Goal: Task Accomplishment & Management: Use online tool/utility

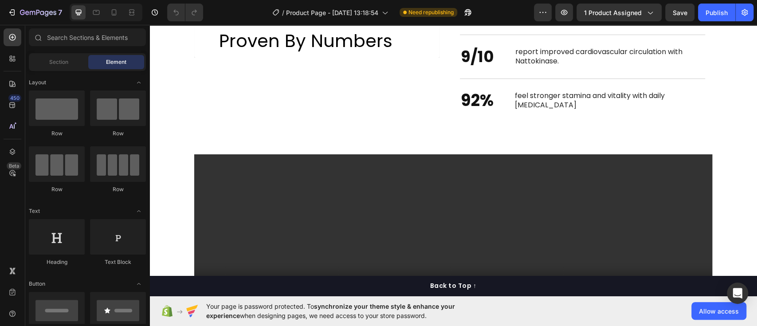
scroll to position [783, 0]
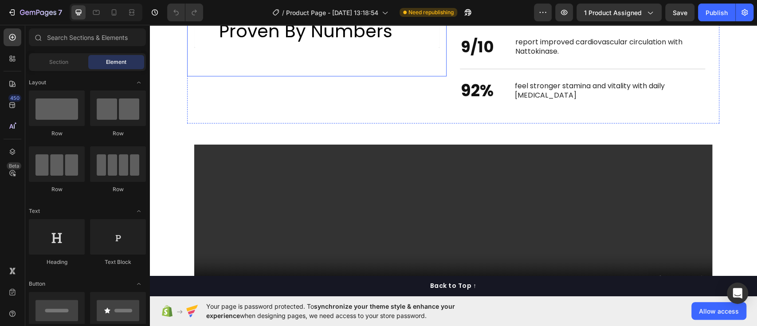
click at [335, 74] on div "Trusted By Thousands, Proven By Numbers Custom Code Row" at bounding box center [317, 28] width 260 height 96
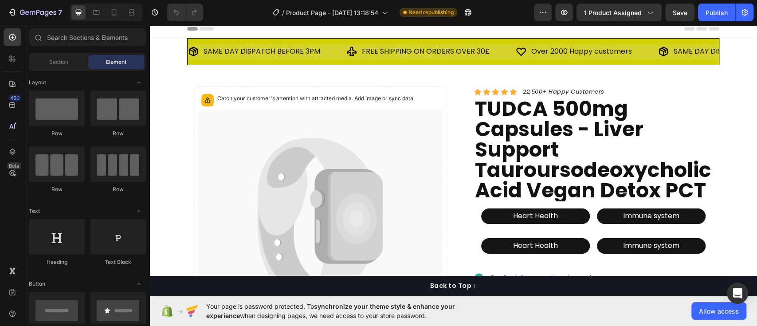
scroll to position [0, 0]
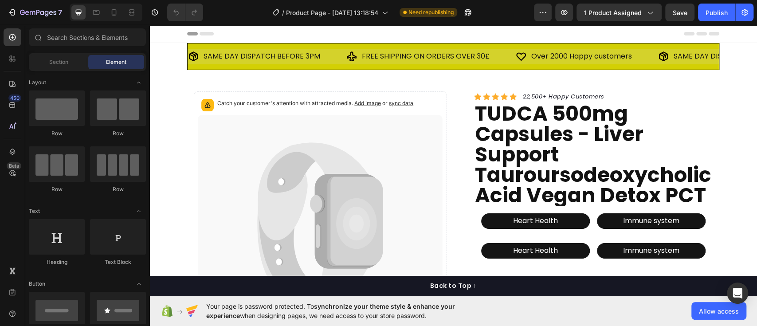
drag, startPoint x: 747, startPoint y: 41, endPoint x: 747, endPoint y: 52, distance: 11.5
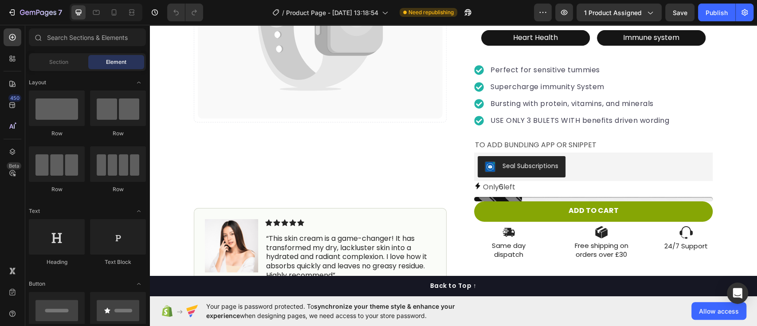
scroll to position [223, 0]
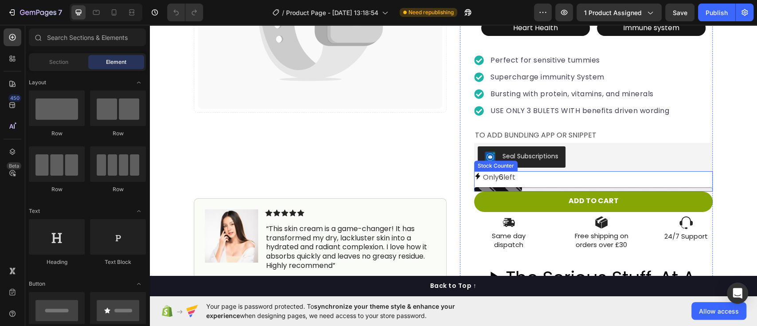
click at [492, 184] on div "Only 6 left" at bounding box center [593, 181] width 239 height 21
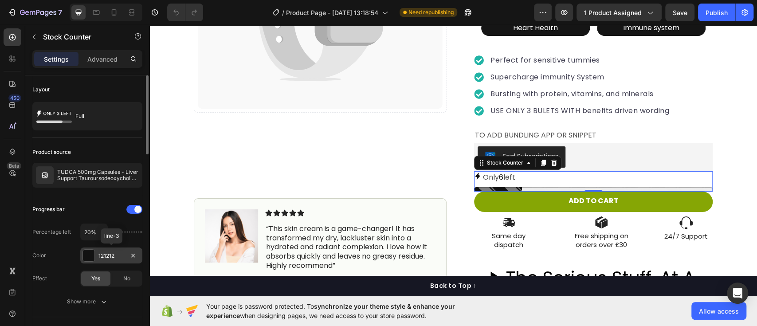
click at [89, 256] on div at bounding box center [89, 256] width 12 height 12
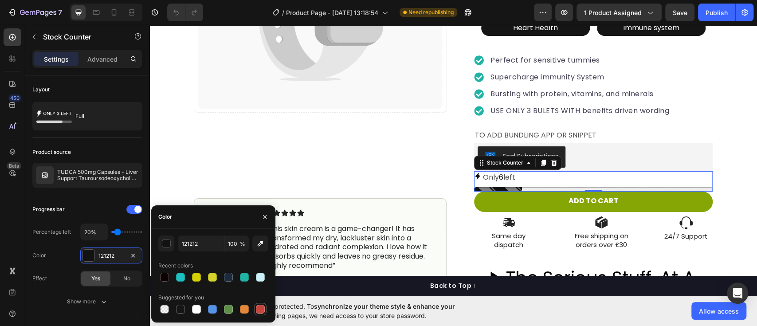
click at [264, 311] on div at bounding box center [260, 309] width 9 height 9
click at [246, 312] on div at bounding box center [244, 309] width 9 height 9
click at [210, 279] on div at bounding box center [212, 277] width 9 height 9
click at [246, 280] on div at bounding box center [244, 277] width 9 height 9
click at [214, 307] on div at bounding box center [212, 309] width 9 height 9
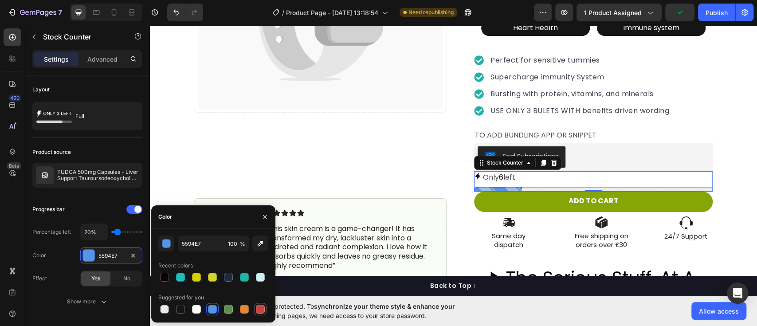
click at [259, 311] on div at bounding box center [260, 309] width 9 height 9
type input "C5453F"
click at [366, 158] on div "Catch your customer's attention with attracted media. Add image or sync data Pr…" at bounding box center [320, 187] width 253 height 637
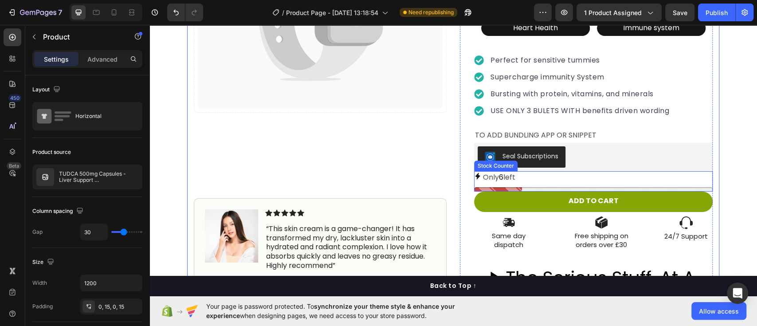
click at [511, 181] on p "Only 6 left" at bounding box center [499, 177] width 32 height 13
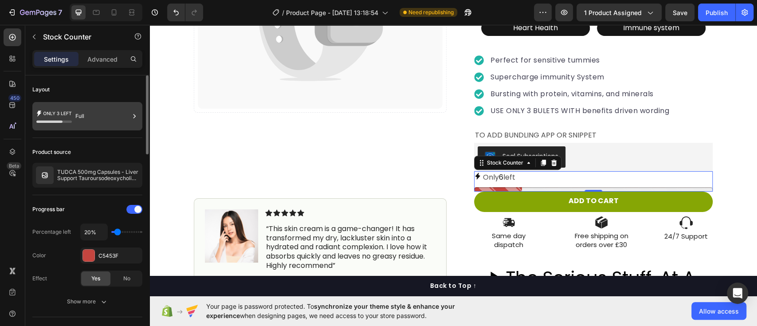
click at [133, 112] on icon at bounding box center [134, 116] width 9 height 9
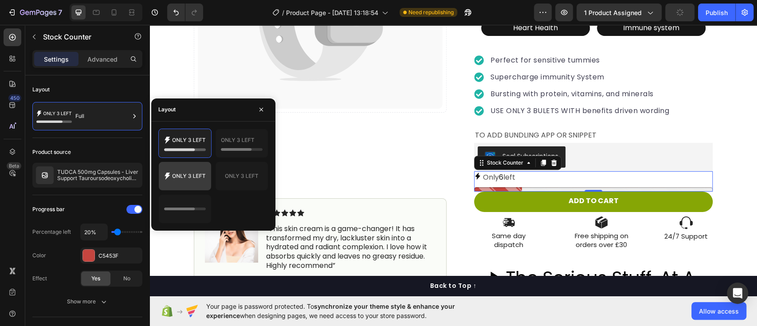
click at [187, 181] on icon at bounding box center [185, 176] width 42 height 18
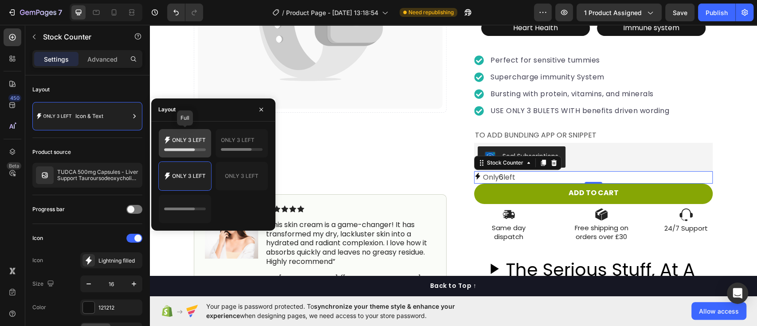
click at [198, 143] on icon at bounding box center [185, 143] width 42 height 18
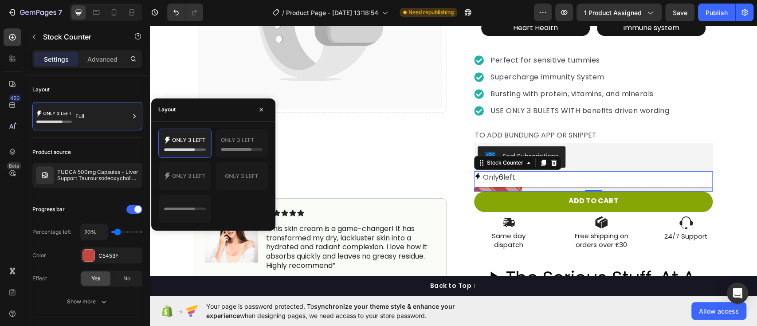
click at [219, 116] on div "Layout" at bounding box center [213, 109] width 124 height 23
drag, startPoint x: 238, startPoint y: 146, endPoint x: 215, endPoint y: 146, distance: 23.1
click at [216, 146] on div at bounding box center [242, 143] width 52 height 28
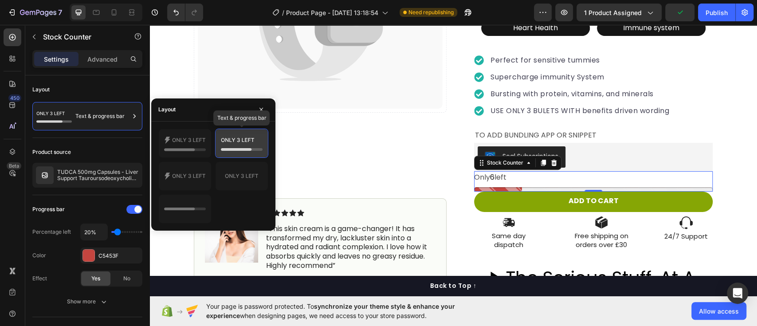
click at [259, 142] on icon at bounding box center [242, 143] width 42 height 18
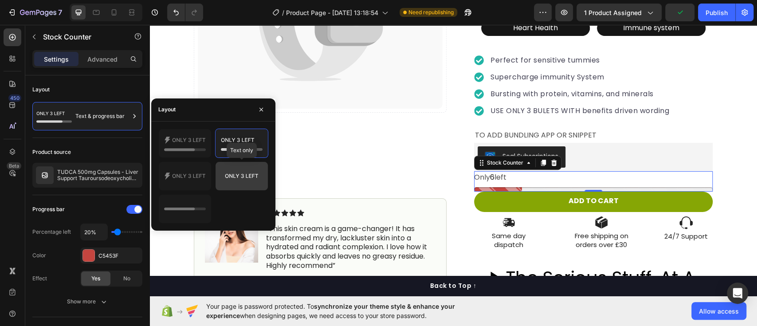
click at [242, 175] on icon at bounding box center [242, 176] width 42 height 18
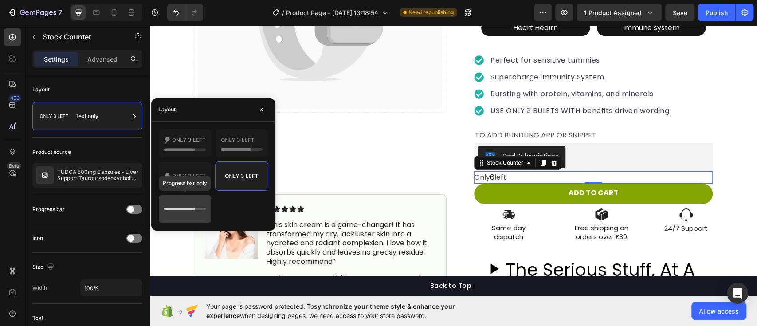
click at [193, 214] on icon at bounding box center [185, 209] width 42 height 18
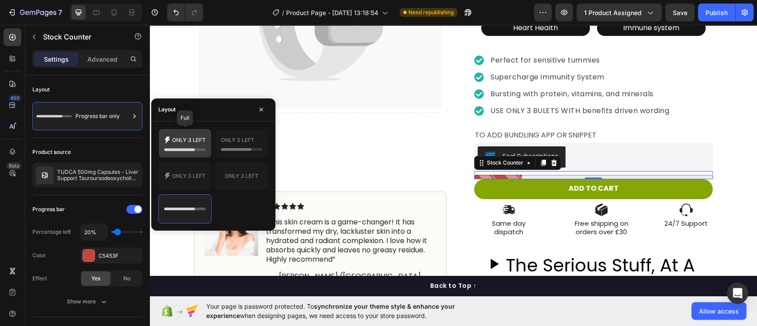
click at [188, 145] on icon at bounding box center [185, 143] width 42 height 18
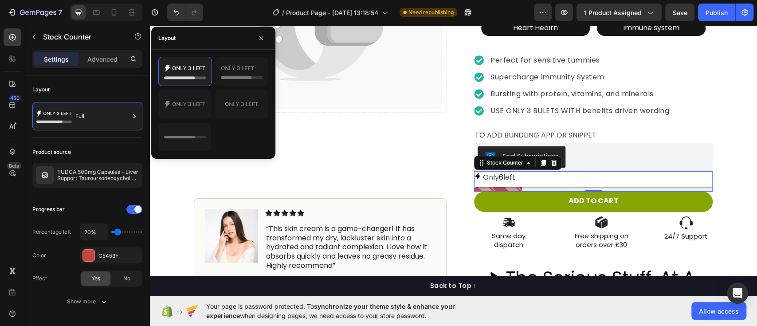
scroll to position [276, 0]
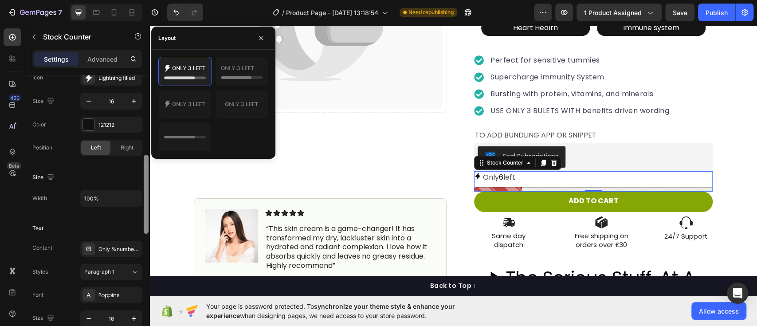
drag, startPoint x: 149, startPoint y: 140, endPoint x: 149, endPoint y: 160, distance: 20.0
click at [149, 160] on div at bounding box center [146, 213] width 7 height 276
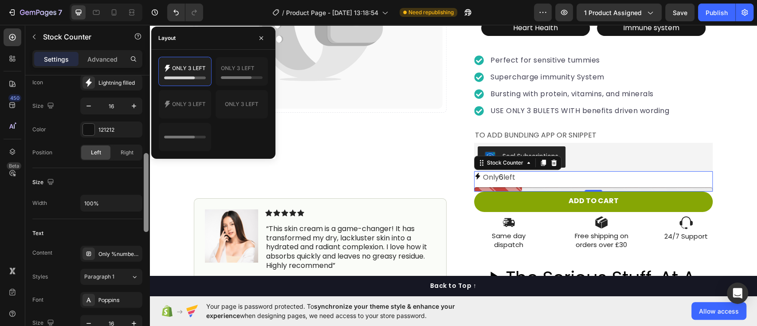
scroll to position [273, 0]
drag, startPoint x: 146, startPoint y: 165, endPoint x: 140, endPoint y: 164, distance: 6.7
click at [140, 164] on div "Layout Full Product source TUDCA 500mg Capsules - Liver Support Tauroursodeoxyc…" at bounding box center [87, 213] width 124 height 276
click at [86, 126] on div at bounding box center [89, 128] width 12 height 12
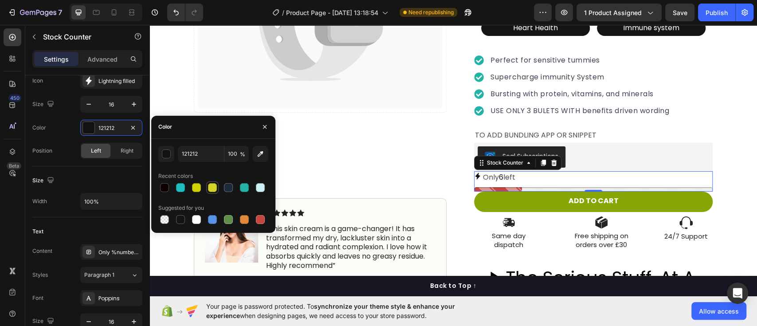
click at [215, 191] on div at bounding box center [212, 187] width 9 height 9
click at [87, 126] on div at bounding box center [89, 128] width 12 height 12
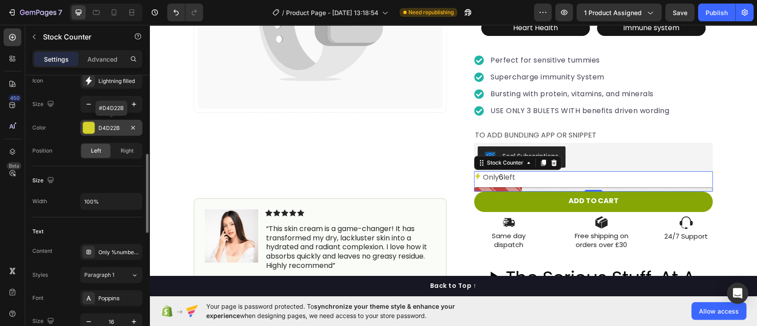
click at [90, 130] on div at bounding box center [89, 128] width 12 height 12
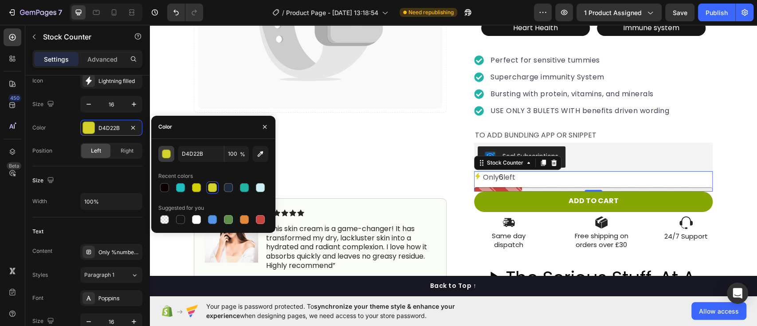
click at [167, 155] on div "button" at bounding box center [166, 154] width 9 height 9
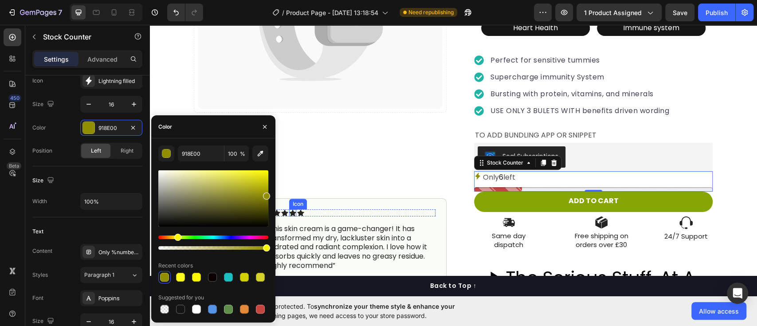
drag, startPoint x: 396, startPoint y: 207, endPoint x: 288, endPoint y: 222, distance: 109.2
drag, startPoint x: 268, startPoint y: 195, endPoint x: 264, endPoint y: 174, distance: 21.3
click at [264, 174] on div at bounding box center [264, 175] width 7 height 7
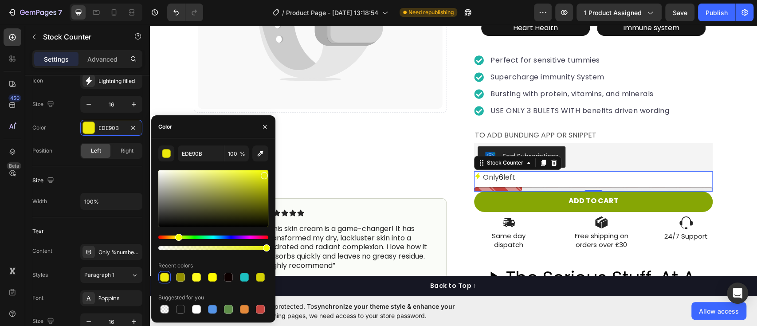
drag, startPoint x: 179, startPoint y: 235, endPoint x: 177, endPoint y: 229, distance: 5.9
click at [177, 229] on div at bounding box center [213, 210] width 110 height 83
drag, startPoint x: 266, startPoint y: 174, endPoint x: 258, endPoint y: 158, distance: 18.3
click at [258, 158] on div "E5ED15 100 % Recent colors Suggested for you" at bounding box center [213, 231] width 110 height 170
click at [179, 309] on div at bounding box center [180, 309] width 9 height 9
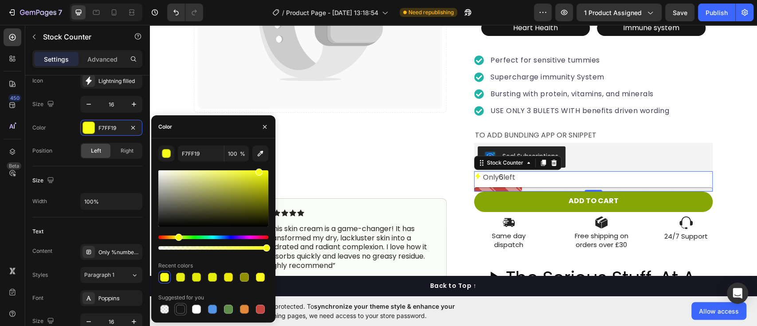
type input "151515"
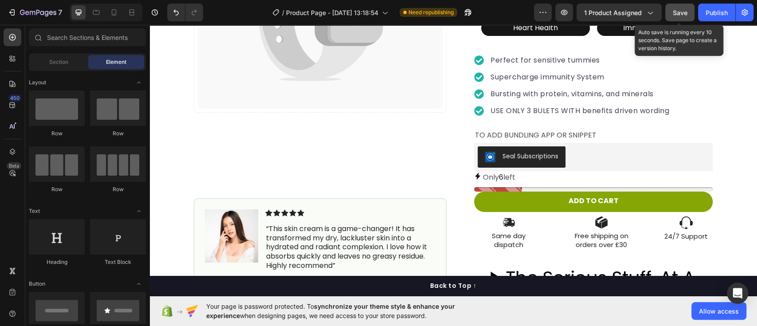
click at [681, 11] on span "Save" at bounding box center [680, 13] width 15 height 8
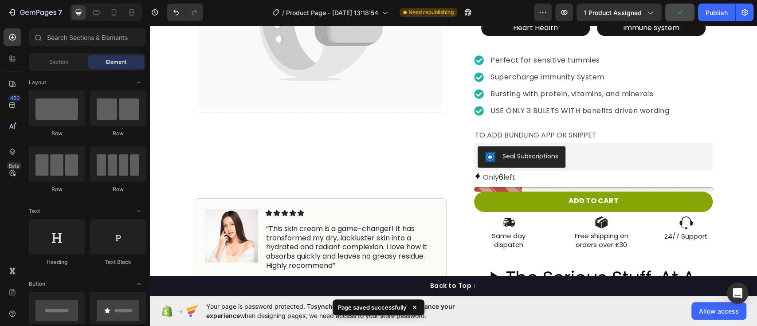
scroll to position [476, 0]
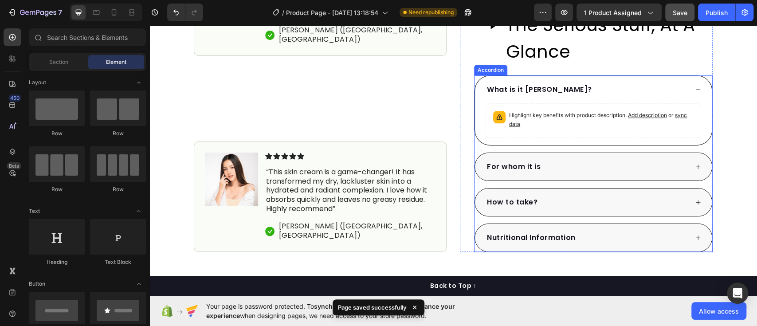
click at [696, 90] on icon at bounding box center [698, 90] width 5 height 0
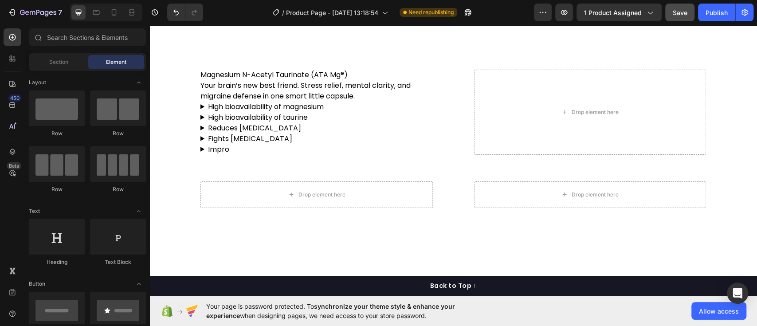
scroll to position [1527, 0]
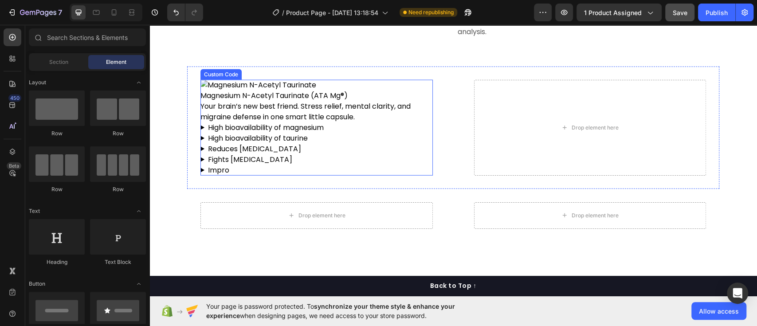
click at [252, 101] on h2 "Magnesium N-Acetyl Taurinate (ATA Mg®)" at bounding box center [317, 95] width 232 height 11
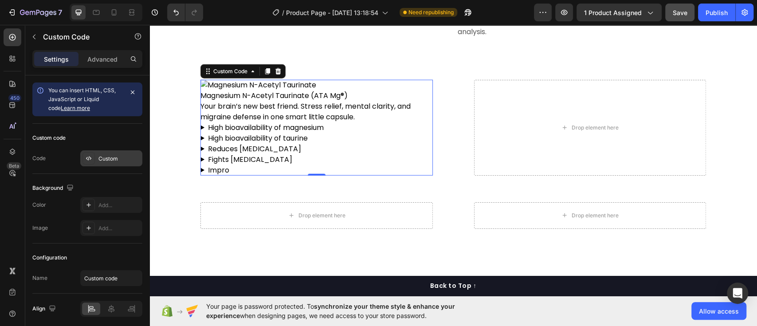
click at [116, 158] on div "Custom" at bounding box center [119, 159] width 42 height 8
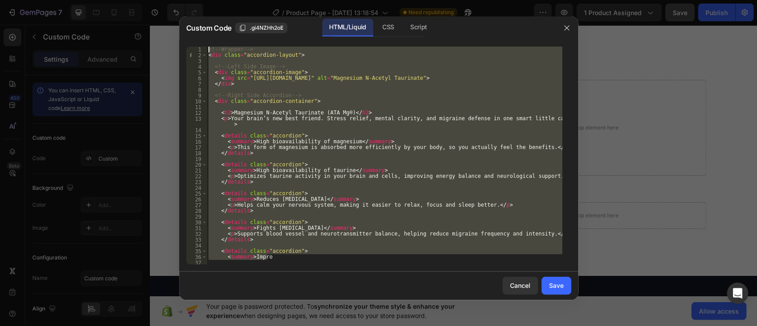
drag, startPoint x: 380, startPoint y: 255, endPoint x: 215, endPoint y: 24, distance: 284.0
click at [215, 24] on div "Custom Code .gi4NZHh2oE HTML/Liquid CSS Script <summary>Impro 1 2 3 4 5 6 7 8 9…" at bounding box center [378, 157] width 399 height 283
type textarea "<!-- Wrapper --> <div class="accordion-layout">"
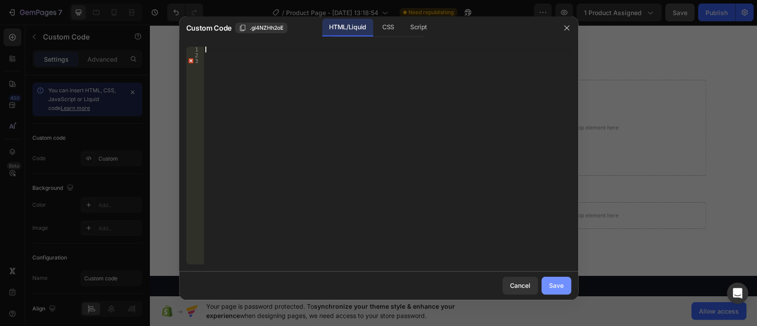
click at [557, 286] on div "Save" at bounding box center [556, 285] width 15 height 9
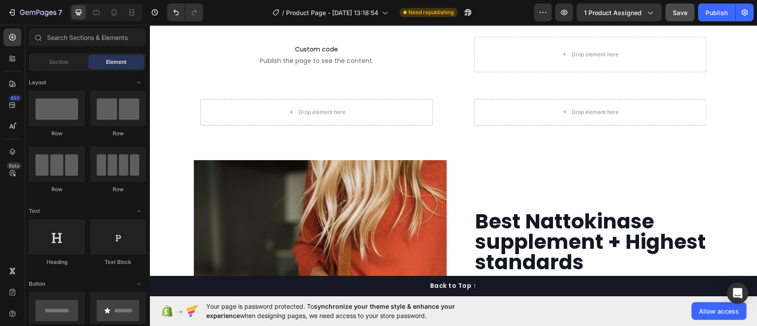
scroll to position [1615, 0]
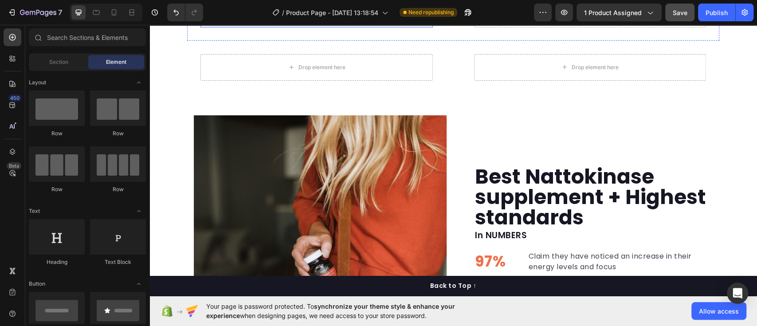
click at [323, 10] on span "Custom code" at bounding box center [317, 4] width 232 height 11
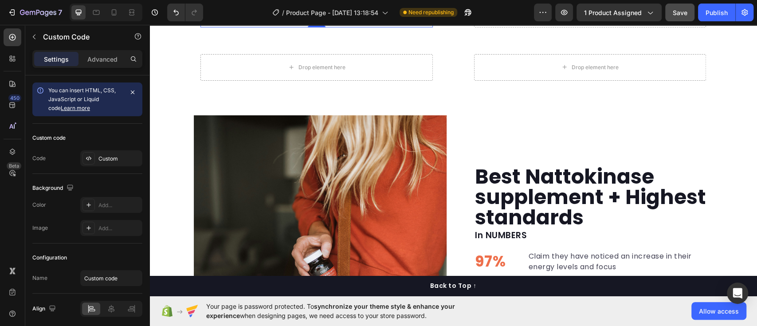
click at [283, 20] on span "Publish the page to see the content." at bounding box center [317, 16] width 232 height 9
click at [299, 20] on span "Publish the page to see the content." at bounding box center [317, 16] width 232 height 9
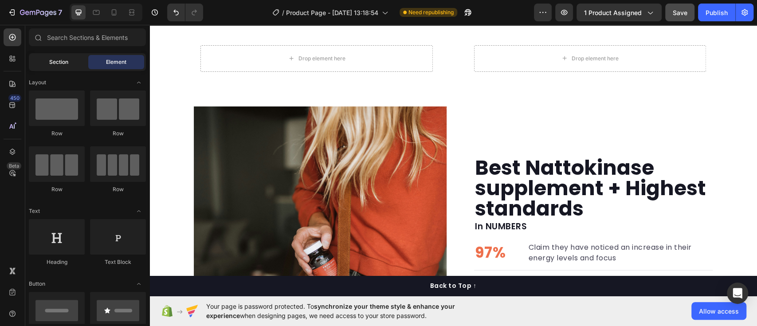
click at [60, 61] on span "Section" at bounding box center [58, 62] width 19 height 8
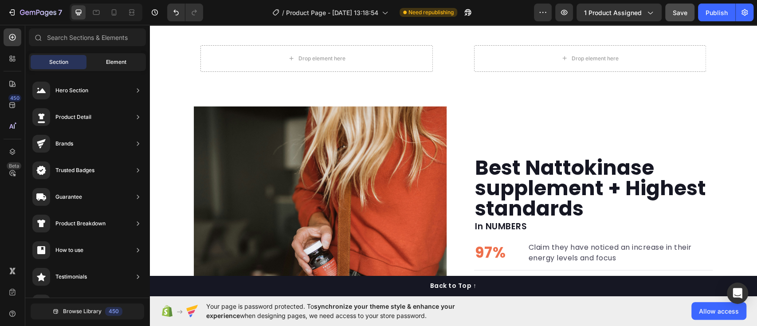
click at [106, 61] on span "Element" at bounding box center [116, 62] width 20 height 8
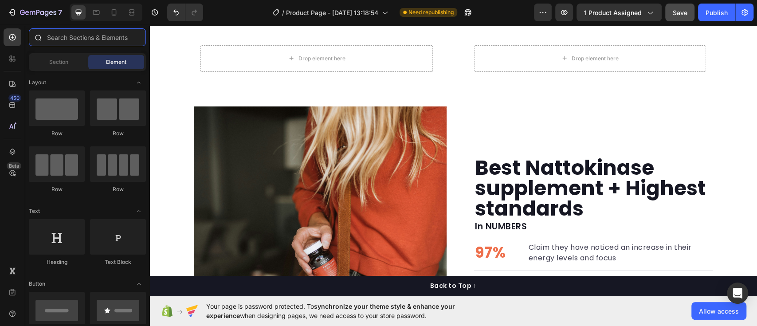
click at [89, 41] on input "text" at bounding box center [87, 37] width 117 height 18
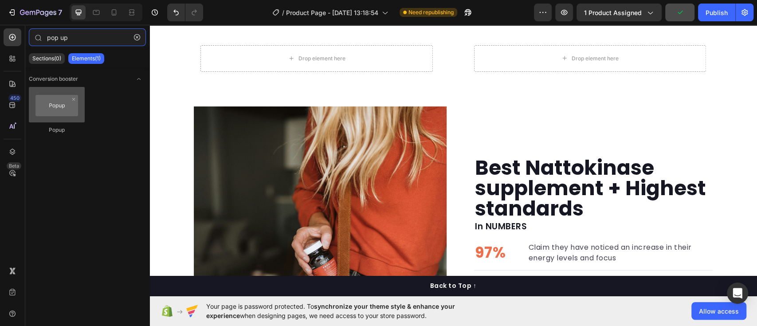
type input "pop up"
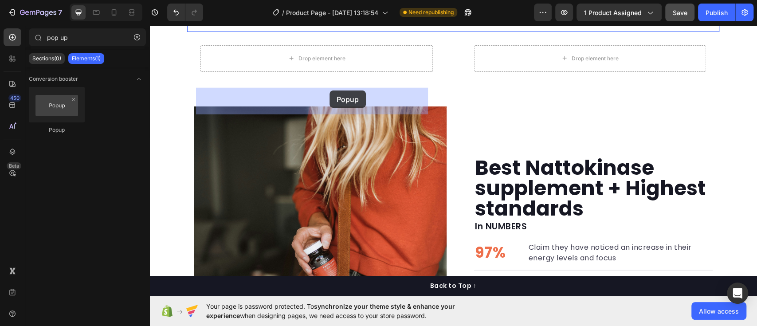
drag, startPoint x: 205, startPoint y: 144, endPoint x: 330, endPoint y: 90, distance: 135.1
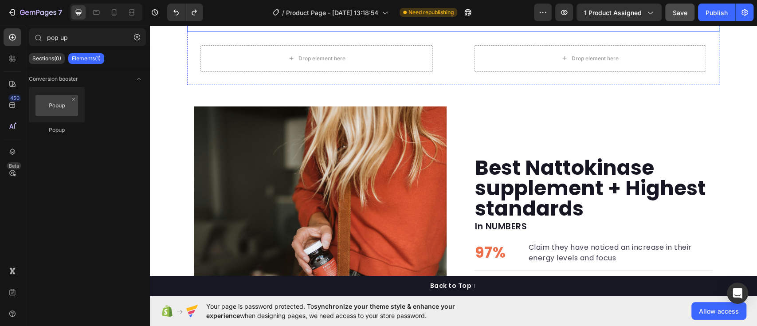
click at [372, 19] on div "Drop element here" at bounding box center [317, 5] width 232 height 27
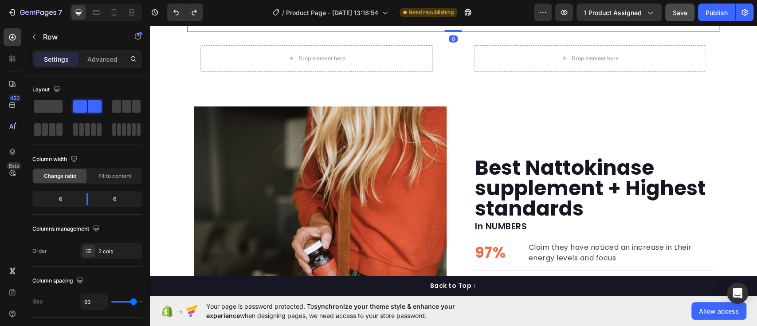
click at [372, 19] on div "Drop element here" at bounding box center [317, 5] width 232 height 27
click at [35, 33] on icon "button" at bounding box center [34, 36] width 7 height 7
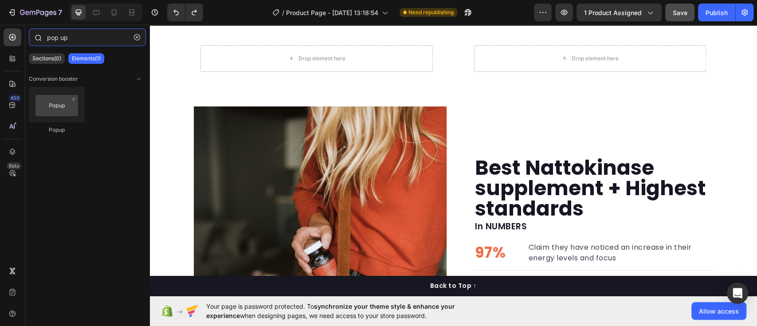
click at [85, 36] on input "pop up" at bounding box center [87, 37] width 117 height 18
type input "modal"
click at [117, 37] on input "modal" at bounding box center [87, 37] width 117 height 18
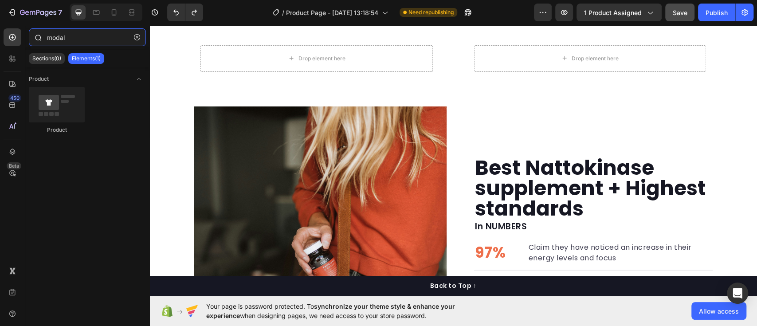
click at [117, 37] on input "modal" at bounding box center [87, 37] width 117 height 18
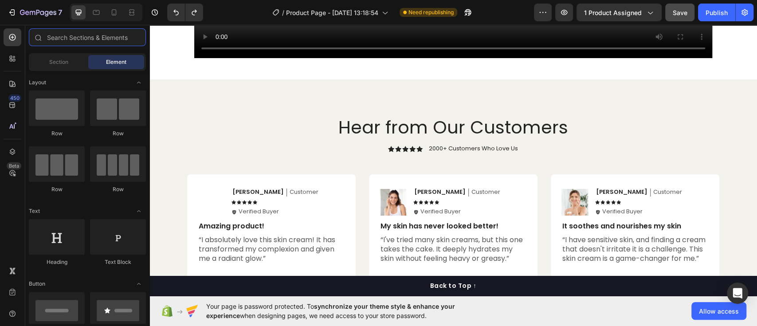
scroll to position [902, 0]
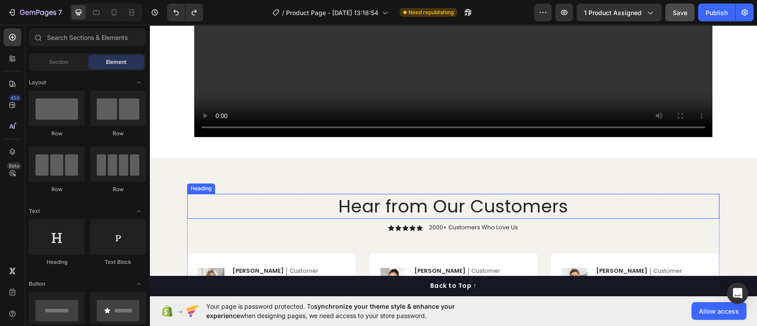
click at [704, 208] on h2 "Hear from Our Customers" at bounding box center [453, 206] width 532 height 25
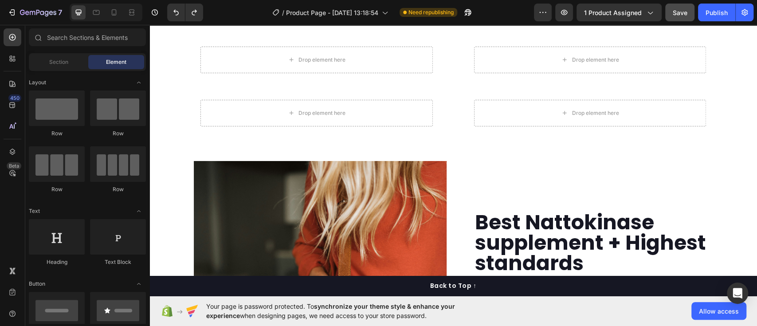
scroll to position [1645, 0]
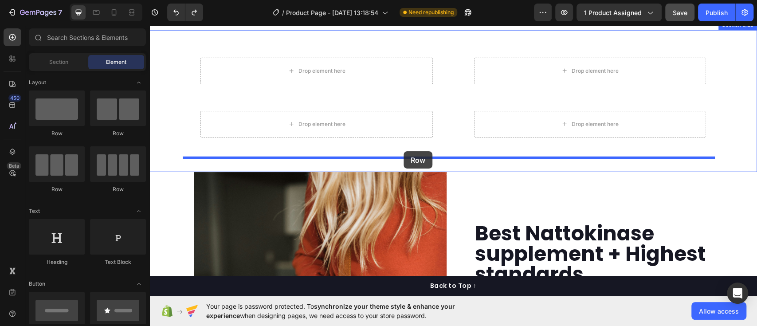
drag, startPoint x: 192, startPoint y: 135, endPoint x: 404, endPoint y: 151, distance: 212.2
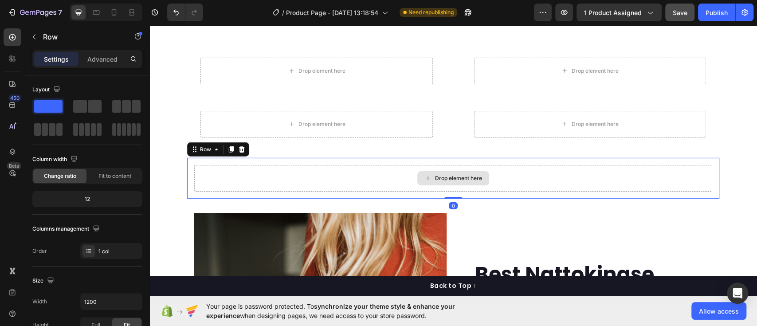
click at [450, 169] on div "Drop element here" at bounding box center [453, 178] width 518 height 27
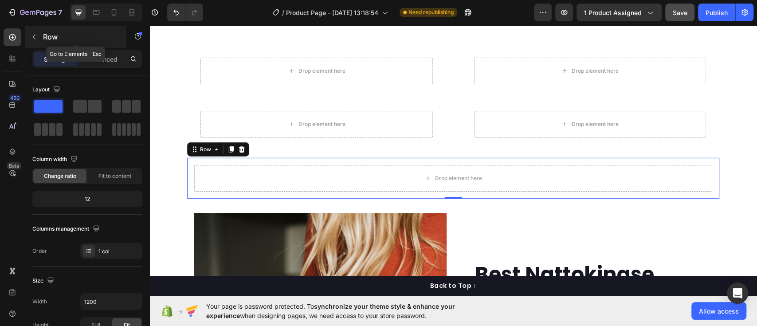
click at [39, 33] on button "button" at bounding box center [34, 37] width 14 height 14
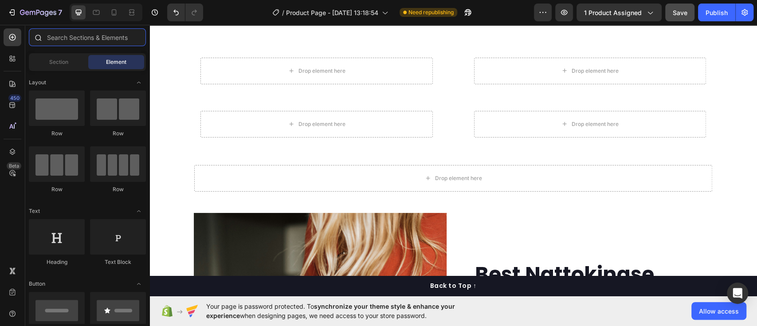
click at [68, 38] on input "text" at bounding box center [87, 37] width 117 height 18
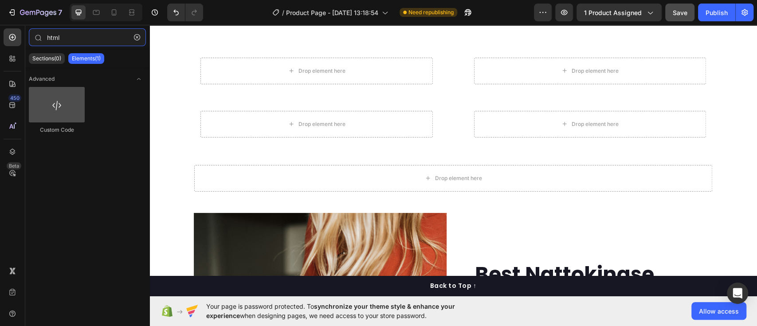
type input "html"
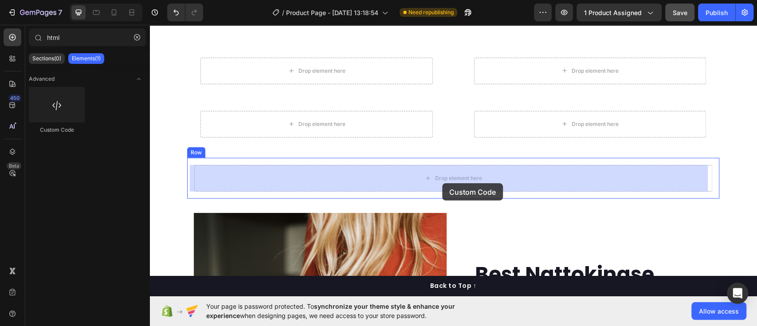
drag, startPoint x: 202, startPoint y: 131, endPoint x: 442, endPoint y: 183, distance: 246.0
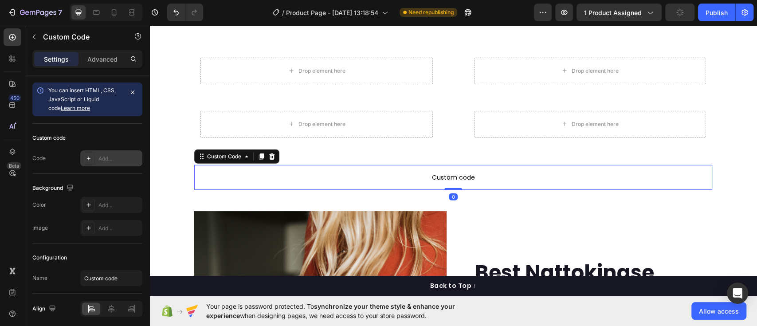
click at [95, 157] on div "Add..." at bounding box center [111, 158] width 62 height 16
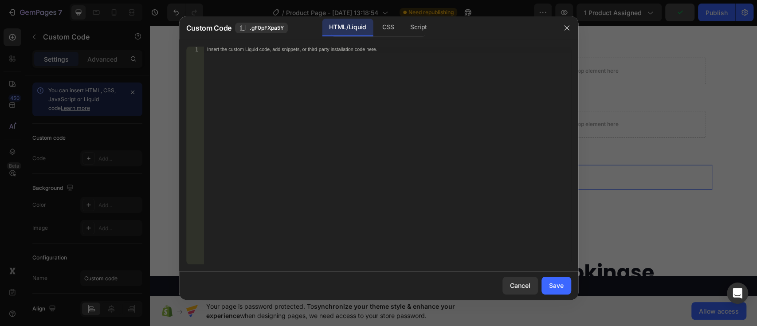
click at [260, 64] on div "Insert the custom Liquid code, add snippets, or third-party installation code h…" at bounding box center [387, 161] width 367 height 229
click at [292, 49] on div "Insert the custom Liquid code, add snippets, or third-party installation code h…" at bounding box center [368, 49] width 323 height 5
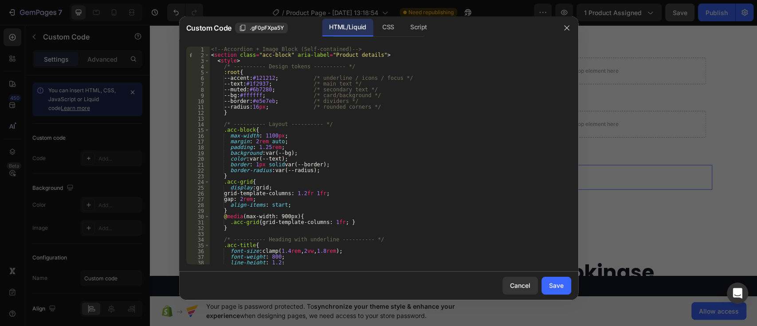
scroll to position [1101, 0]
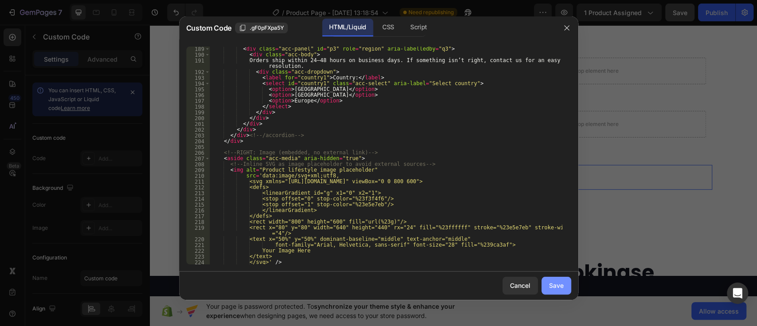
click at [554, 288] on div "Save" at bounding box center [556, 285] width 15 height 9
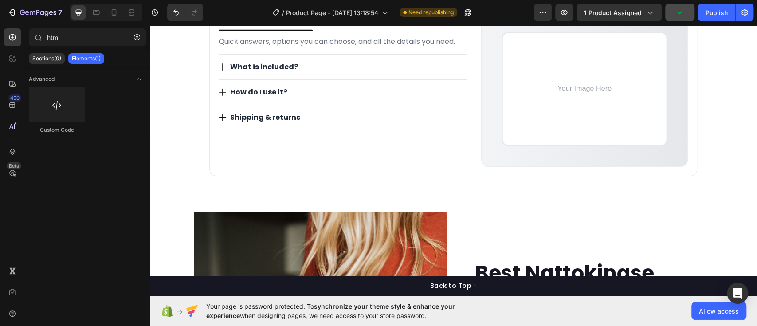
scroll to position [1731, 0]
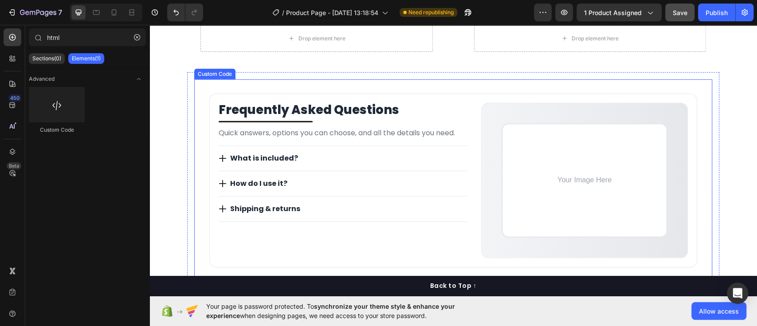
click at [219, 156] on icon "Product details" at bounding box center [222, 158] width 7 height 7
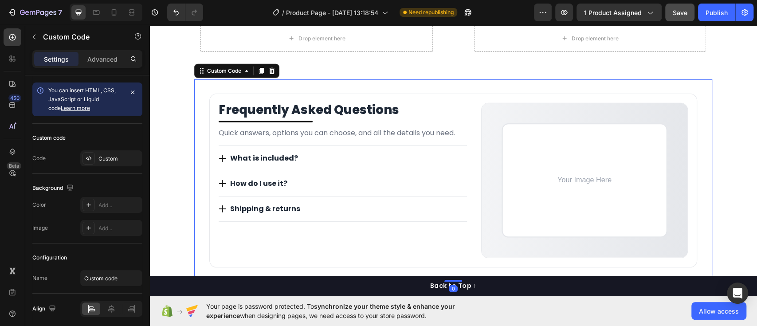
click at [219, 156] on icon "Product details" at bounding box center [222, 158] width 7 height 7
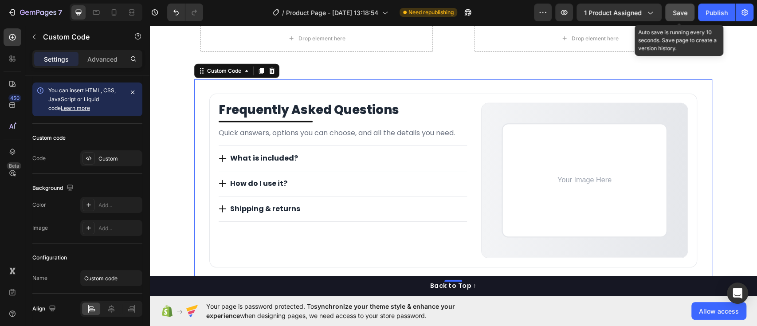
click at [680, 13] on span "Save" at bounding box center [680, 13] width 15 height 8
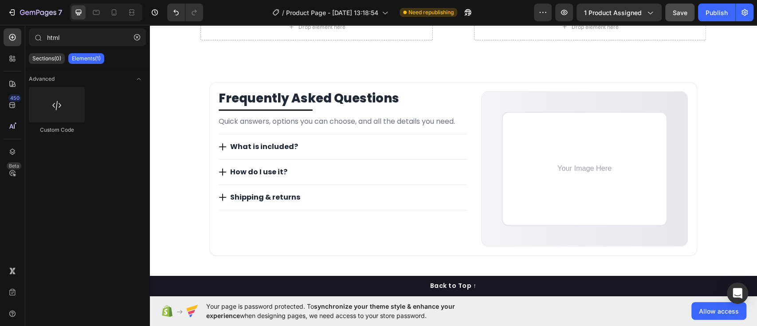
scroll to position [1776, 0]
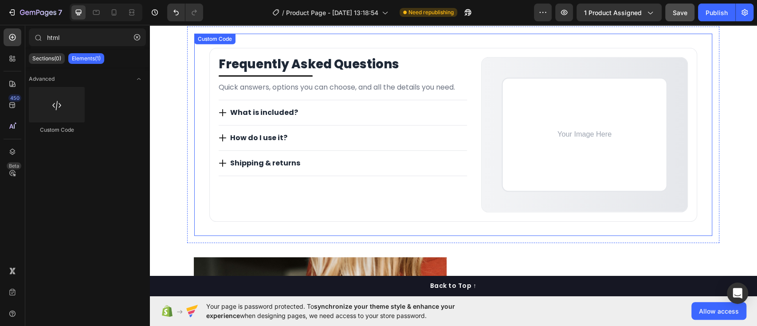
click at [589, 173] on img "Product details" at bounding box center [585, 135] width 206 height 154
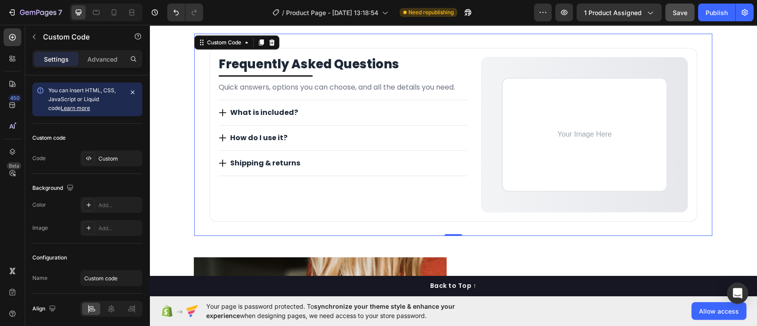
click at [563, 131] on img "Product details" at bounding box center [585, 135] width 206 height 154
click at [106, 155] on div "Custom" at bounding box center [119, 159] width 42 height 8
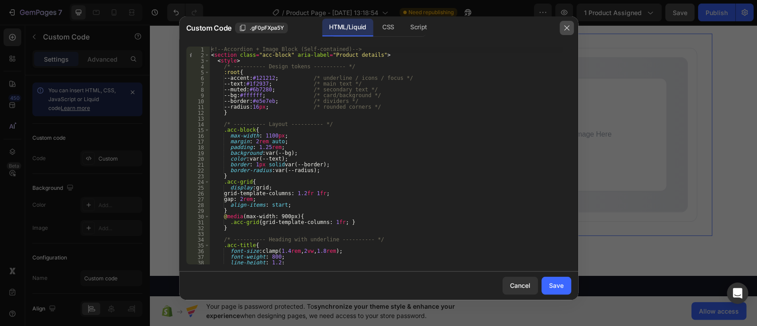
click at [568, 27] on icon "button" at bounding box center [566, 27] width 7 height 7
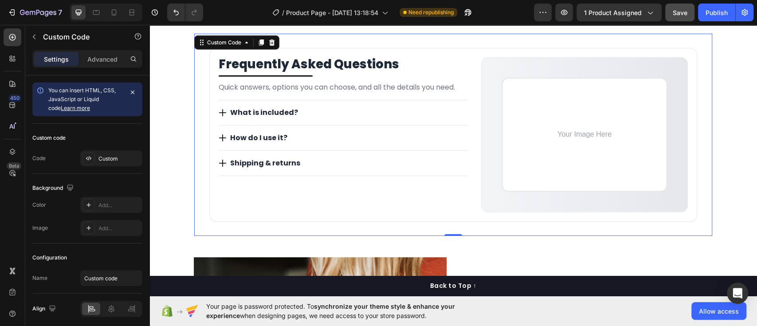
click at [255, 112] on span "What is included?" at bounding box center [258, 112] width 79 height 11
click at [227, 113] on span "What is included?" at bounding box center [258, 112] width 79 height 11
click at [269, 40] on icon at bounding box center [272, 42] width 6 height 6
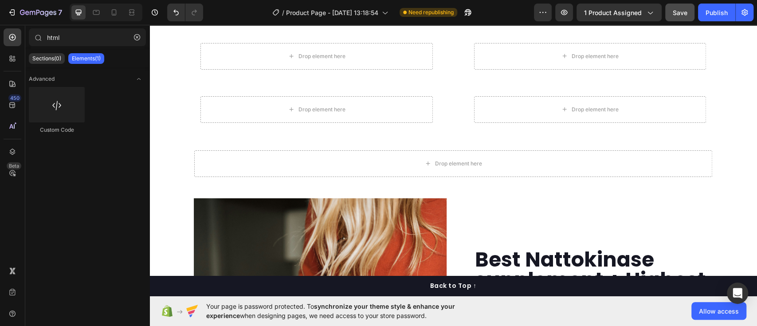
scroll to position [1615, 0]
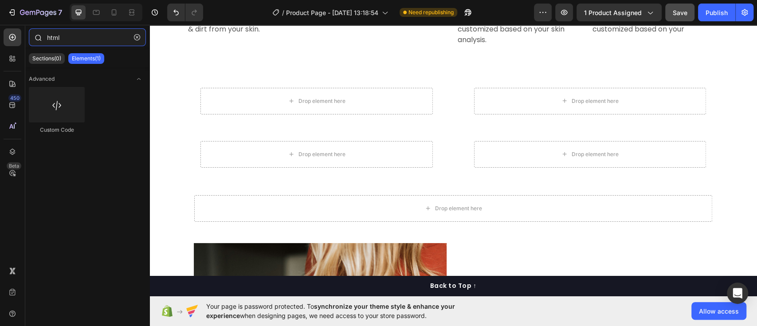
click at [79, 30] on input "html" at bounding box center [87, 37] width 117 height 18
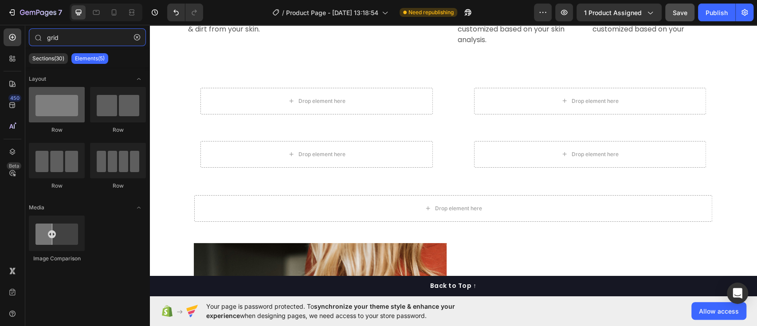
type input "grid"
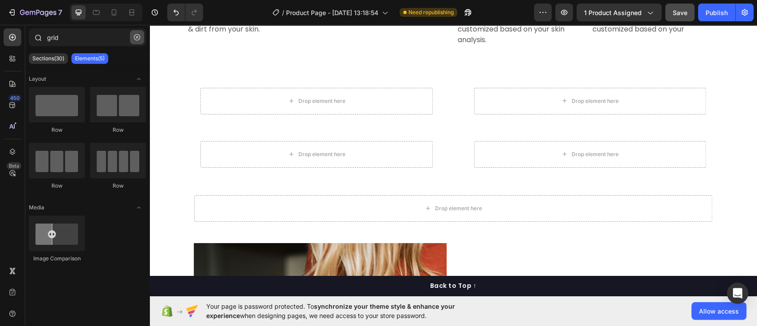
click at [135, 38] on icon "button" at bounding box center [137, 37] width 6 height 6
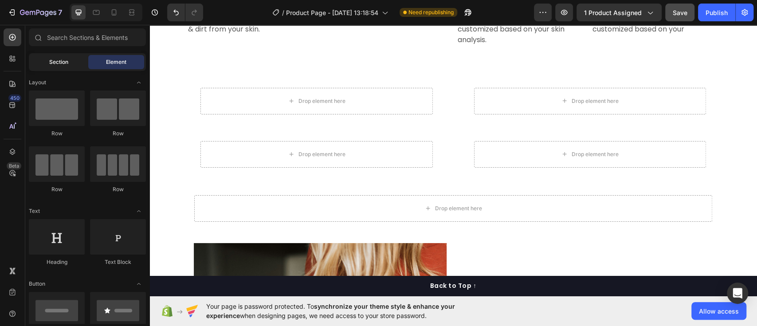
click at [60, 64] on span "Section" at bounding box center [58, 62] width 19 height 8
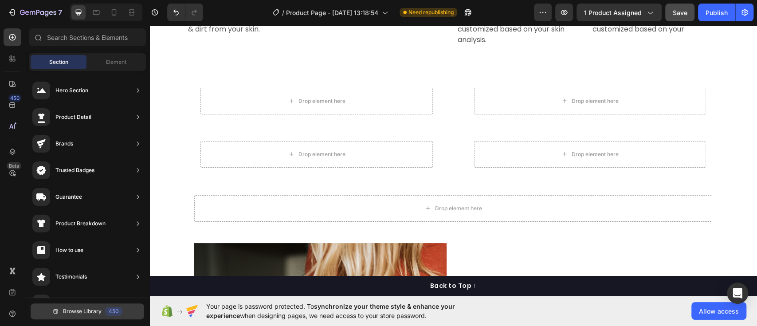
click at [90, 307] on button "Browse Library 450" at bounding box center [88, 311] width 114 height 16
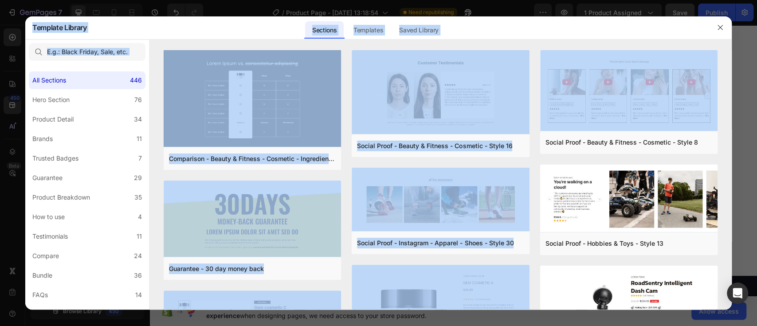
drag, startPoint x: 728, startPoint y: 71, endPoint x: 734, endPoint y: 87, distance: 17.1
click at [734, 87] on div "Template Library Sections Templates Existing pages Saved Library Templates Save…" at bounding box center [378, 163] width 757 height 326
click at [727, 87] on div "Comparison - Beauty & Fitness - Cosmetic - Ingredients - Style 19 Add to page P…" at bounding box center [440, 180] width 582 height 260
drag, startPoint x: 731, startPoint y: 87, endPoint x: 736, endPoint y: 108, distance: 22.4
click at [736, 108] on div "Template Library Sections Templates Existing pages Saved Library Templates Save…" at bounding box center [378, 163] width 757 height 326
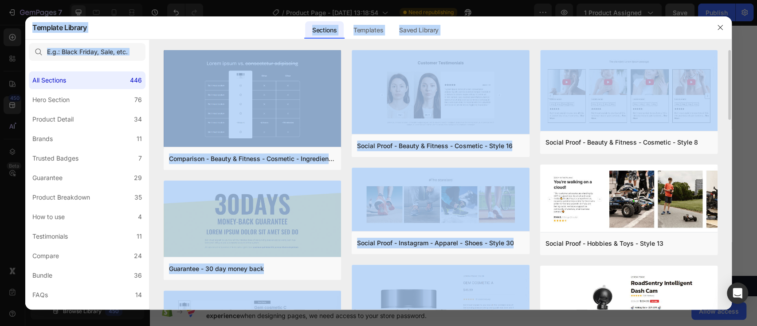
click at [728, 114] on div "Comparison - Beauty & Fitness - Cosmetic - Ingredients - Style 19 Add to page P…" at bounding box center [440, 180] width 582 height 260
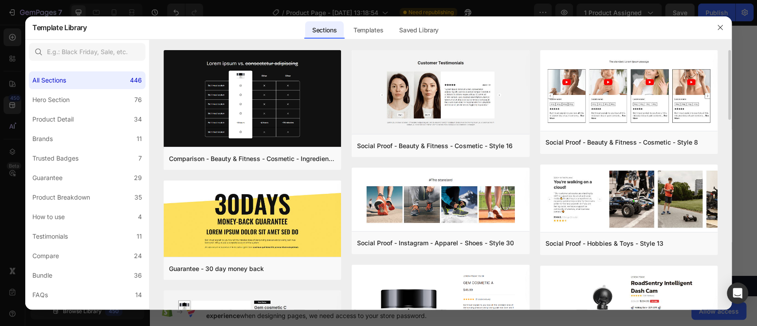
drag, startPoint x: 729, startPoint y: 109, endPoint x: 731, endPoint y: 127, distance: 18.3
click at [731, 127] on div "Comparison - Beauty & Fitness - Cosmetic - Ingredients - Style 19 Add to page P…" at bounding box center [440, 180] width 582 height 260
drag, startPoint x: 730, startPoint y: 114, endPoint x: 730, endPoint y: 129, distance: 14.2
click at [730, 129] on div "Comparison - Beauty & Fitness - Cosmetic - Ingredients - Style 19 Add to page P…" at bounding box center [440, 180] width 582 height 260
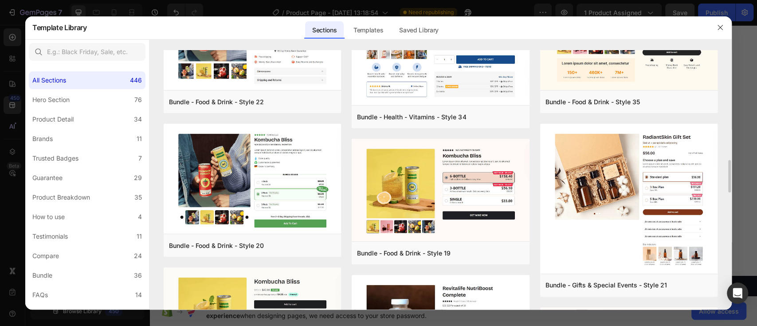
scroll to position [889, 0]
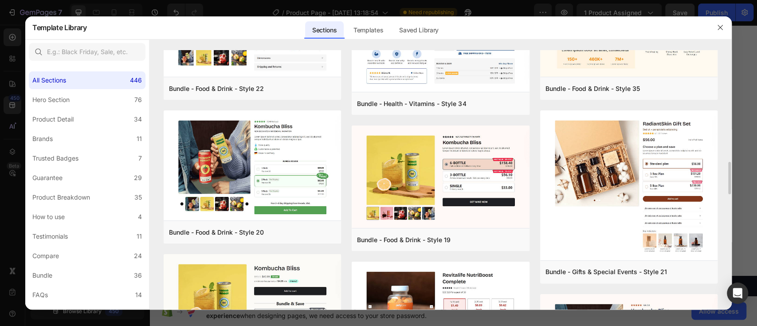
click at [724, 93] on div "Comparison - Beauty & Fitness - Cosmetic - Ingredients - Style 19 Add to page P…" at bounding box center [440, 180] width 582 height 260
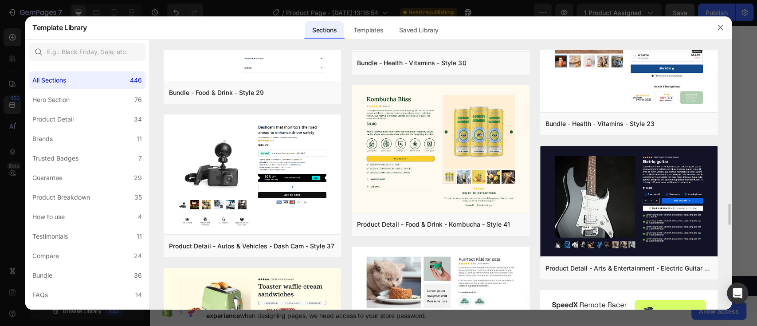
scroll to position [1979, 0]
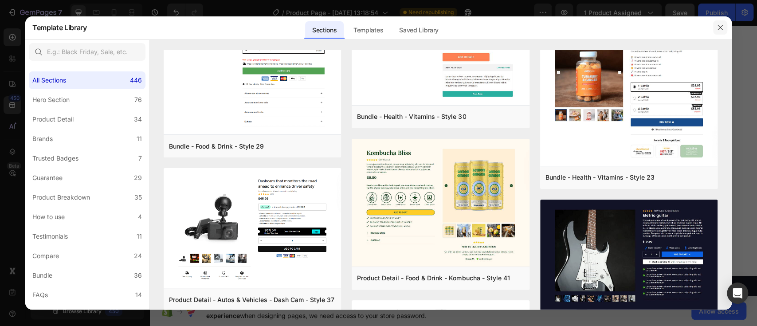
click at [726, 26] on button "button" at bounding box center [720, 27] width 14 height 14
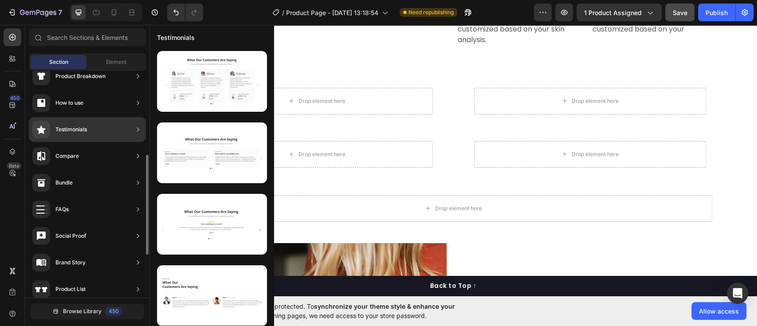
scroll to position [161, 0]
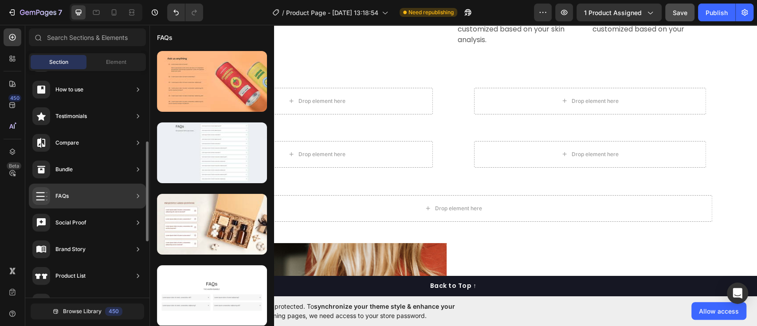
click at [136, 192] on icon at bounding box center [138, 196] width 9 height 9
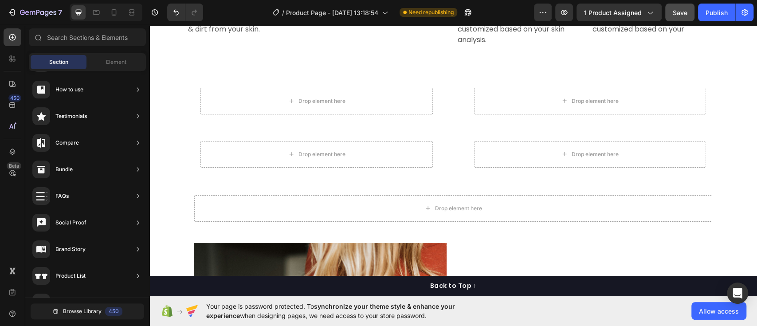
click at [134, 54] on div "Section Element" at bounding box center [87, 62] width 117 height 18
click at [117, 61] on span "Element" at bounding box center [116, 62] width 20 height 8
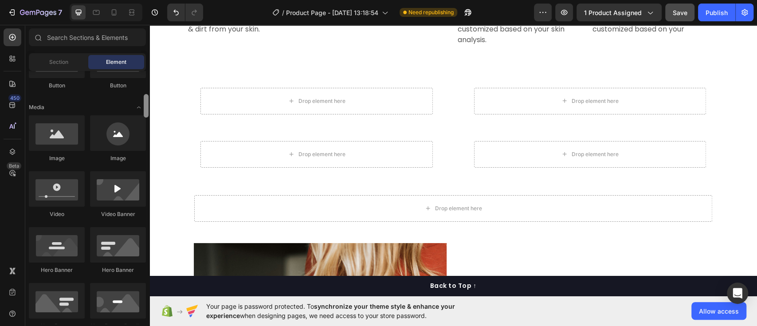
scroll to position [278, 0]
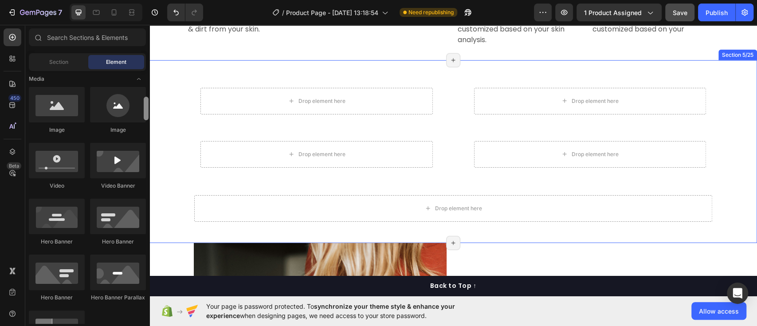
drag, startPoint x: 295, startPoint y: 110, endPoint x: 155, endPoint y: 126, distance: 140.8
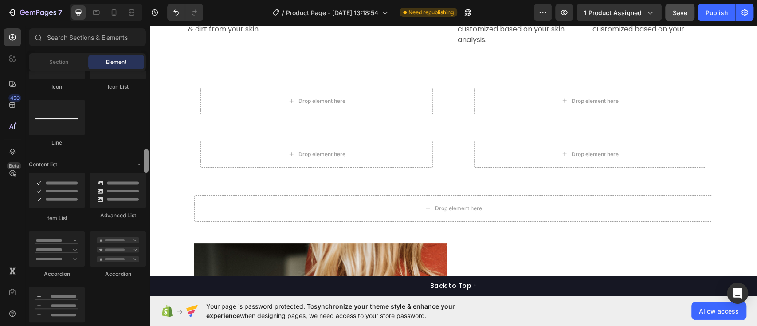
scroll to position [636, 0]
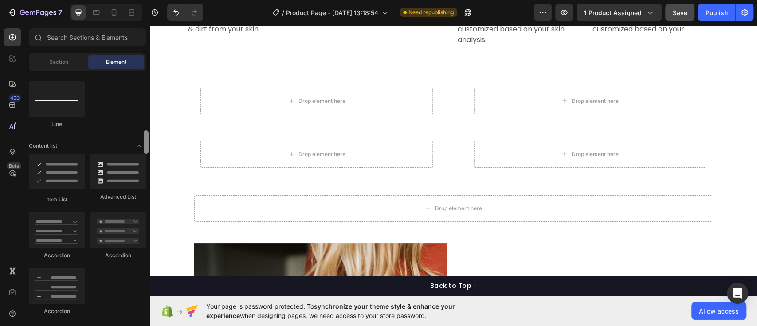
drag, startPoint x: 145, startPoint y: 110, endPoint x: 142, endPoint y: 145, distance: 35.2
click at [142, 145] on div "Layout Row Row Row Row Text Heading Text Block Button Button Button Media Image…" at bounding box center [87, 197] width 124 height 253
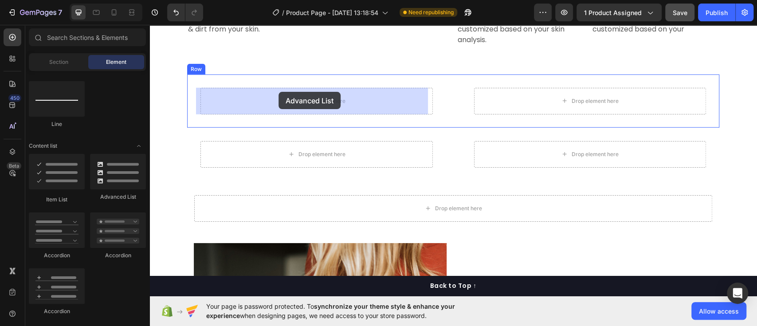
drag, startPoint x: 262, startPoint y: 204, endPoint x: 278, endPoint y: 92, distance: 112.5
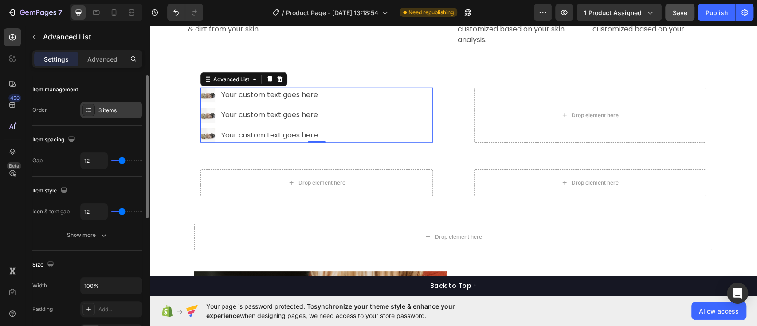
click at [87, 112] on icon at bounding box center [88, 109] width 7 height 7
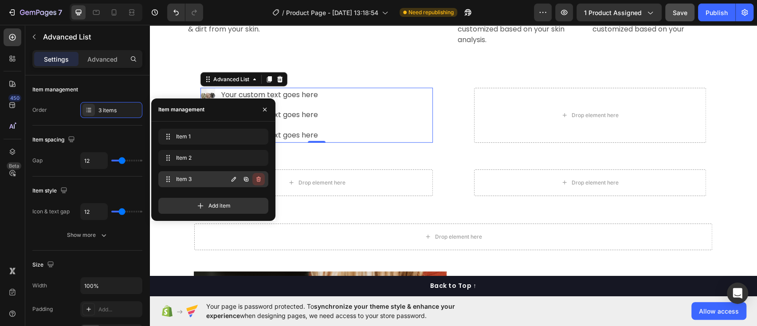
click at [259, 178] on icon "button" at bounding box center [258, 179] width 7 height 7
click at [259, 178] on div "Delete" at bounding box center [252, 179] width 16 height 8
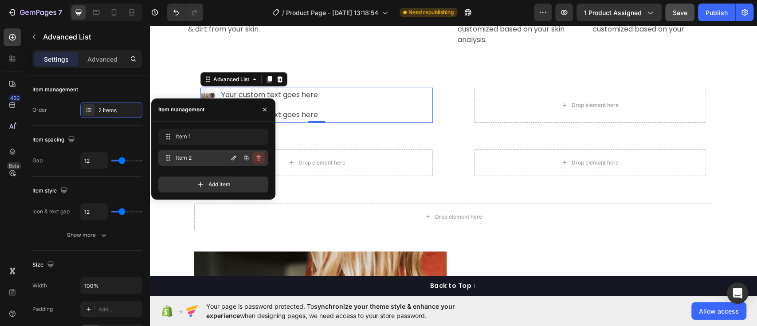
click at [260, 161] on button "button" at bounding box center [258, 158] width 12 height 12
click at [256, 158] on div "Delete" at bounding box center [252, 158] width 16 height 8
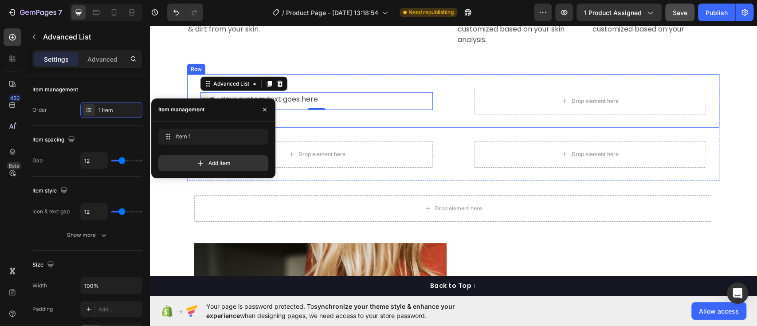
click at [432, 114] on div "Image Your custom text goes here Text Block Advanced List 0 Drop element here R…" at bounding box center [453, 101] width 532 height 53
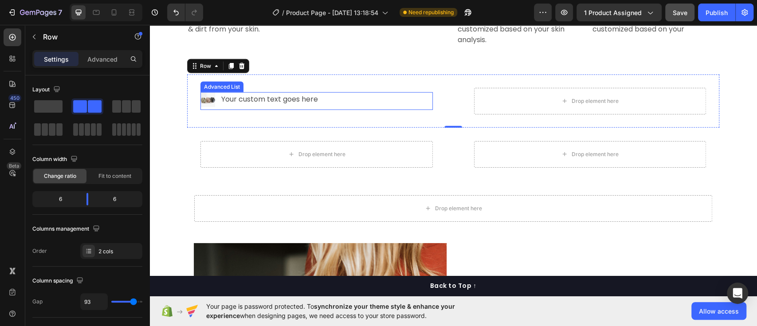
click at [212, 101] on li "Image Your custom text goes here Text Block" at bounding box center [262, 99] width 122 height 15
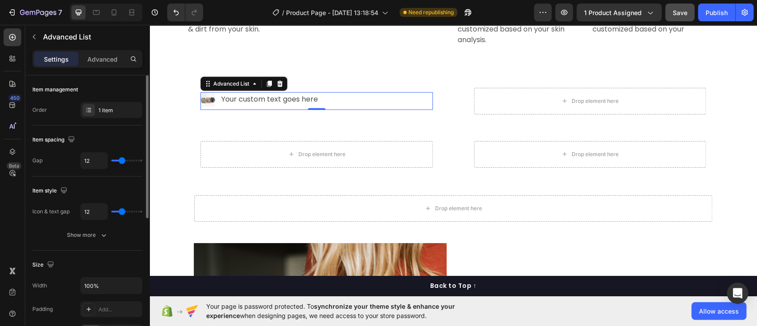
type input "32"
type input "40"
drag, startPoint x: 121, startPoint y: 158, endPoint x: 144, endPoint y: 154, distance: 23.3
type input "40"
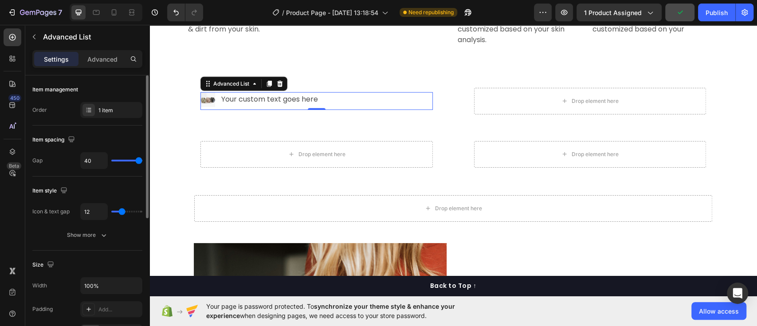
click at [142, 160] on input "range" at bounding box center [126, 161] width 31 height 2
type input "25"
type input "21"
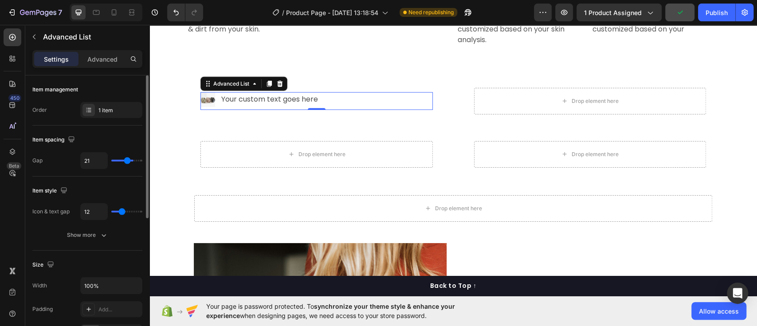
type input "19"
type input "18"
type input "16"
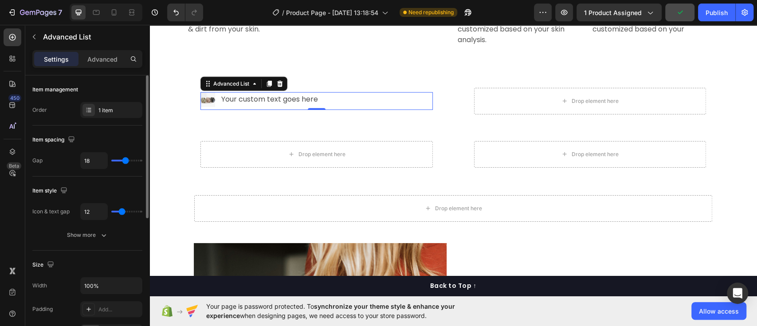
type input "16"
type input "14"
type input "13"
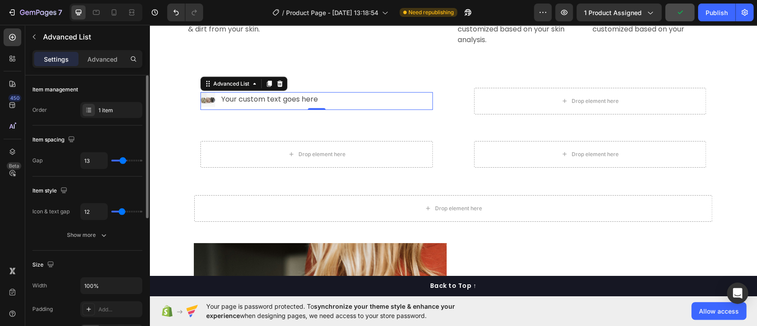
type input "12"
drag, startPoint x: 139, startPoint y: 157, endPoint x: 122, endPoint y: 155, distance: 17.0
type input "12"
click at [122, 160] on input "range" at bounding box center [126, 161] width 31 height 2
type input "20"
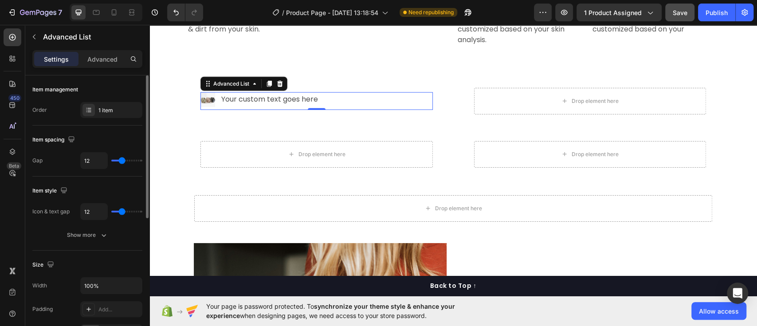
type input "20"
type input "35"
type input "33"
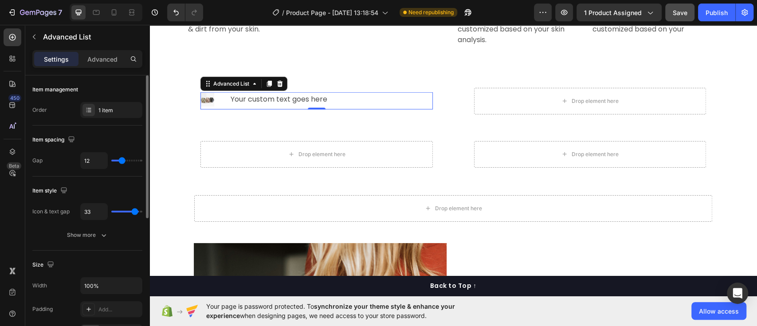
type input "5"
type input "0"
type input "25"
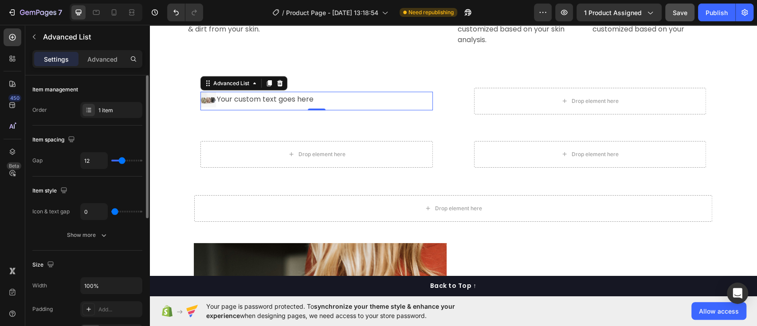
type input "25"
type input "40"
type input "32"
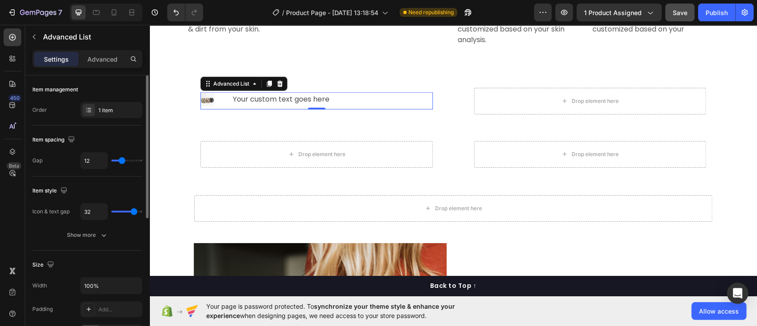
type input "25"
type input "21"
type input "20"
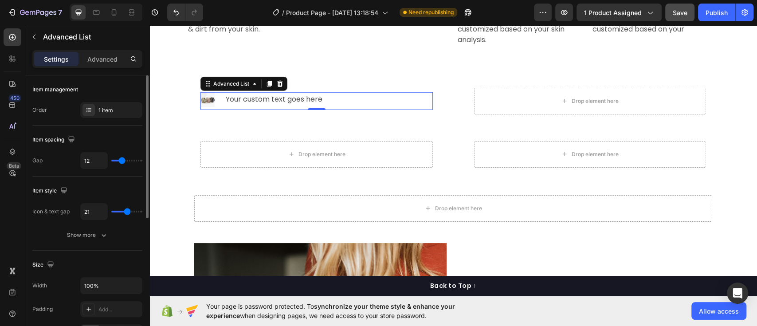
type input "20"
type input "19"
type input "18"
drag, startPoint x: 121, startPoint y: 210, endPoint x: 126, endPoint y: 215, distance: 6.9
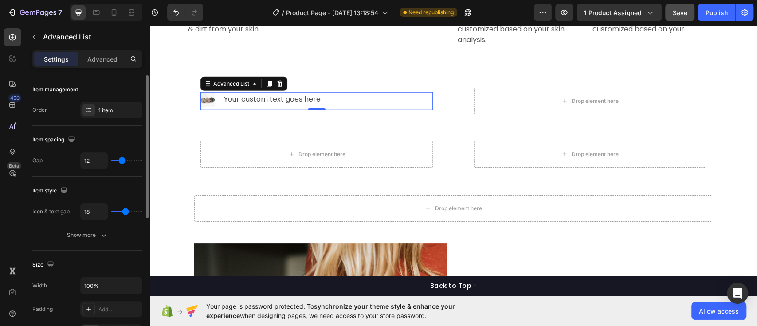
type input "18"
click at [126, 212] on input "range" at bounding box center [126, 212] width 31 height 2
drag, startPoint x: 122, startPoint y: 155, endPoint x: 112, endPoint y: 158, distance: 10.5
click at [112, 158] on div "12" at bounding box center [111, 160] width 62 height 17
type input "8"
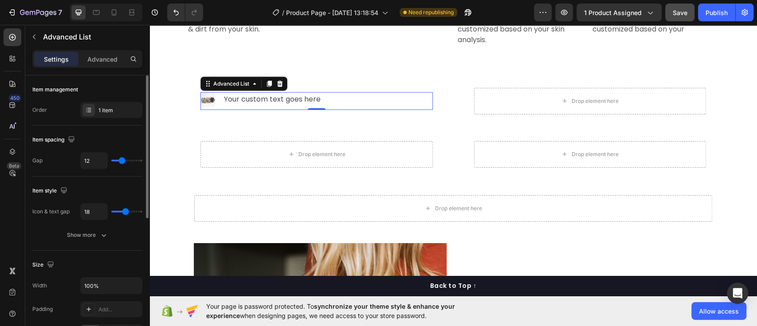
type input "8"
type input "3"
type input "2"
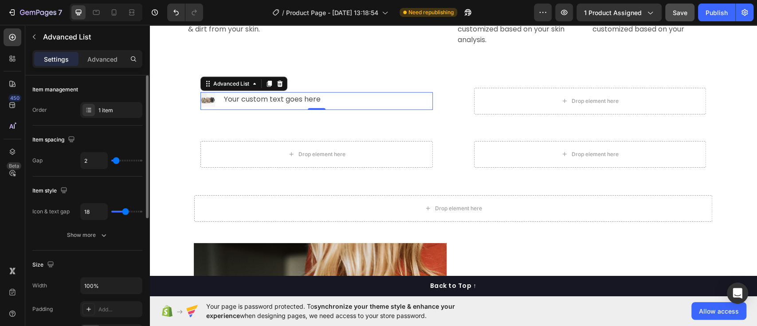
type input "7"
type input "14"
type input "32"
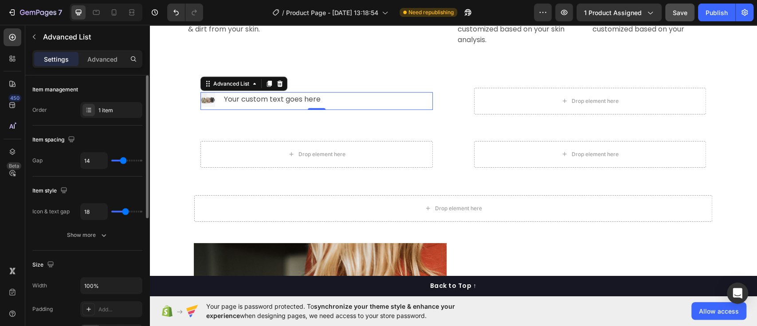
type input "32"
type input "39"
type input "40"
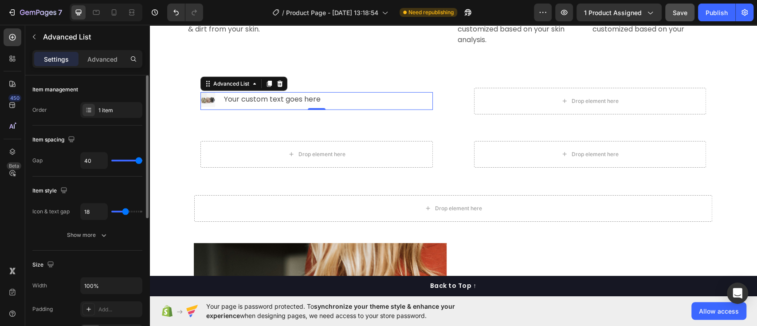
type input "34"
type input "12"
type input "11"
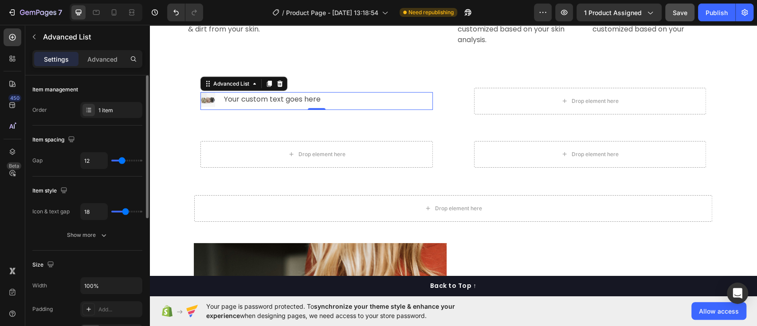
type input "11"
type input "10"
type input "9"
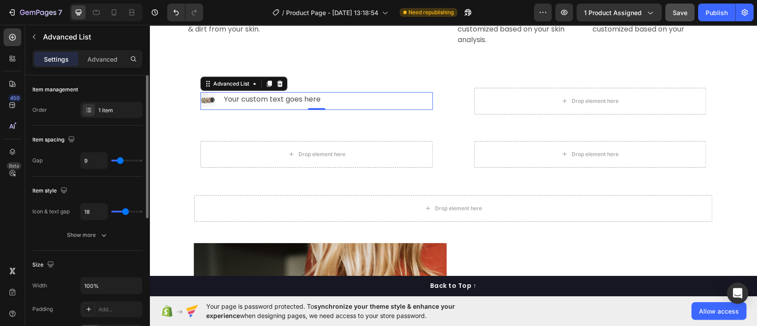
type input "8"
type input "10"
type input "11"
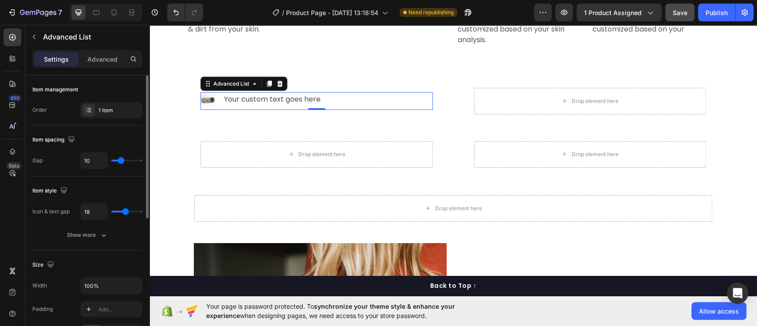
type input "11"
type input "12"
type input "14"
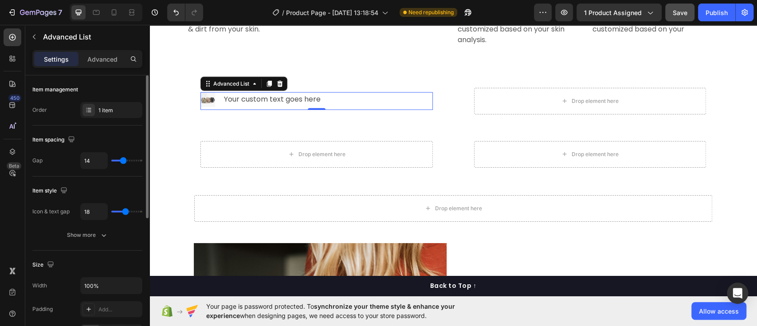
type input "15"
type input "16"
click at [124, 161] on input "range" at bounding box center [126, 161] width 31 height 2
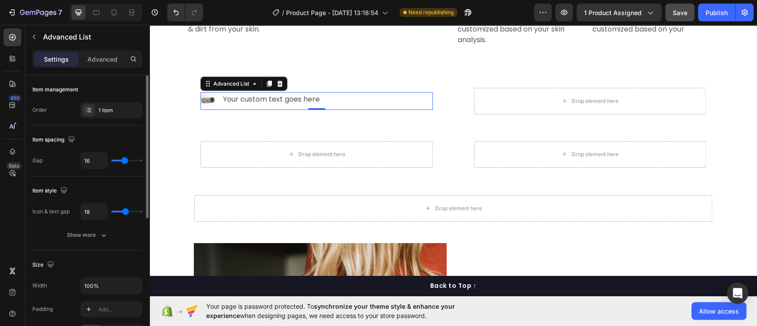
type input "10"
type input "0"
type input "9"
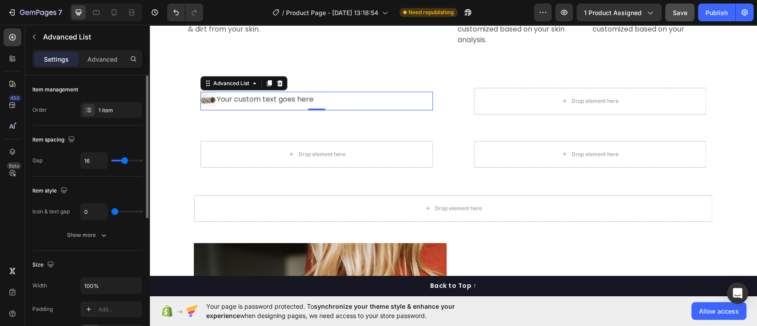
type input "9"
type input "26"
type input "38"
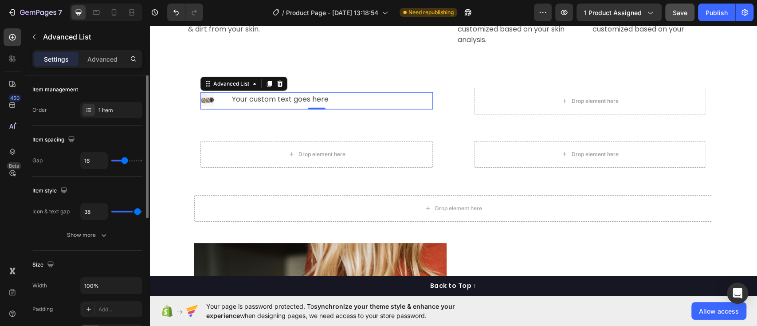
type input "40"
type input "31"
type input "29"
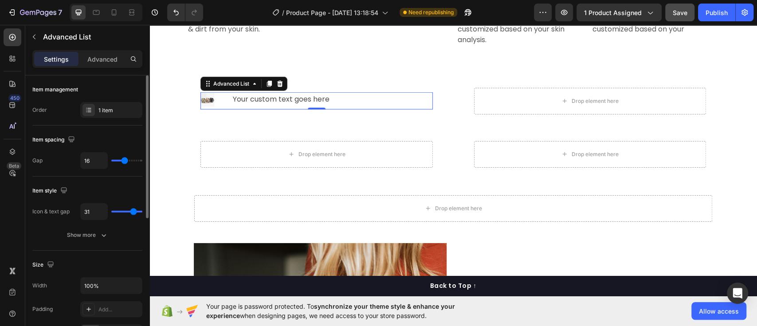
type input "29"
type input "28"
type input "27"
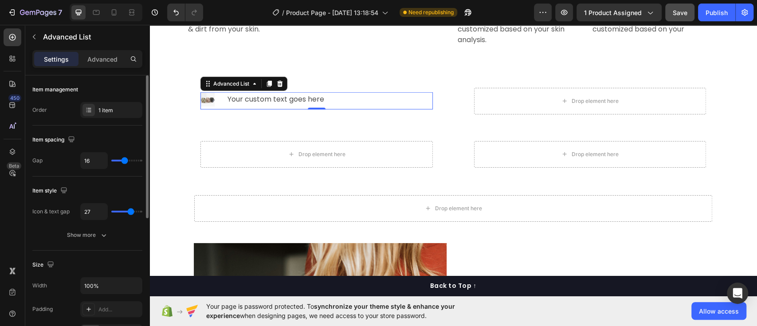
type input "26"
type input "25"
type input "24"
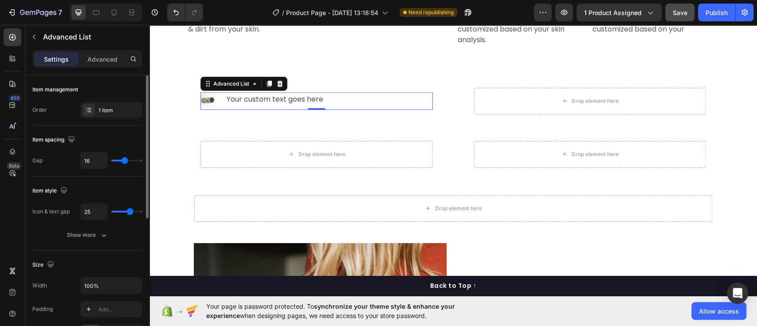
type input "24"
type input "23"
drag, startPoint x: 124, startPoint y: 212, endPoint x: 128, endPoint y: 210, distance: 4.6
type input "23"
click at [128, 211] on input "range" at bounding box center [126, 212] width 31 height 2
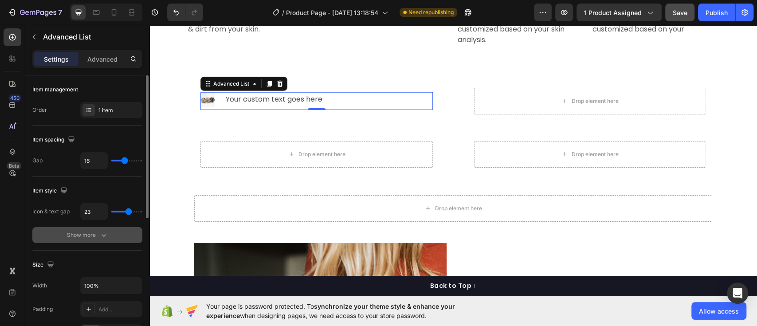
click at [90, 231] on div "Show more" at bounding box center [87, 235] width 41 height 9
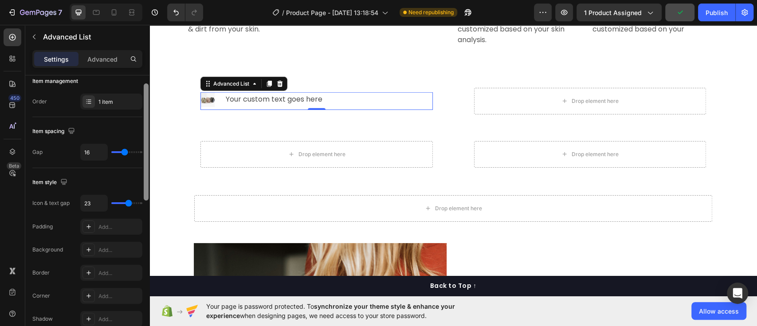
scroll to position [12, 0]
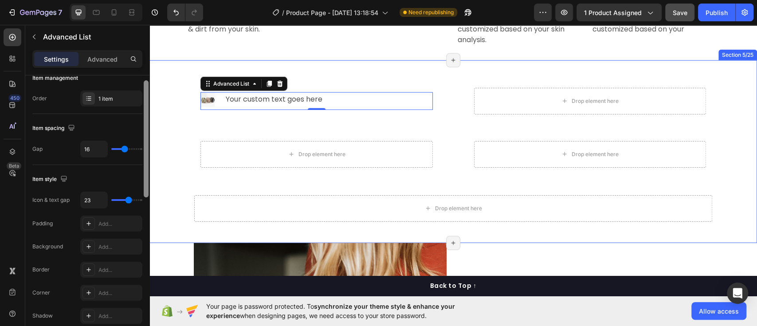
drag, startPoint x: 296, startPoint y: 235, endPoint x: 151, endPoint y: 236, distance: 145.1
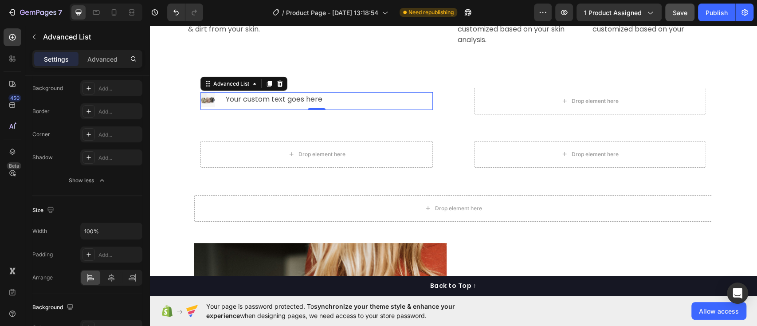
scroll to position [371, 0]
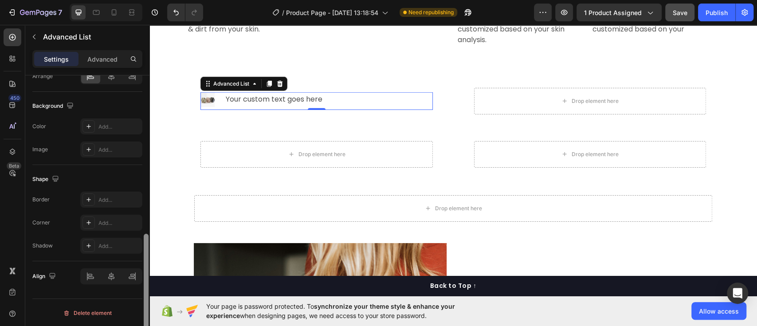
click at [143, 299] on div at bounding box center [146, 213] width 7 height 276
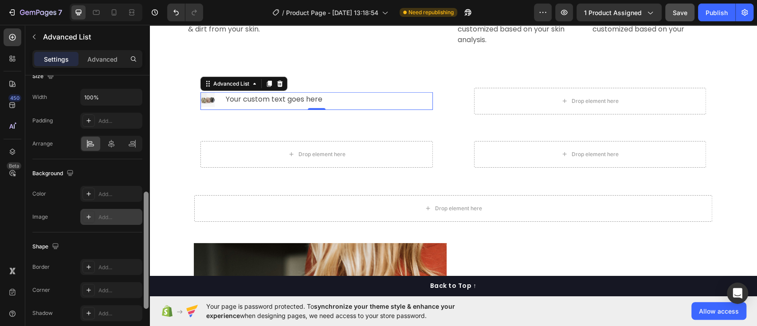
scroll to position [293, 0]
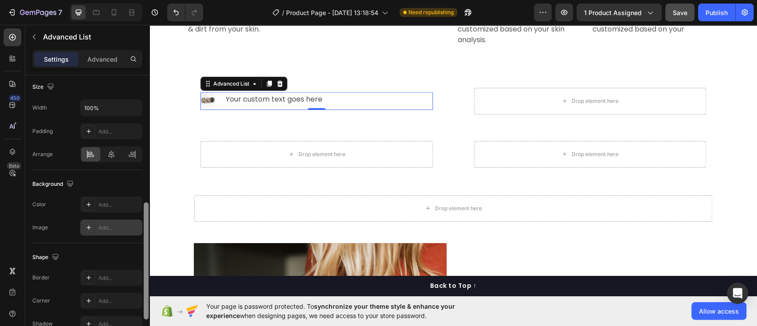
drag, startPoint x: 146, startPoint y: 266, endPoint x: 131, endPoint y: 232, distance: 36.3
click at [131, 232] on div "Item management Order 1 item Item spacing Gap 16 Item style Icon & text gap 23 …" at bounding box center [87, 213] width 124 height 276
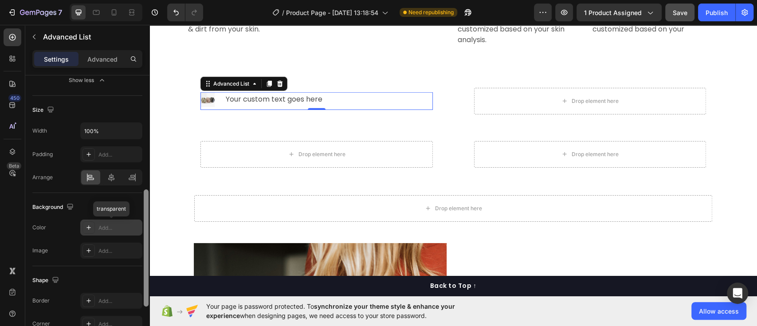
scroll to position [269, 0]
drag, startPoint x: 146, startPoint y: 239, endPoint x: 141, endPoint y: 228, distance: 11.3
click at [141, 228] on div "Item management Order 1 item Item spacing Gap 16 Item style Icon & text gap 23 …" at bounding box center [87, 213] width 124 height 276
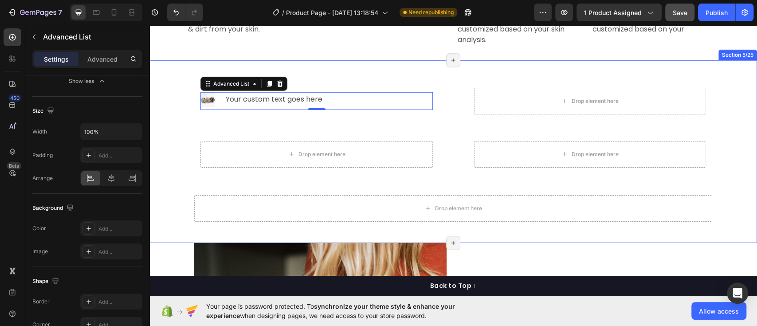
click at [384, 61] on div "Image Your custom text goes here Text Block Advanced List 0 Drop element here R…" at bounding box center [453, 151] width 608 height 183
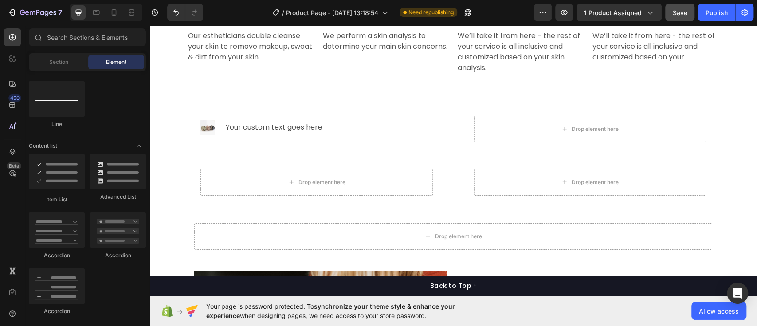
scroll to position [1609, 0]
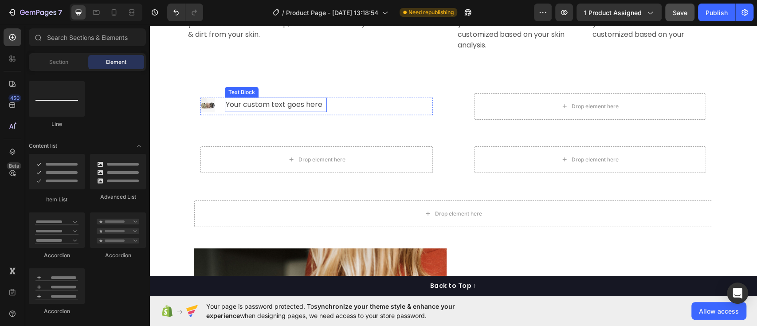
click at [275, 104] on div "Your custom text goes here" at bounding box center [276, 105] width 102 height 15
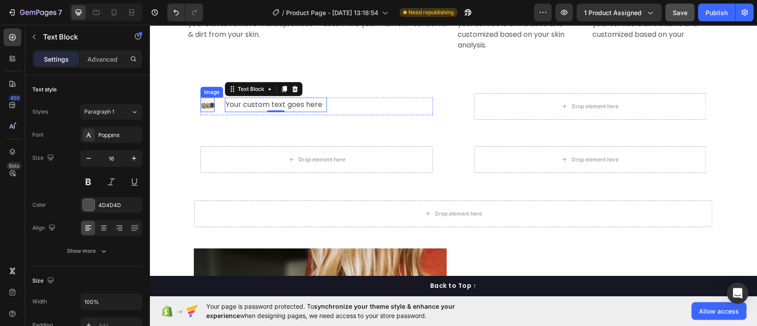
click at [209, 105] on img at bounding box center [208, 105] width 14 height 14
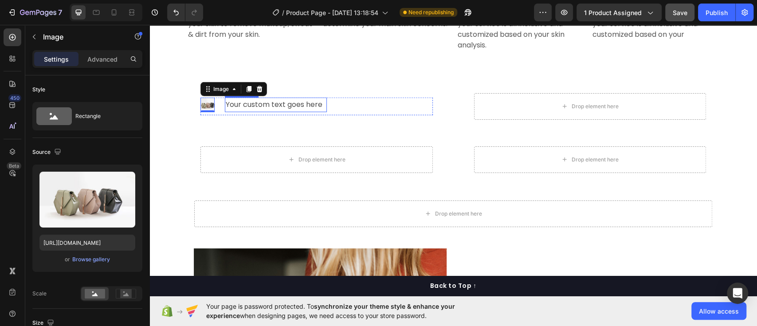
click at [240, 106] on div "Your custom text goes here" at bounding box center [276, 105] width 102 height 15
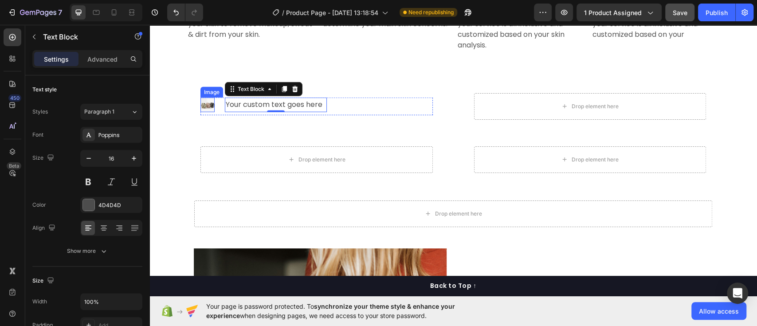
click at [206, 102] on img at bounding box center [208, 105] width 14 height 14
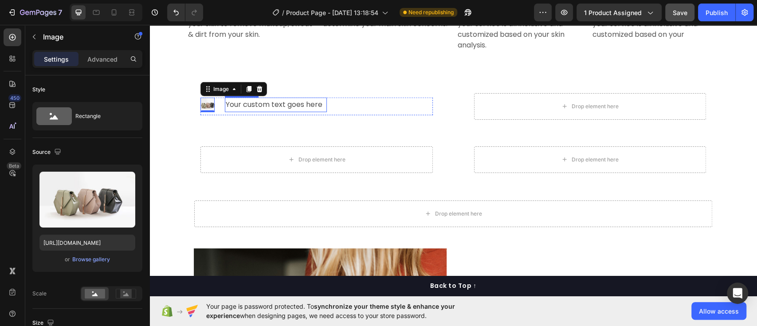
click at [256, 109] on div "Your custom text goes here" at bounding box center [276, 105] width 102 height 15
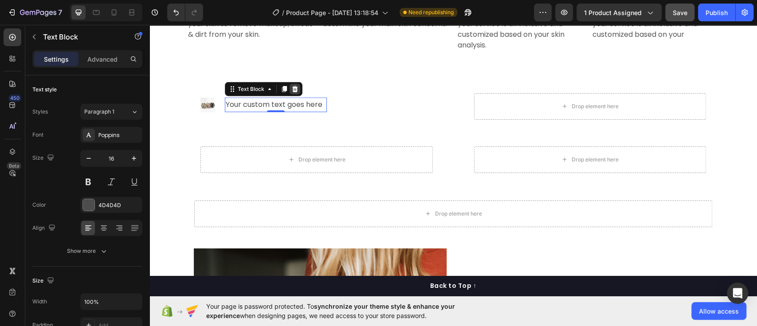
click at [292, 90] on icon at bounding box center [295, 89] width 6 height 6
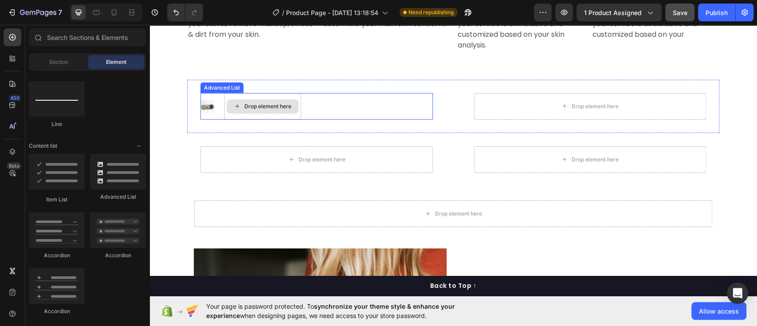
click at [265, 108] on div "Drop element here" at bounding box center [267, 106] width 47 height 7
click at [59, 62] on span "Section" at bounding box center [58, 62] width 19 height 8
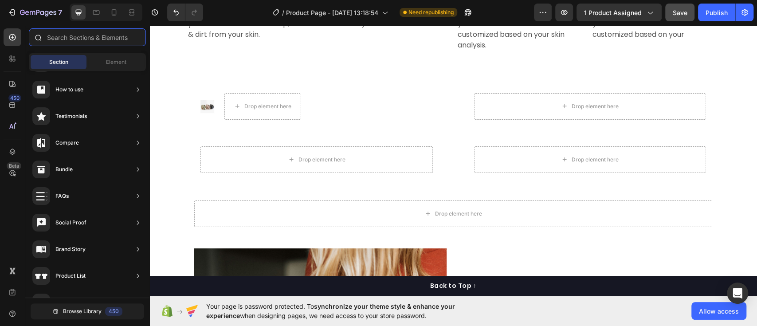
click at [85, 37] on input "text" at bounding box center [87, 37] width 117 height 18
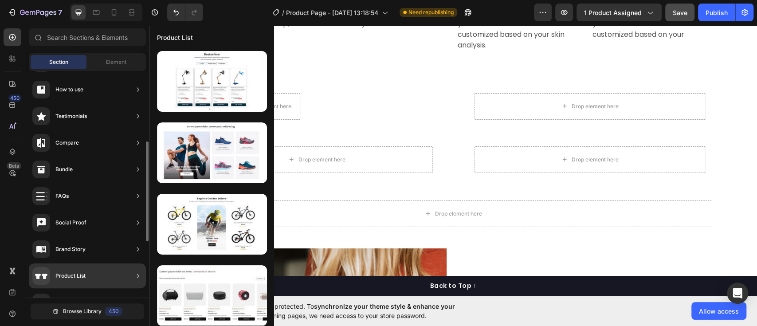
click at [132, 276] on div "Product List" at bounding box center [87, 276] width 117 height 25
click at [134, 276] on icon at bounding box center [138, 275] width 9 height 9
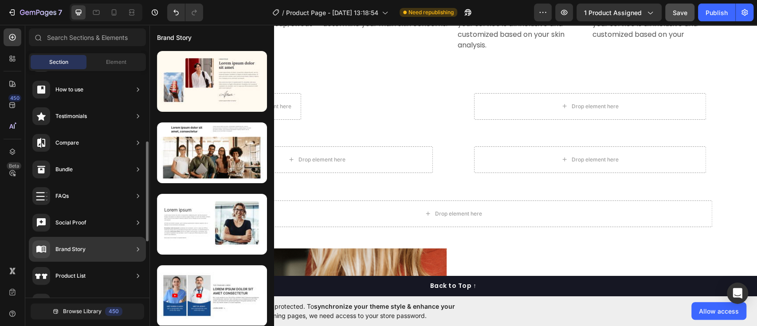
click at [81, 243] on div "Brand Story" at bounding box center [58, 249] width 53 height 18
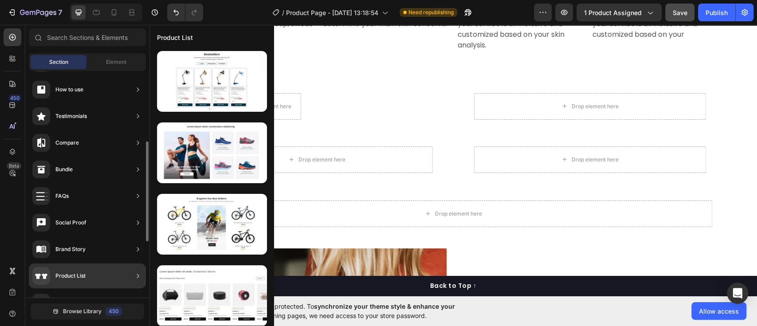
click at [71, 268] on div "Product List" at bounding box center [58, 276] width 53 height 18
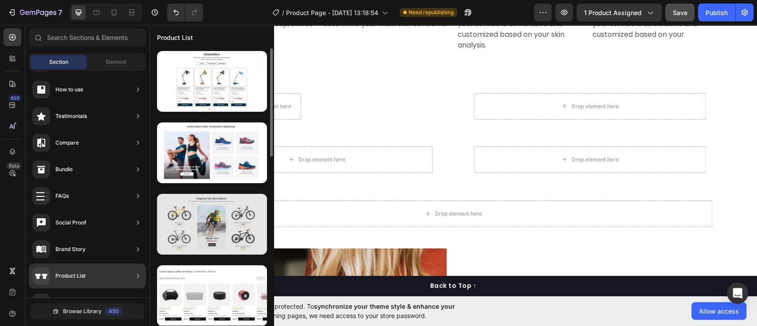
click at [210, 224] on div at bounding box center [212, 224] width 110 height 61
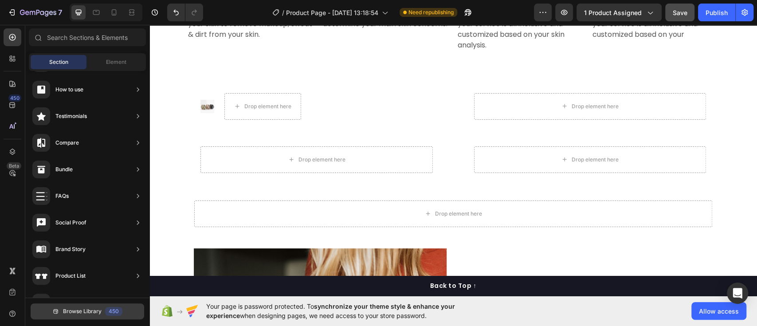
click at [110, 311] on div "450" at bounding box center [113, 311] width 17 height 9
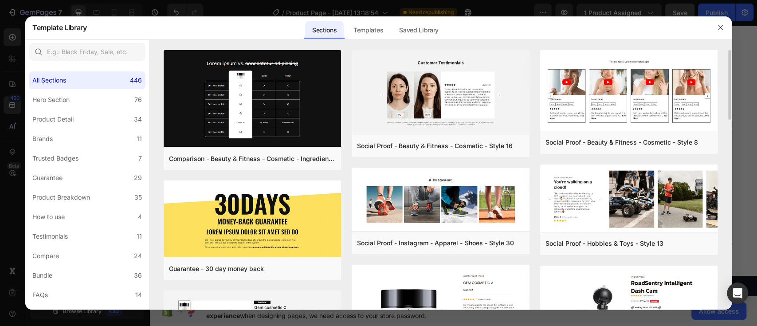
drag, startPoint x: 728, startPoint y: 67, endPoint x: 727, endPoint y: 109, distance: 42.2
click at [727, 109] on div "Comparison - Beauty & Fitness - Cosmetic - Ingredients - Style 19 Add to page P…" at bounding box center [440, 180] width 582 height 260
drag, startPoint x: 730, startPoint y: 104, endPoint x: 729, endPoint y: 118, distance: 13.8
click at [729, 118] on div "Comparison - Beauty & Fitness - Cosmetic - Ingredients - Style 19 Add to page P…" at bounding box center [440, 180] width 582 height 260
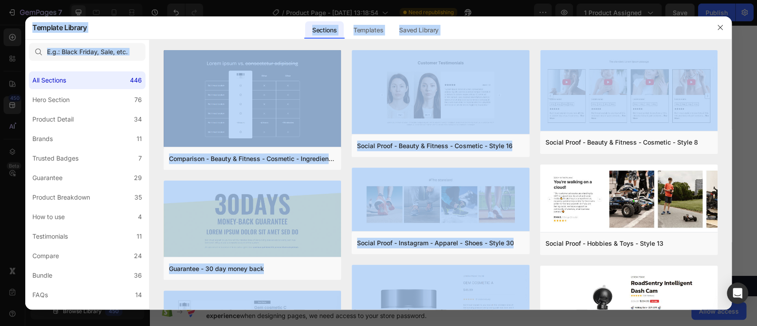
drag, startPoint x: 729, startPoint y: 118, endPoint x: 732, endPoint y: 134, distance: 17.1
click at [732, 134] on div "Template Library Sections Templates Existing pages Saved Library Templates Save…" at bounding box center [378, 163] width 757 height 326
click at [732, 134] on div at bounding box center [378, 163] width 757 height 326
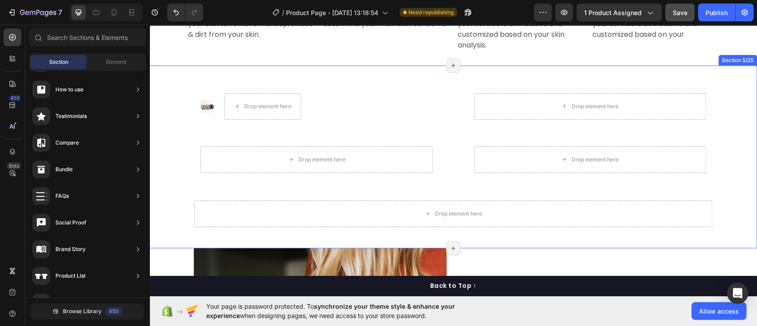
click at [729, 132] on div "Image Drop element here Advanced List Drop element here Row Drop element here D…" at bounding box center [453, 157] width 608 height 154
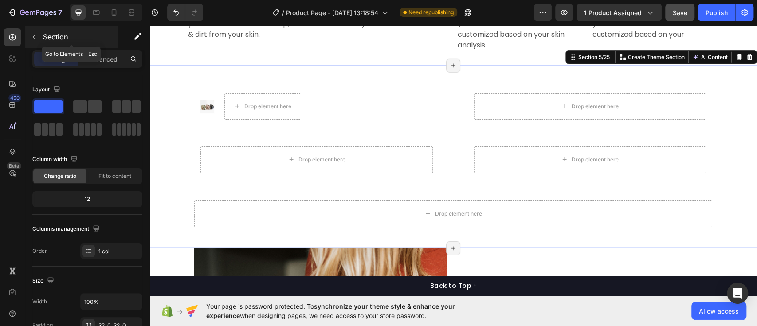
click at [32, 35] on icon "button" at bounding box center [34, 36] width 7 height 7
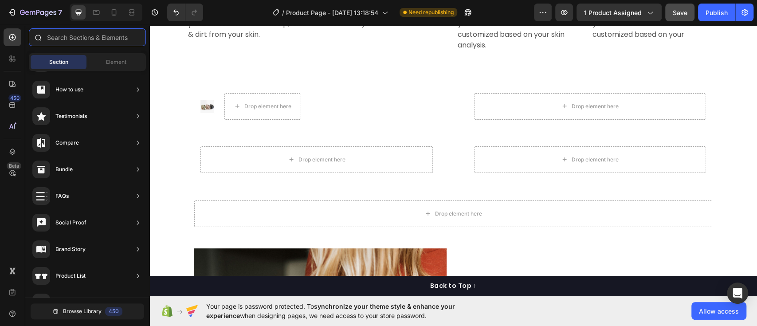
click at [89, 39] on input "text" at bounding box center [87, 37] width 117 height 18
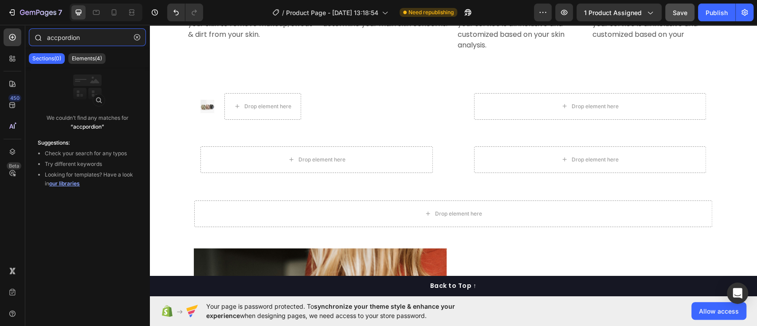
click at [61, 39] on input "accpordion" at bounding box center [87, 37] width 117 height 18
type input "accordion"
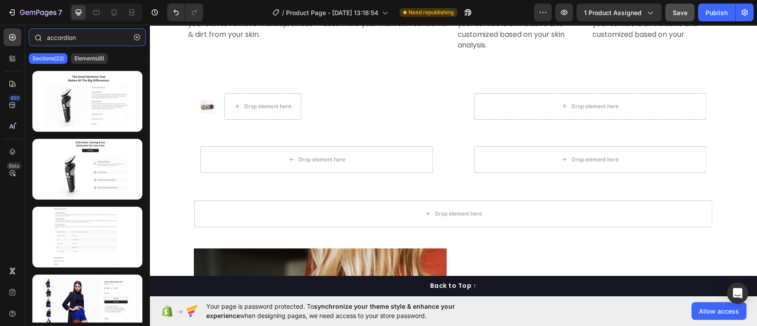
click at [92, 38] on input "accordion" at bounding box center [87, 37] width 117 height 18
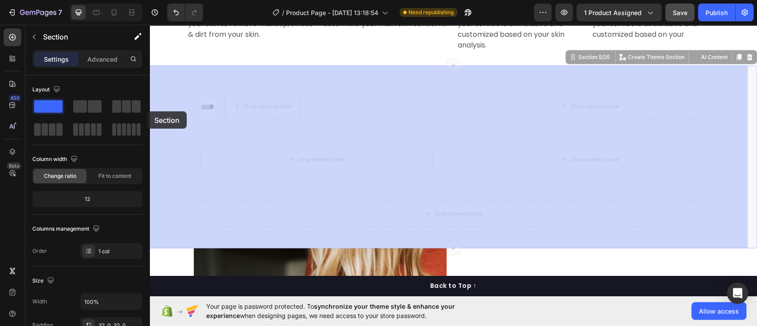
drag, startPoint x: 153, startPoint y: 74, endPoint x: 297, endPoint y: 136, distance: 157.2
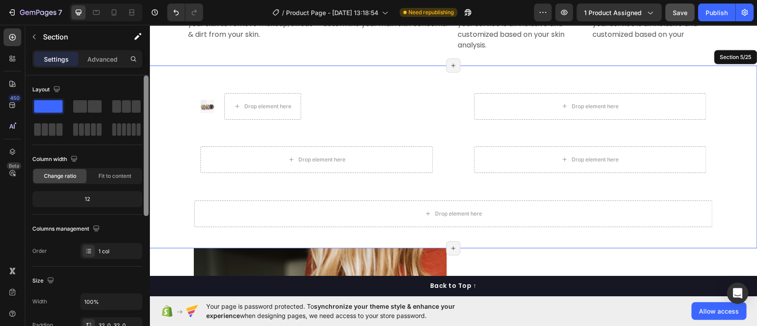
click at [147, 111] on div at bounding box center [146, 145] width 5 height 141
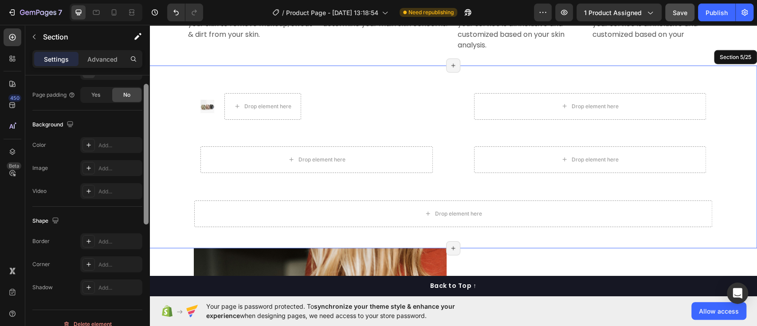
scroll to position [0, 0]
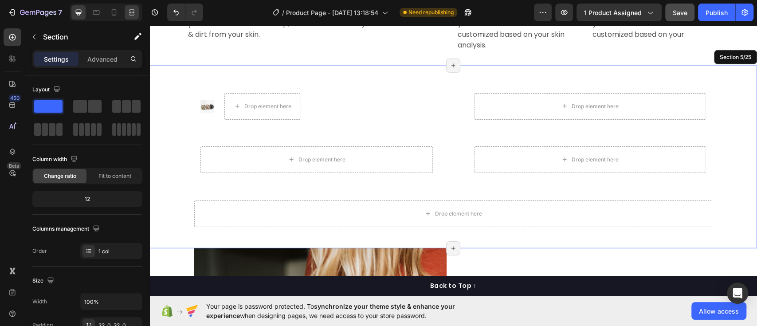
drag, startPoint x: 147, startPoint y: 111, endPoint x: 124, endPoint y: 12, distance: 102.4
click at [124, 0] on div "7 Version history / Product Page - [DATE] 13:18:54 Need republishing Preview 1 …" at bounding box center [378, 0] width 757 height 0
click at [110, 56] on p "Advanced" at bounding box center [102, 59] width 30 height 9
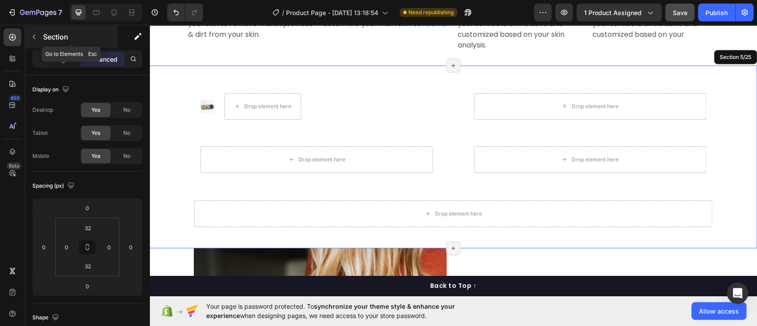
click at [36, 34] on icon "button" at bounding box center [34, 36] width 7 height 7
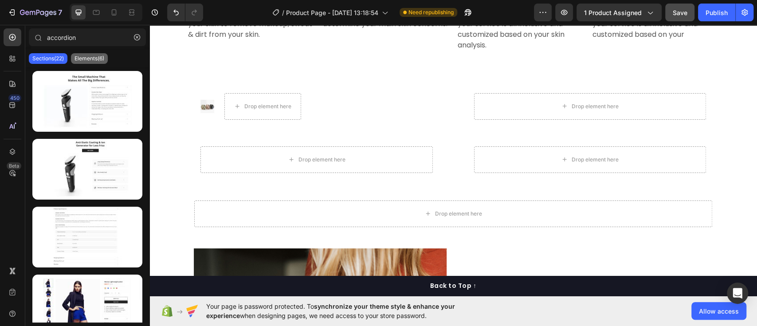
click at [102, 57] on p "Elements(6)" at bounding box center [90, 58] width 30 height 7
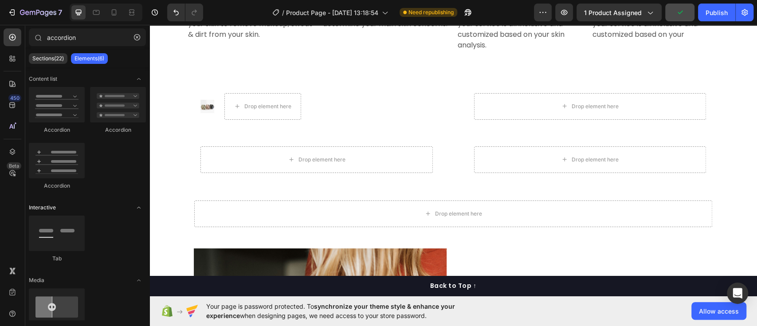
click at [132, 204] on span "Toggle open" at bounding box center [139, 208] width 14 height 14
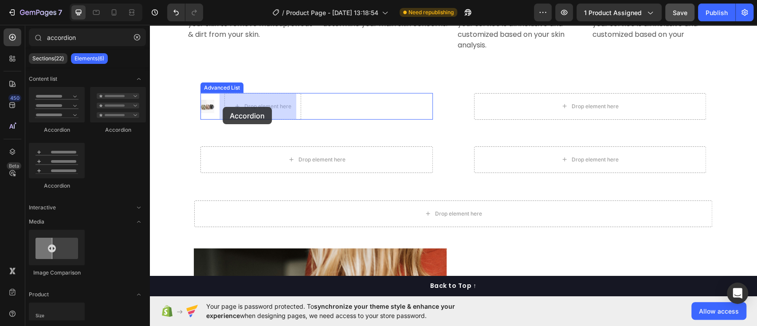
drag, startPoint x: 205, startPoint y: 137, endPoint x: 223, endPoint y: 107, distance: 34.6
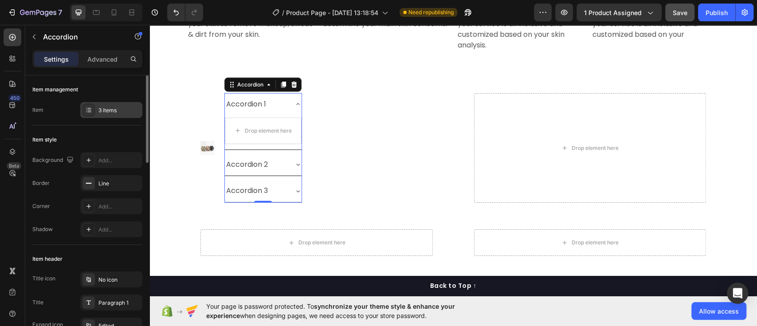
click at [90, 110] on icon at bounding box center [88, 109] width 7 height 7
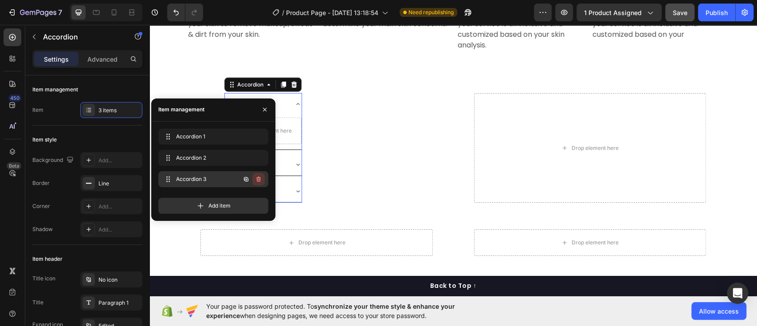
click at [261, 176] on icon "button" at bounding box center [258, 179] width 7 height 7
click at [254, 161] on button "button" at bounding box center [258, 158] width 12 height 12
click at [255, 157] on div "Delete" at bounding box center [252, 158] width 16 height 8
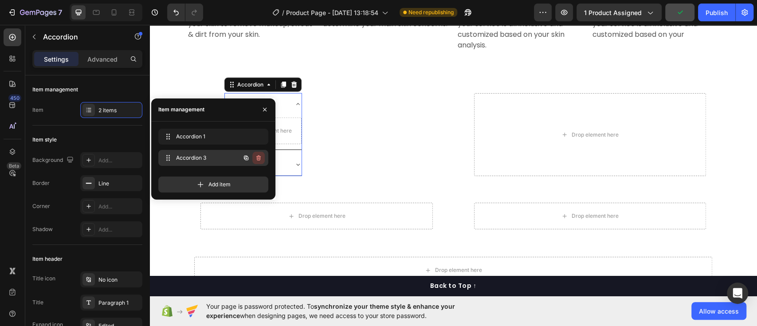
click at [260, 159] on icon "button" at bounding box center [258, 157] width 4 height 5
click at [255, 159] on div "Delete" at bounding box center [252, 158] width 16 height 8
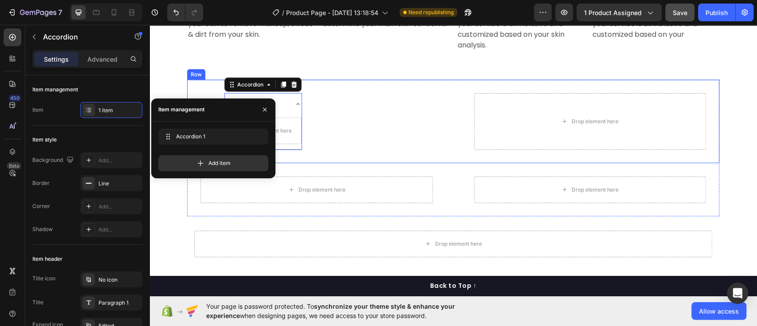
click at [341, 160] on div "Image Accordion 1 Drop element here Accordion 0 Advanced List Drop element here…" at bounding box center [453, 121] width 532 height 83
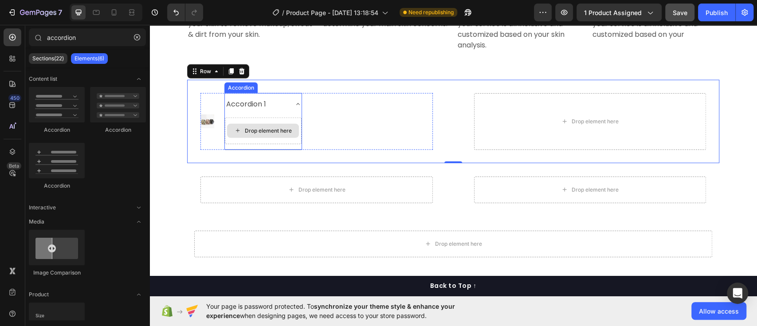
click at [245, 130] on div "Drop element here" at bounding box center [268, 130] width 47 height 7
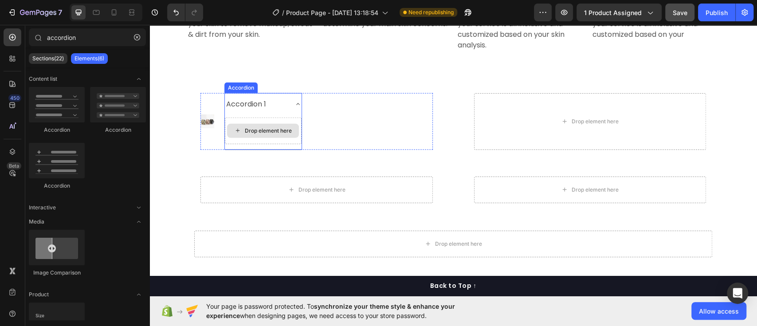
click at [245, 131] on div "Drop element here" at bounding box center [268, 130] width 47 height 7
click at [295, 105] on icon at bounding box center [298, 104] width 7 height 7
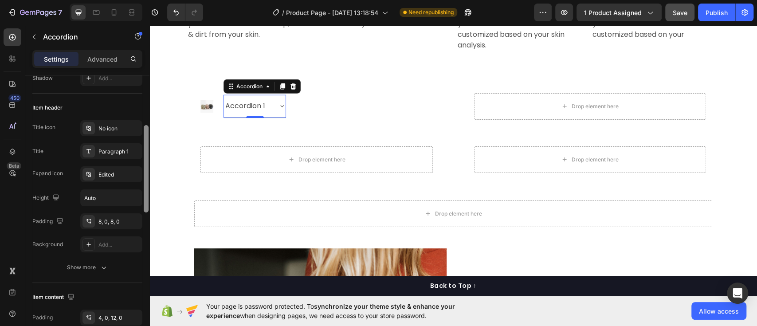
scroll to position [153, 0]
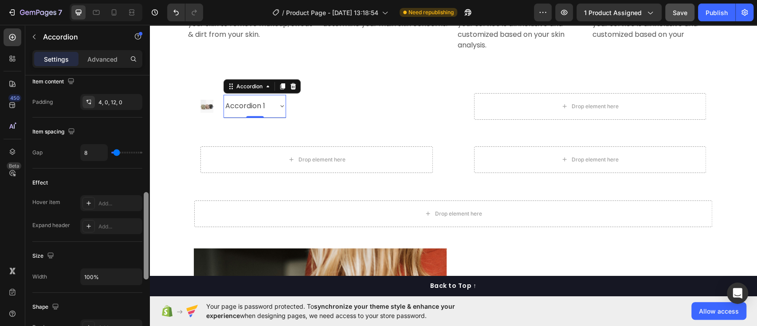
drag, startPoint x: 148, startPoint y: 151, endPoint x: 143, endPoint y: 268, distance: 117.7
click at [143, 268] on div at bounding box center [146, 213] width 7 height 276
click at [90, 200] on icon at bounding box center [88, 201] width 7 height 7
click at [97, 254] on div "Size" at bounding box center [87, 255] width 110 height 14
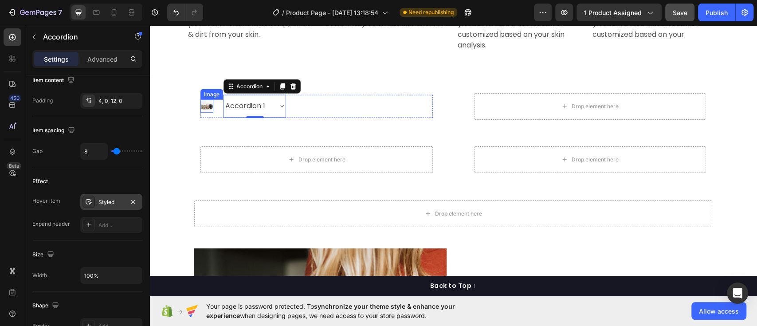
click at [203, 105] on img at bounding box center [207, 106] width 13 height 13
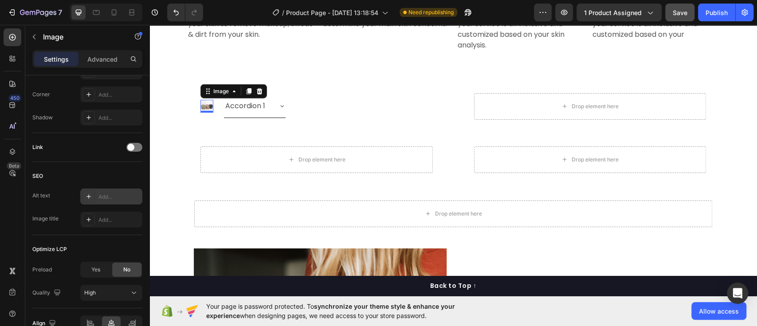
scroll to position [0, 0]
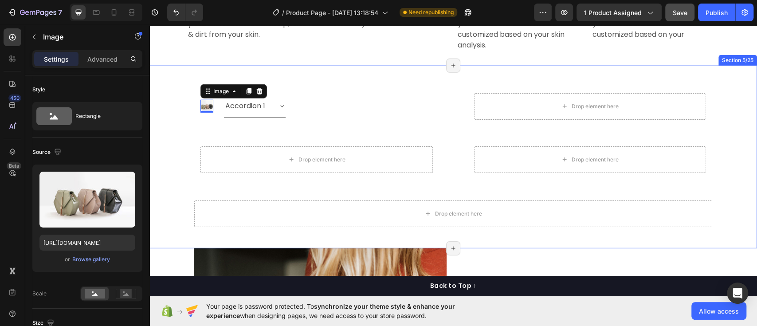
click at [722, 231] on div "Image 0 Accordion 1 Accordion Advanced List Drop element here Row Drop element …" at bounding box center [453, 157] width 608 height 154
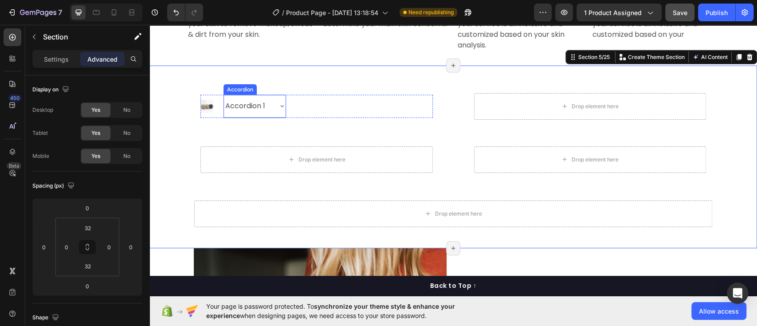
click at [245, 102] on div "Accordion 1" at bounding box center [245, 106] width 43 height 16
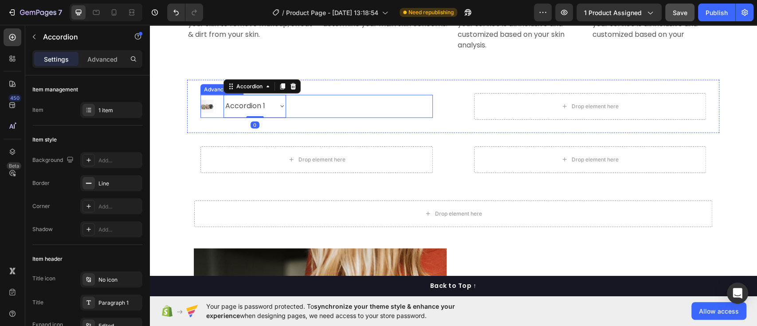
click at [283, 102] on div "Image Accordion 1 Accordion 0" at bounding box center [317, 106] width 232 height 23
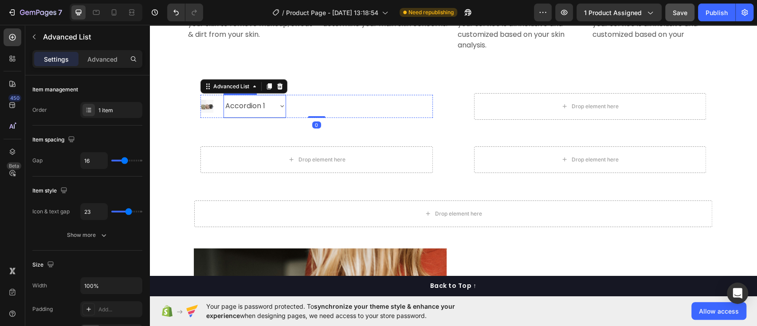
click at [279, 102] on icon at bounding box center [282, 105] width 7 height 7
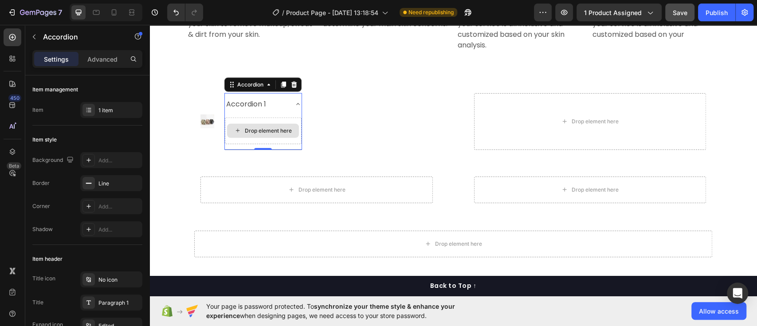
click at [263, 126] on div "Drop element here" at bounding box center [263, 131] width 72 height 14
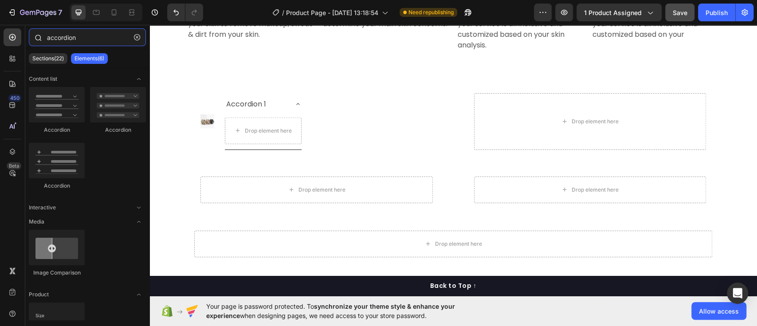
click at [102, 39] on input "accordion" at bounding box center [87, 37] width 117 height 18
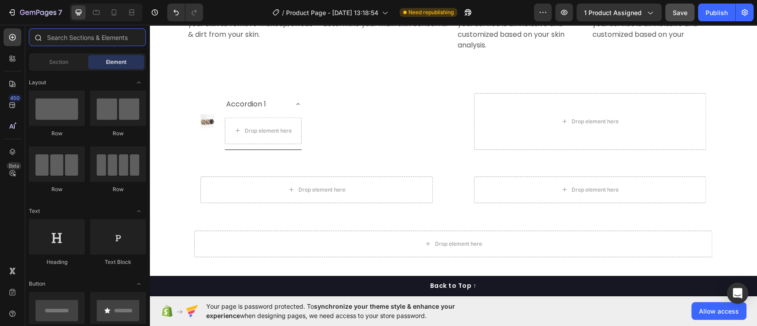
type input "i"
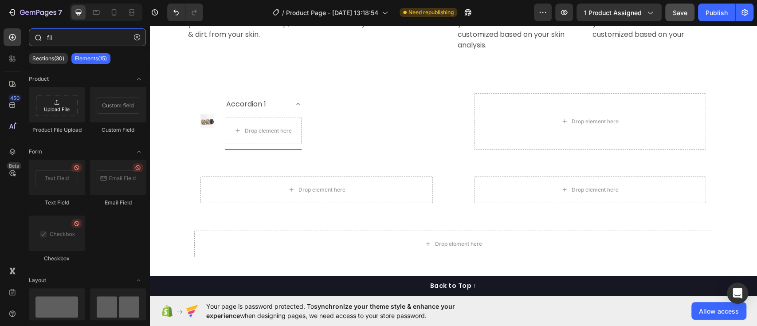
type input "file"
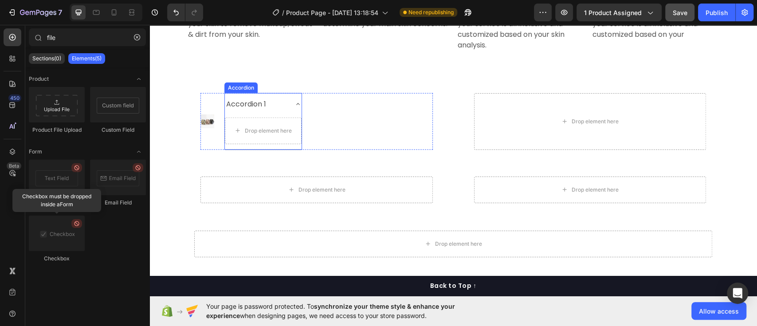
click at [295, 98] on div "Accordion 1" at bounding box center [263, 104] width 77 height 23
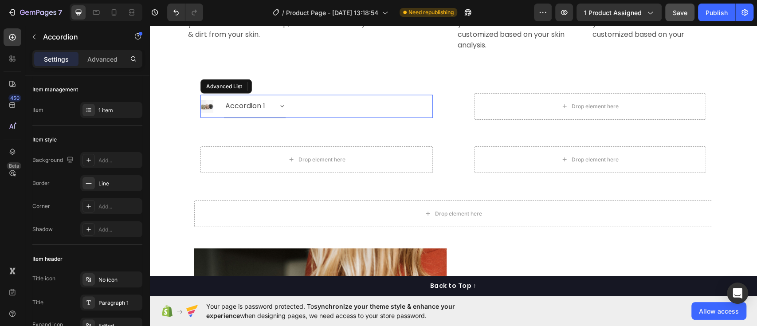
click at [295, 98] on div "Image Accordion 1 Accordion 0" at bounding box center [317, 106] width 232 height 23
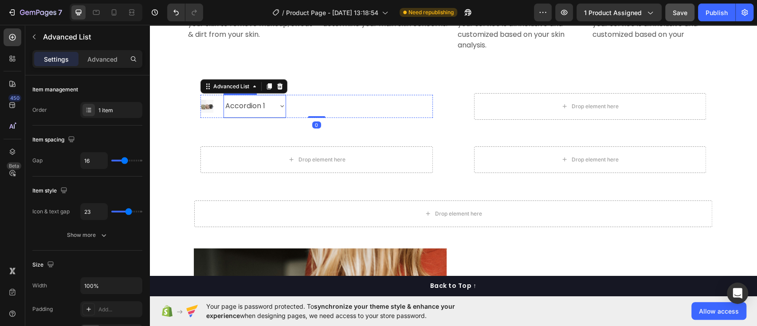
click at [279, 105] on icon at bounding box center [282, 105] width 7 height 7
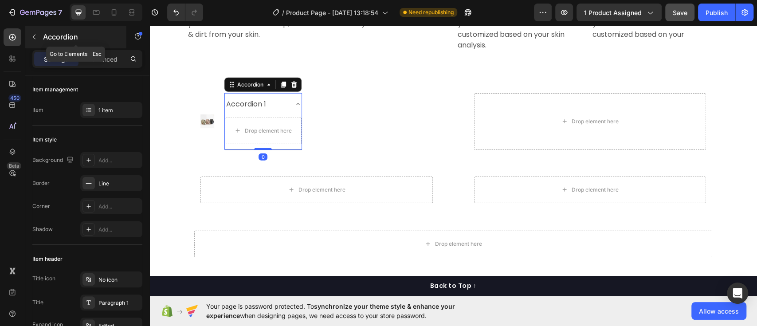
click at [29, 35] on button "button" at bounding box center [34, 37] width 14 height 14
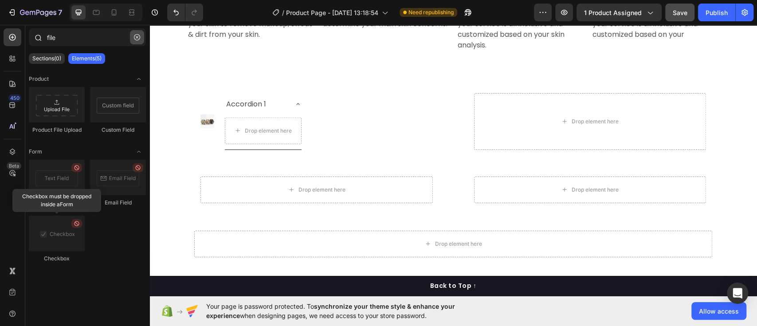
click at [136, 33] on button "button" at bounding box center [137, 37] width 14 height 14
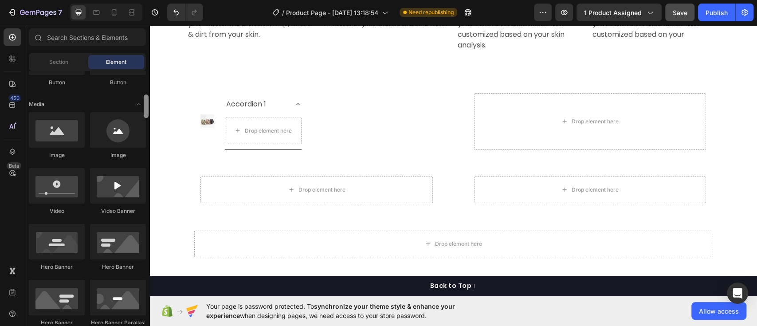
click at [146, 193] on div at bounding box center [146, 197] width 7 height 253
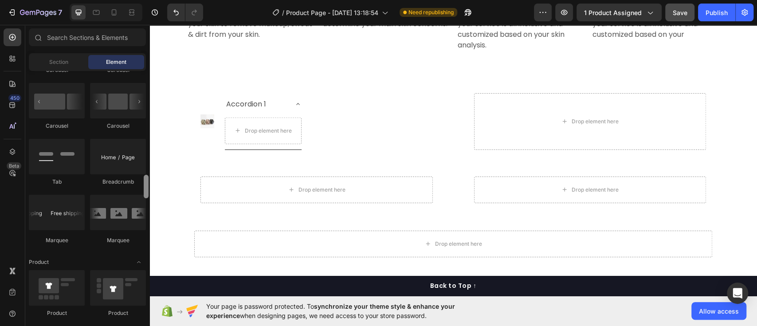
scroll to position [963, 0]
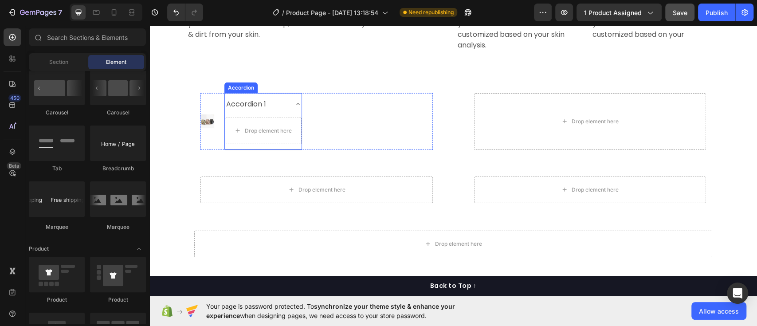
click at [296, 105] on icon at bounding box center [298, 104] width 4 height 2
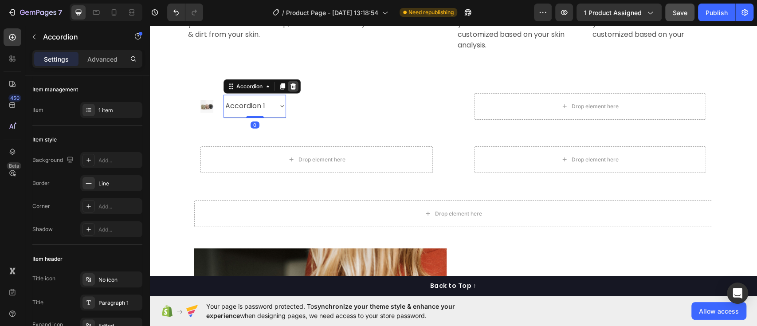
click at [291, 87] on icon at bounding box center [294, 86] width 6 height 6
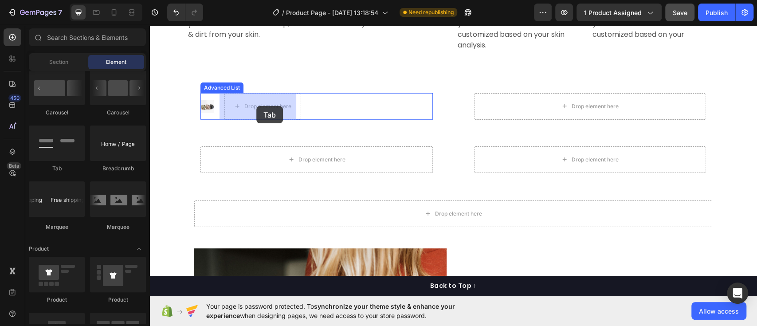
drag, startPoint x: 207, startPoint y: 174, endPoint x: 256, endPoint y: 106, distance: 83.9
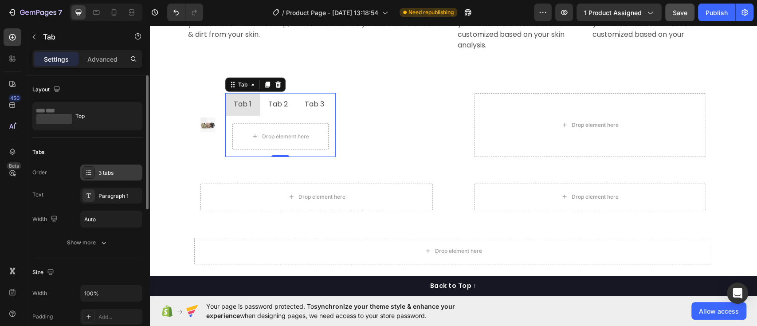
click at [89, 172] on icon at bounding box center [88, 172] width 7 height 7
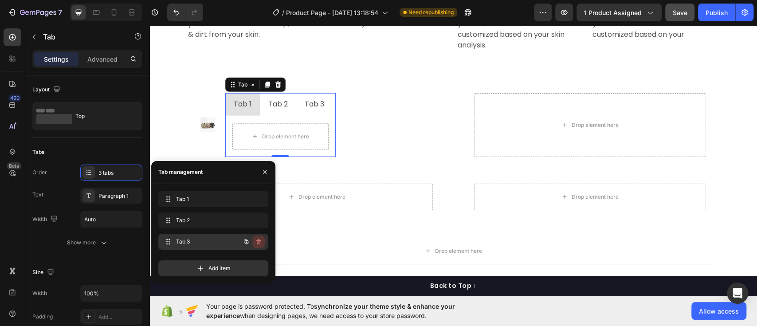
click at [259, 243] on icon "button" at bounding box center [259, 242] width 0 height 2
click at [258, 245] on div "Delete" at bounding box center [252, 242] width 16 height 8
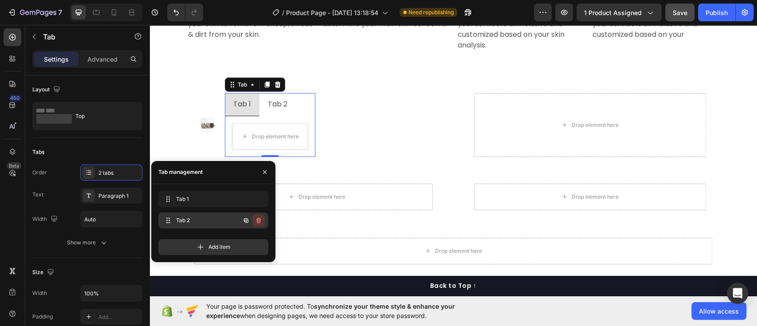
click at [259, 223] on icon "button" at bounding box center [258, 220] width 7 height 7
click at [259, 223] on div "Delete" at bounding box center [252, 220] width 16 height 8
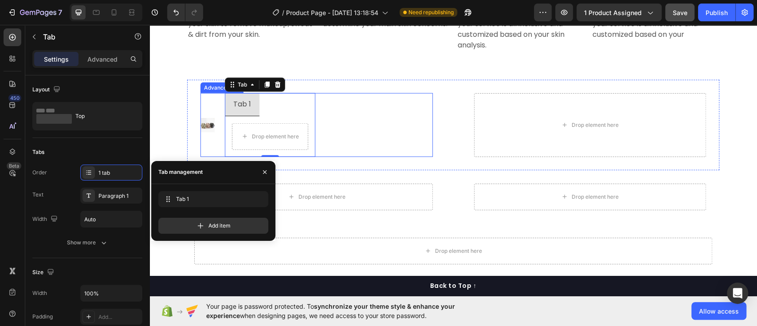
click at [395, 139] on div "Image Tab 1 Drop element here Tab 0" at bounding box center [317, 125] width 232 height 64
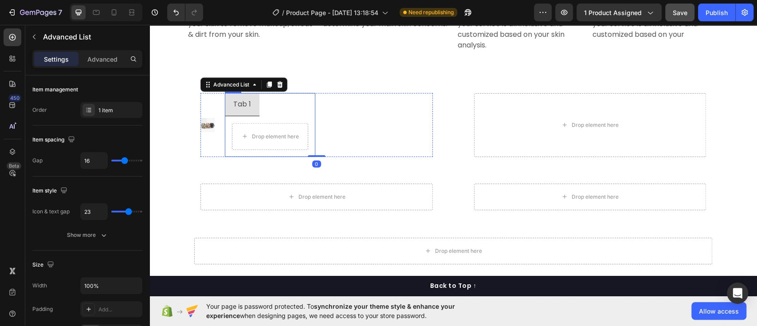
click at [243, 107] on div "Tab 1" at bounding box center [242, 105] width 20 height 16
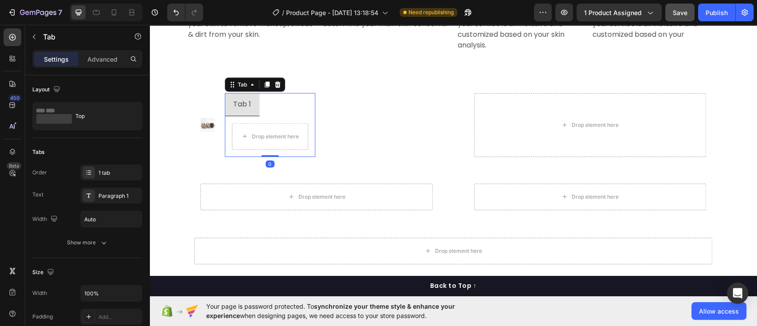
click at [243, 107] on div "Tab 1" at bounding box center [242, 105] width 20 height 16
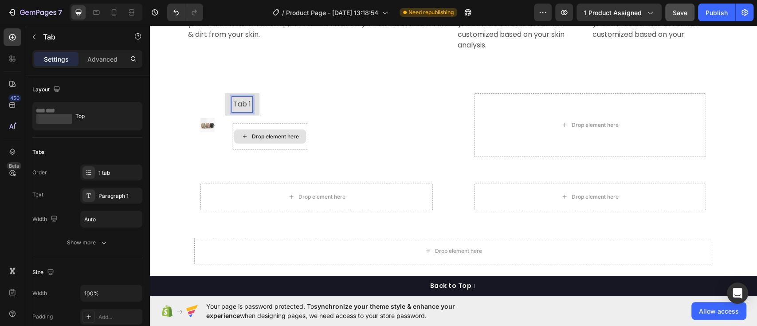
click at [252, 138] on div "Drop element here" at bounding box center [275, 136] width 47 height 7
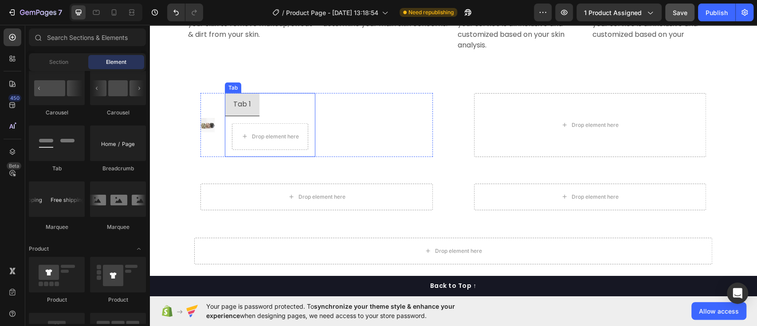
click at [242, 105] on p "Tab 1" at bounding box center [242, 104] width 18 height 13
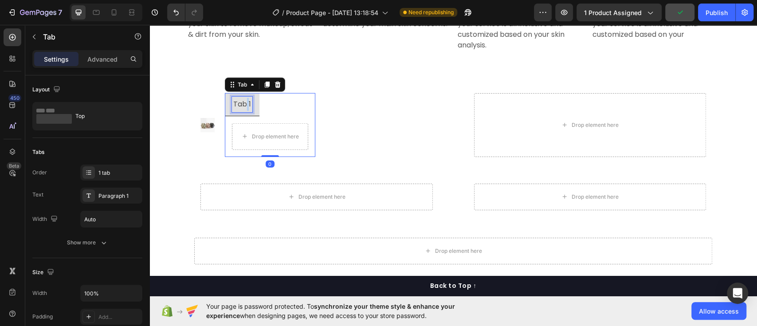
click at [242, 105] on p "Tab 1" at bounding box center [242, 104] width 18 height 13
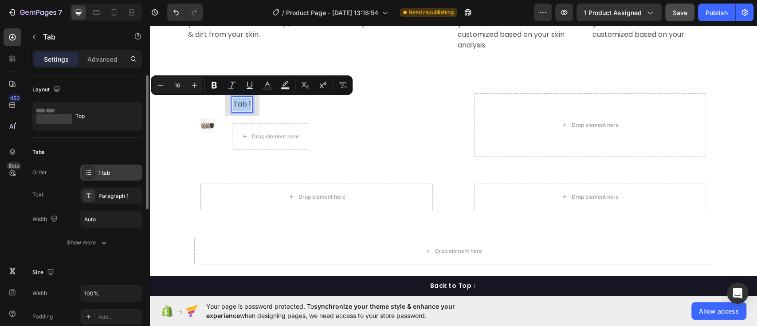
click at [90, 174] on icon at bounding box center [88, 172] width 7 height 7
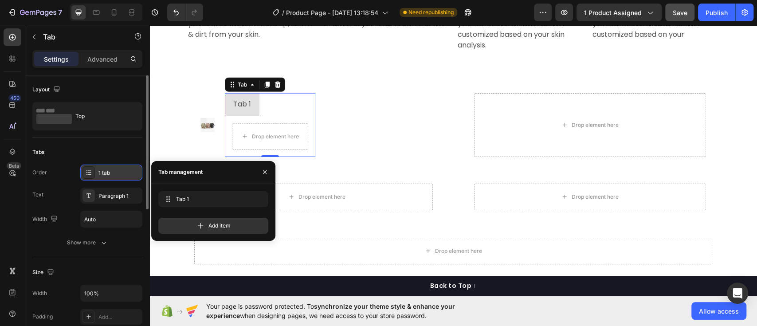
click at [90, 174] on icon at bounding box center [88, 172] width 7 height 7
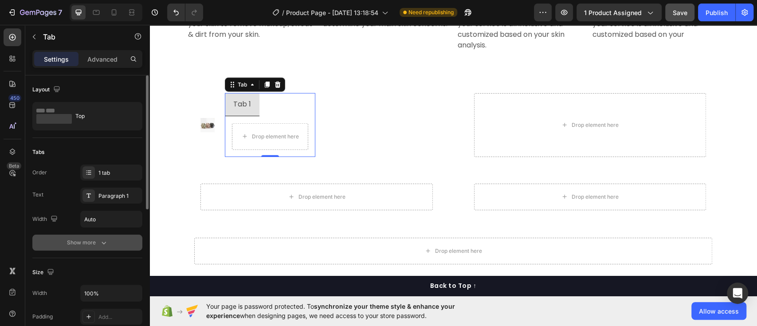
click at [98, 243] on div "Show more" at bounding box center [87, 242] width 41 height 9
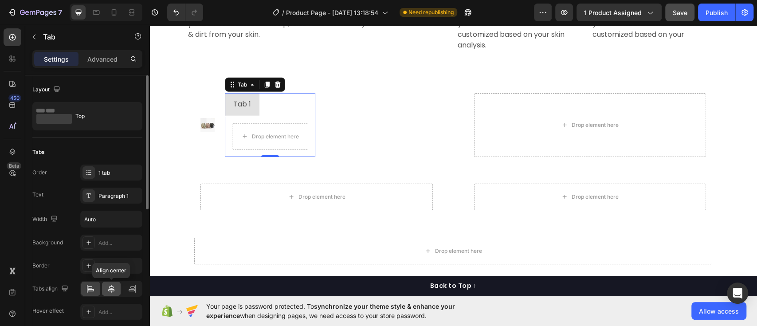
click at [111, 292] on icon at bounding box center [111, 289] width 6 height 8
click at [135, 291] on icon at bounding box center [132, 288] width 9 height 9
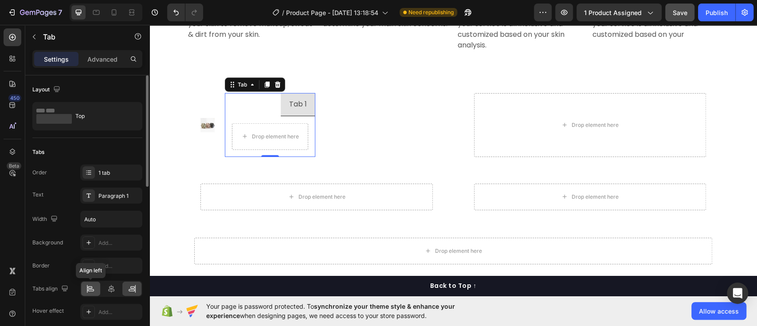
click at [94, 293] on div at bounding box center [90, 289] width 19 height 14
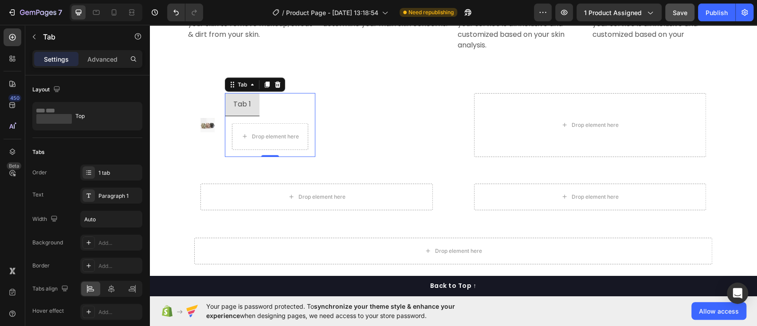
click at [246, 104] on div "Tab 1" at bounding box center [242, 105] width 20 height 16
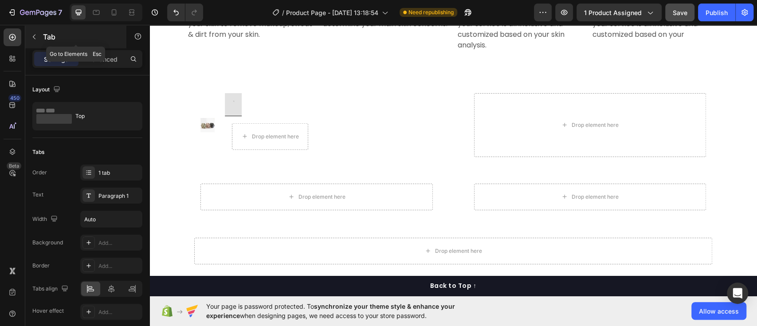
click at [30, 34] on button "button" at bounding box center [34, 37] width 14 height 14
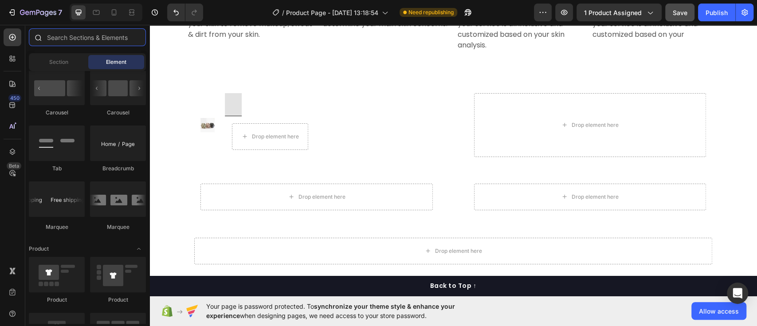
click at [99, 31] on input "text" at bounding box center [87, 37] width 117 height 18
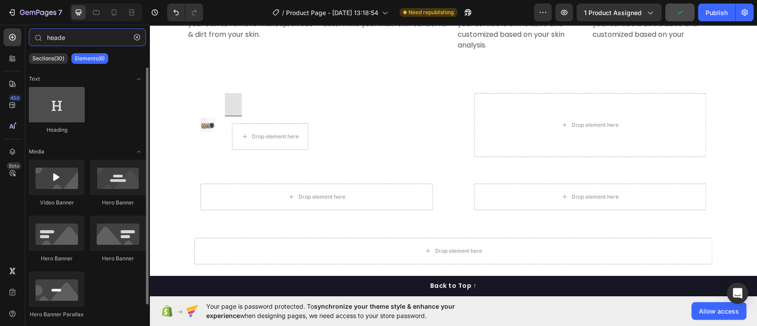
type input "heade"
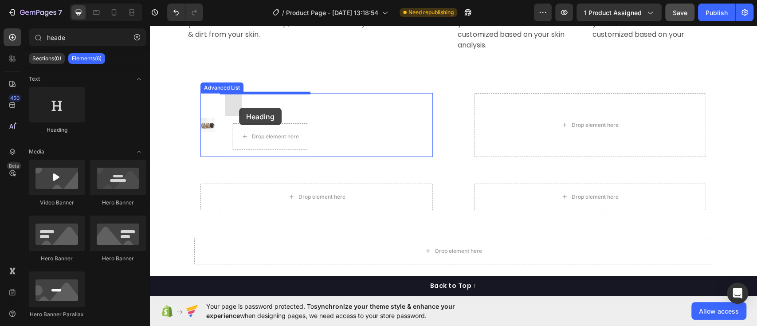
drag, startPoint x: 209, startPoint y: 134, endPoint x: 239, endPoint y: 108, distance: 39.6
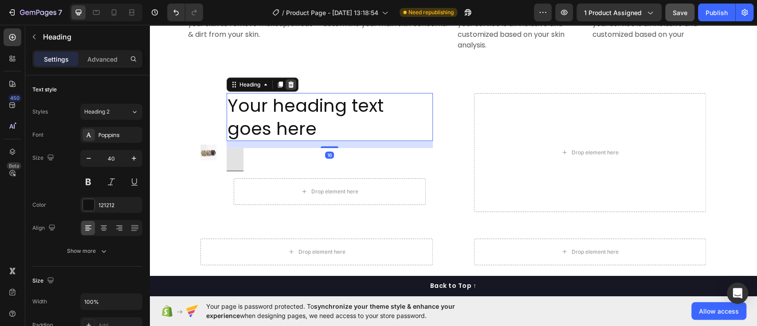
click at [287, 82] on icon at bounding box center [290, 84] width 7 height 7
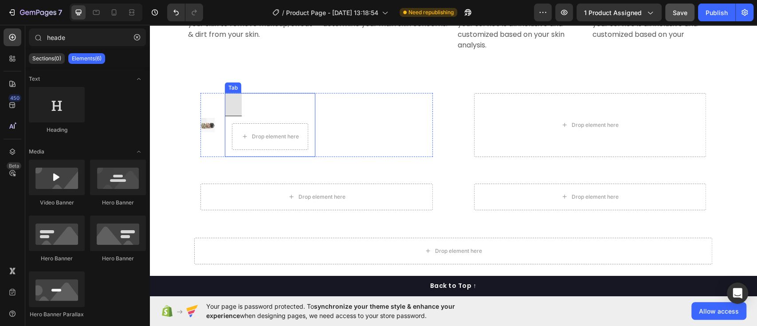
click at [231, 105] on li at bounding box center [233, 104] width 17 height 23
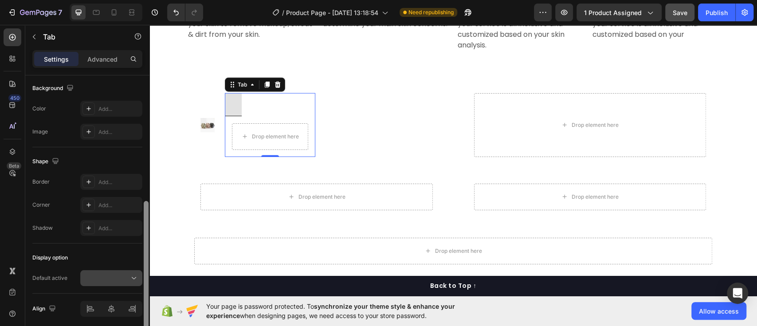
scroll to position [264, 0]
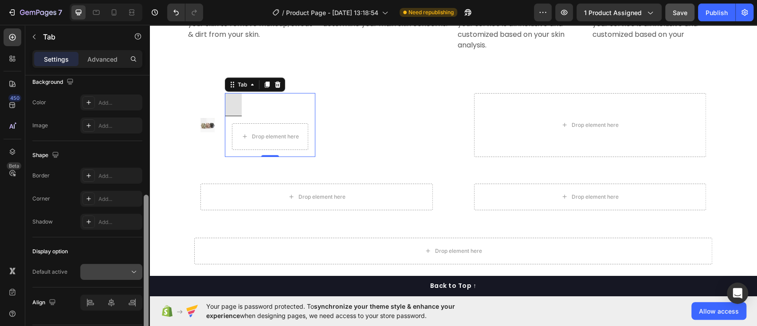
drag, startPoint x: 146, startPoint y: 149, endPoint x: 139, endPoint y: 277, distance: 128.8
click at [139, 277] on div "Layout Top Tabs Order 1 tab Text Paragraph 1 Width Auto Show more Size Width 10…" at bounding box center [87, 213] width 124 height 276
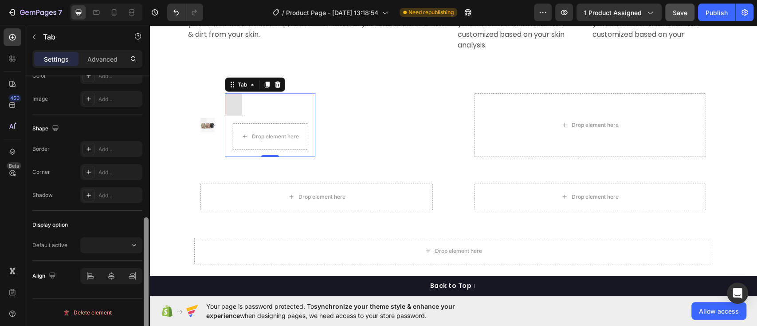
click at [148, 281] on div at bounding box center [146, 213] width 7 height 276
drag, startPoint x: 148, startPoint y: 281, endPoint x: 149, endPoint y: 292, distance: 11.5
click at [149, 292] on div at bounding box center [146, 213] width 7 height 276
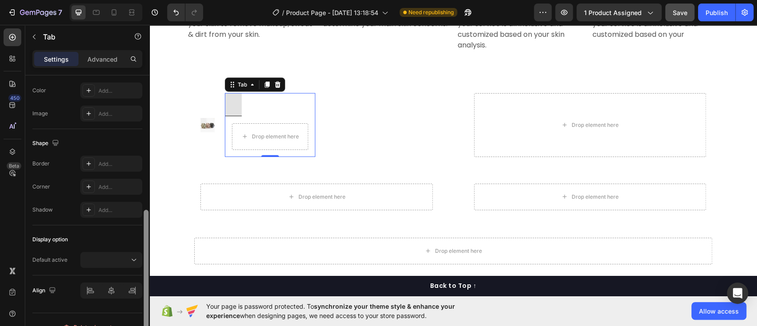
drag, startPoint x: 146, startPoint y: 271, endPoint x: 146, endPoint y: 264, distance: 7.1
click at [146, 264] on div at bounding box center [146, 277] width 5 height 134
click at [135, 257] on icon at bounding box center [134, 260] width 9 height 9
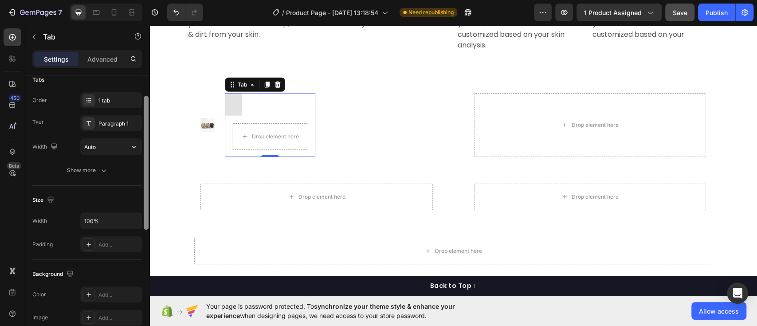
scroll to position [42, 0]
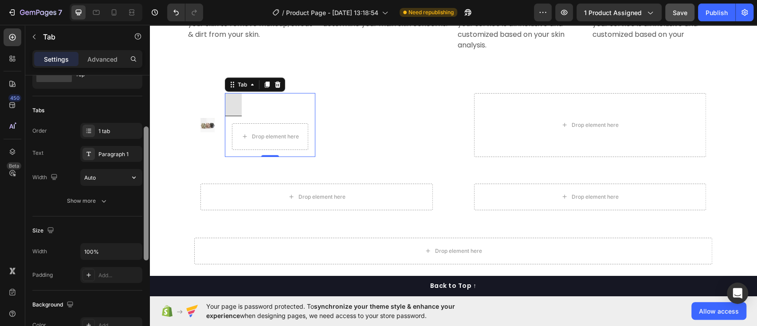
drag, startPoint x: 148, startPoint y: 254, endPoint x: 142, endPoint y: 139, distance: 114.6
click at [142, 139] on div "Layout Top Tabs Order 1 tab Text Paragraph 1 Width Auto Show more Size Width 10…" at bounding box center [87, 213] width 124 height 276
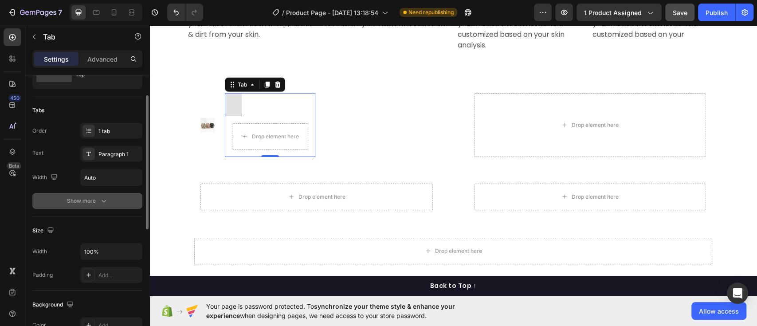
click at [100, 195] on button "Show more" at bounding box center [87, 201] width 110 height 16
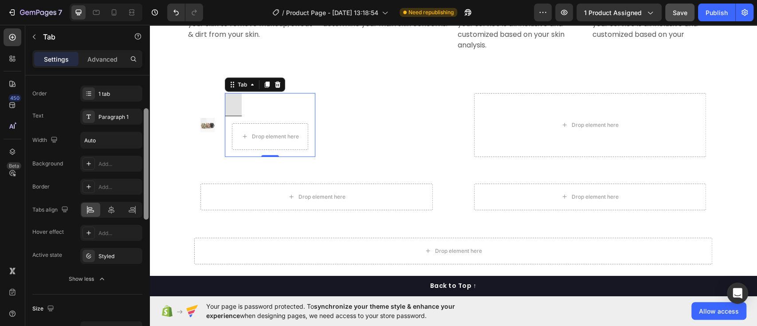
scroll to position [80, 0]
drag, startPoint x: 148, startPoint y: 206, endPoint x: 149, endPoint y: 224, distance: 18.6
click at [149, 224] on div at bounding box center [146, 213] width 7 height 276
click at [275, 83] on icon at bounding box center [278, 85] width 6 height 6
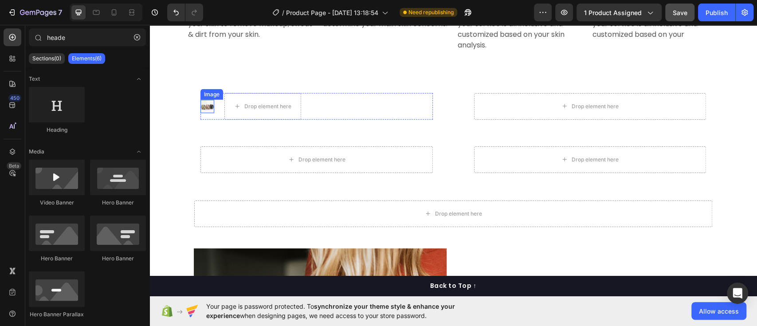
click at [201, 105] on img at bounding box center [208, 107] width 14 height 14
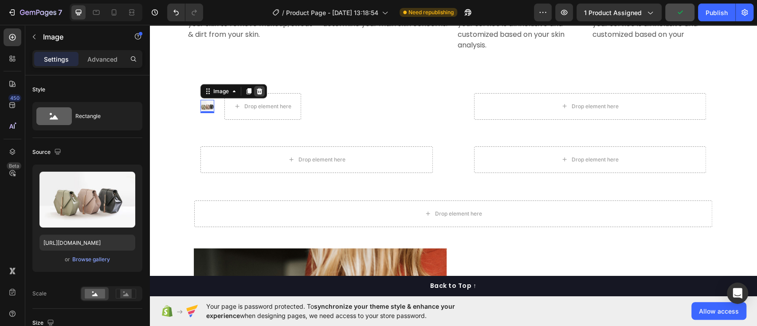
click at [257, 92] on icon at bounding box center [260, 91] width 6 height 6
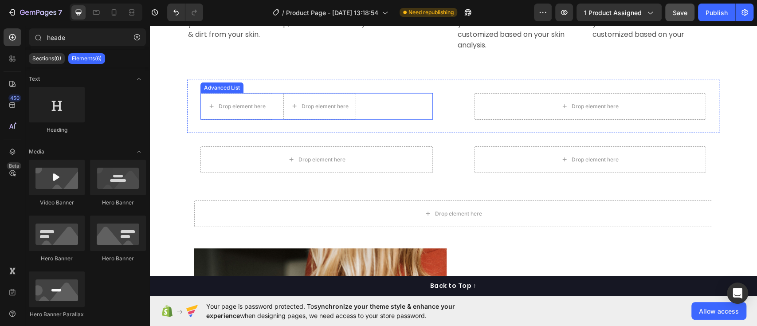
click at [277, 107] on li "Drop element here Drop element here" at bounding box center [279, 106] width 156 height 27
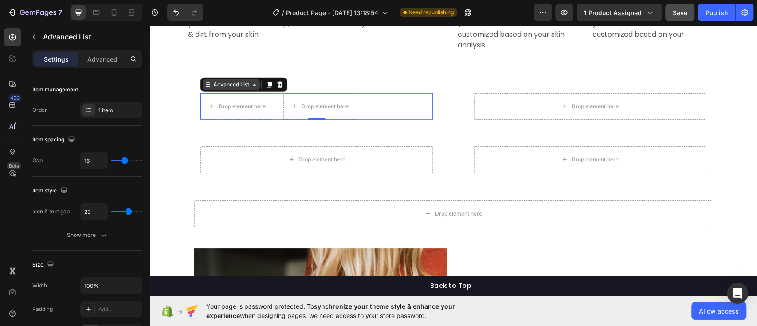
click at [252, 86] on icon at bounding box center [254, 84] width 7 height 7
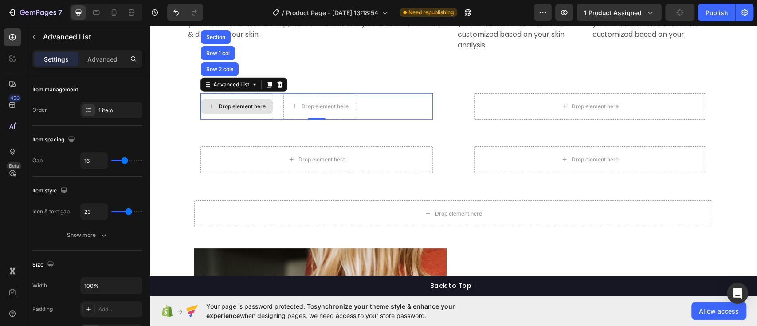
click at [223, 106] on div "Drop element here" at bounding box center [242, 106] width 47 height 7
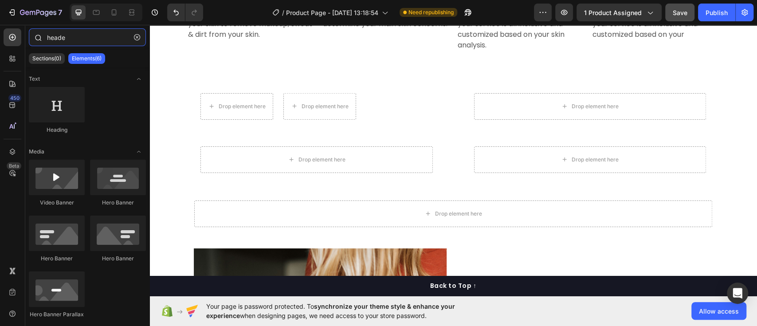
click at [109, 31] on input "heade" at bounding box center [87, 37] width 117 height 18
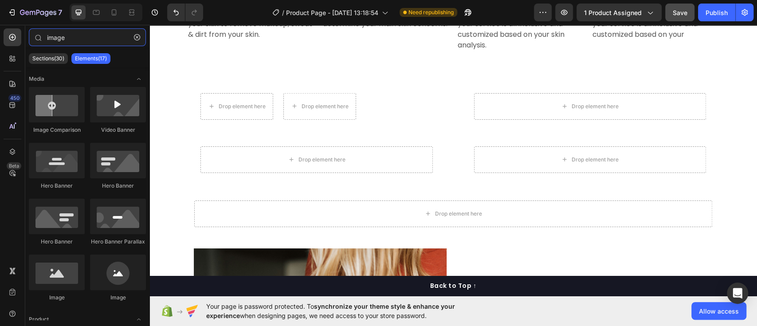
type input "image"
click at [93, 52] on div "Sections(30) Elements(17)" at bounding box center [87, 59] width 124 height 18
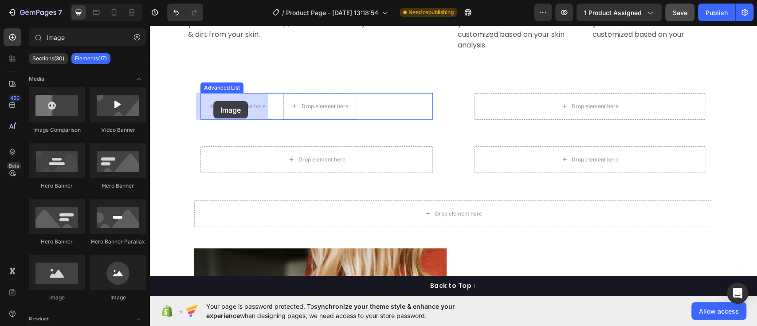
drag, startPoint x: 262, startPoint y: 309, endPoint x: 213, endPoint y: 101, distance: 213.6
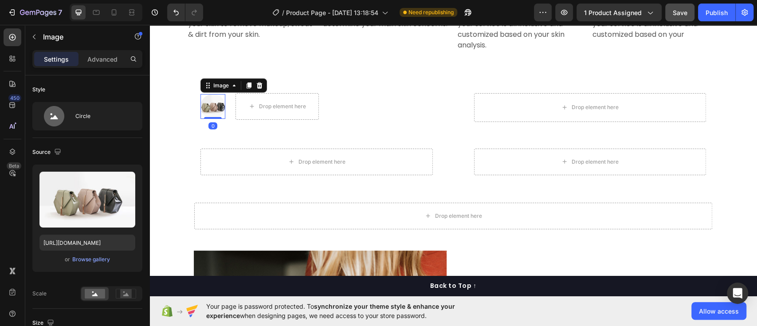
click at [211, 105] on img at bounding box center [213, 106] width 25 height 25
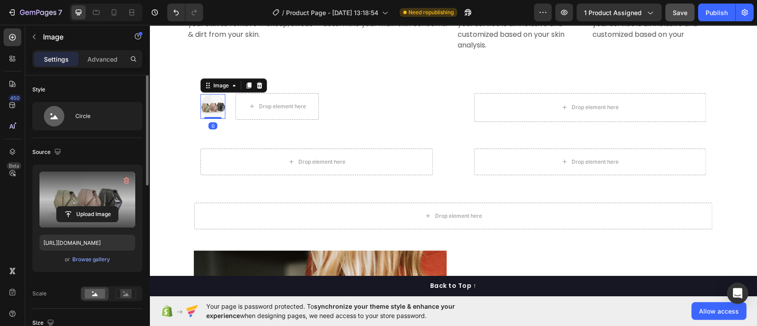
click at [88, 190] on label at bounding box center [87, 200] width 96 height 56
click at [88, 207] on input "file" at bounding box center [87, 214] width 61 height 15
click at [85, 193] on label at bounding box center [87, 200] width 96 height 56
click at [85, 207] on input "file" at bounding box center [87, 214] width 61 height 15
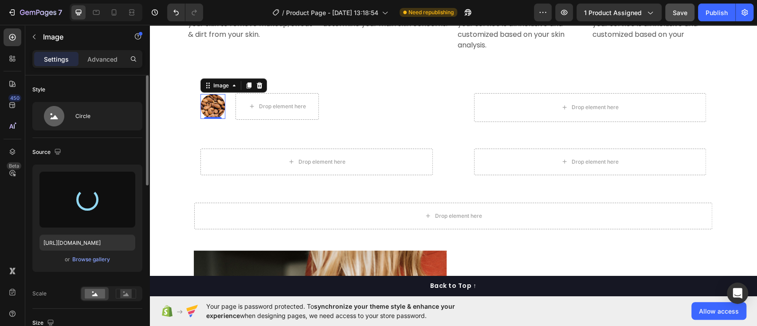
type input "[URL][DOMAIN_NAME]"
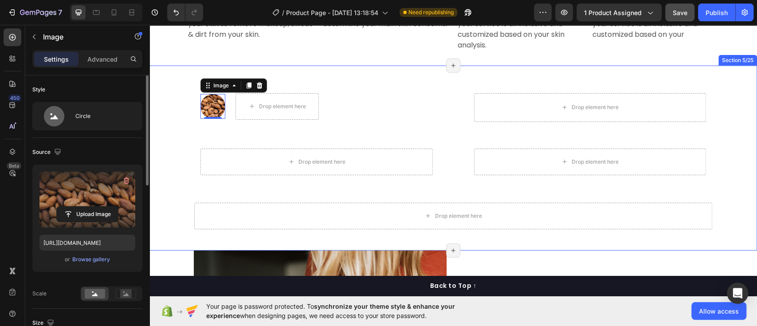
click at [393, 71] on div "Image 0 Drop element here Advanced List Drop element here Row Drop element here…" at bounding box center [453, 158] width 608 height 185
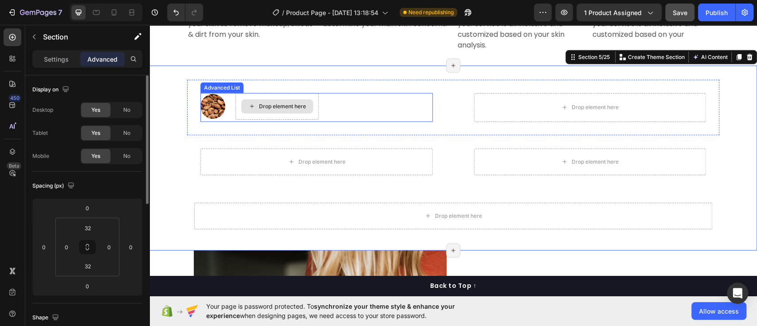
click at [254, 105] on div "Drop element here" at bounding box center [277, 106] width 72 height 14
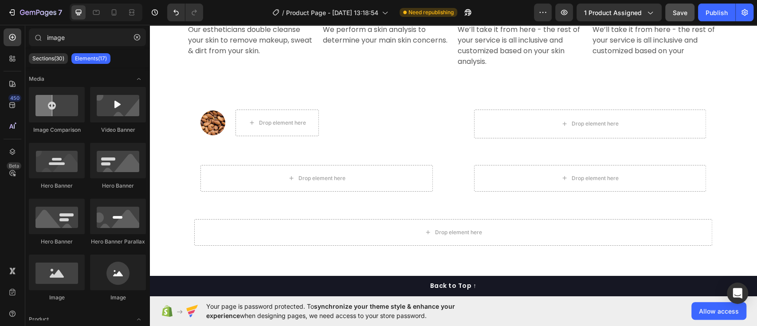
scroll to position [1559, 0]
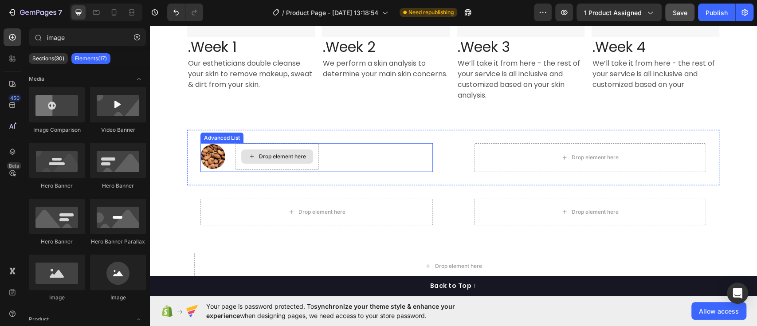
click at [285, 153] on div "Drop element here" at bounding box center [282, 156] width 47 height 7
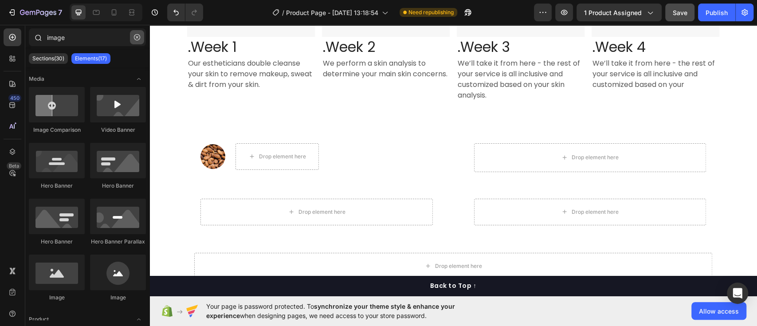
click at [137, 35] on icon "button" at bounding box center [137, 37] width 6 height 6
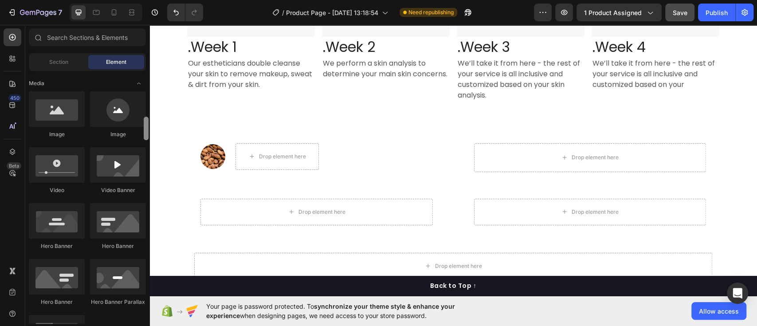
scroll to position [296, 0]
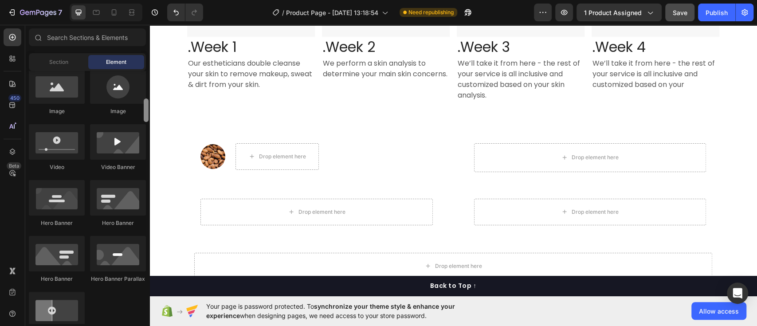
drag, startPoint x: 148, startPoint y: 80, endPoint x: 146, endPoint y: 108, distance: 28.0
click at [146, 108] on div at bounding box center [146, 110] width 5 height 24
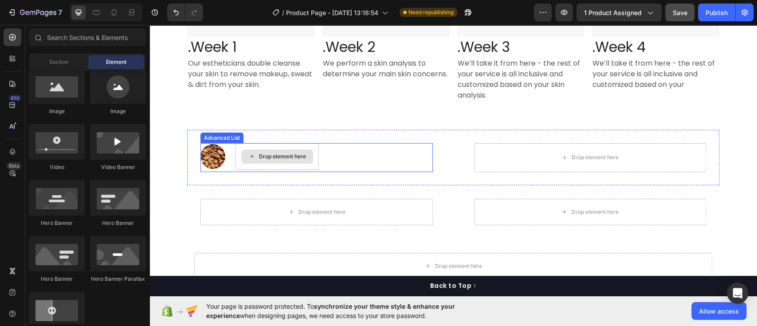
click at [267, 163] on div "Drop element here" at bounding box center [277, 156] width 72 height 14
click at [264, 156] on div "Drop element here" at bounding box center [282, 156] width 47 height 7
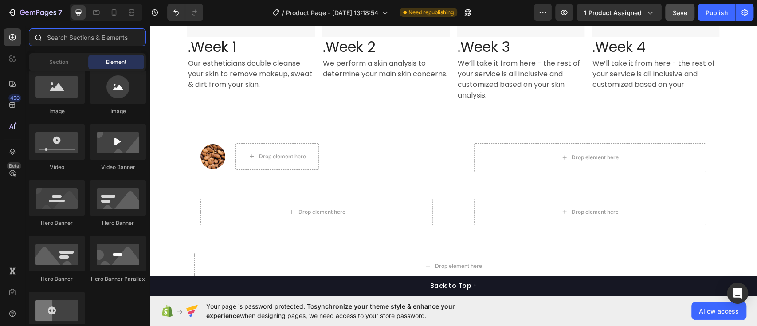
click at [96, 33] on input "text" at bounding box center [87, 37] width 117 height 18
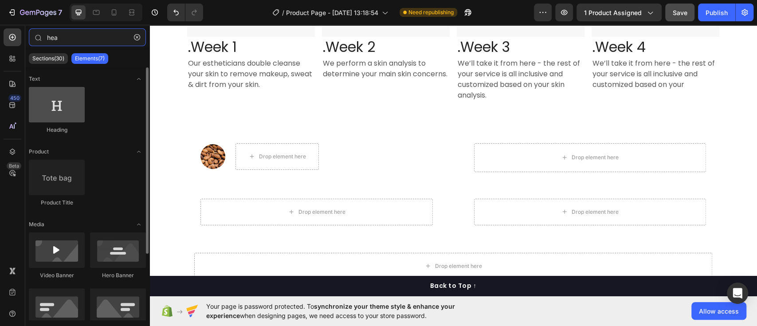
type input "hea"
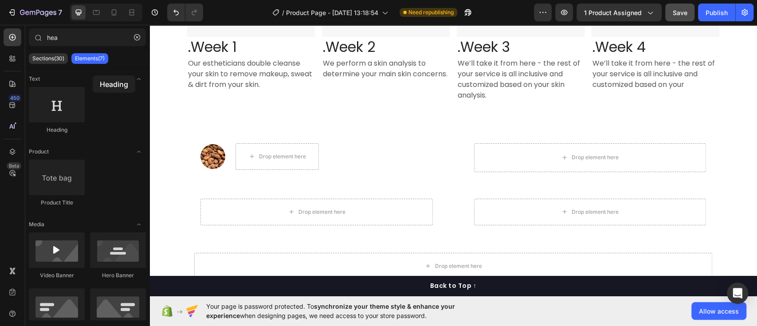
drag, startPoint x: 55, startPoint y: 110, endPoint x: 55, endPoint y: 64, distance: 45.3
click at [55, 64] on div "hea Sections(30) Elements(7) Text Heading Product Product Title Media Video Ban…" at bounding box center [87, 174] width 124 height 292
click at [138, 35] on icon "button" at bounding box center [137, 37] width 6 height 6
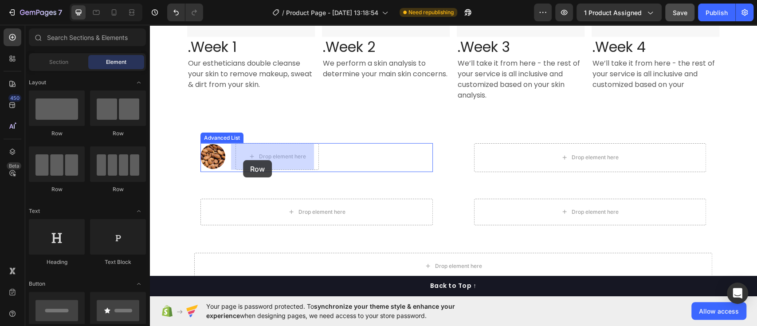
drag, startPoint x: 208, startPoint y: 147, endPoint x: 243, endPoint y: 155, distance: 35.6
click at [275, 165] on div "Drop element here" at bounding box center [277, 156] width 83 height 27
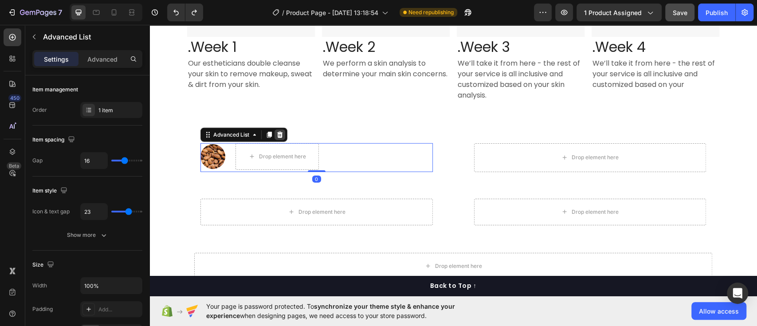
click at [280, 134] on div at bounding box center [280, 135] width 11 height 11
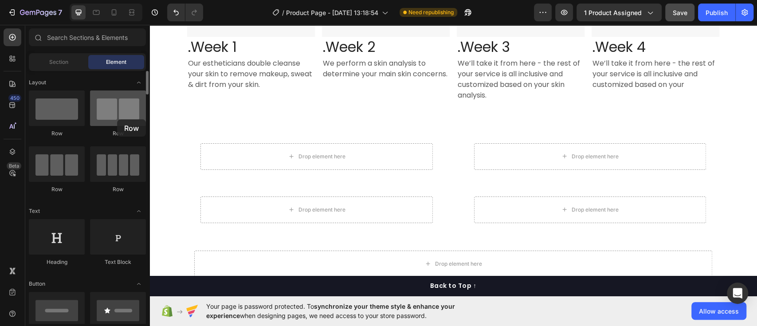
click at [117, 119] on div at bounding box center [118, 107] width 56 height 35
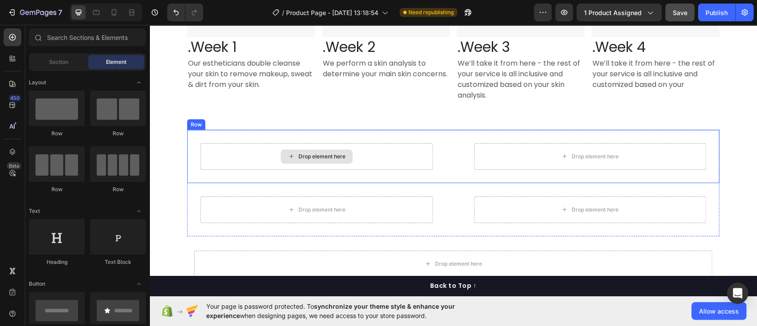
click at [315, 155] on div "Drop element here" at bounding box center [322, 156] width 47 height 7
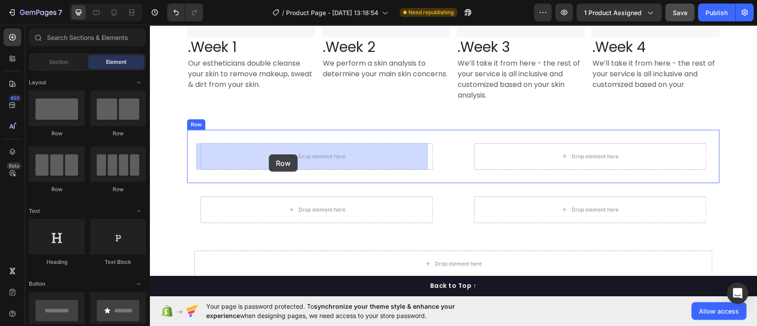
drag, startPoint x: 267, startPoint y: 138, endPoint x: 269, endPoint y: 154, distance: 16.9
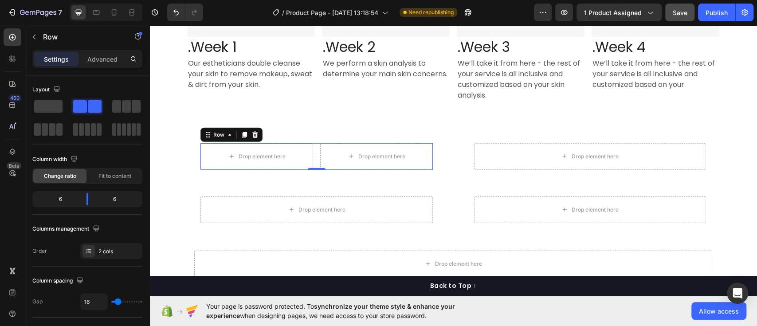
click at [309, 167] on div "Drop element here Drop element here Row 0" at bounding box center [317, 156] width 232 height 27
click at [311, 161] on div "Drop element here Drop element here Row 0" at bounding box center [317, 156] width 232 height 27
drag, startPoint x: 312, startPoint y: 169, endPoint x: 309, endPoint y: 160, distance: 9.4
click at [309, 160] on div "Drop element here Drop element here Row 0" at bounding box center [317, 156] width 232 height 27
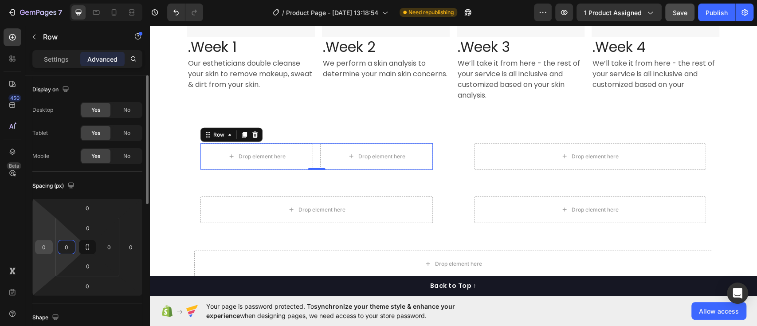
drag, startPoint x: 67, startPoint y: 248, endPoint x: 43, endPoint y: 243, distance: 24.4
click at [43, 243] on div "0 0 0 0 0 0 0 0" at bounding box center [87, 247] width 110 height 98
type input "0"
click at [112, 248] on input "0" at bounding box center [108, 246] width 13 height 13
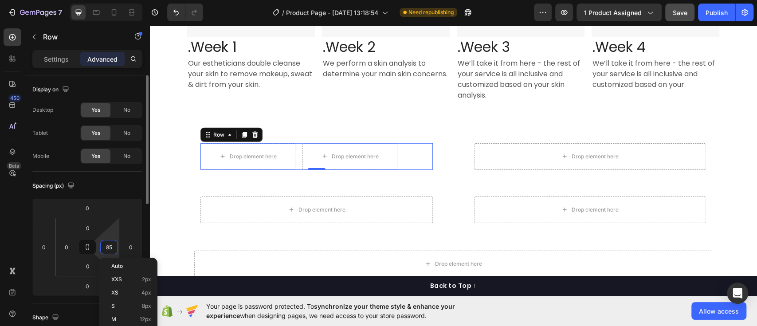
type input "86"
drag, startPoint x: 34, startPoint y: 34, endPoint x: 106, endPoint y: 43, distance: 72.4
click at [34, 34] on icon "button" at bounding box center [34, 36] width 7 height 7
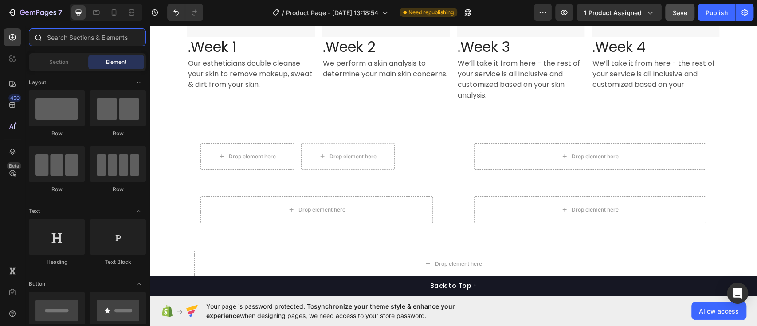
click at [102, 33] on input "text" at bounding box center [87, 37] width 117 height 18
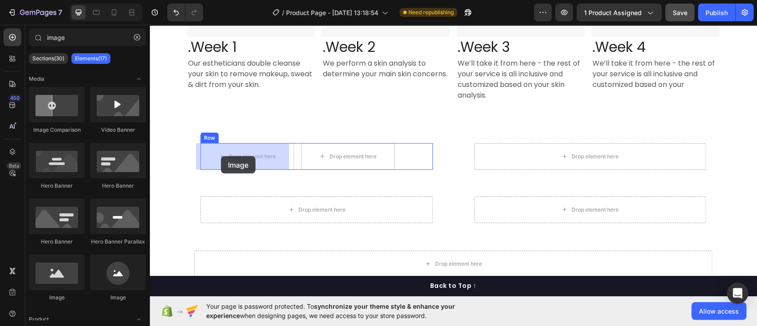
drag, startPoint x: 261, startPoint y: 301, endPoint x: 221, endPoint y: 156, distance: 150.5
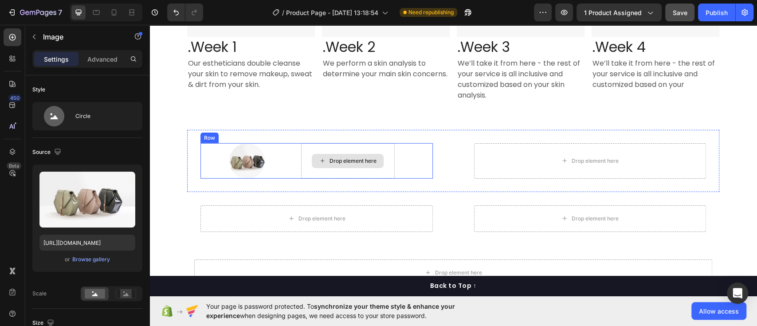
click at [330, 160] on div "Drop element here" at bounding box center [353, 160] width 47 height 7
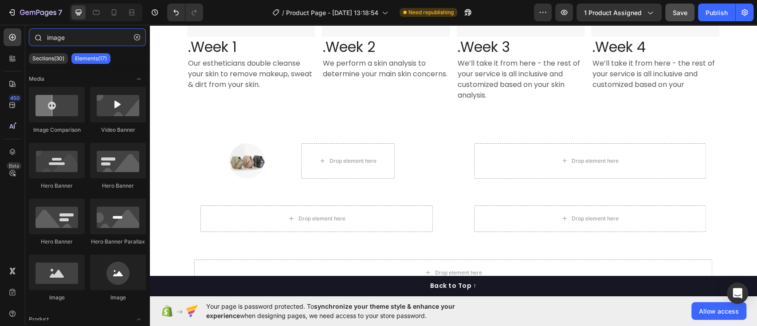
click at [79, 36] on input "image" at bounding box center [87, 37] width 117 height 18
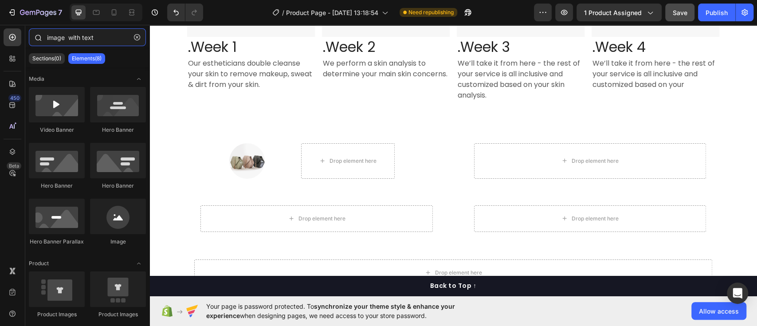
type input "image with text"
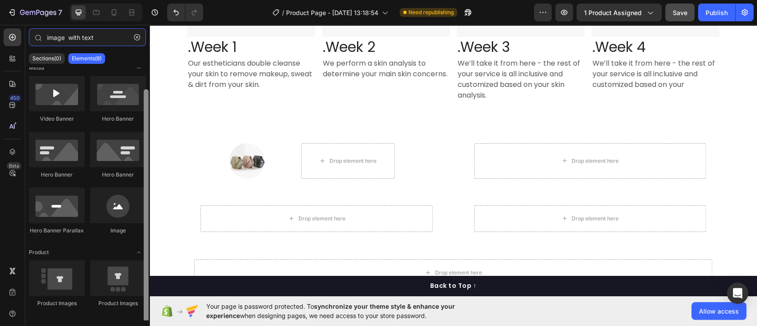
scroll to position [17, 0]
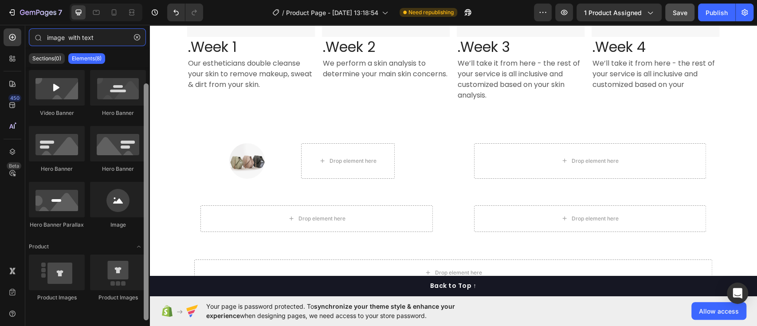
drag, startPoint x: 146, startPoint y: 108, endPoint x: 143, endPoint y: 168, distance: 60.4
click at [144, 168] on div at bounding box center [146, 201] width 5 height 237
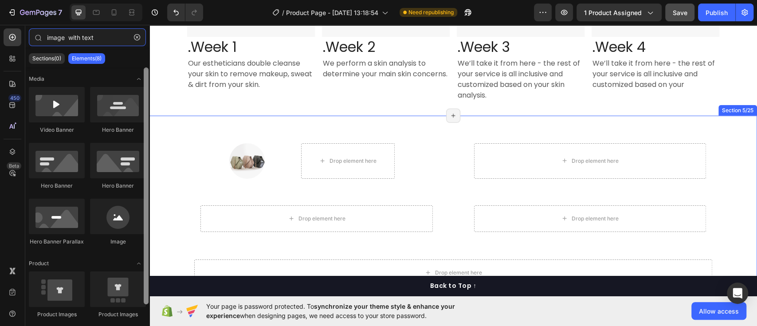
drag, startPoint x: 146, startPoint y: 234, endPoint x: 148, endPoint y: 82, distance: 151.7
click at [148, 82] on div at bounding box center [146, 185] width 5 height 237
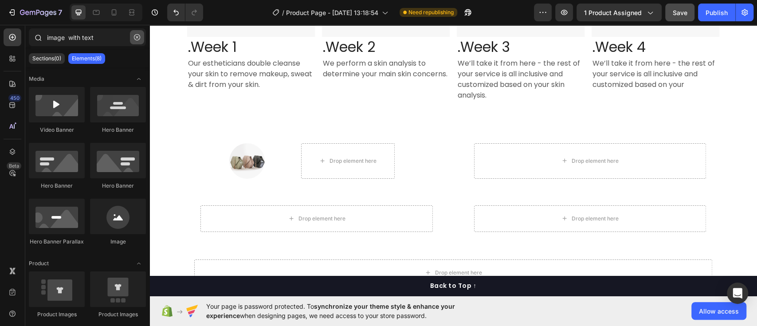
click at [137, 43] on button "button" at bounding box center [137, 37] width 14 height 14
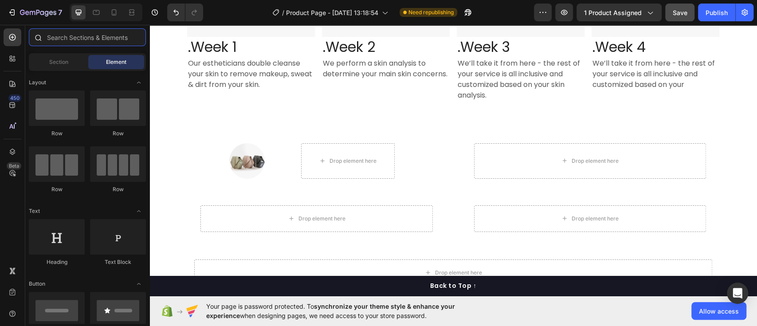
click at [118, 33] on input "text" at bounding box center [87, 37] width 117 height 18
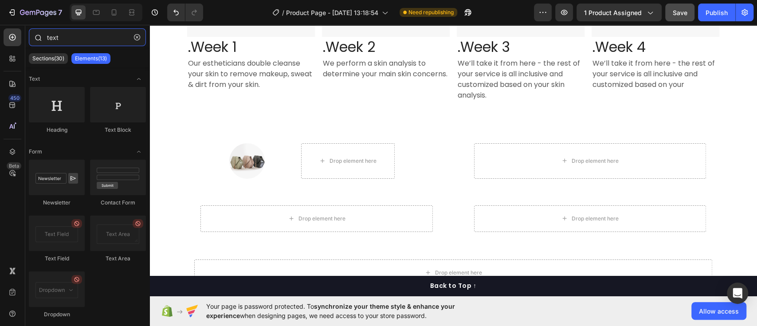
click at [118, 33] on input "text" at bounding box center [87, 37] width 117 height 18
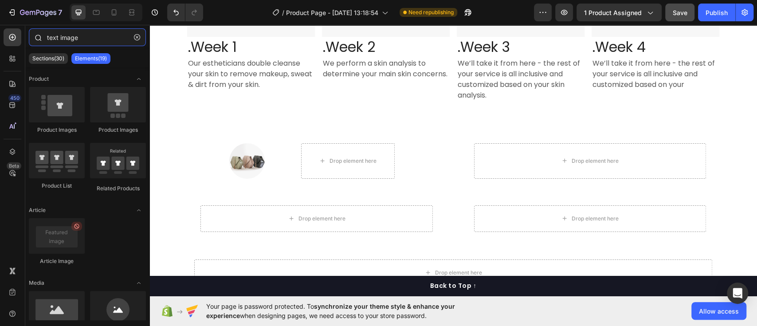
type input "text image"
click at [138, 38] on icon "button" at bounding box center [137, 37] width 6 height 6
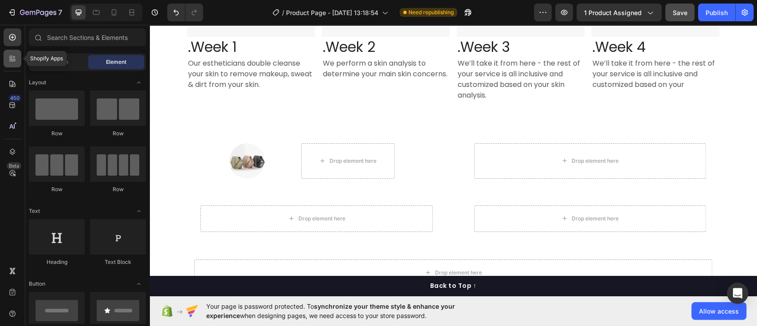
click at [20, 61] on div at bounding box center [13, 59] width 18 height 18
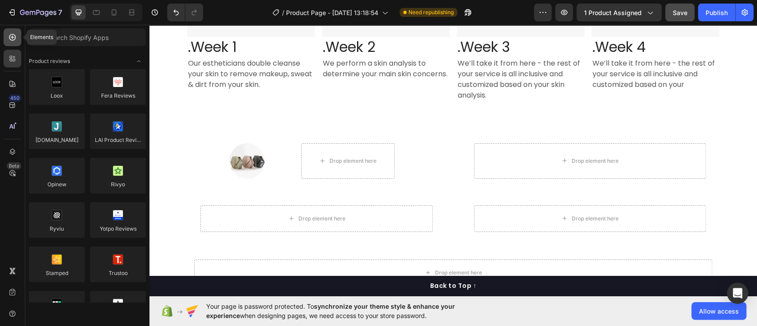
click at [8, 39] on icon at bounding box center [12, 37] width 9 height 9
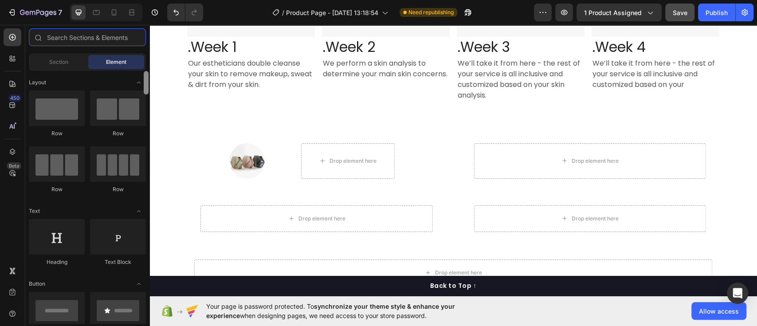
drag, startPoint x: 148, startPoint y: 85, endPoint x: 139, endPoint y: -72, distance: 157.3
click at [139, 0] on html "7 Version history / Product Page - [DATE] 13:18:54 Need republishing Preview 1 …" at bounding box center [378, 33] width 757 height 67
click at [97, 35] on input "text" at bounding box center [87, 37] width 117 height 18
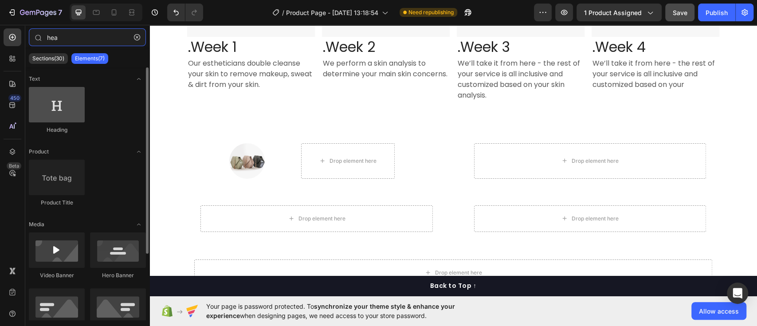
type input "hea"
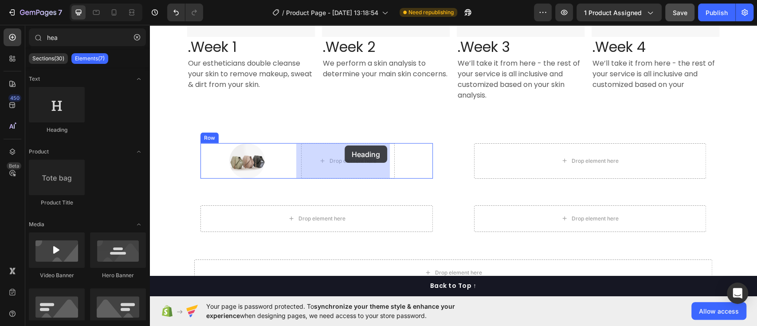
drag, startPoint x: 221, startPoint y: 122, endPoint x: 345, endPoint y: 146, distance: 125.6
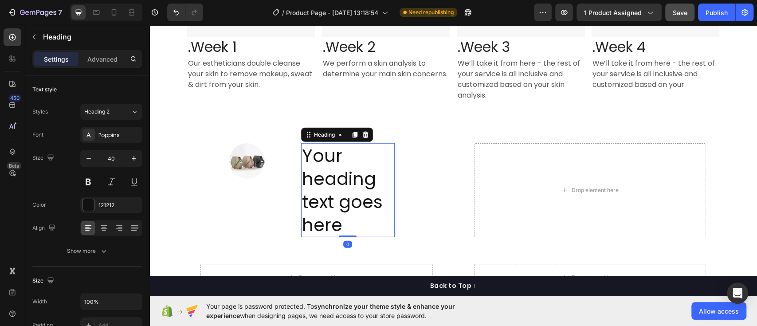
drag, startPoint x: 342, startPoint y: 236, endPoint x: 394, endPoint y: 177, distance: 78.6
click at [348, 165] on div "Your heading text goes here Heading 0" at bounding box center [348, 190] width 94 height 94
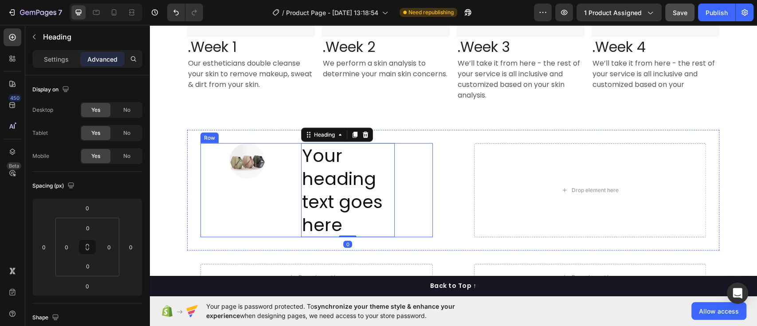
click at [356, 171] on h2 "Your heading text goes here" at bounding box center [348, 190] width 94 height 94
click at [416, 173] on div "Image Your heading text goes here Heading 0 Row" at bounding box center [317, 190] width 232 height 94
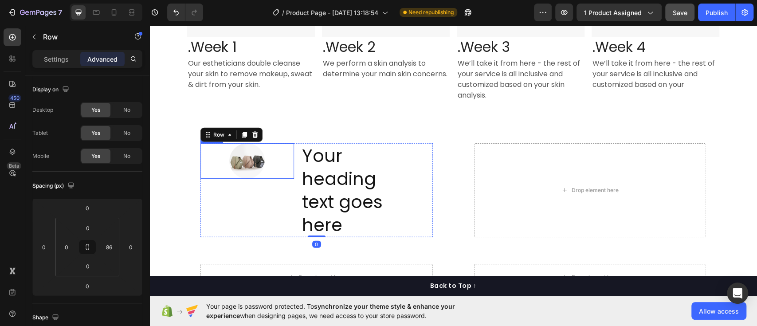
click at [245, 156] on img at bounding box center [246, 160] width 35 height 35
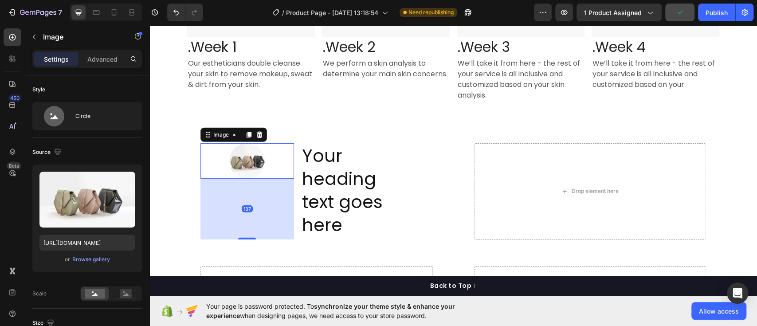
drag, startPoint x: 239, startPoint y: 177, endPoint x: 218, endPoint y: 251, distance: 76.4
click at [218, 179] on div "137" at bounding box center [248, 179] width 94 height 0
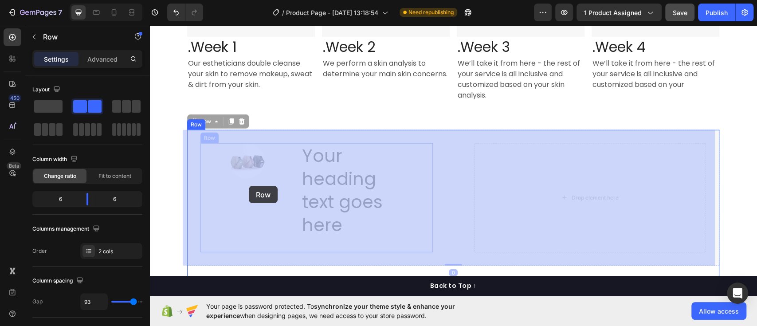
drag, startPoint x: 244, startPoint y: 251, endPoint x: 249, endPoint y: 186, distance: 65.0
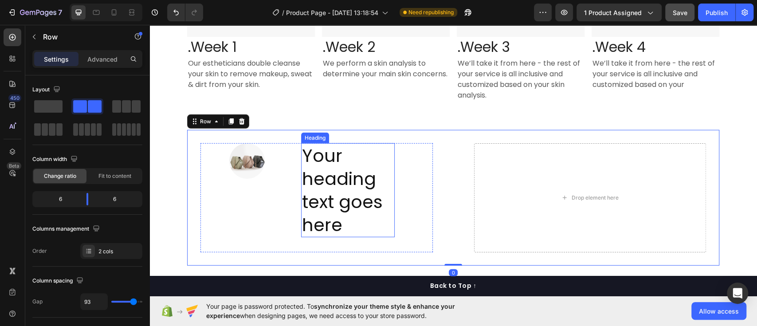
click at [295, 191] on div "Image Your heading text goes here Heading Row" at bounding box center [317, 197] width 232 height 109
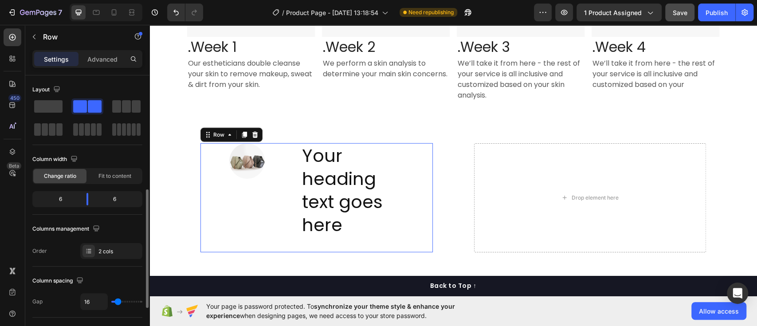
scroll to position [80, 0]
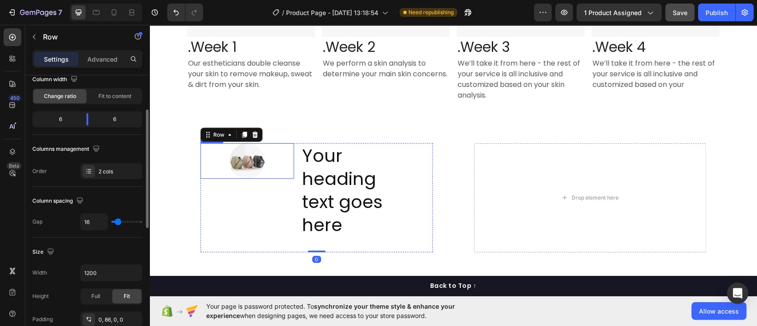
click at [237, 166] on img at bounding box center [246, 160] width 35 height 35
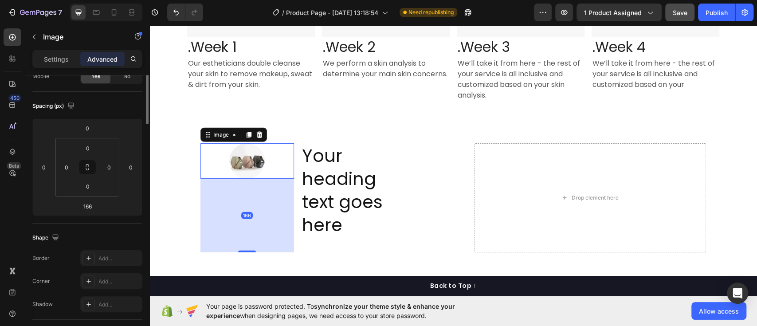
scroll to position [0, 0]
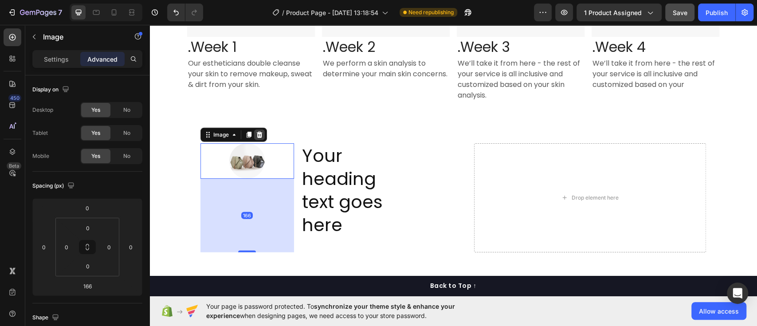
click at [255, 138] on div at bounding box center [259, 135] width 11 height 11
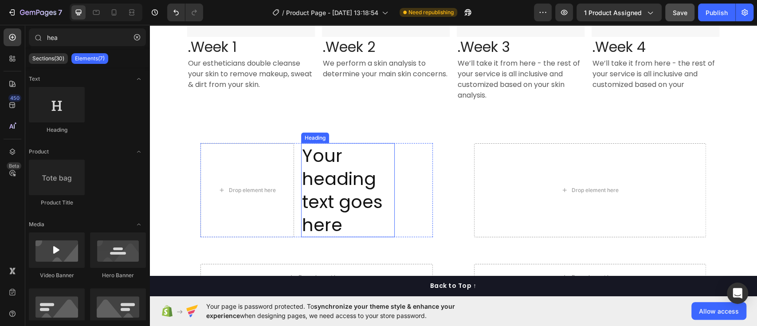
click at [319, 180] on p "Your heading text goes here" at bounding box center [348, 190] width 92 height 92
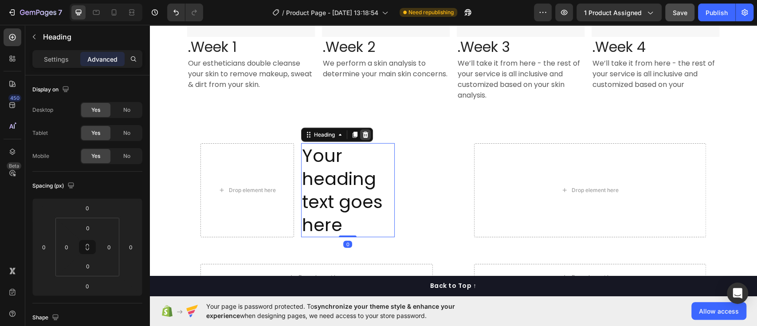
click at [362, 135] on icon at bounding box center [365, 135] width 6 height 6
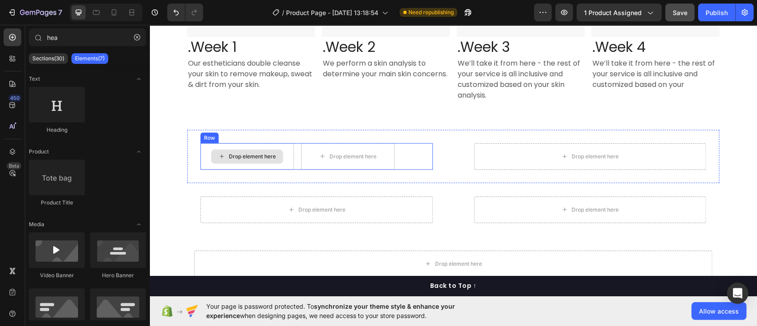
click at [280, 154] on div "Drop element here" at bounding box center [248, 156] width 94 height 27
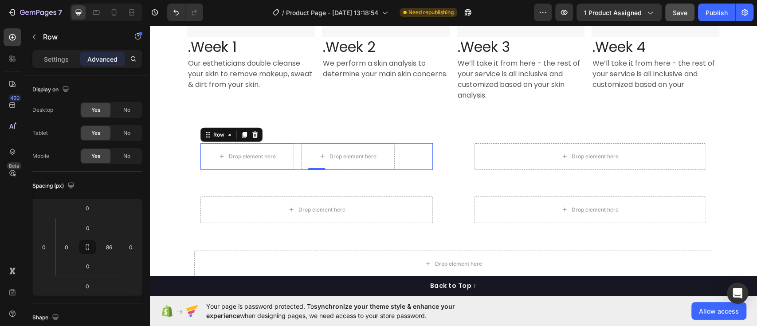
click at [231, 132] on div "Row" at bounding box center [232, 135] width 62 height 14
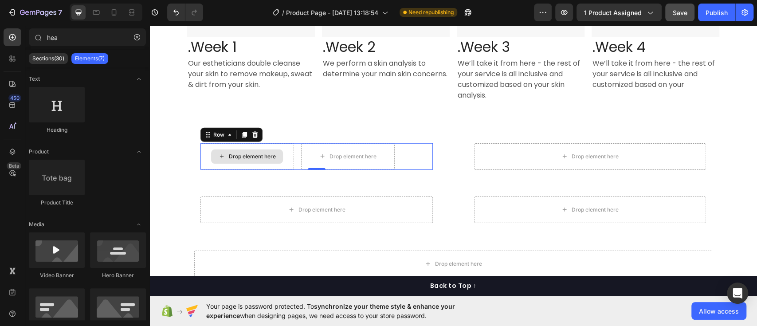
click at [211, 156] on div "Drop element here" at bounding box center [247, 156] width 72 height 14
click at [202, 160] on div "Drop element here" at bounding box center [248, 156] width 94 height 27
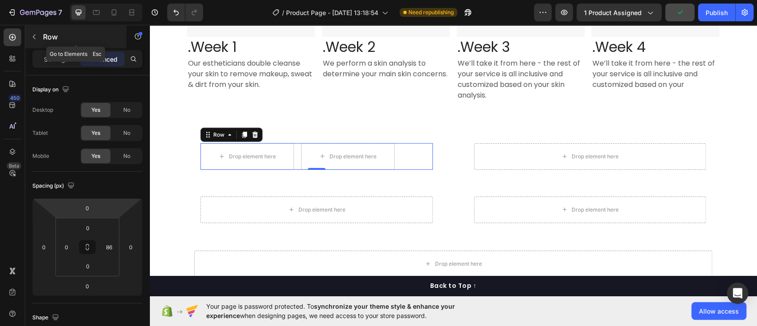
click at [37, 37] on icon "button" at bounding box center [34, 36] width 7 height 7
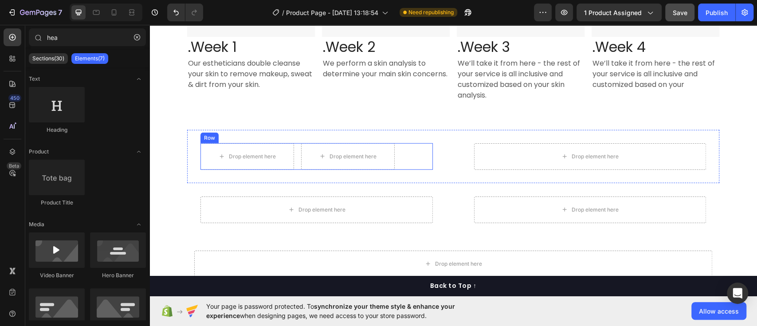
click at [417, 152] on div "Drop element here Drop element here Row" at bounding box center [317, 156] width 232 height 27
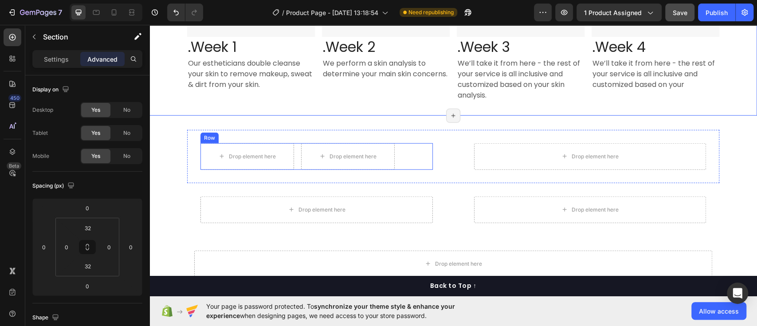
click at [414, 161] on div "Drop element here Drop element here Row" at bounding box center [317, 156] width 232 height 27
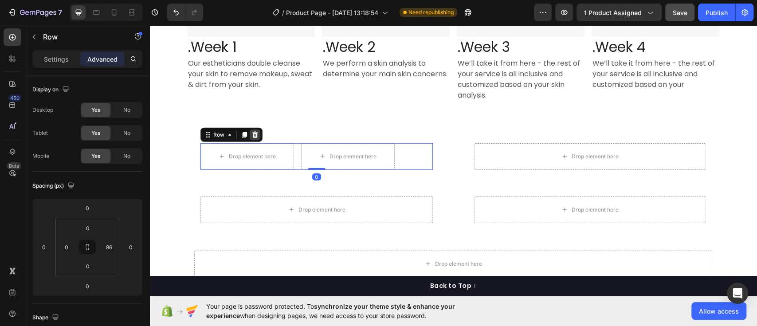
click at [252, 133] on icon at bounding box center [255, 135] width 6 height 6
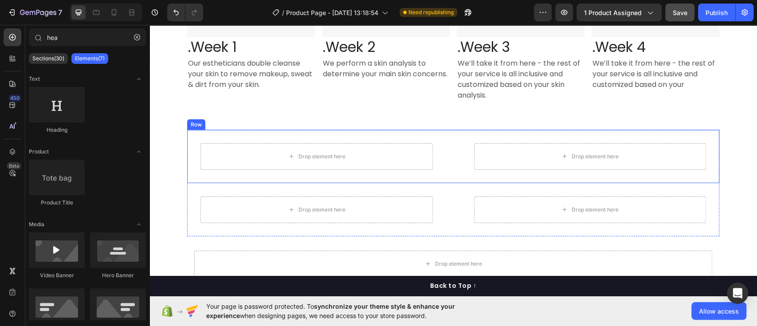
click at [191, 137] on div "Drop element here Drop element here Row" at bounding box center [453, 156] width 532 height 53
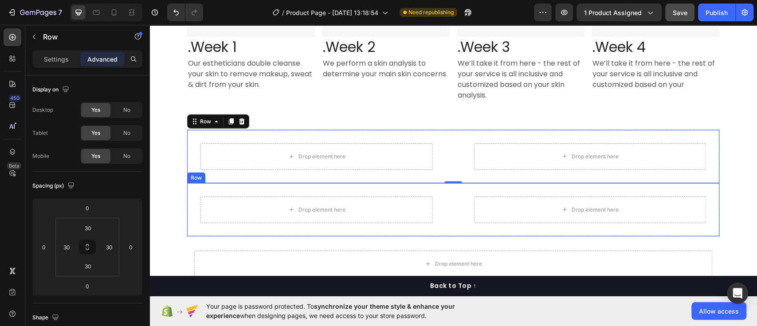
click at [192, 193] on div "Drop element here Drop element here Row" at bounding box center [453, 209] width 532 height 53
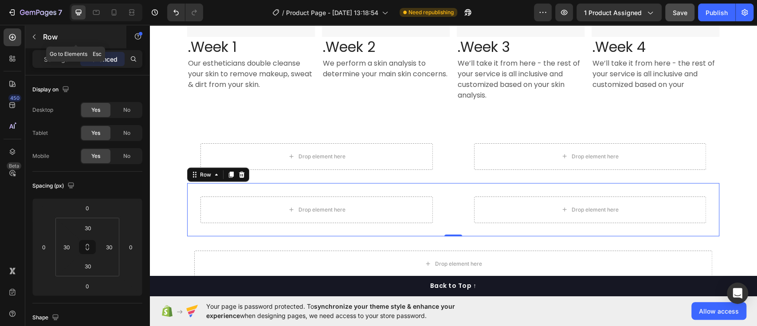
click at [35, 35] on icon "button" at bounding box center [34, 36] width 7 height 7
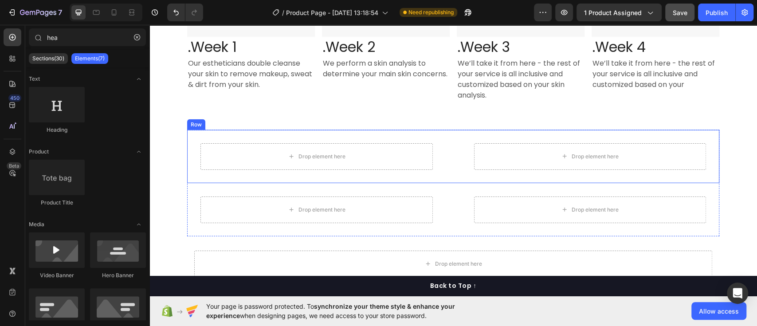
click at [194, 133] on div "Drop element here Drop element here Row" at bounding box center [453, 156] width 532 height 53
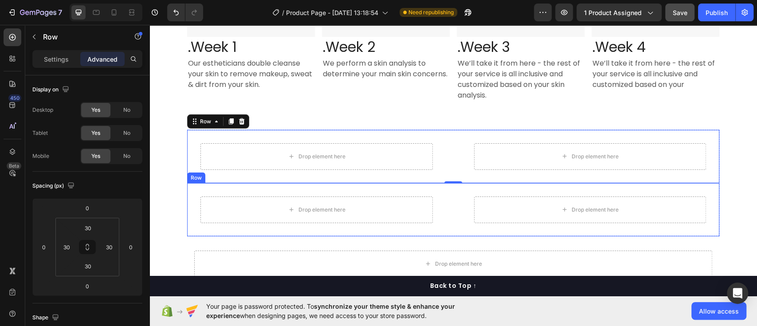
click at [190, 194] on div "Drop element here Drop element here Row" at bounding box center [453, 209] width 532 height 53
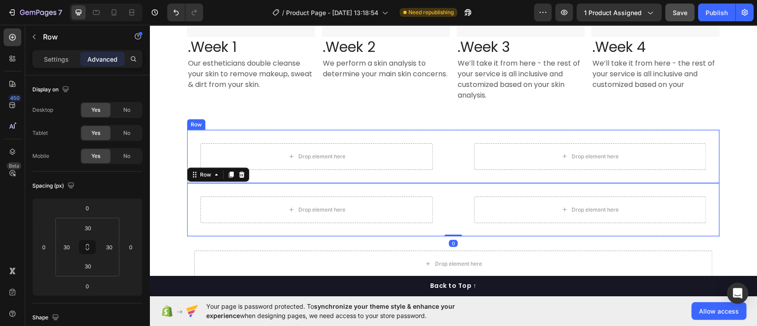
click at [188, 139] on div "Drop element here Drop element here Row" at bounding box center [453, 156] width 532 height 53
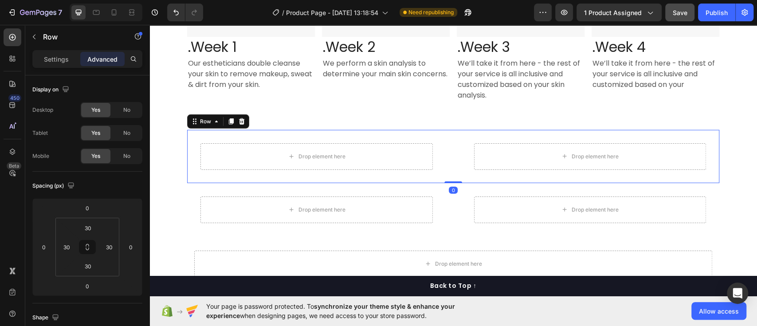
click at [188, 139] on div "Drop element here Drop element here Row 0" at bounding box center [453, 156] width 532 height 53
click at [33, 38] on icon "button" at bounding box center [34, 36] width 7 height 7
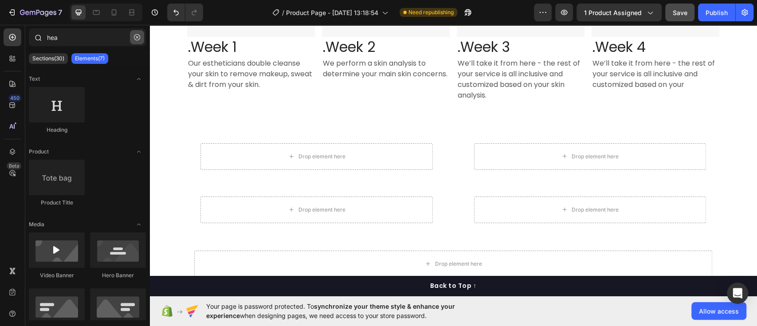
click at [138, 34] on icon "button" at bounding box center [137, 37] width 6 height 6
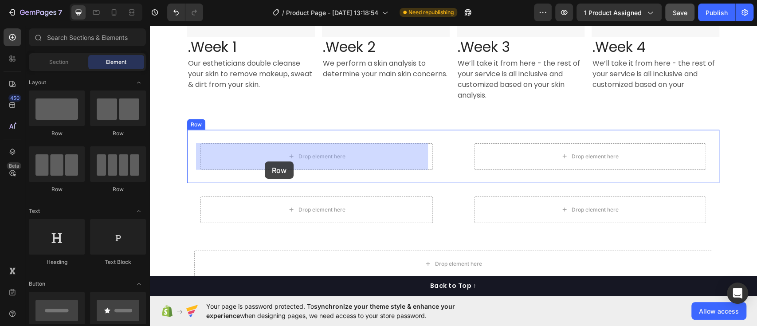
drag, startPoint x: 208, startPoint y: 207, endPoint x: 265, endPoint y: 161, distance: 73.2
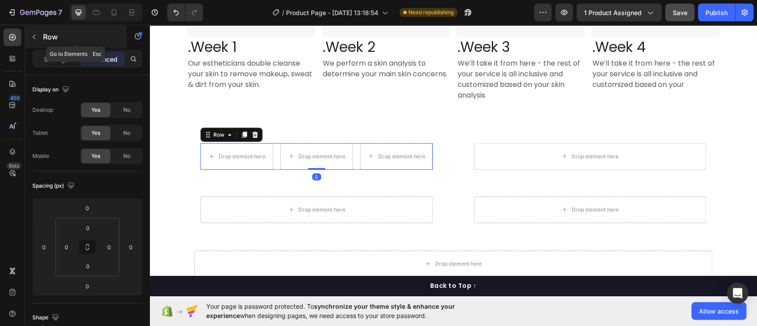
click at [33, 33] on icon "button" at bounding box center [34, 36] width 7 height 7
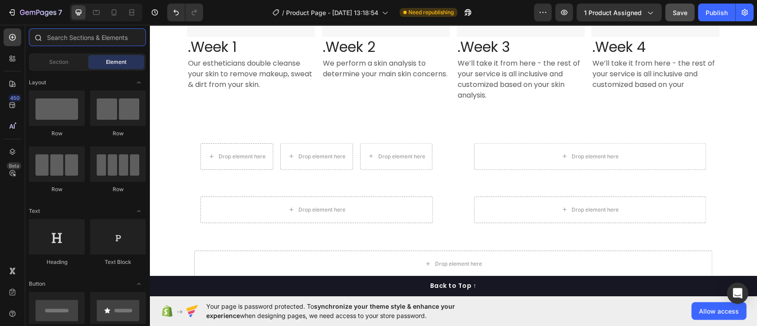
click at [88, 35] on input "text" at bounding box center [87, 37] width 117 height 18
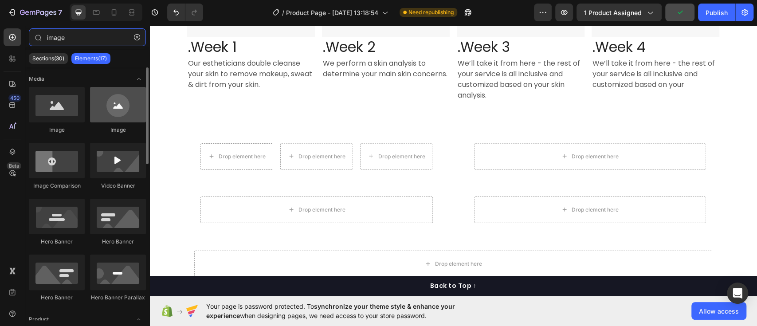
type input "image"
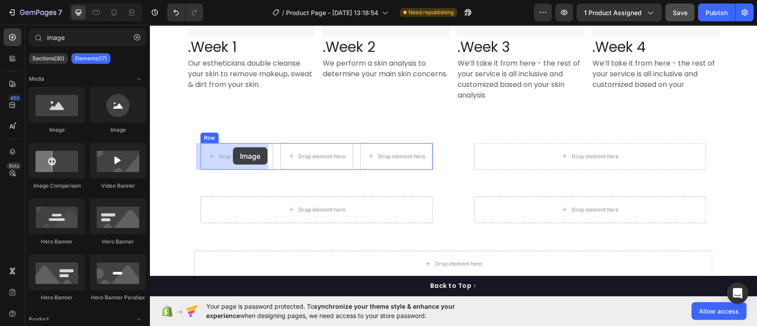
drag, startPoint x: 278, startPoint y: 128, endPoint x: 233, endPoint y: 147, distance: 48.7
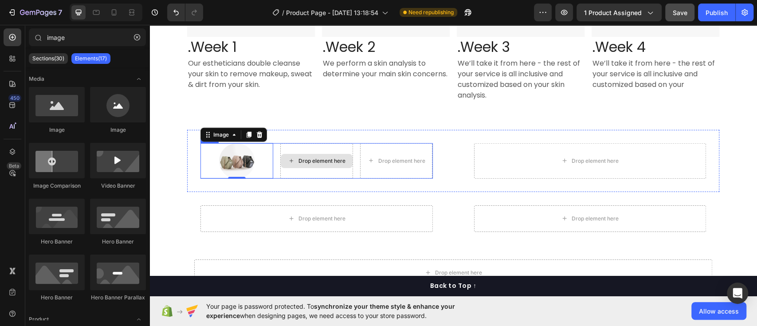
click at [309, 159] on div "Drop element here" at bounding box center [322, 160] width 47 height 7
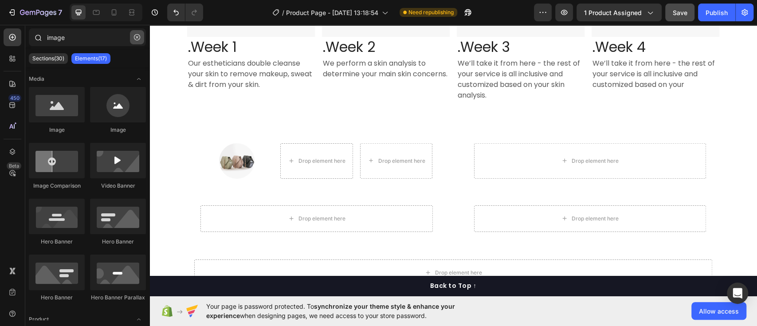
click at [136, 40] on button "button" at bounding box center [137, 37] width 14 height 14
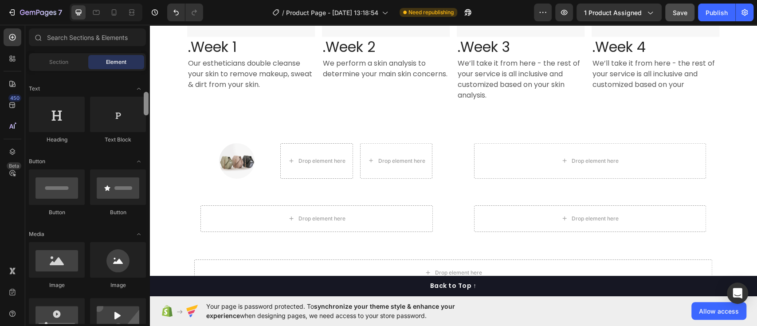
scroll to position [136, 0]
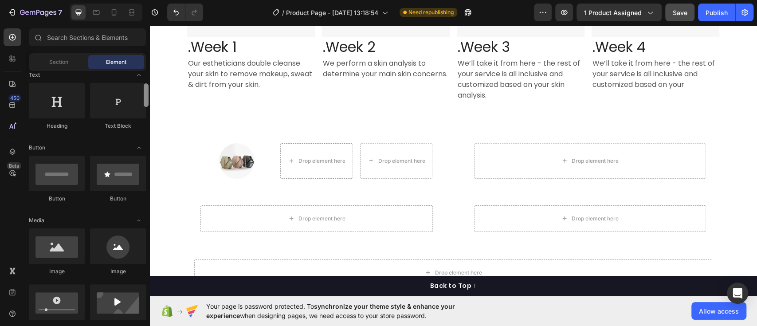
drag, startPoint x: 146, startPoint y: 81, endPoint x: 145, endPoint y: 94, distance: 12.9
click at [145, 94] on div at bounding box center [146, 95] width 5 height 24
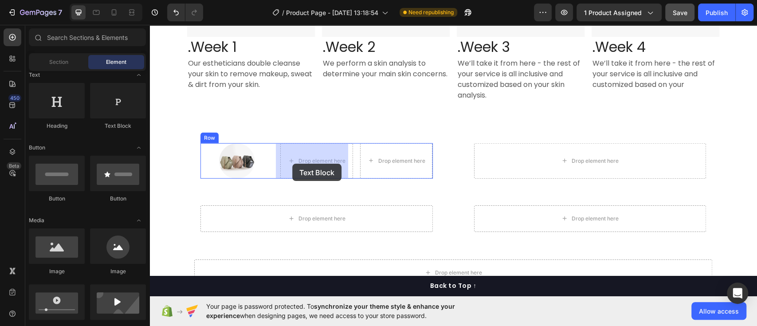
drag, startPoint x: 276, startPoint y: 125, endPoint x: 293, endPoint y: 164, distance: 42.3
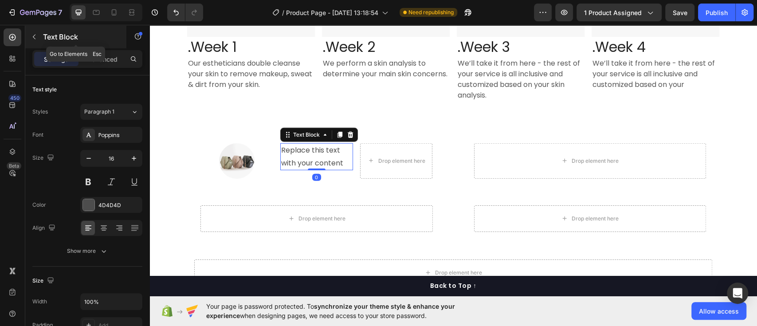
click at [36, 38] on icon "button" at bounding box center [34, 36] width 7 height 7
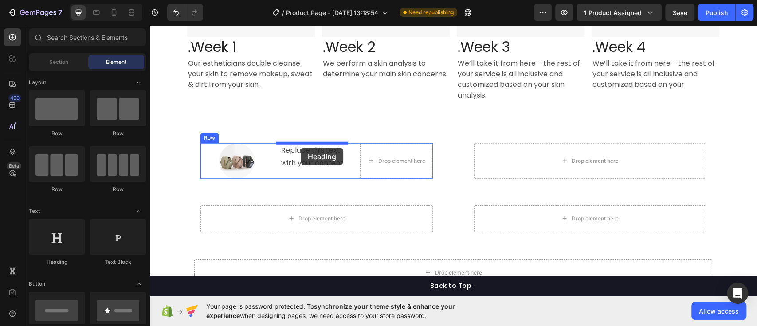
drag, startPoint x: 203, startPoint y: 129, endPoint x: 301, endPoint y: 148, distance: 99.4
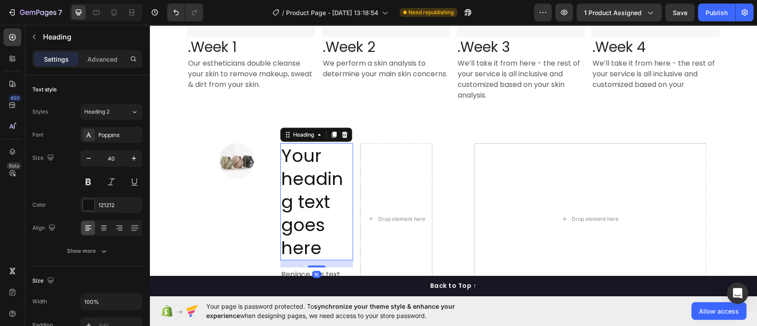
click at [309, 245] on h2 "Your heading text goes here" at bounding box center [316, 201] width 73 height 117
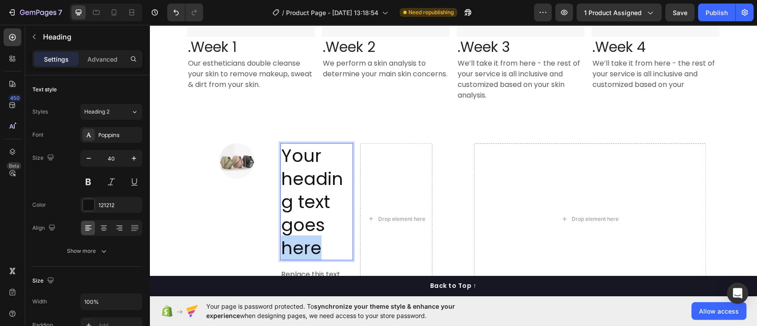
click at [309, 245] on p "Your heading text goes here" at bounding box center [316, 201] width 71 height 115
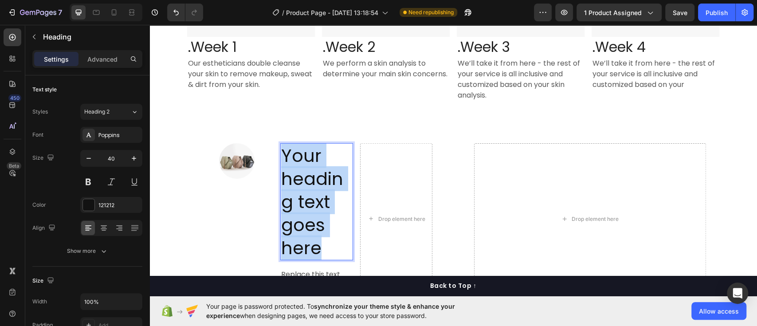
click at [309, 245] on p "Your heading text goes here" at bounding box center [316, 201] width 71 height 115
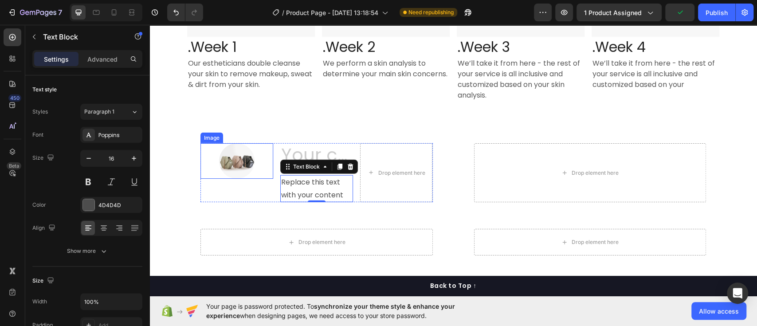
click at [206, 139] on div "Image" at bounding box center [211, 138] width 19 height 8
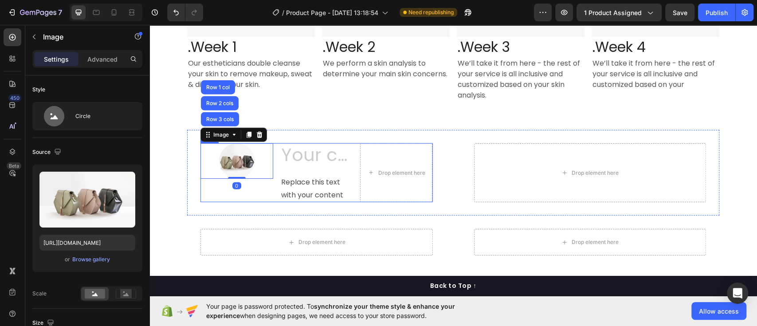
click at [255, 197] on div "Image Row 3 cols Row 2 cols Row 1 col 0" at bounding box center [237, 172] width 73 height 59
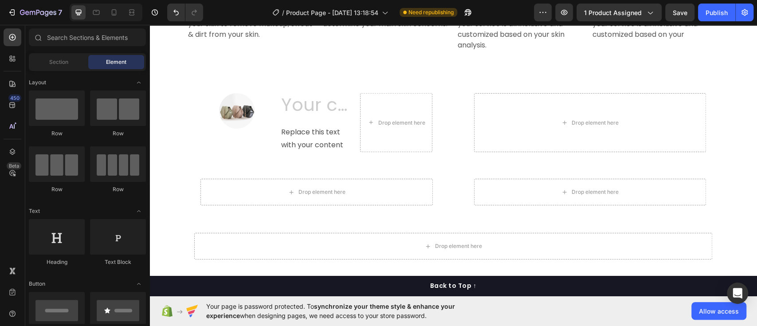
scroll to position [1576, 0]
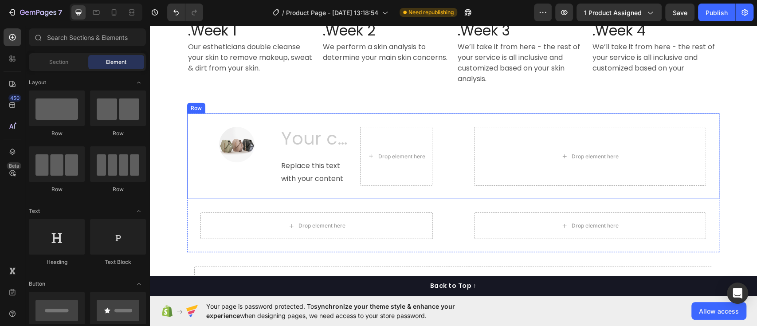
click at [252, 123] on div "Image Heading Replace this text with your content Text Block Drop element here …" at bounding box center [453, 157] width 532 height 86
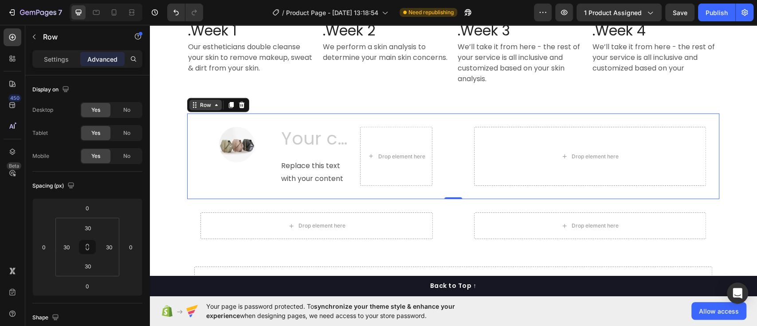
click at [201, 105] on div "Row" at bounding box center [205, 105] width 15 height 8
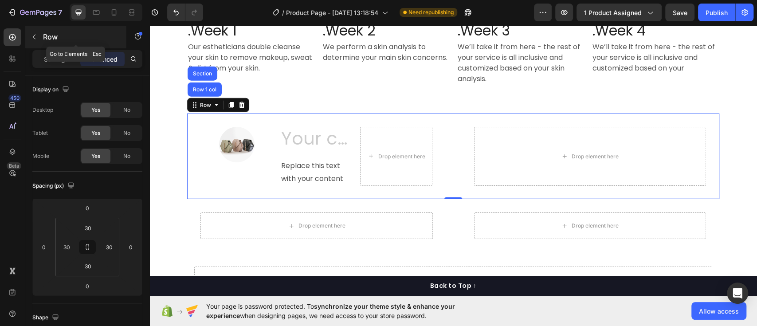
click at [34, 36] on icon "button" at bounding box center [34, 36] width 7 height 7
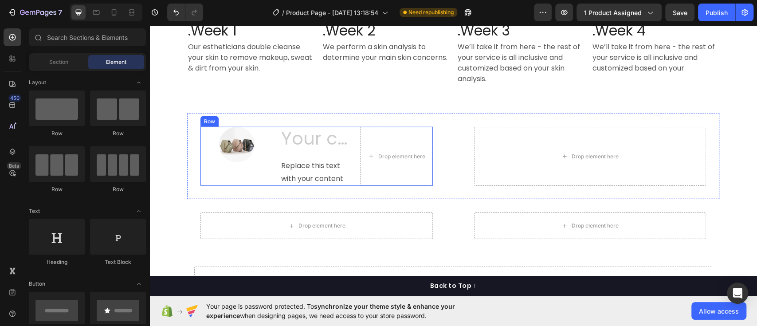
click at [201, 175] on div "Image" at bounding box center [237, 156] width 73 height 59
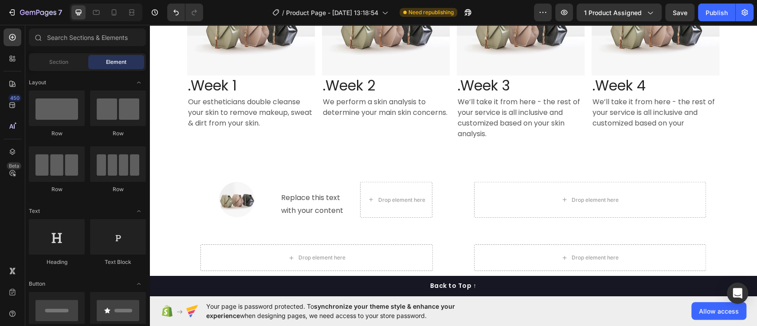
scroll to position [1532, 0]
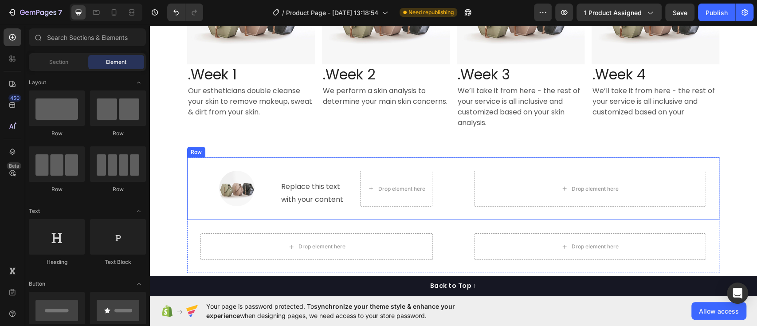
click at [426, 159] on div "Image Heading Replace this text with your content Text Block Drop element here …" at bounding box center [453, 188] width 532 height 63
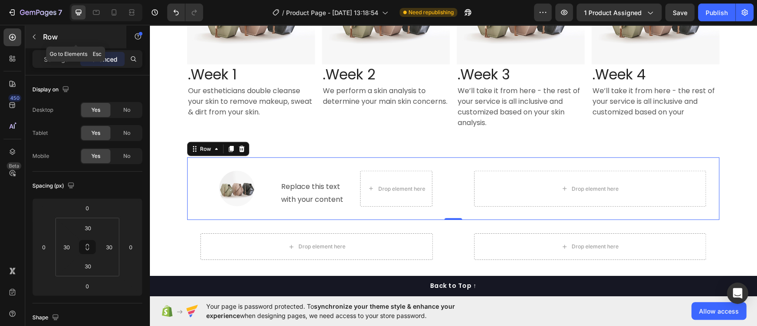
click at [35, 37] on icon "button" at bounding box center [34, 36] width 7 height 7
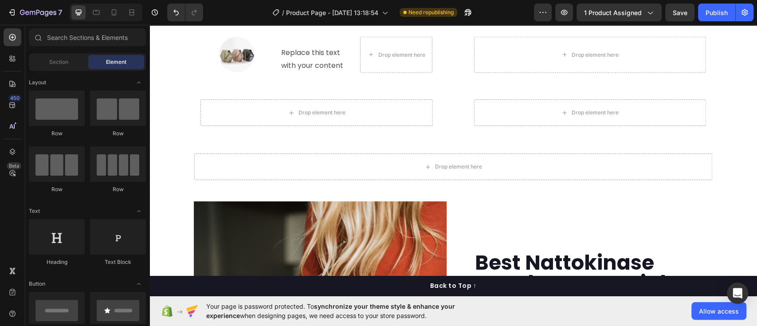
scroll to position [1643, 0]
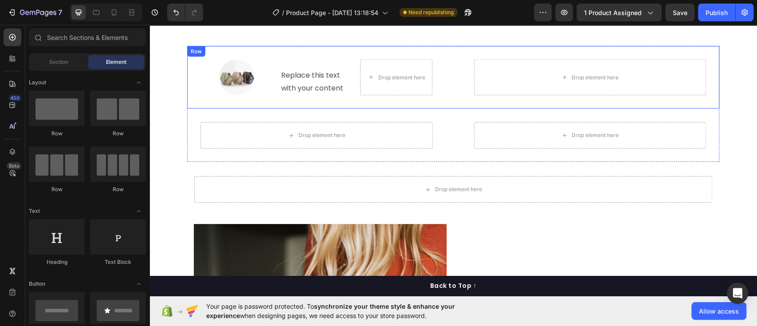
click at [434, 101] on div "Image Heading Replace this text with your content Text Block Drop element here …" at bounding box center [453, 77] width 532 height 63
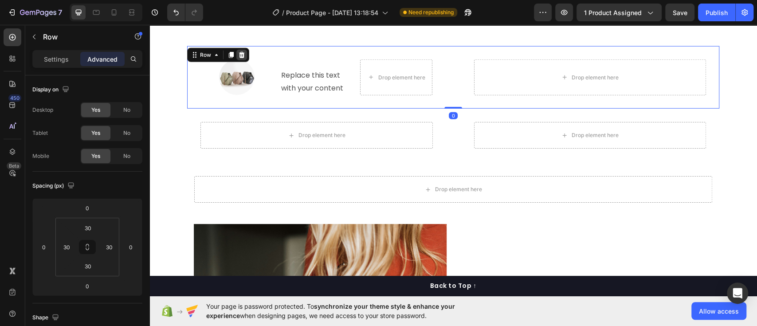
click at [241, 52] on div at bounding box center [241, 55] width 11 height 11
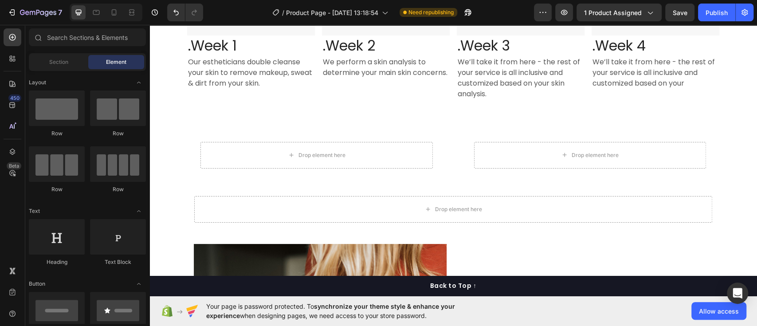
scroll to position [1583, 0]
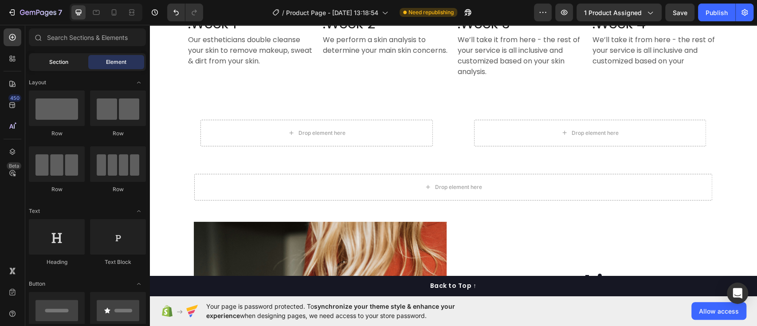
click at [50, 59] on span "Section" at bounding box center [58, 62] width 19 height 8
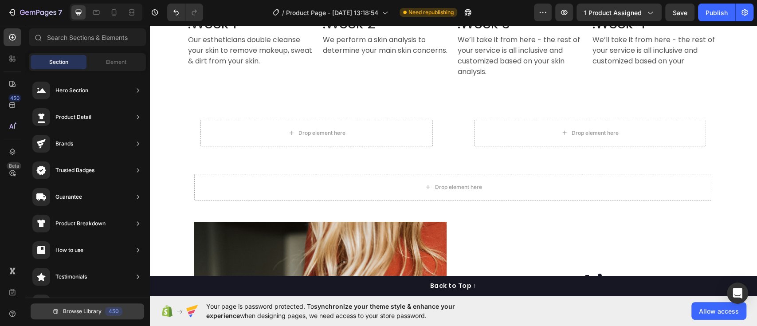
click at [73, 312] on span "Browse Library" at bounding box center [82, 311] width 39 height 8
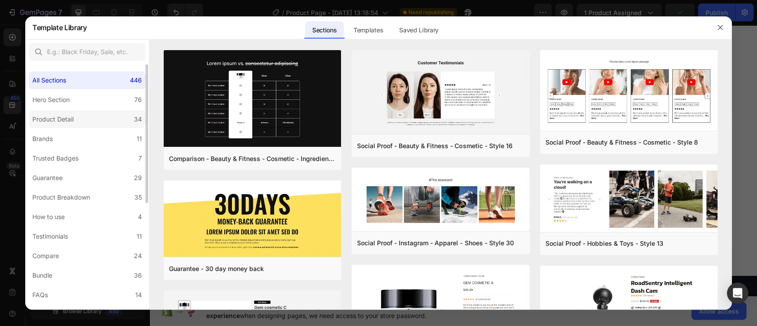
click at [62, 116] on div "Product Detail" at bounding box center [52, 119] width 41 height 11
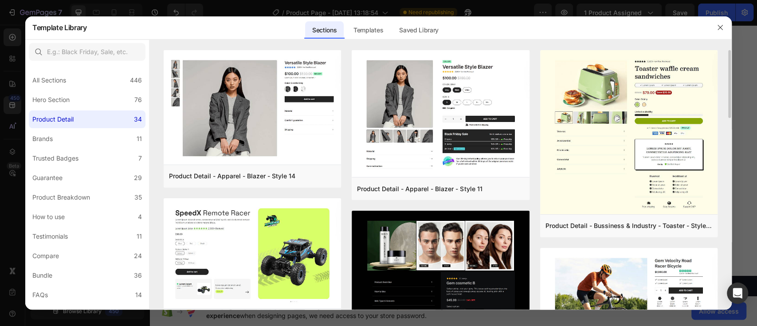
drag, startPoint x: 728, startPoint y: 75, endPoint x: 727, endPoint y: 101, distance: 26.2
click at [727, 101] on div "Product Detail - Apparel - Blazer - Style 14 Add to page Preview Product Detail…" at bounding box center [440, 180] width 582 height 260
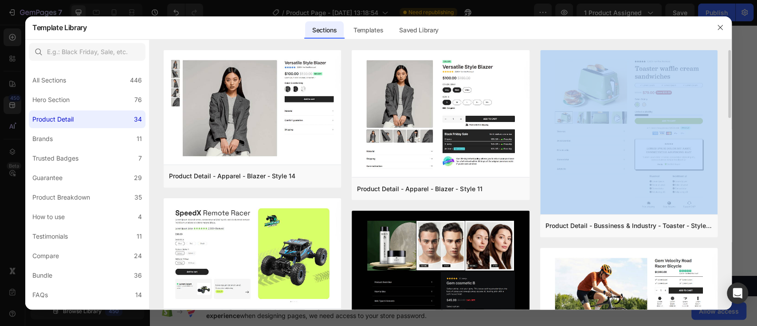
click at [727, 101] on div "Product Detail - Apparel - Blazer - Style 14 Add to page Preview Product Detail…" at bounding box center [440, 180] width 582 height 260
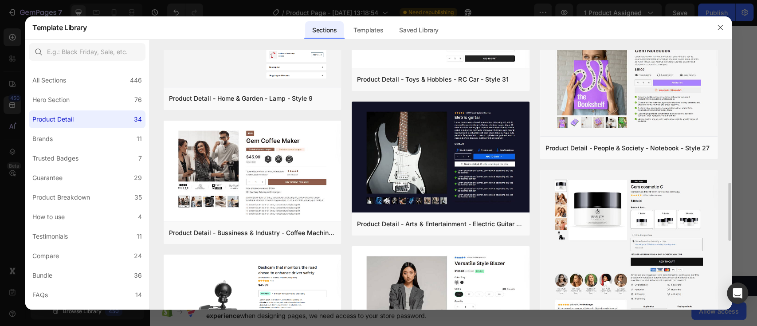
scroll to position [603, 0]
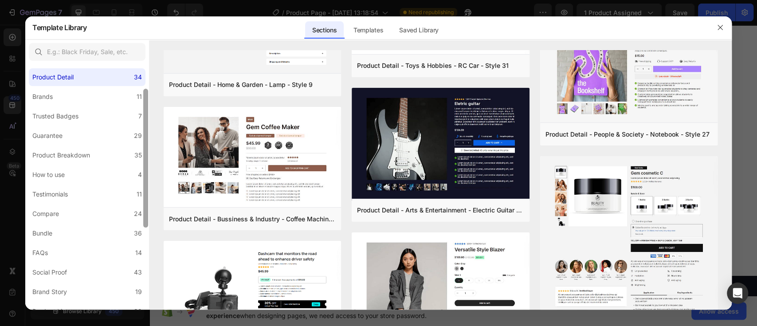
drag, startPoint x: 146, startPoint y: 130, endPoint x: 148, endPoint y: 154, distance: 24.5
click at [148, 154] on div at bounding box center [145, 188] width 7 height 246
click at [71, 157] on div "Product Breakdown" at bounding box center [61, 154] width 58 height 11
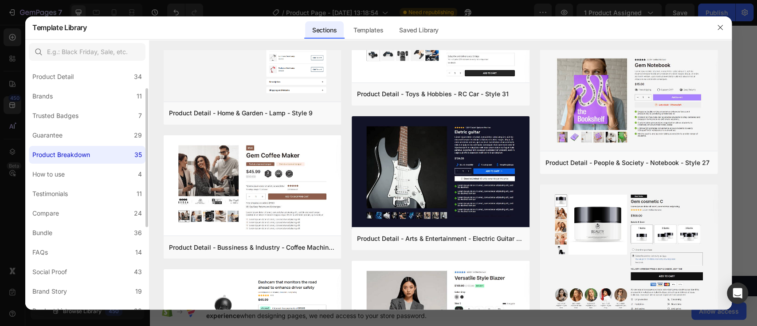
scroll to position [0, 0]
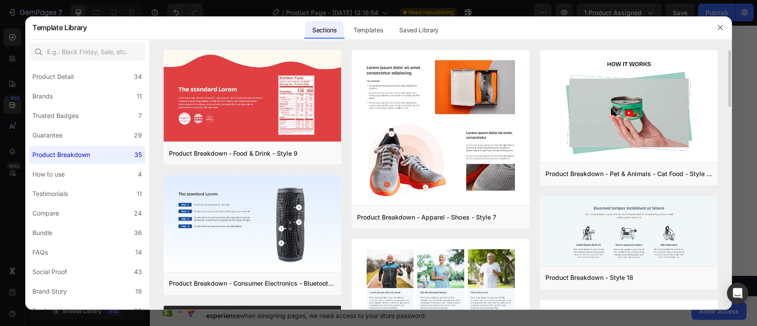
click at [729, 93] on div "Product Breakdown - Food & Drink - Style 9 Add to page Preview Product Breakdow…" at bounding box center [440, 180] width 582 height 260
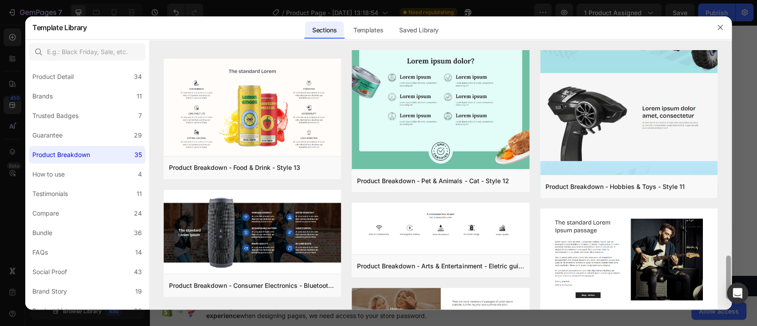
scroll to position [1279, 0]
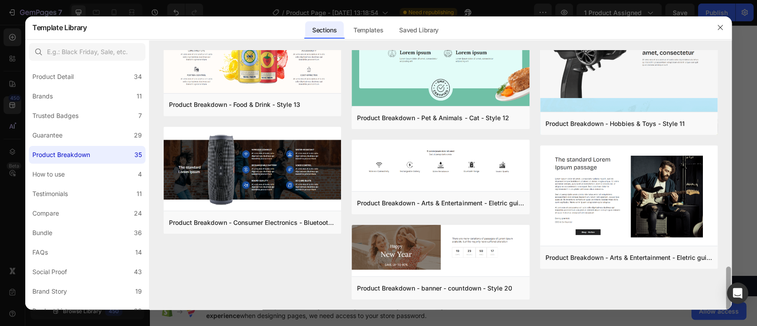
drag, startPoint x: 728, startPoint y: 275, endPoint x: 726, endPoint y: 304, distance: 28.9
drag, startPoint x: 726, startPoint y: 304, endPoint x: 730, endPoint y: 279, distance: 25.5
drag, startPoint x: 730, startPoint y: 279, endPoint x: 720, endPoint y: 288, distance: 13.5
click at [720, 288] on div "Product Breakdown - Food & Drink - Style 9 Add to page Preview Product Breakdow…" at bounding box center [440, 180] width 582 height 260
drag, startPoint x: 730, startPoint y: 276, endPoint x: 716, endPoint y: 292, distance: 20.4
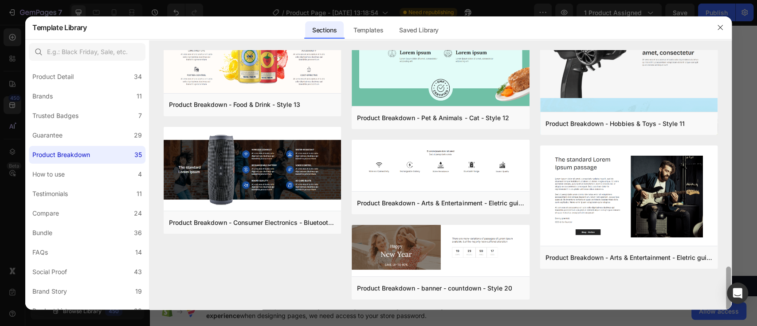
click at [716, 292] on div "Product Breakdown - Food & Drink - Style 9 Add to page Preview Product Breakdow…" at bounding box center [440, 180] width 582 height 260
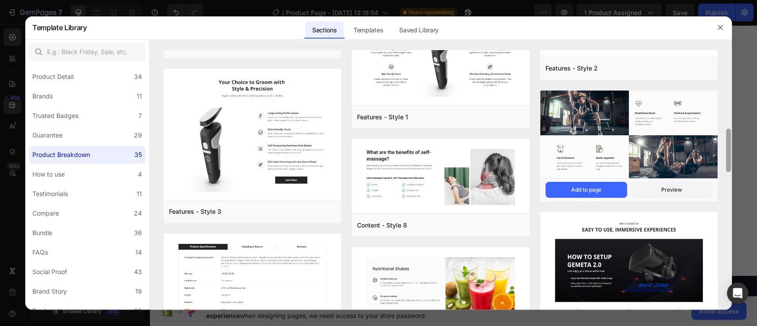
scroll to position [375, 0]
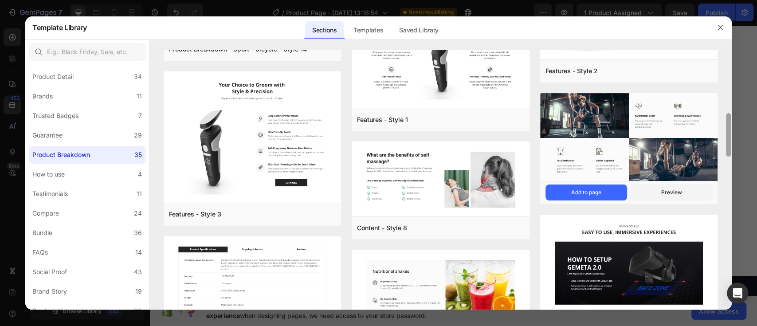
drag, startPoint x: 728, startPoint y: 277, endPoint x: 715, endPoint y: 124, distance: 153.5
click at [715, 124] on div "Product Breakdown - Food & Drink - Style 9 Add to page Preview Product Breakdow…" at bounding box center [440, 180] width 582 height 260
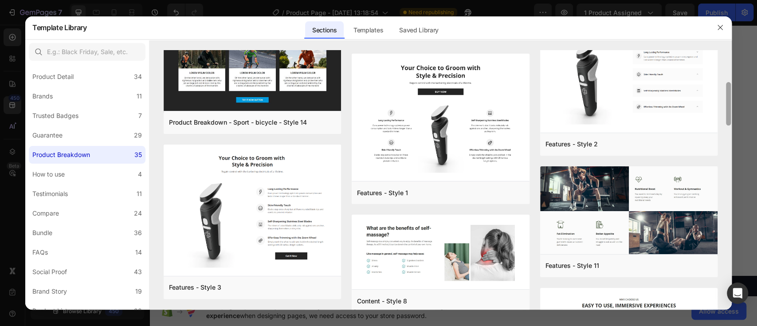
scroll to position [286, 0]
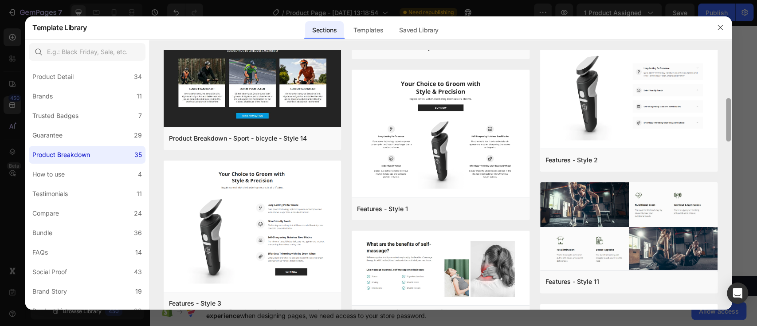
drag, startPoint x: 728, startPoint y: 124, endPoint x: 725, endPoint y: 109, distance: 15.3
click at [725, 109] on div at bounding box center [728, 180] width 7 height 260
click at [55, 173] on div "How to use" at bounding box center [48, 174] width 32 height 11
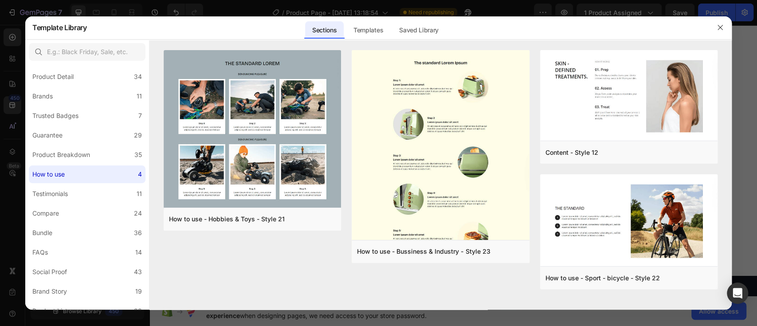
click at [751, 101] on div at bounding box center [378, 163] width 757 height 326
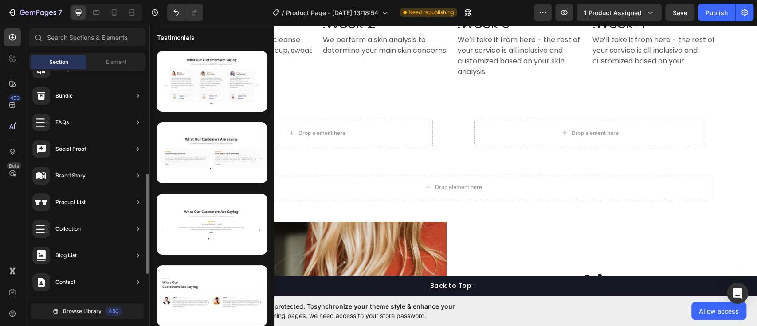
scroll to position [220, 0]
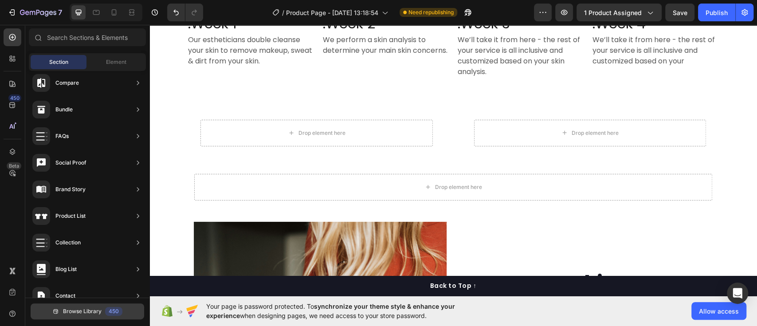
click at [85, 307] on button "Browse Library 450" at bounding box center [88, 311] width 114 height 16
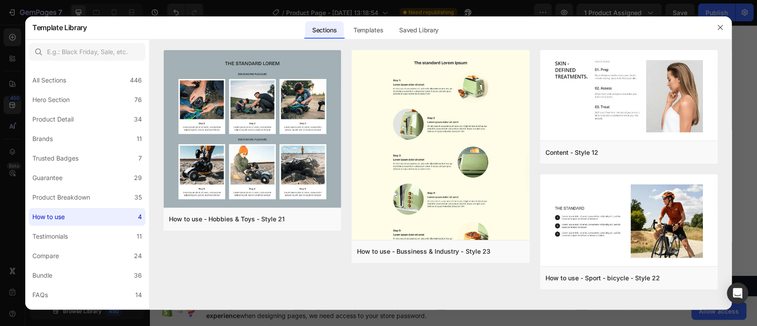
click at [722, 78] on div "How to use - Hobbies & Toys - Style 21 Add to page Preview How to use - Bussine…" at bounding box center [440, 180] width 582 height 260
click at [404, 254] on div "Add to page" at bounding box center [398, 252] width 30 height 8
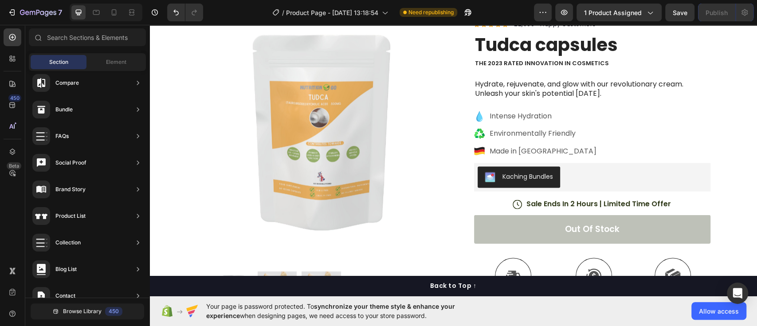
scroll to position [5478, 0]
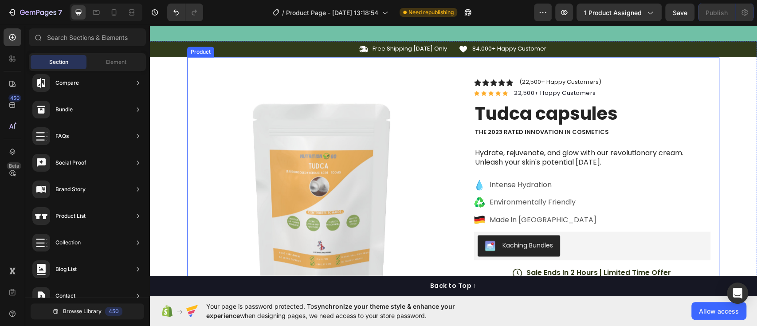
click at [187, 78] on div "Product Images Image Icon Icon Icon Icon Icon Icon List “This skin cream is a g…" at bounding box center [453, 291] width 532 height 468
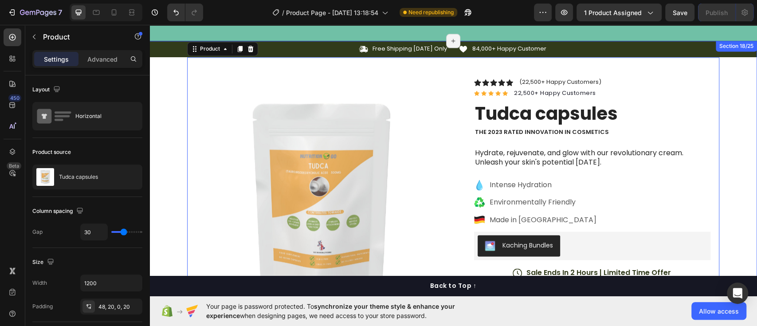
click at [163, 77] on div "Icon Free Shipping Today Only Text Block Row Icon 84,000+ Happy Customer Text B…" at bounding box center [453, 283] width 608 height 484
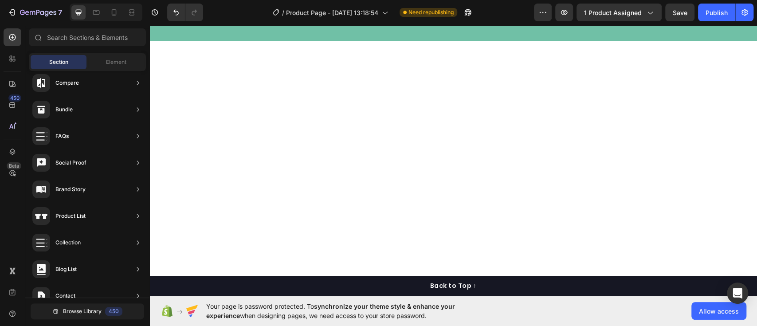
scroll to position [7551, 0]
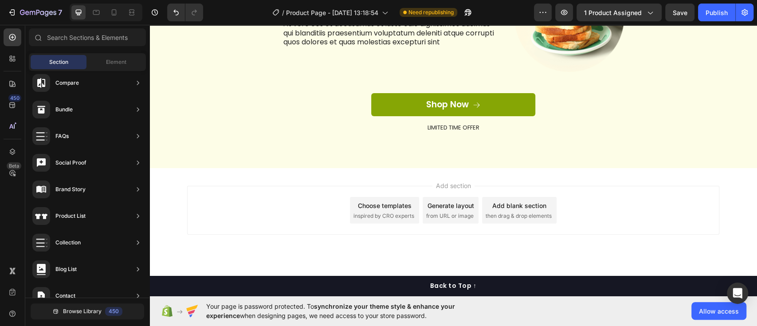
drag, startPoint x: 753, startPoint y: 209, endPoint x: 886, endPoint y: 333, distance: 181.4
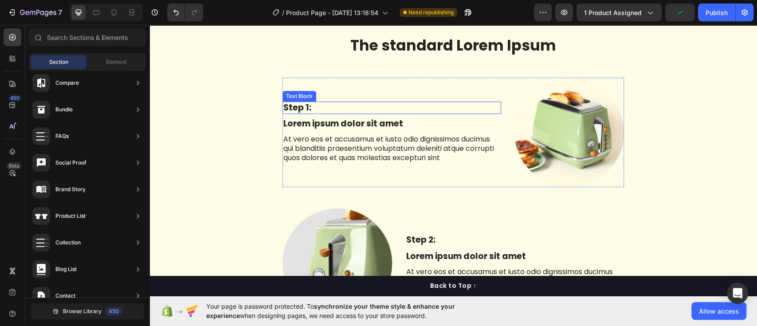
scroll to position [6819, 0]
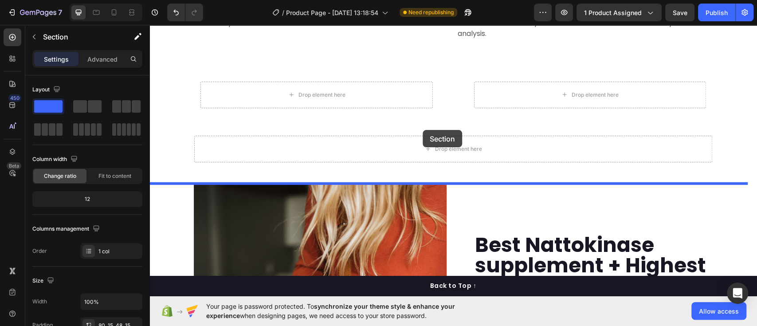
scroll to position [1614, 0]
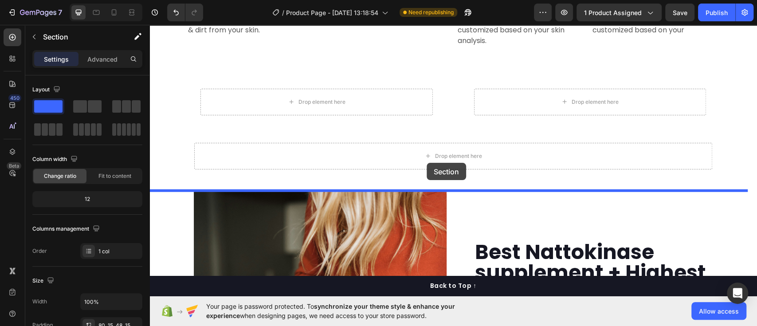
drag, startPoint x: 562, startPoint y: 78, endPoint x: 427, endPoint y: 163, distance: 160.3
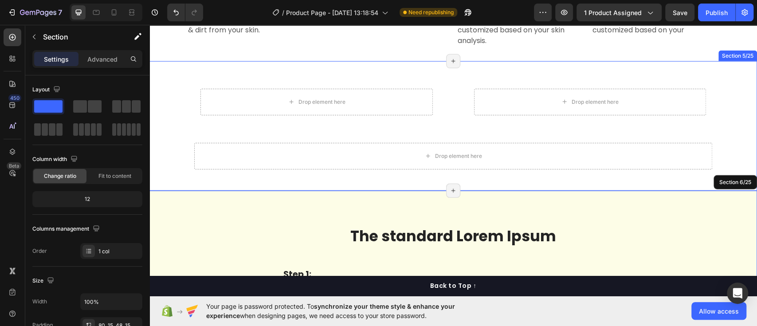
click at [733, 76] on div "Drop element here Drop element here Row Row Drop element here Row" at bounding box center [453, 125] width 608 height 101
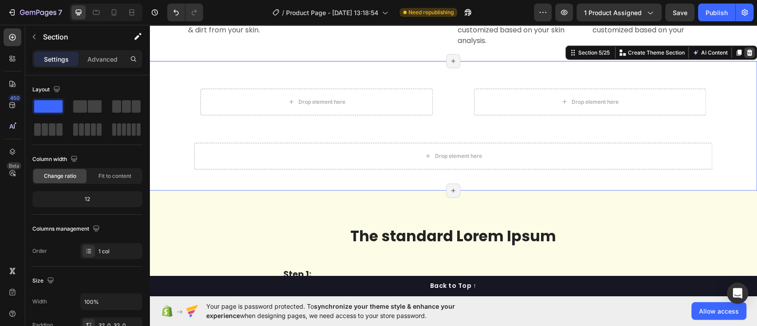
click at [746, 53] on icon at bounding box center [749, 52] width 7 height 7
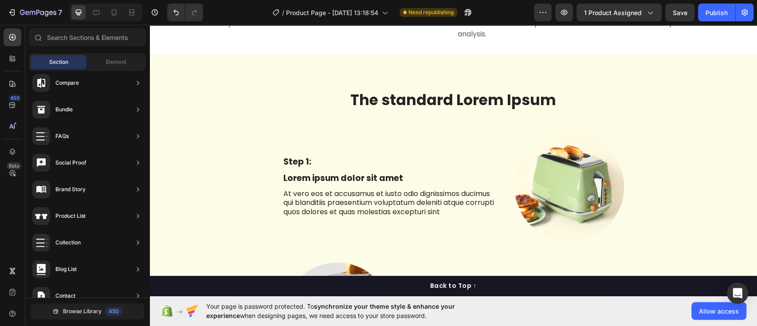
scroll to position [1608, 0]
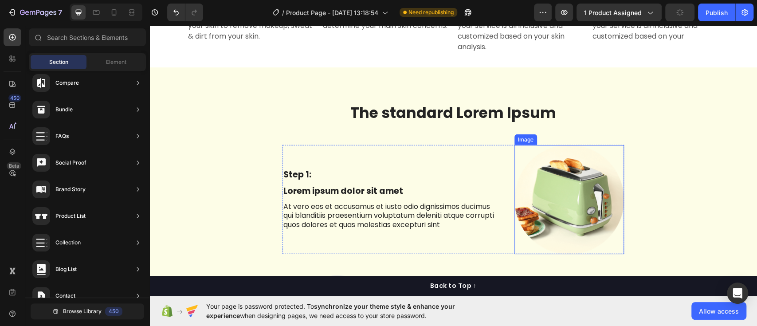
click at [566, 201] on img at bounding box center [570, 200] width 110 height 110
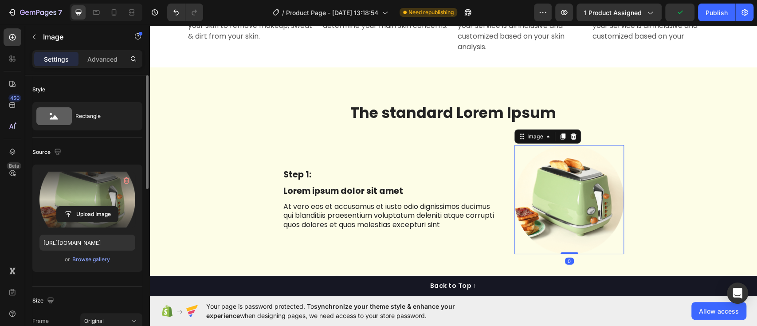
click at [83, 205] on label at bounding box center [87, 200] width 96 height 56
click at [83, 207] on input "file" at bounding box center [87, 214] width 61 height 15
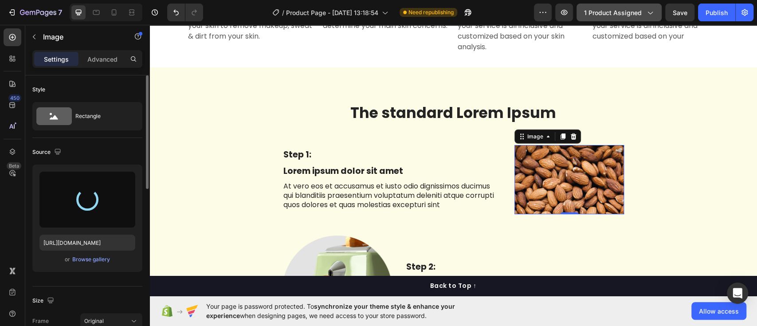
type input "[URL][DOMAIN_NAME]"
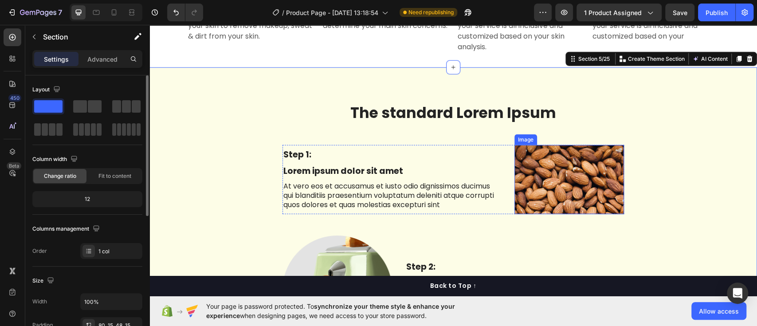
click at [562, 197] on img at bounding box center [570, 179] width 110 height 69
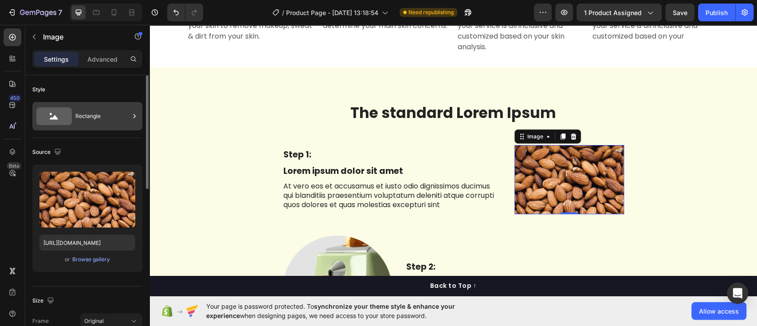
click at [59, 116] on icon at bounding box center [53, 116] width 35 height 18
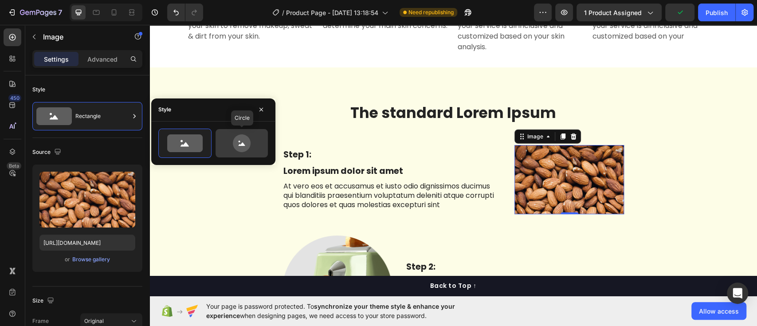
click at [248, 144] on icon at bounding box center [242, 143] width 18 height 18
type input "80"
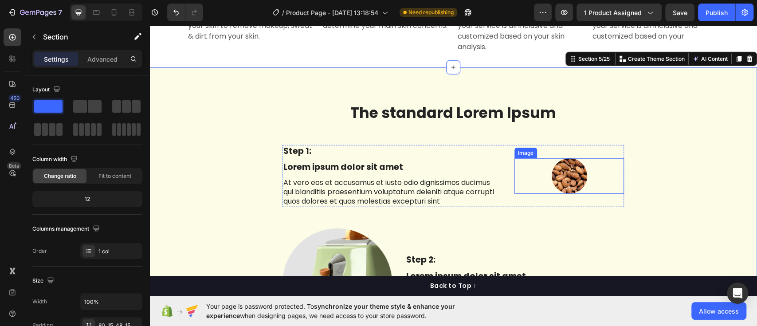
click at [544, 170] on div at bounding box center [570, 175] width 110 height 35
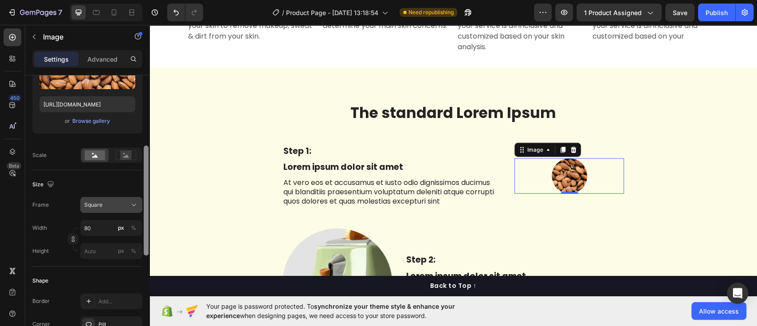
scroll to position [153, 0]
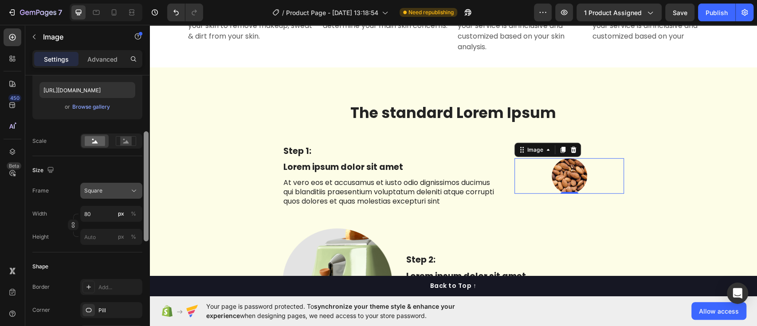
drag, startPoint x: 147, startPoint y: 123, endPoint x: 141, endPoint y: 185, distance: 61.5
click at [141, 185] on div "Style Circle Source Upload Image https://cdn.shopify.com/s/files/1/0915/4805/79…" at bounding box center [87, 213] width 124 height 276
click at [99, 220] on input "80" at bounding box center [111, 213] width 62 height 16
type input "81"
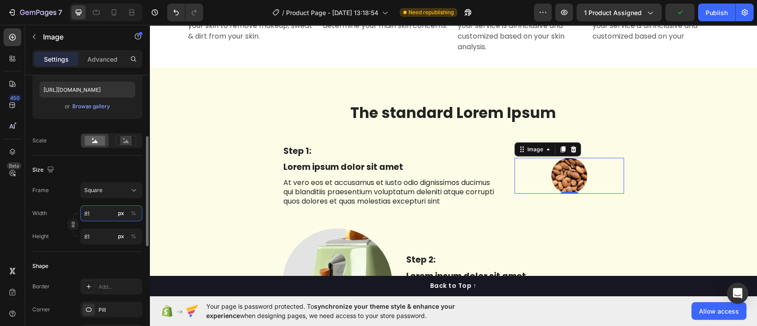
type input "82"
type input "83"
type input "84"
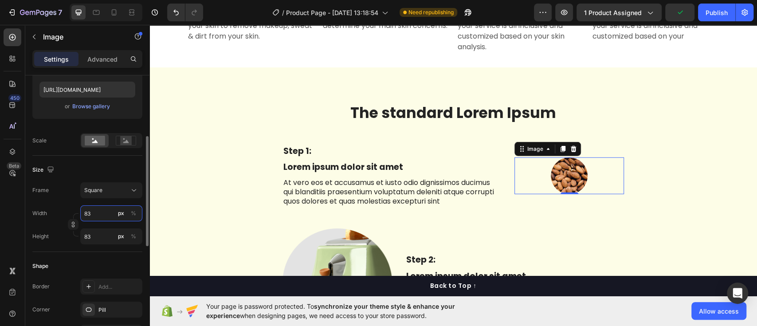
type input "84"
type input "87"
type input "93"
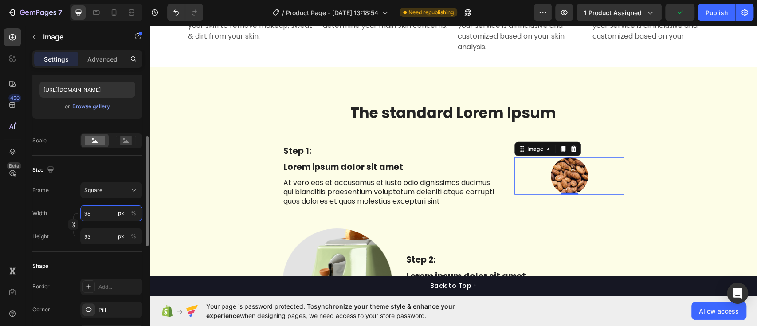
type input "99"
type input "105"
type input "111"
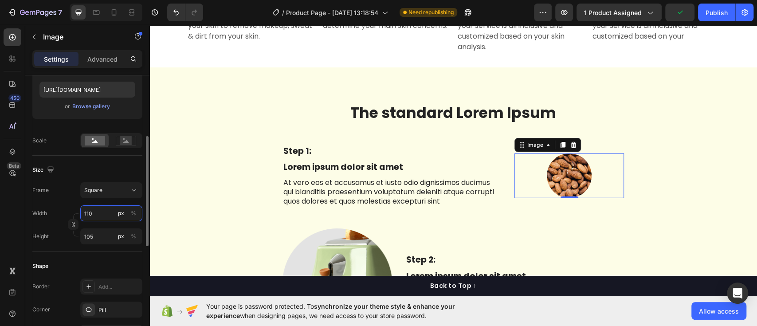
type input "111"
type input "117"
type input "123"
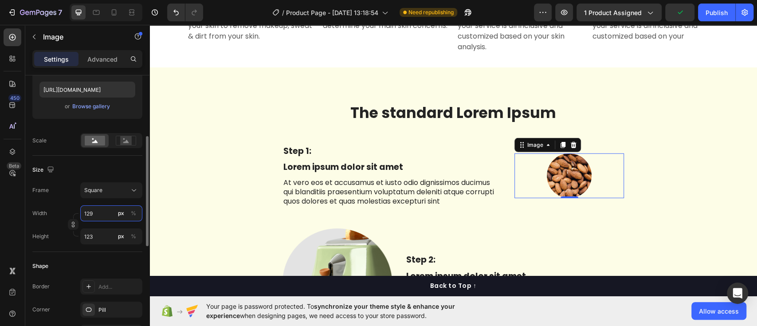
type input "130"
type input "140"
type input "142"
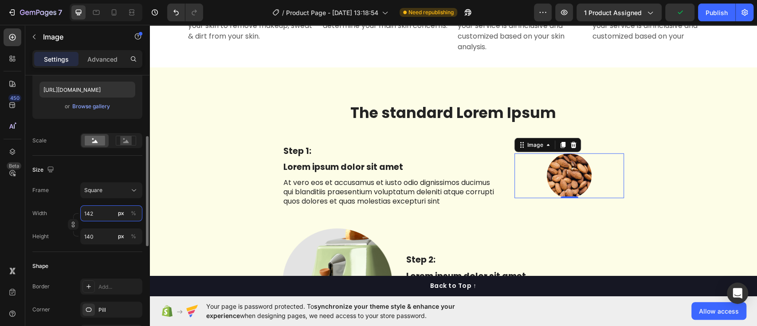
type input "142"
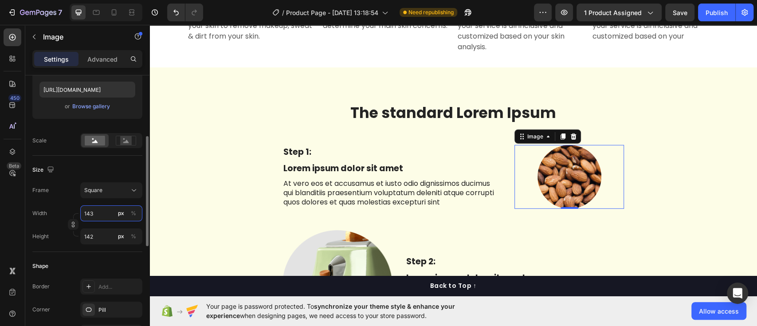
type input "144"
type input "146"
type input "148"
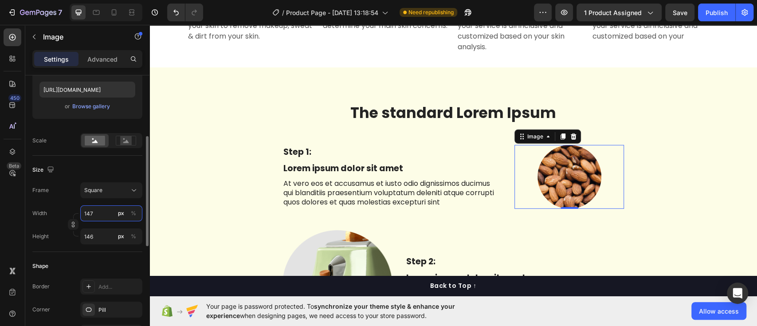
type input "148"
type input "150"
type input "152"
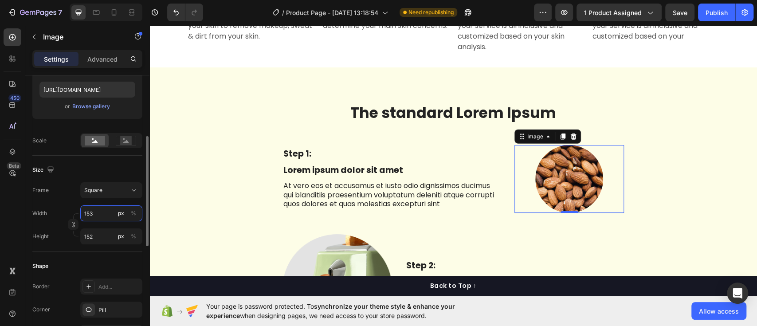
type input "154"
type input "155"
type input "156"
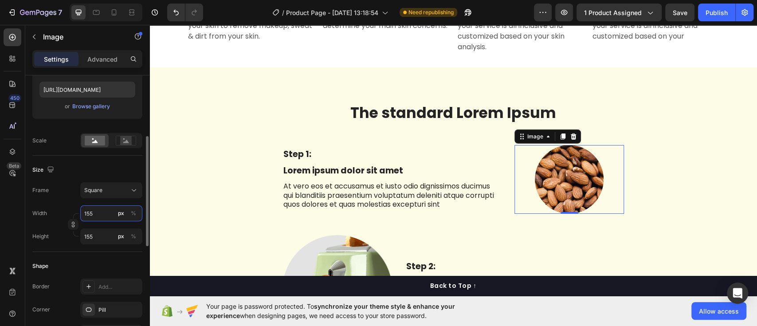
type input "156"
type input "157"
type input "158"
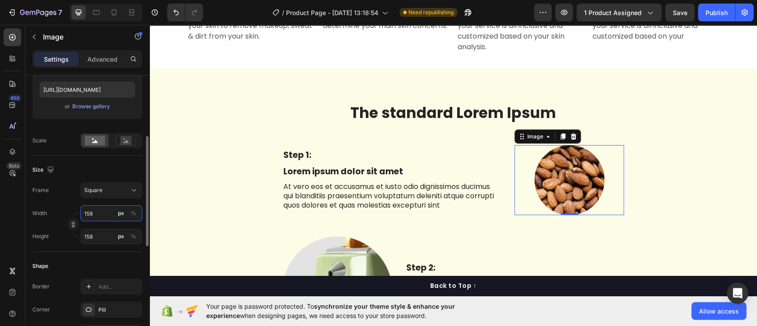
type input "159"
type input "160"
type input "161"
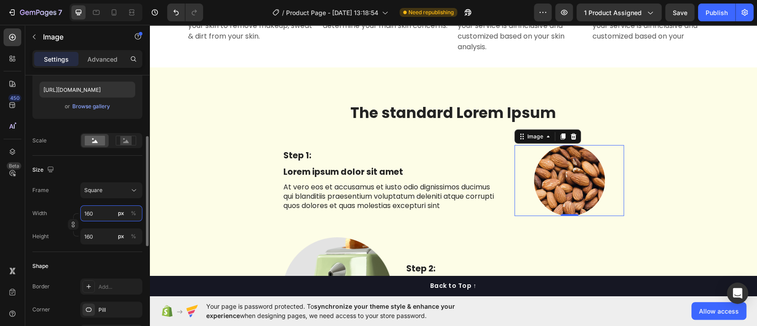
type input "161"
type input "162"
type input "163"
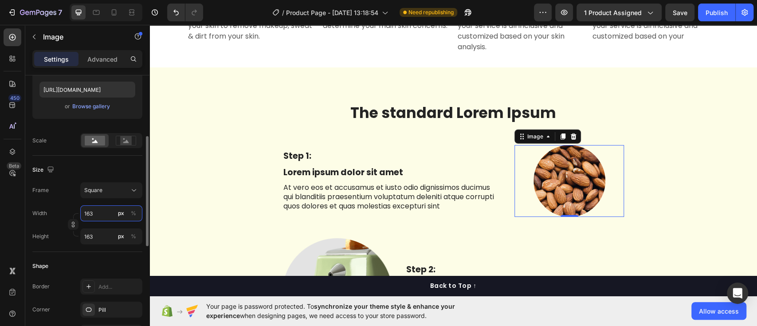
type input "164"
type input "165"
type input "166"
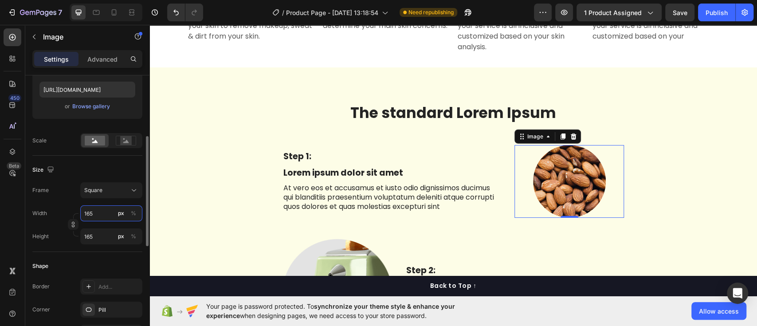
type input "166"
type input "165"
type input "162"
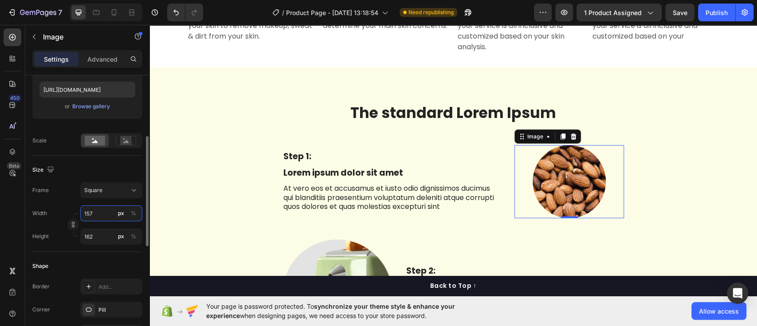
type input "156"
type input "148"
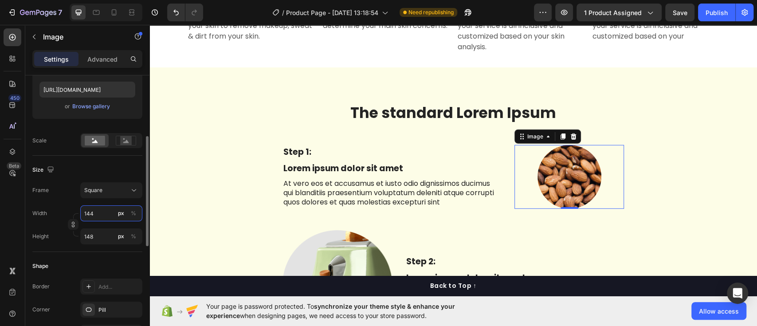
type input "143"
type input "142"
type input "141"
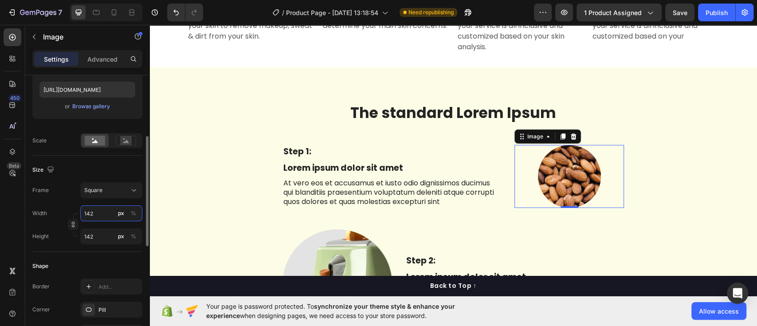
type input "141"
type input "140"
type input "139"
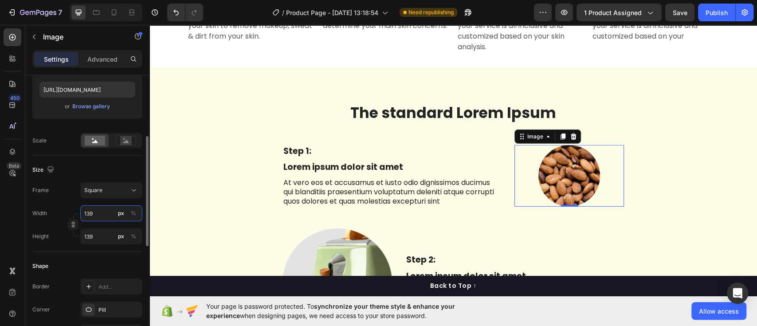
type input "138"
type input "137"
type input "136"
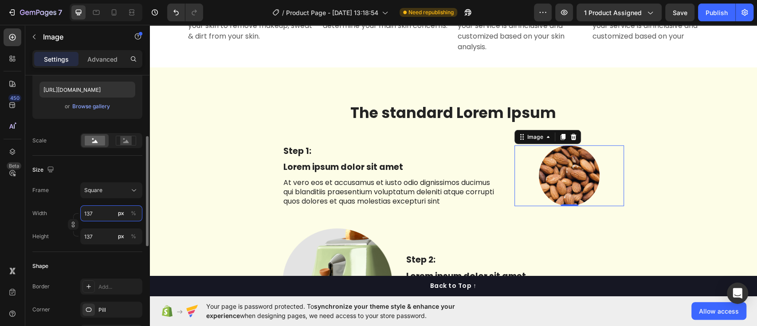
type input "136"
type input "135"
type input "134"
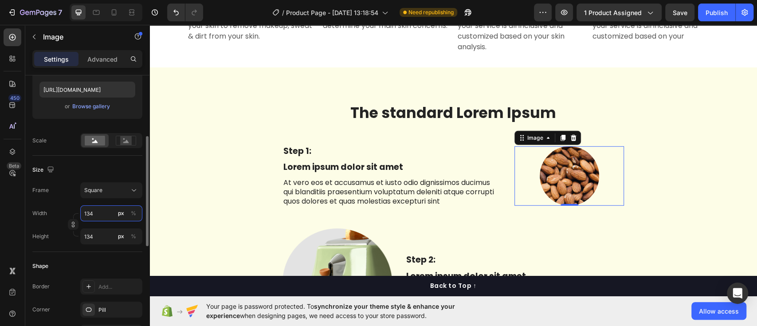
type input "133"
type input "132"
type input "131"
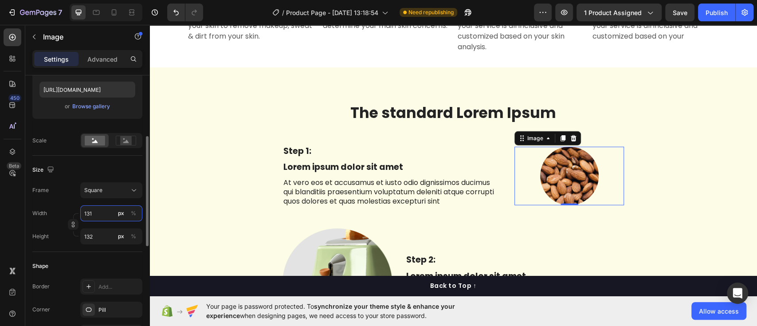
type input "131"
type input "130"
type input "129"
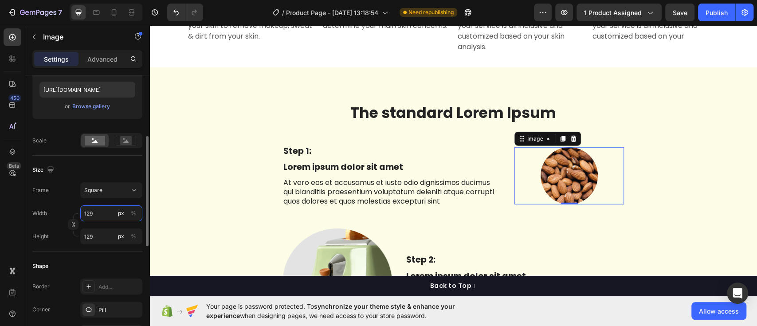
type input "128"
type input "127"
type input "126"
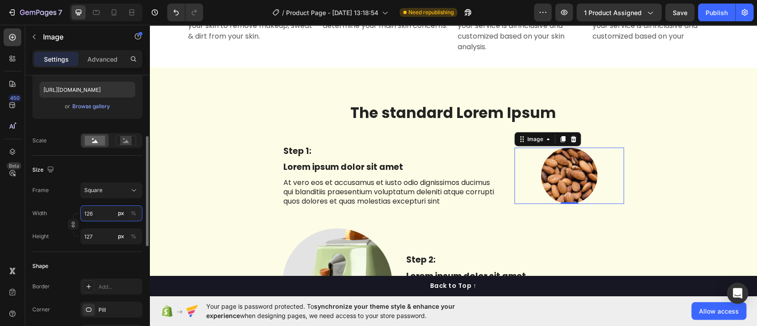
type input "126"
type input "125"
type input "124"
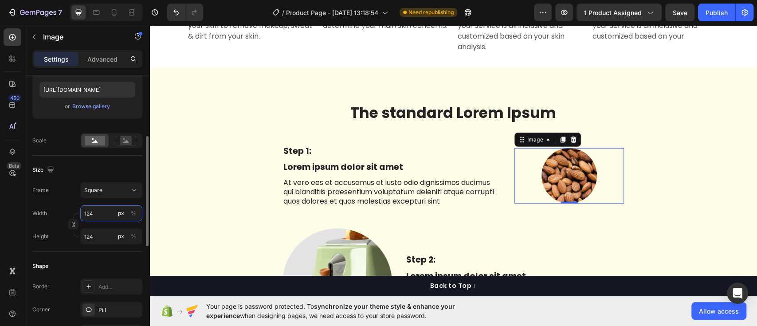
type input "123"
type input "122"
type input "121"
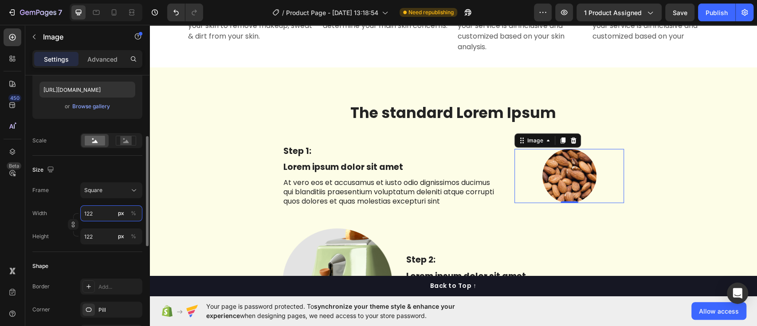
type input "121"
type input "120"
type input "119"
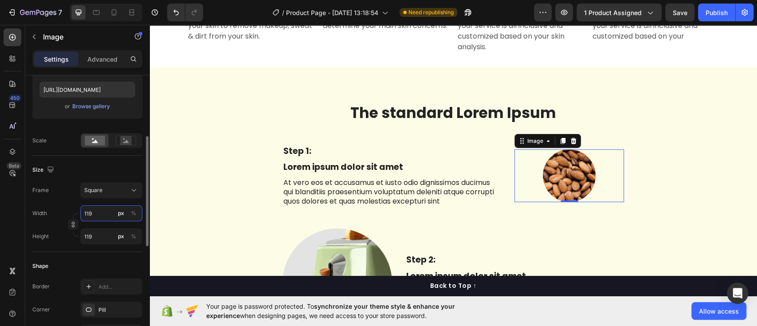
type input "120"
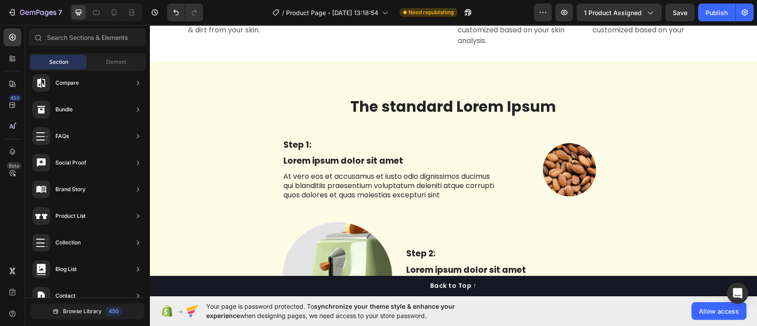
scroll to position [1627, 0]
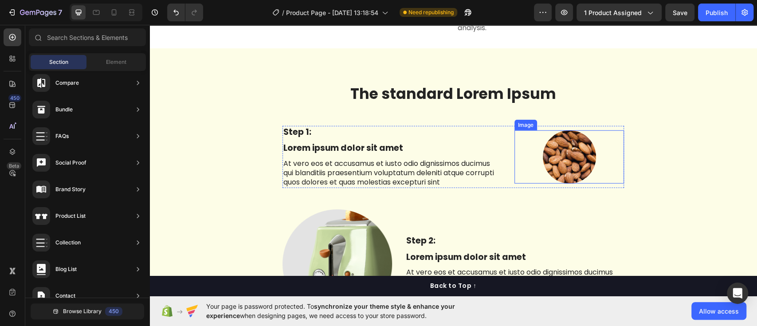
click at [567, 169] on img at bounding box center [569, 156] width 53 height 53
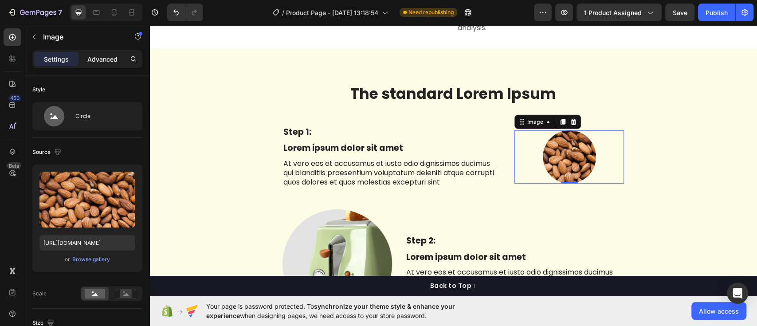
click at [96, 55] on p "Advanced" at bounding box center [102, 59] width 30 height 9
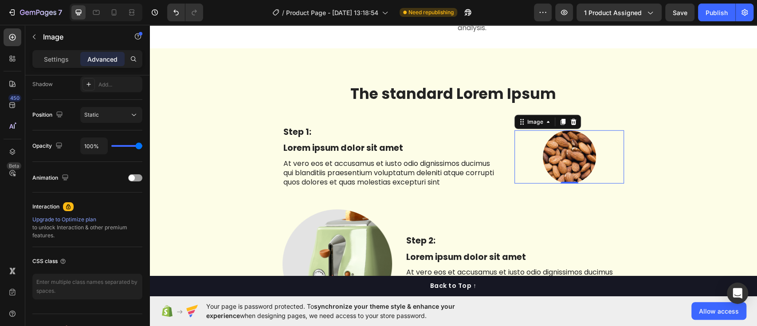
scroll to position [117, 0]
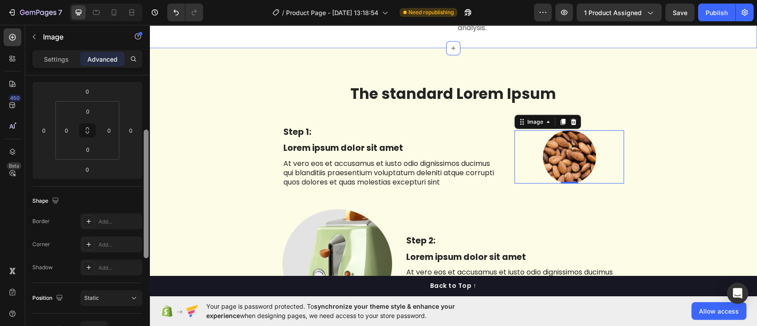
drag, startPoint x: 293, startPoint y: 177, endPoint x: 181, endPoint y: 41, distance: 176.5
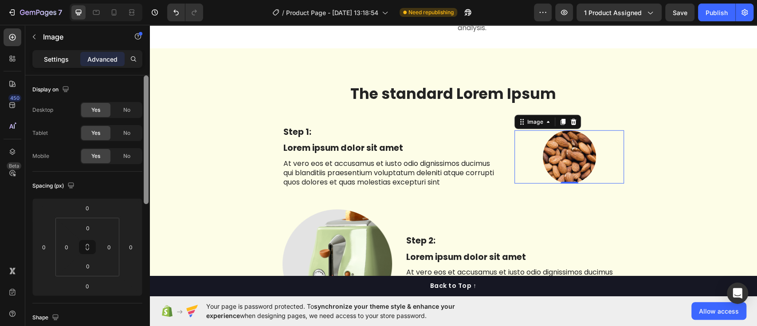
click at [62, 57] on p "Settings" at bounding box center [56, 59] width 25 height 9
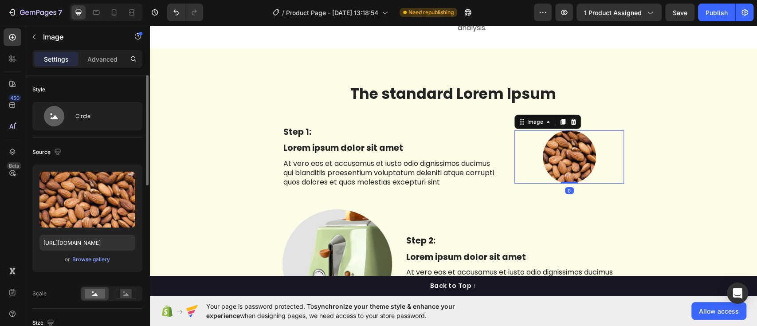
click at [568, 155] on img at bounding box center [569, 156] width 53 height 53
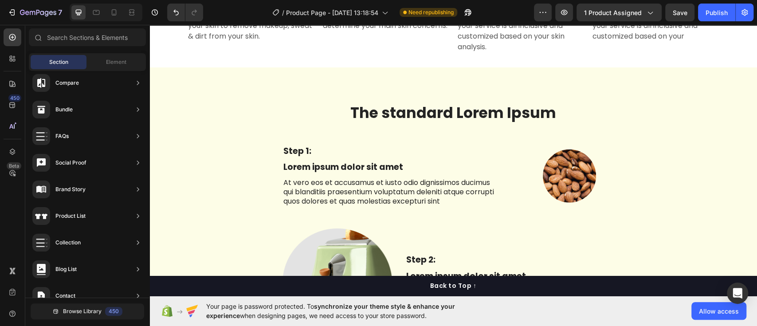
scroll to position [1531, 0]
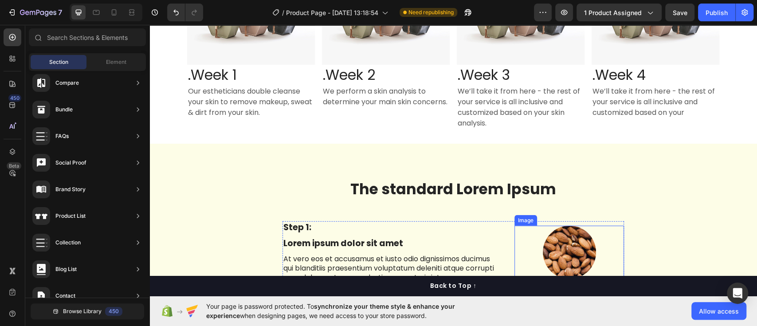
click at [568, 244] on img at bounding box center [569, 252] width 53 height 53
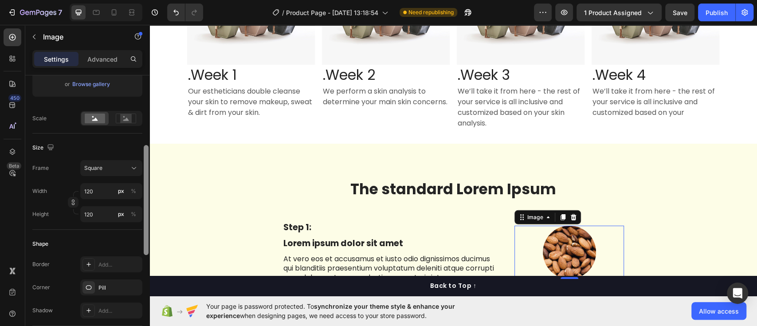
scroll to position [185, 0]
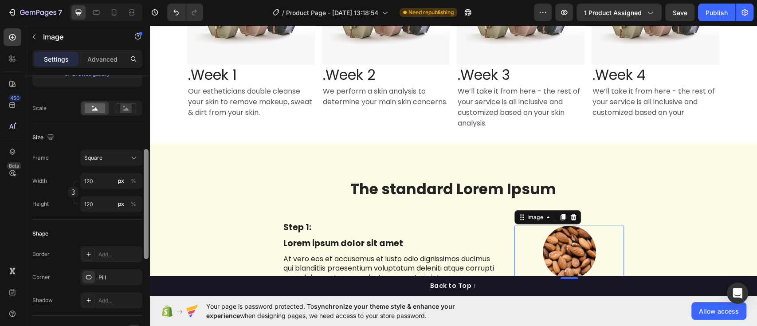
drag, startPoint x: 146, startPoint y: 157, endPoint x: 138, endPoint y: 231, distance: 74.2
click at [138, 231] on div "Style Circle Source Upload Image https://cdn.shopify.com/s/files/1/0915/4805/79…" at bounding box center [87, 213] width 124 height 276
click at [100, 200] on input "120" at bounding box center [111, 204] width 62 height 16
type input "121"
type input "124"
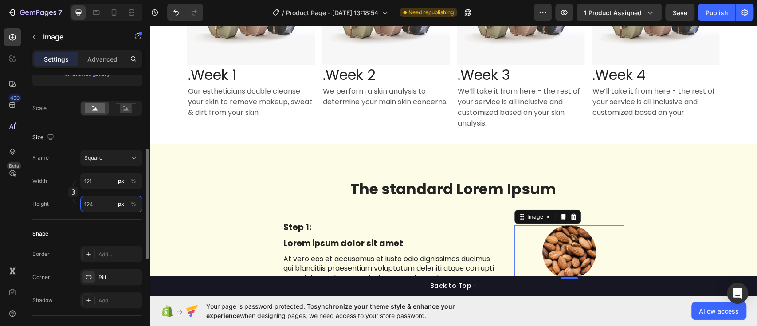
type input "125"
type input "129"
type input "130"
type input "135"
type input "136"
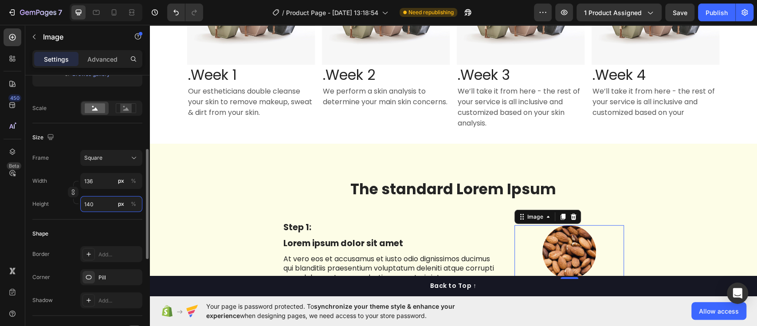
type input "141"
type input "142"
type input "147"
type input "148"
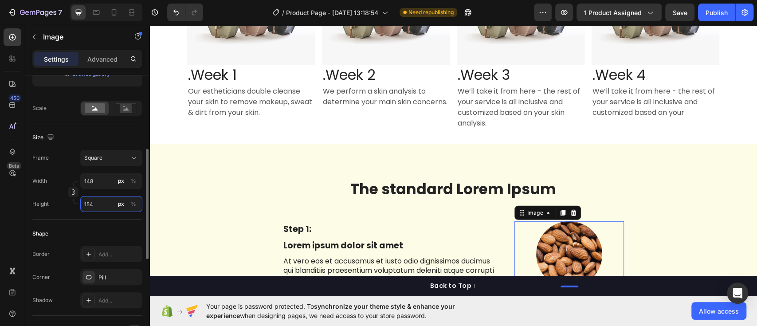
type input "155"
type input "156"
type input "165"
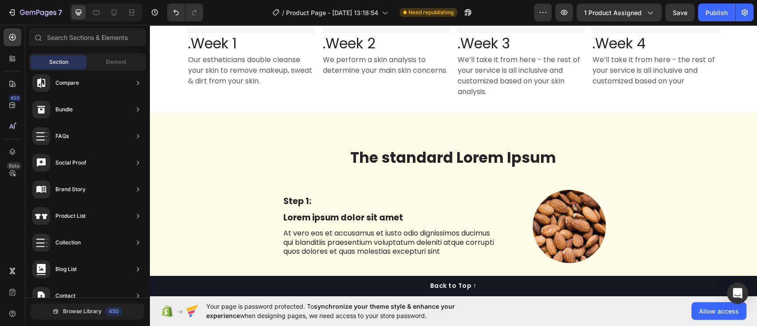
scroll to position [1652, 0]
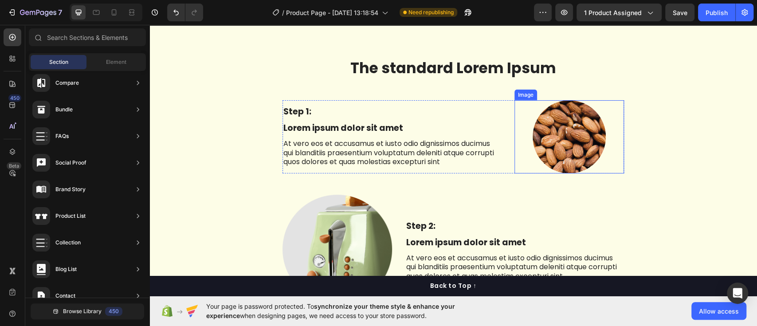
click at [572, 138] on img at bounding box center [569, 136] width 73 height 73
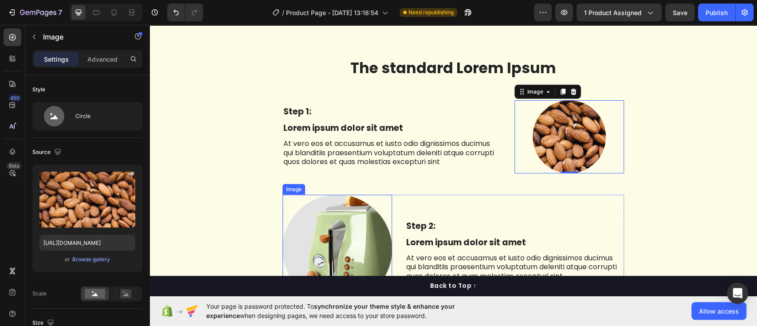
click at [340, 249] on img at bounding box center [338, 250] width 110 height 110
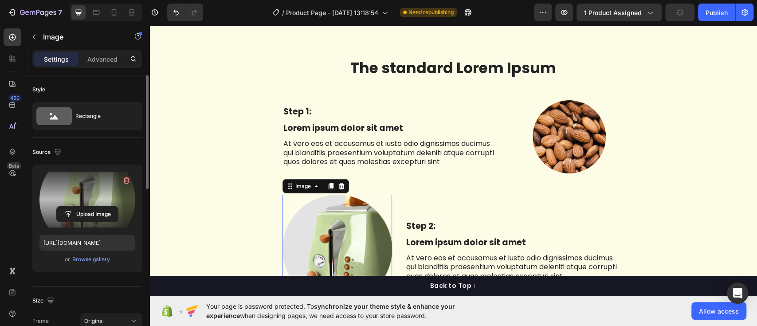
click at [92, 188] on label at bounding box center [87, 200] width 96 height 56
click at [92, 207] on input "file" at bounding box center [87, 214] width 61 height 15
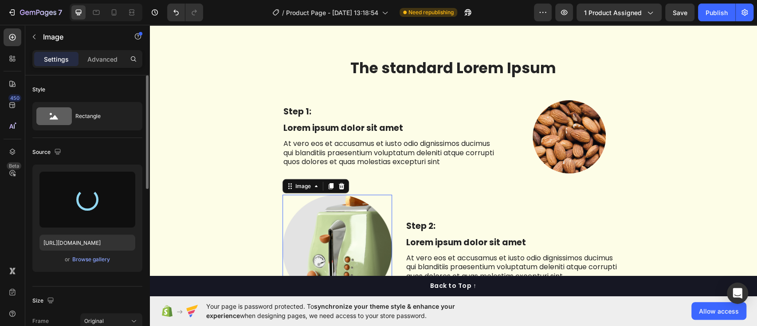
type input "https://cdn.shopify.com/s/files/1/0915/4805/7924/files/gempages_564384580375676…"
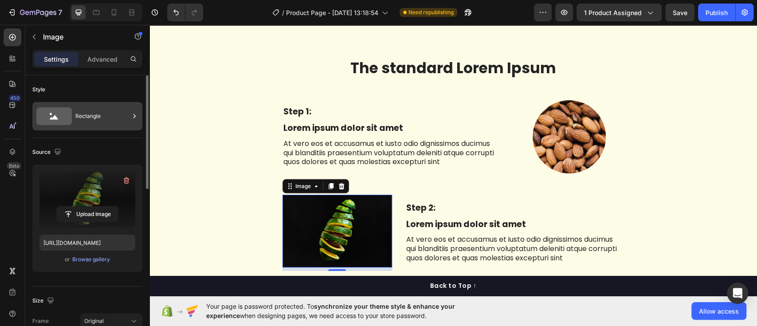
click at [113, 116] on div "Rectangle" at bounding box center [102, 116] width 54 height 20
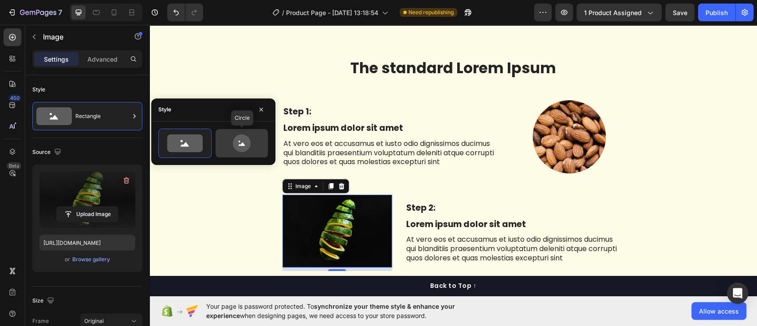
drag, startPoint x: 234, startPoint y: 153, endPoint x: 181, endPoint y: 158, distance: 53.5
click at [234, 153] on div at bounding box center [242, 143] width 52 height 28
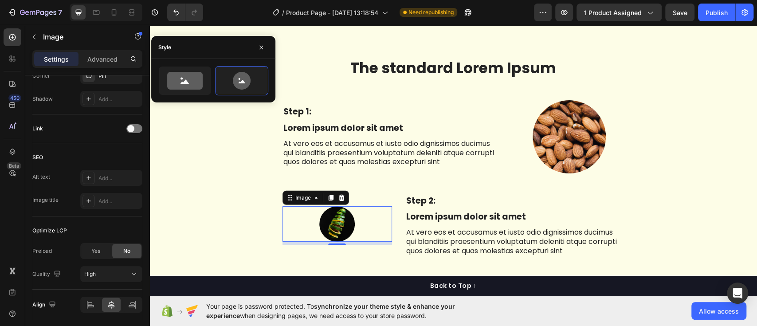
drag, startPoint x: 148, startPoint y: 154, endPoint x: 0, endPoint y: 254, distance: 178.4
click at [0, 254] on div "450 Beta Sections(30) Elements(84) Section Element Hero Section Product Detail …" at bounding box center [74, 175] width 149 height 301
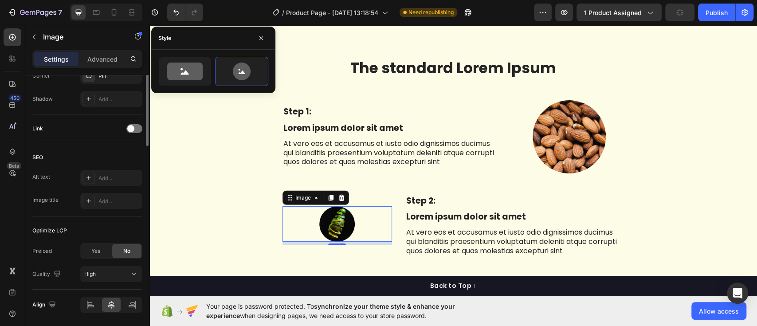
scroll to position [248, 0]
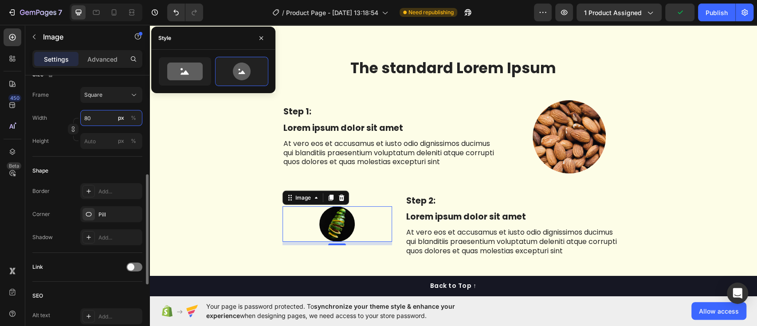
click at [109, 115] on input "80" at bounding box center [111, 118] width 62 height 16
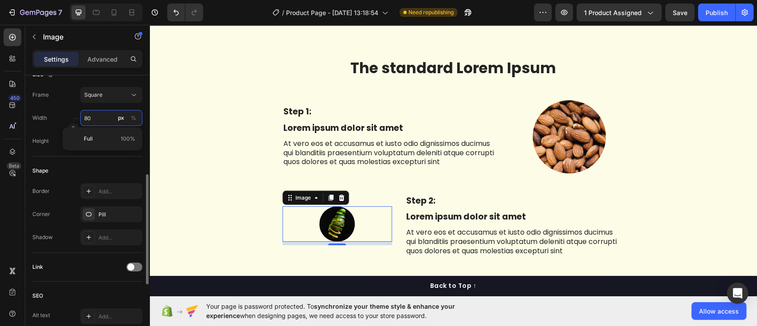
type input "81"
type input "82"
type input "83"
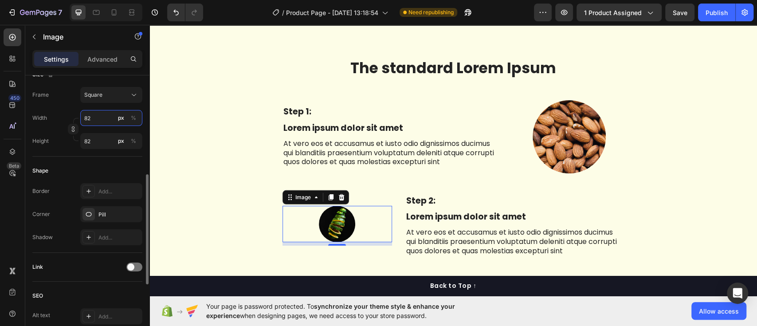
type input "83"
type input "84"
type input "87"
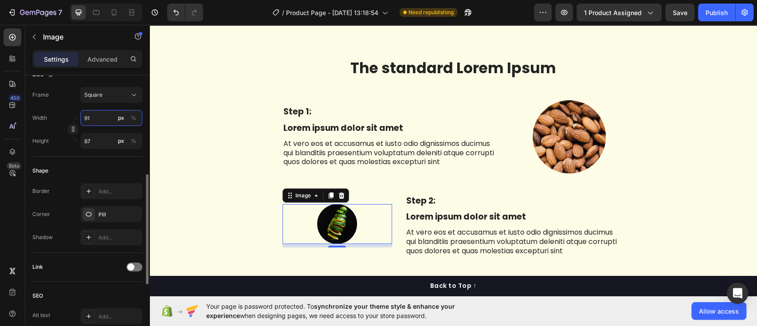
type input "92"
type input "98"
type input "99"
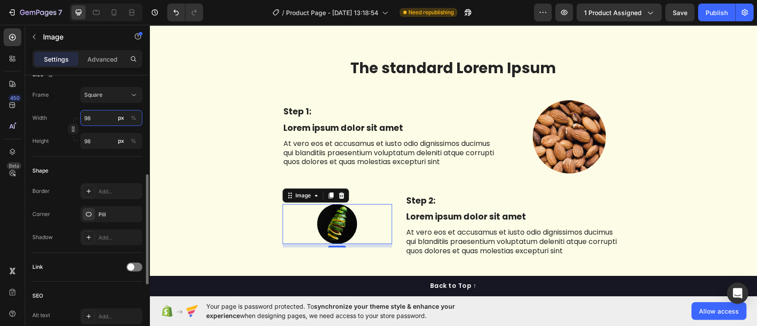
type input "99"
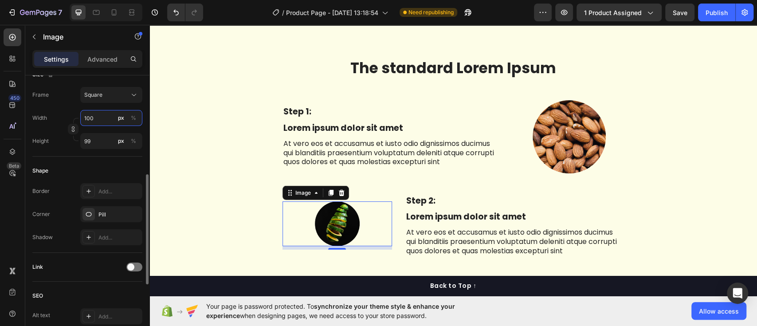
type input "101"
type input "107"
type input "113"
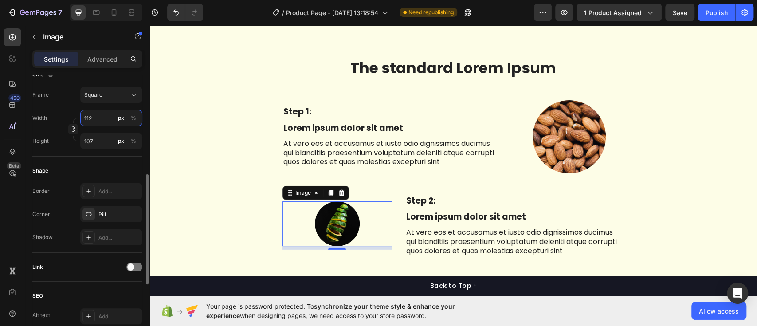
type input "113"
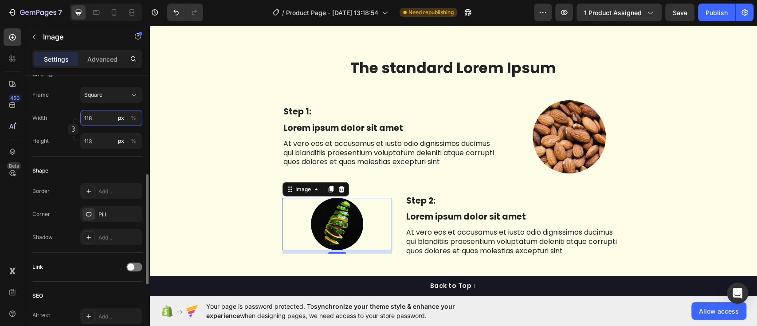
type input "119"
type input "123"
type input "121"
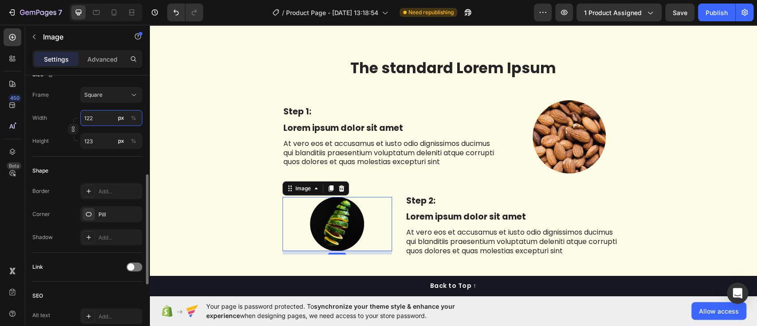
type input "121"
type input "120"
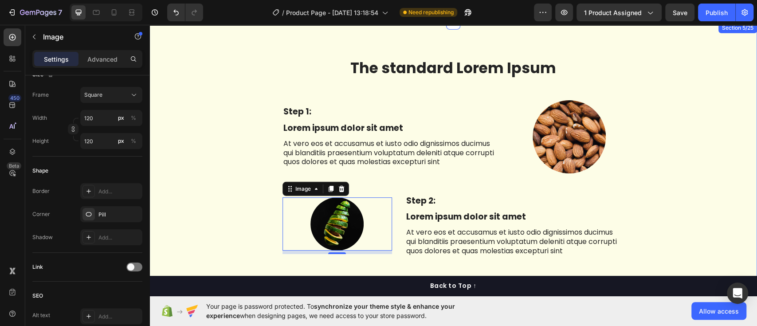
click at [739, 178] on div "The standard Lorem Ipsum Heading Row Step 1: Text Block Lorem ipsum dolor sit a…" at bounding box center [453, 320] width 594 height 524
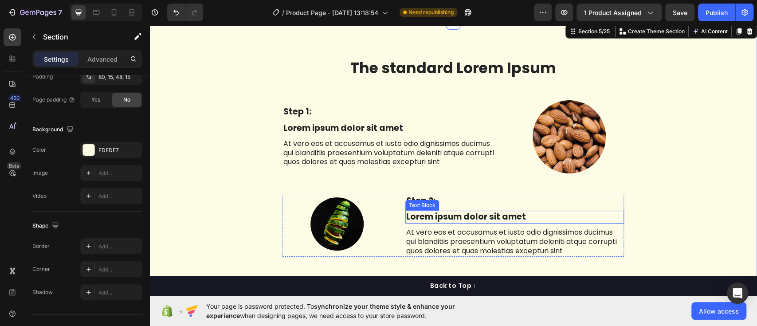
scroll to position [0, 0]
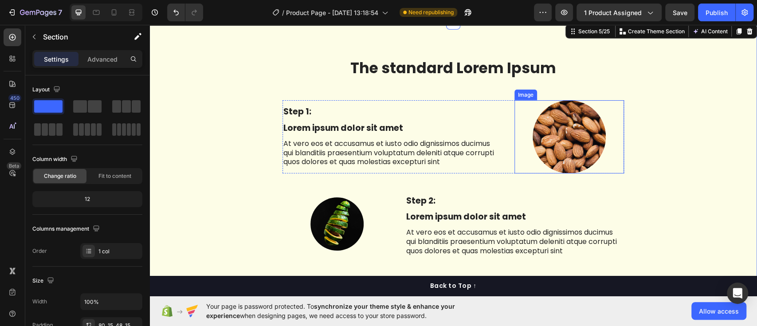
click at [579, 146] on img at bounding box center [569, 136] width 73 height 73
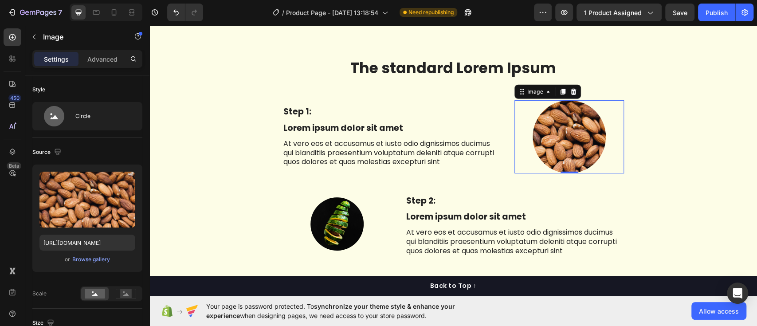
click at [579, 146] on img at bounding box center [569, 136] width 73 height 73
click at [144, 107] on div at bounding box center [146, 130] width 5 height 110
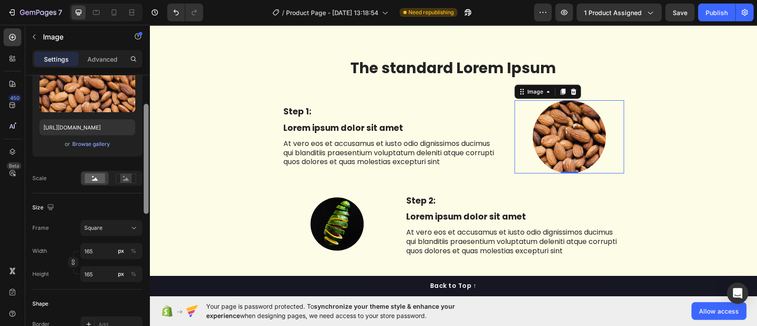
scroll to position [120, 0]
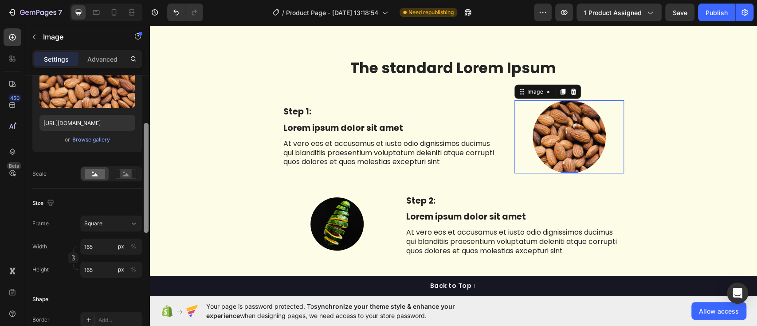
drag, startPoint x: 148, startPoint y: 112, endPoint x: 148, endPoint y: 160, distance: 47.9
click at [148, 160] on div at bounding box center [146, 178] width 5 height 110
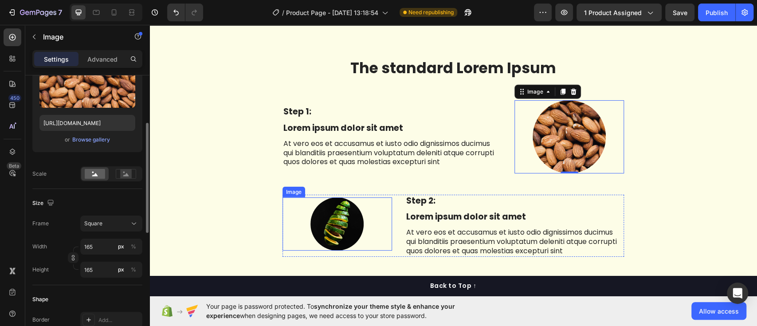
click at [317, 230] on img at bounding box center [337, 223] width 53 height 53
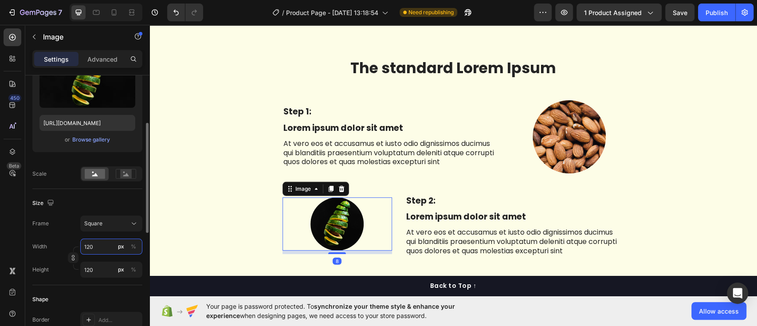
click at [102, 246] on input "120" at bounding box center [111, 247] width 62 height 16
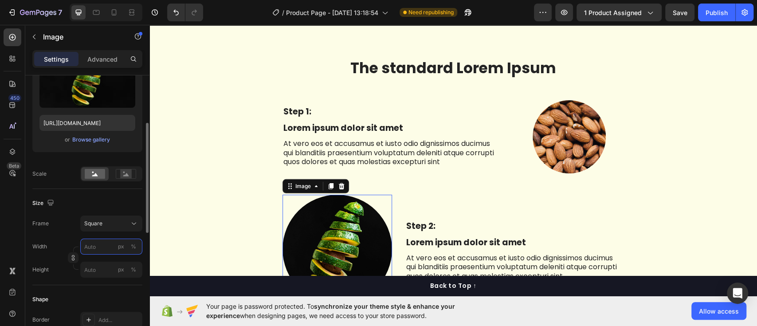
type input "1"
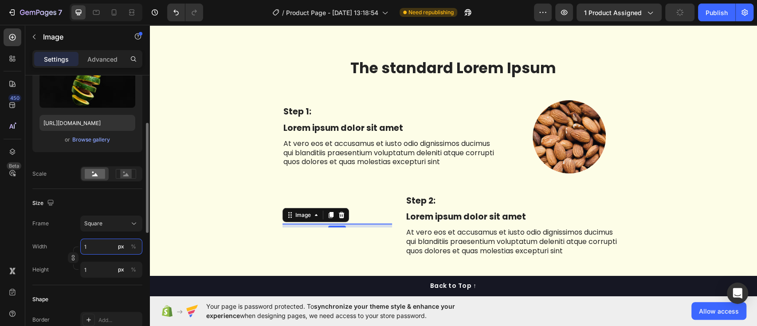
type input "16"
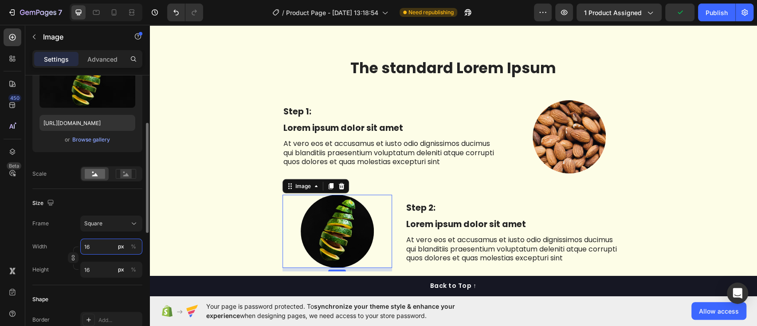
type input "165"
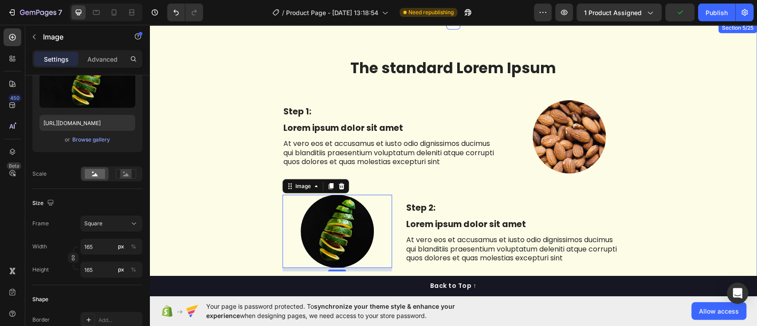
click at [206, 205] on div "The standard Lorem Ipsum Heading Row Step 1: Text Block Lorem ipsum dolor sit a…" at bounding box center [453, 327] width 594 height 539
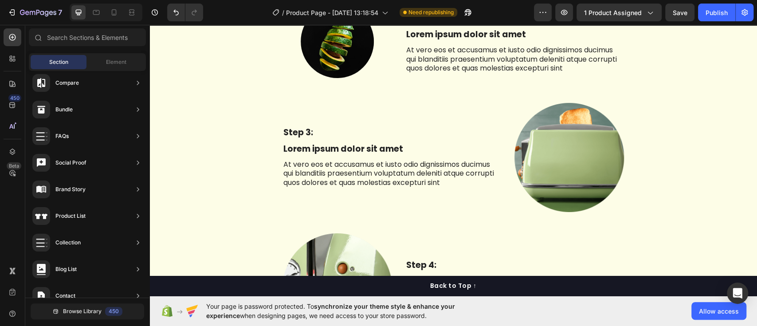
scroll to position [1804, 0]
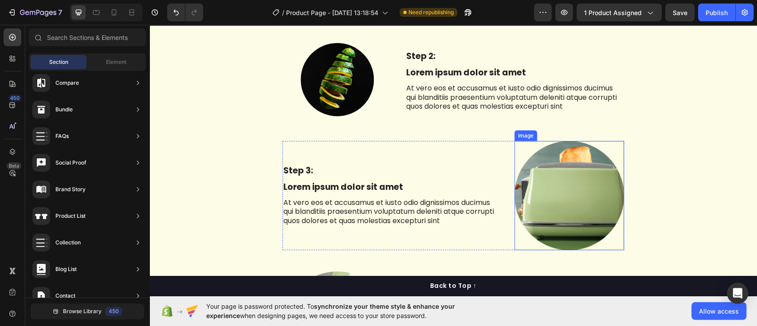
click at [579, 200] on img at bounding box center [570, 196] width 110 height 110
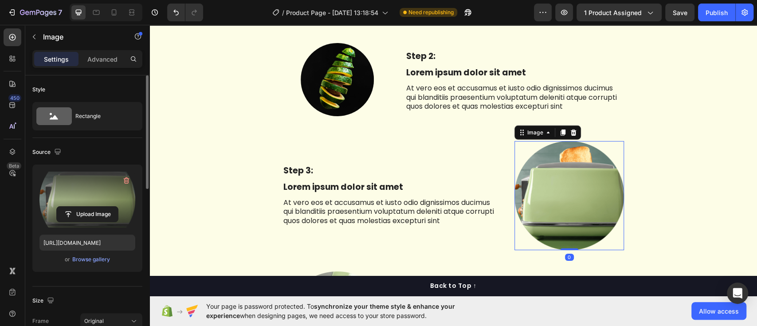
click at [87, 192] on label at bounding box center [87, 200] width 96 height 56
click at [87, 207] on input "file" at bounding box center [87, 214] width 61 height 15
click at [93, 202] on label at bounding box center [87, 200] width 96 height 56
click at [93, 207] on input "file" at bounding box center [87, 214] width 61 height 15
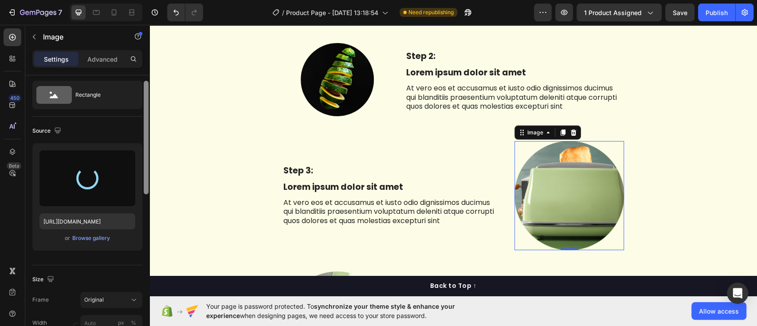
drag, startPoint x: 145, startPoint y: 138, endPoint x: 145, endPoint y: 147, distance: 9.3
click at [145, 147] on div at bounding box center [146, 138] width 5 height 114
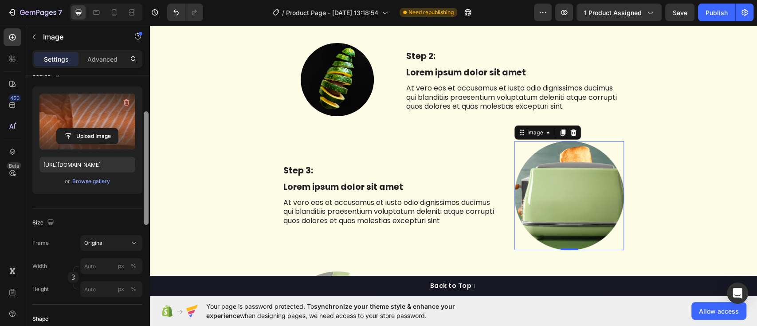
type input "https://cdn.shopify.com/s/files/1/0915/4805/7924/files/gempages_564384580375676…"
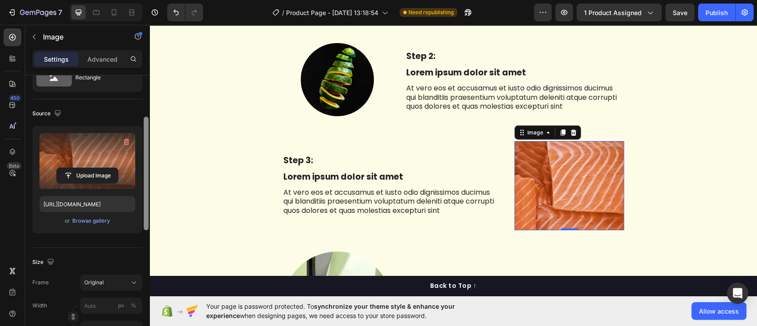
scroll to position [32, 0]
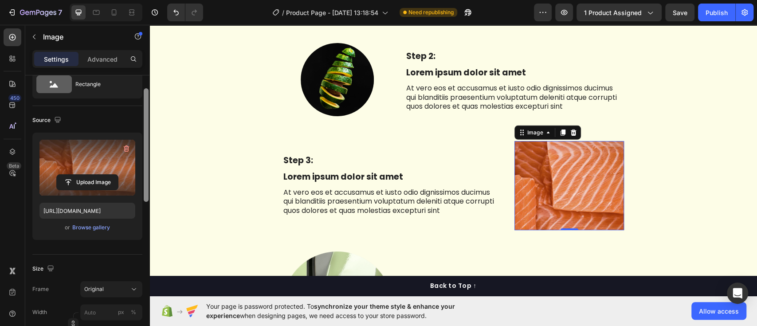
drag, startPoint x: 148, startPoint y: 147, endPoint x: 138, endPoint y: 150, distance: 10.8
click at [138, 150] on div "Style Rectangle Source Upload Image https://cdn.shopify.com/s/files/1/0915/4805…" at bounding box center [87, 213] width 124 height 276
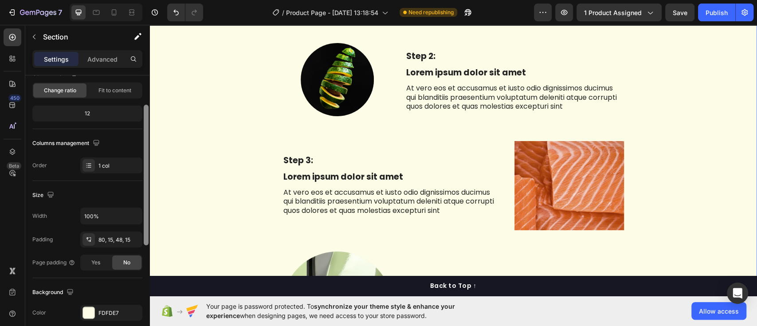
scroll to position [95, 0]
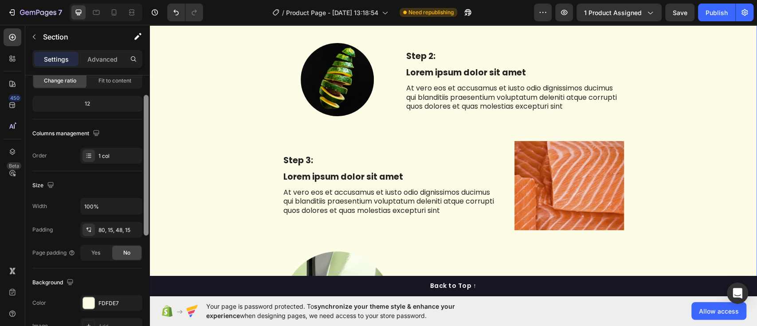
drag, startPoint x: 146, startPoint y: 173, endPoint x: 149, endPoint y: 221, distance: 48.8
click at [149, 221] on div at bounding box center [146, 194] width 7 height 276
click at [148, 176] on div at bounding box center [146, 194] width 5 height 141
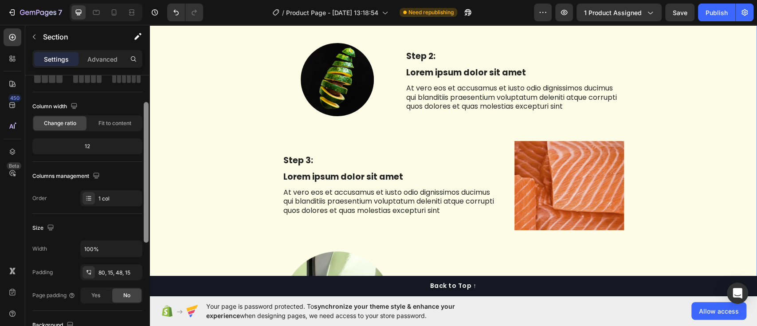
scroll to position [0, 0]
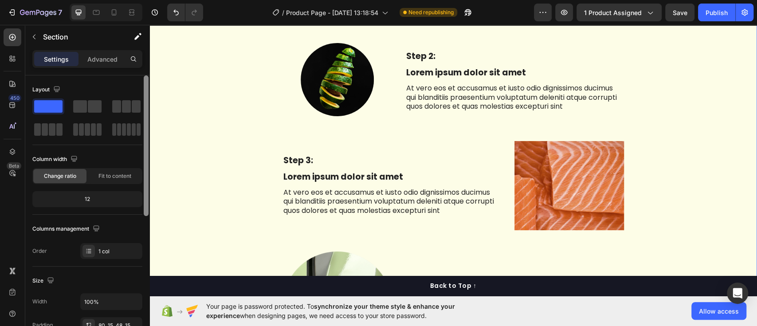
drag, startPoint x: 148, startPoint y: 176, endPoint x: 148, endPoint y: 113, distance: 63.4
click at [148, 113] on div at bounding box center [146, 145] width 5 height 141
drag, startPoint x: 146, startPoint y: 140, endPoint x: 140, endPoint y: 98, distance: 41.7
click at [140, 98] on div "Layout Column width Change ratio Fit to content 12 Columns management Order 1 c…" at bounding box center [87, 213] width 124 height 276
click at [563, 184] on img at bounding box center [570, 185] width 110 height 89
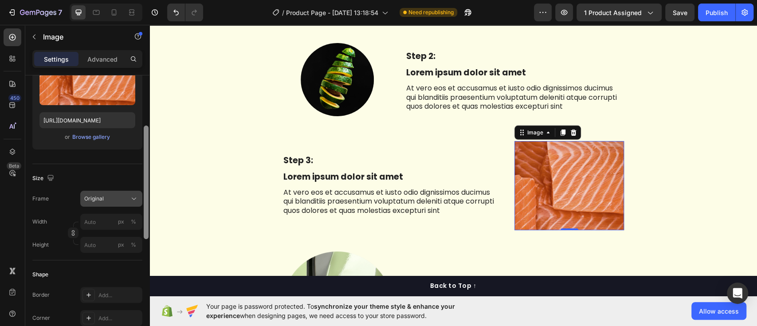
scroll to position [127, 0]
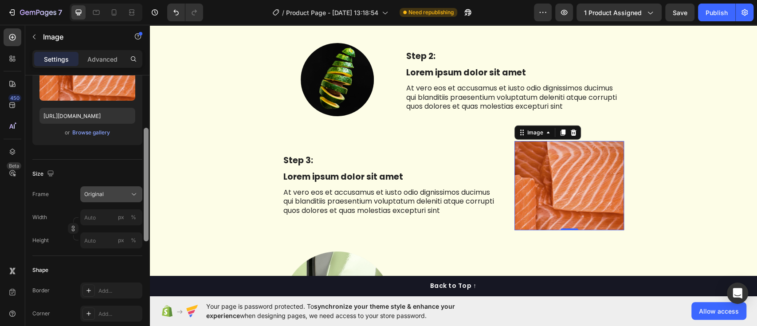
drag, startPoint x: 145, startPoint y: 140, endPoint x: 142, endPoint y: 192, distance: 52.4
click at [142, 192] on div "Style Rectangle Source Upload Image https://cdn.shopify.com/s/files/1/0915/4805…" at bounding box center [87, 213] width 124 height 276
click at [98, 218] on input "px %" at bounding box center [111, 217] width 62 height 16
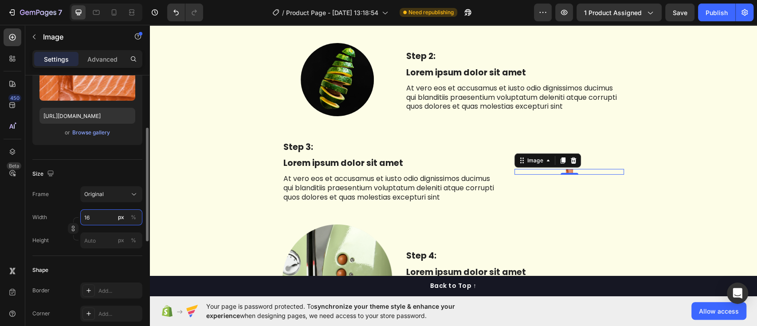
type input "165"
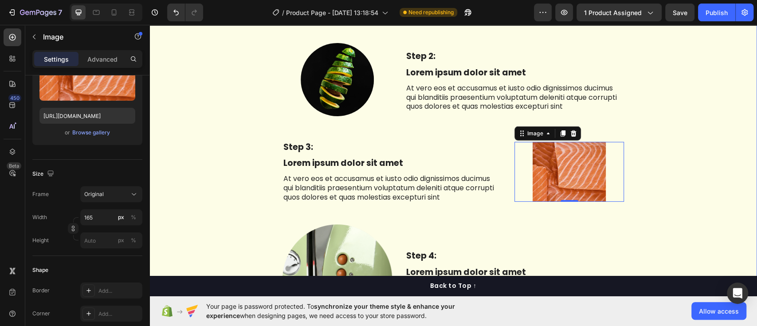
click at [185, 174] on div "The standard Lorem Ipsum Heading Row Step 1: Text Block Lorem ipsum dolor sit a…" at bounding box center [453, 224] width 594 height 637
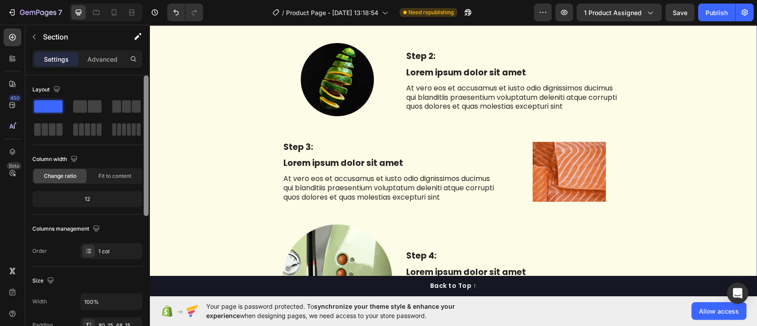
scroll to position [265, 0]
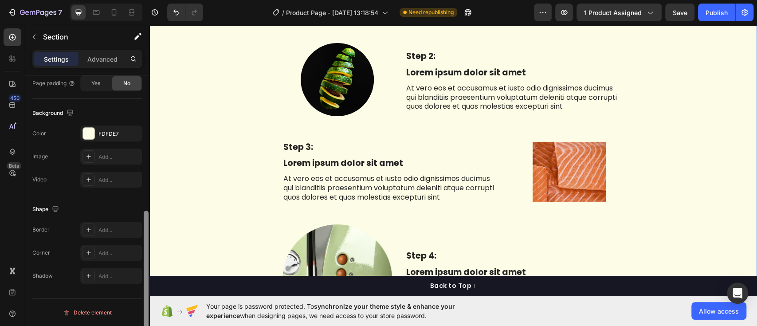
drag, startPoint x: 149, startPoint y: 201, endPoint x: 146, endPoint y: 239, distance: 37.8
click at [146, 239] on div at bounding box center [146, 213] width 7 height 276
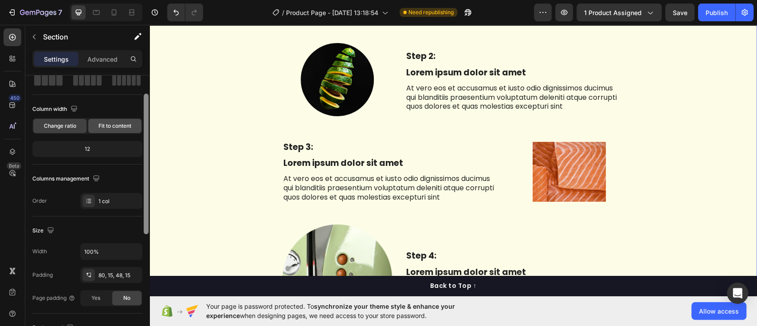
scroll to position [54, 0]
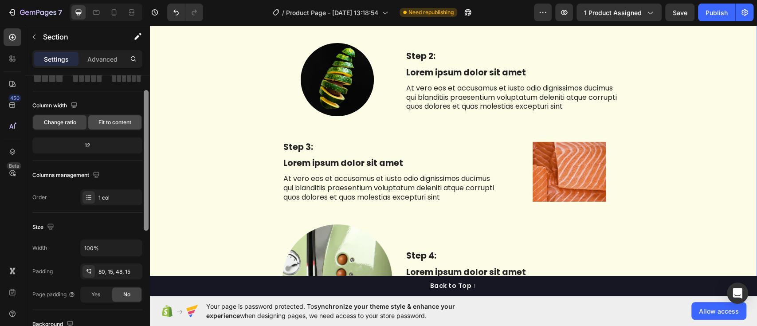
drag, startPoint x: 146, startPoint y: 230, endPoint x: 127, endPoint y: 122, distance: 109.3
click at [127, 122] on div "Layout Column width Change ratio Fit to content 12 Columns management Order 1 c…" at bounding box center [87, 213] width 124 height 276
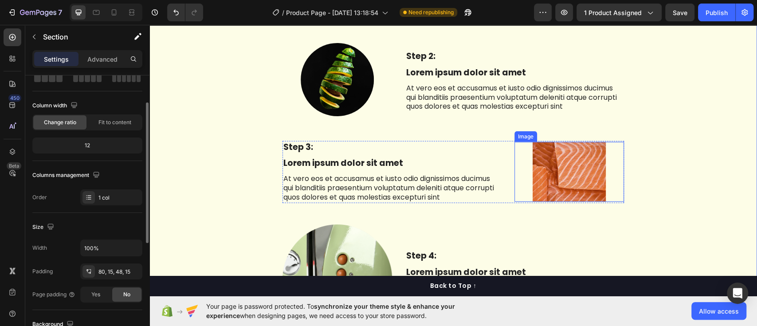
click at [542, 175] on img at bounding box center [569, 171] width 73 height 59
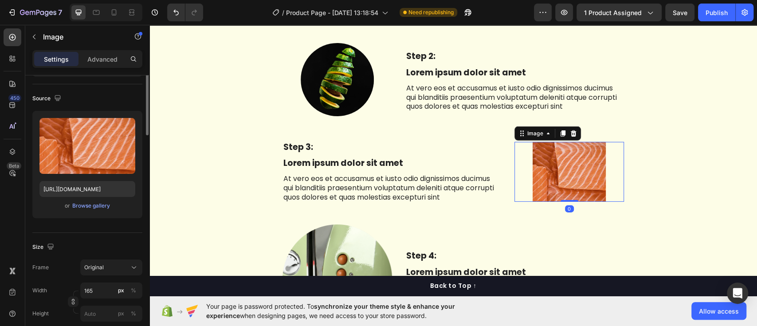
scroll to position [0, 0]
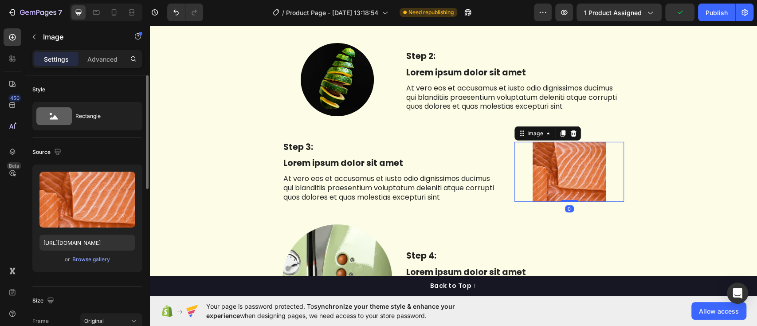
click at [112, 116] on div "Rectangle" at bounding box center [102, 116] width 54 height 20
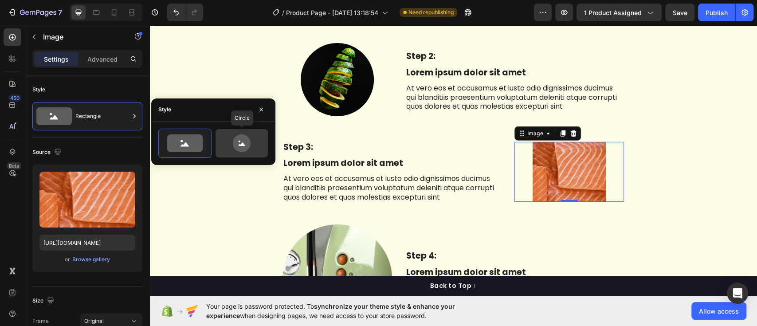
drag, startPoint x: 248, startPoint y: 153, endPoint x: 326, endPoint y: 207, distance: 95.5
click at [248, 153] on div at bounding box center [242, 143] width 52 height 28
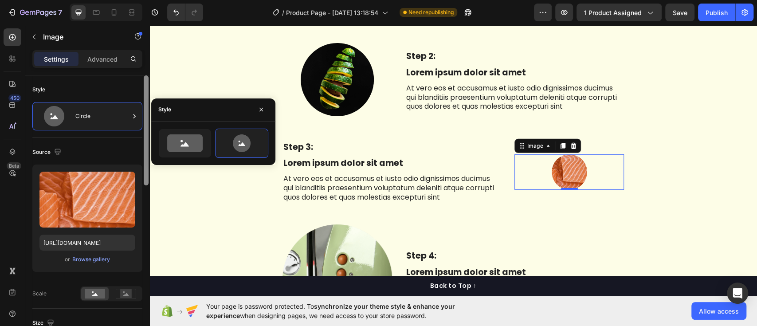
click at [145, 142] on div at bounding box center [146, 130] width 5 height 110
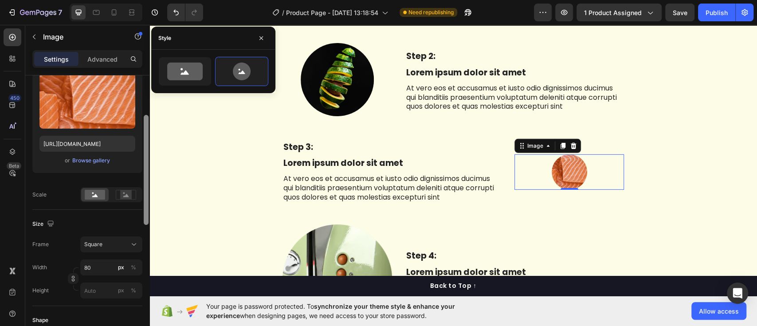
scroll to position [126, 0]
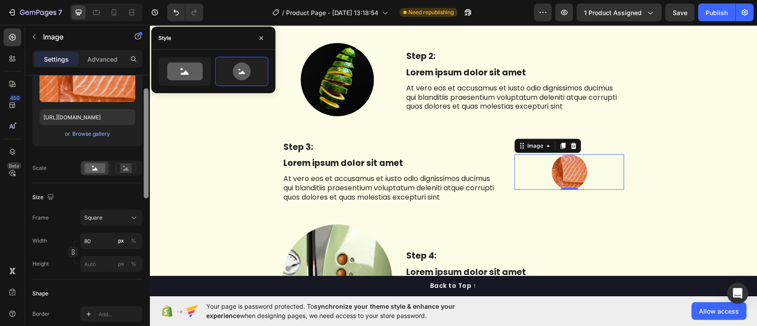
drag, startPoint x: 145, startPoint y: 142, endPoint x: 141, endPoint y: 193, distance: 50.7
click at [141, 193] on div "Style Circle Source Upload Image https://cdn.shopify.com/s/files/1/0915/4805/79…" at bounding box center [87, 213] width 124 height 276
click at [96, 236] on input "80" at bounding box center [111, 240] width 62 height 16
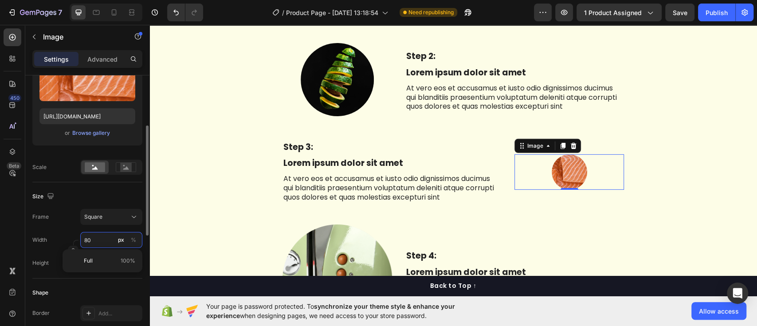
type input "1"
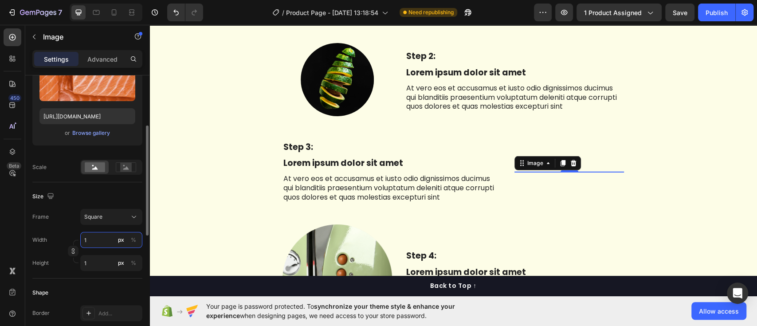
type input "16"
type input "160"
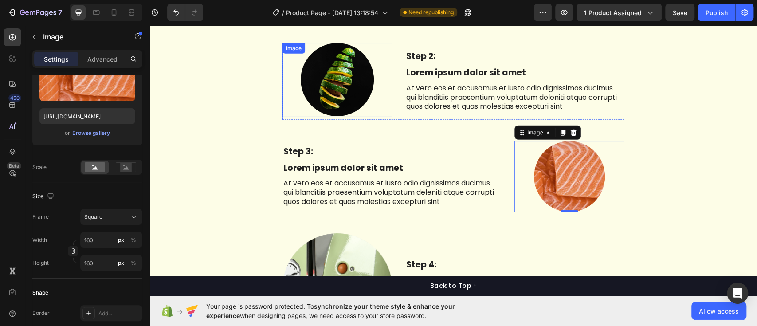
click at [334, 94] on img at bounding box center [337, 79] width 73 height 73
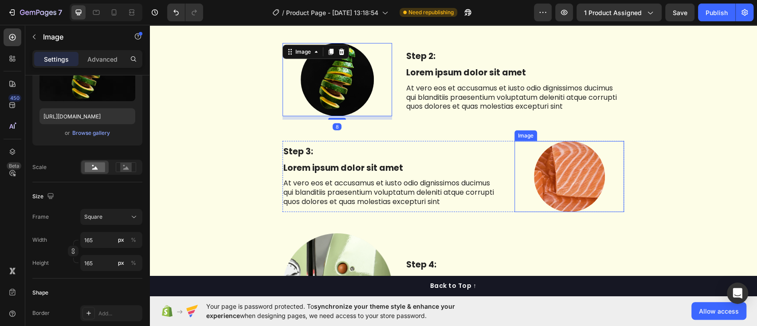
click at [574, 181] on img at bounding box center [569, 176] width 71 height 71
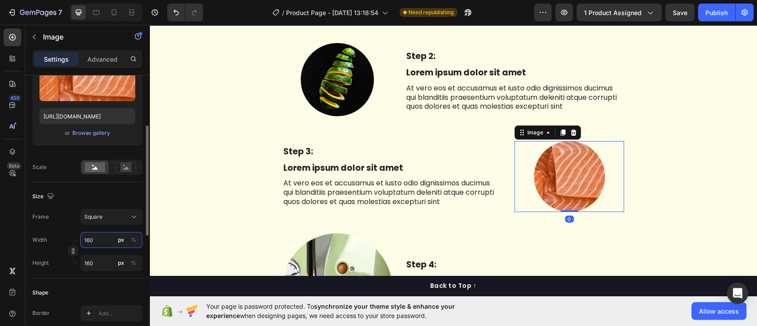
click at [96, 239] on input "160" at bounding box center [111, 240] width 62 height 16
type input "16"
type input "165"
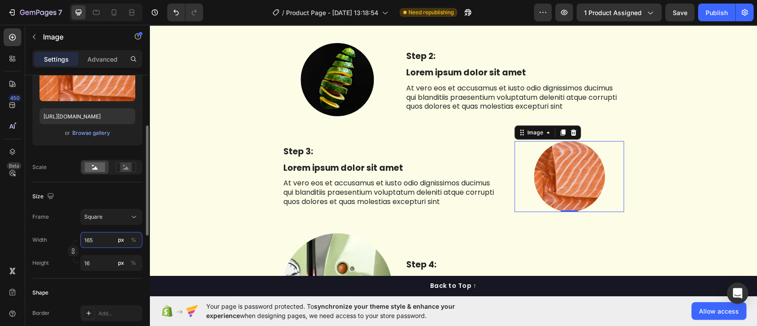
type input "165"
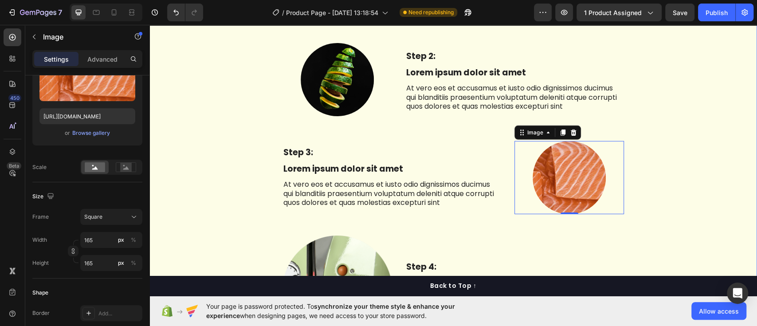
click at [679, 184] on div "The standard Lorem Ipsum Heading Row Step 1: Text Block Lorem ipsum dolor sit a…" at bounding box center [453, 230] width 594 height 648
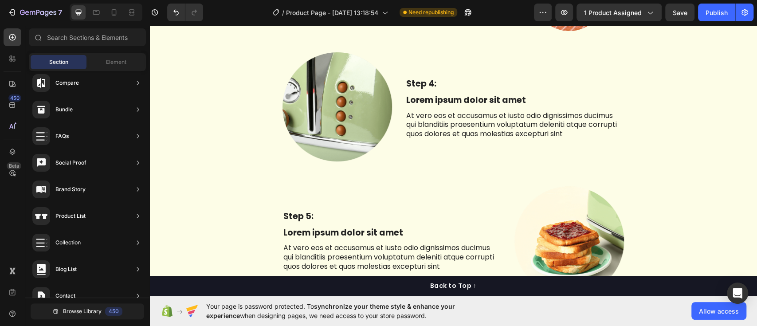
scroll to position [2013, 0]
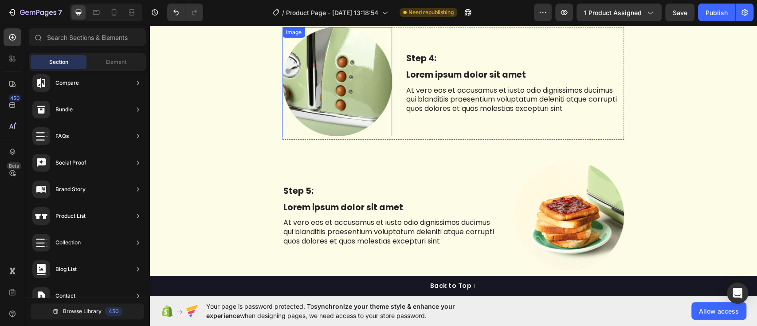
click at [338, 84] on img at bounding box center [338, 82] width 110 height 110
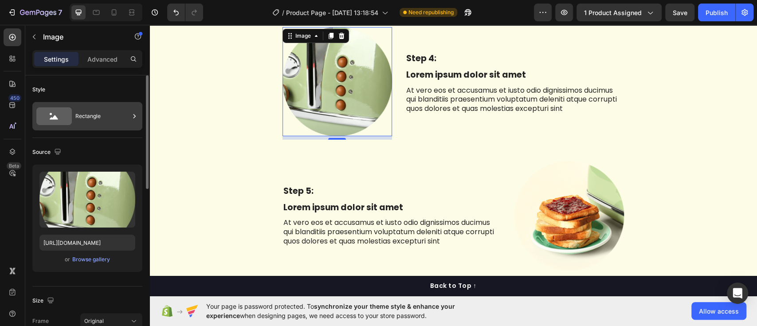
click at [137, 115] on icon at bounding box center [134, 116] width 9 height 9
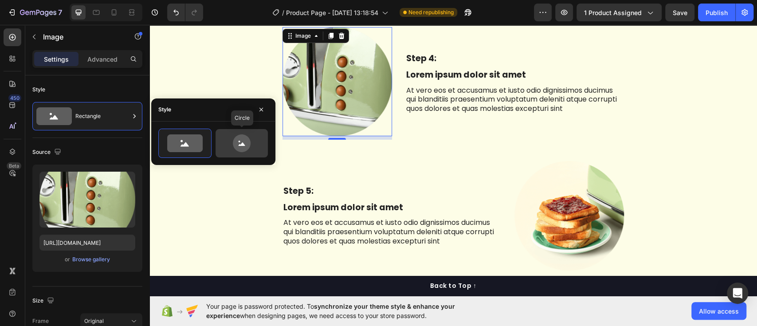
click at [254, 146] on icon at bounding box center [242, 143] width 42 height 18
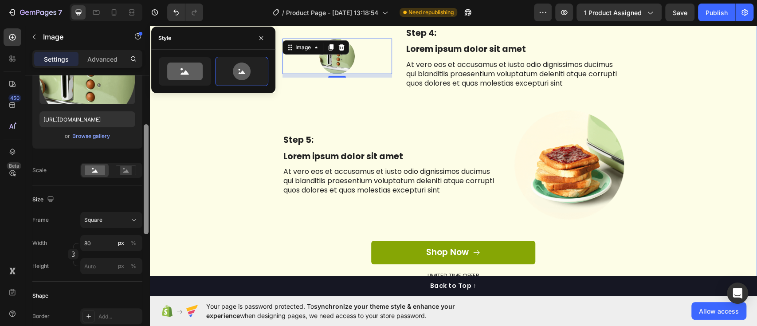
drag, startPoint x: 295, startPoint y: 197, endPoint x: 150, endPoint y: 222, distance: 146.7
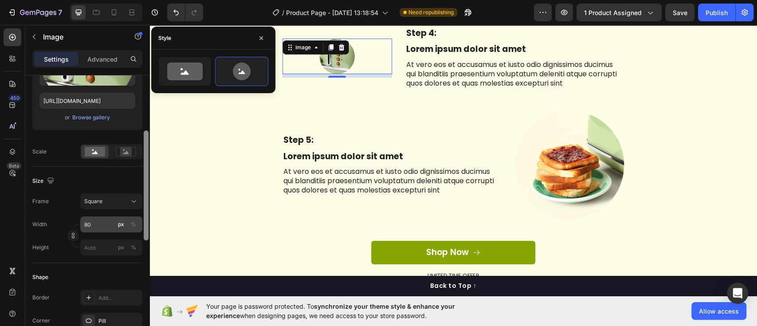
scroll to position [141, 0]
click at [106, 229] on input "80" at bounding box center [111, 225] width 62 height 16
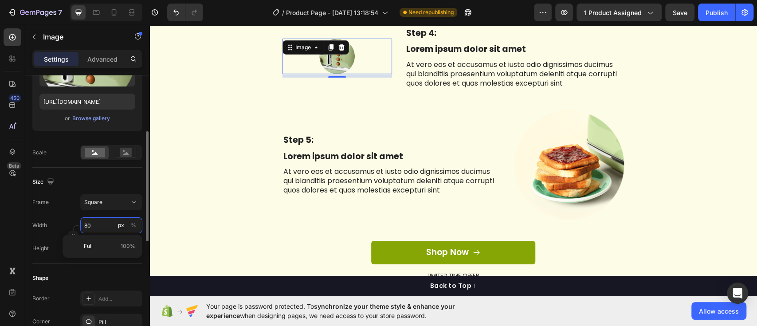
type input "1"
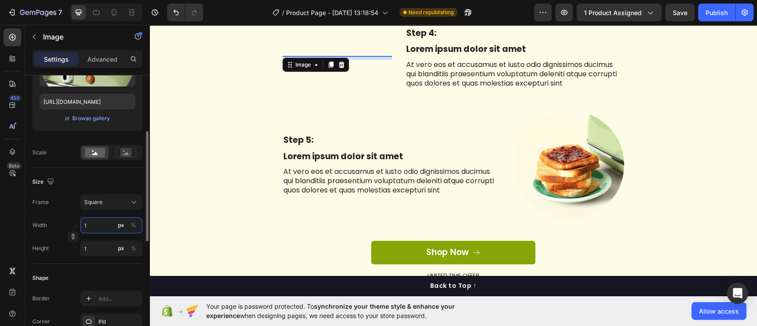
type input "16"
type input "165"
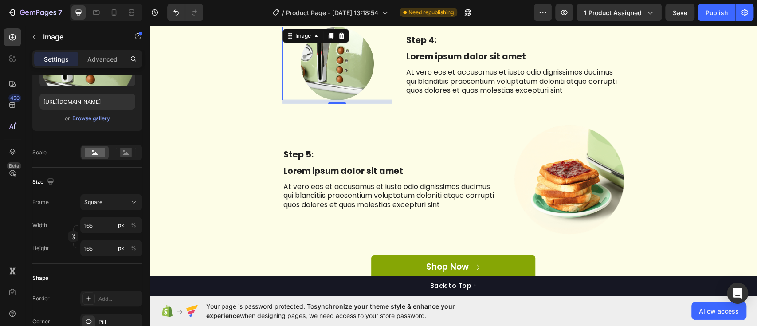
click at [222, 141] on div "The standard Lorem Ipsum Heading Row Step 1: Text Block Lorem ipsum dolor sit a…" at bounding box center [453, 4] width 594 height 612
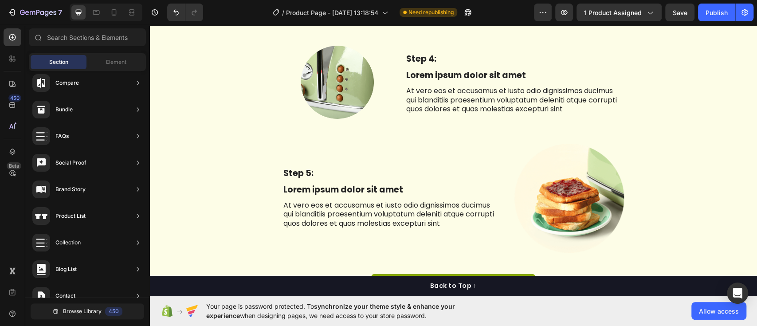
scroll to position [2031, 0]
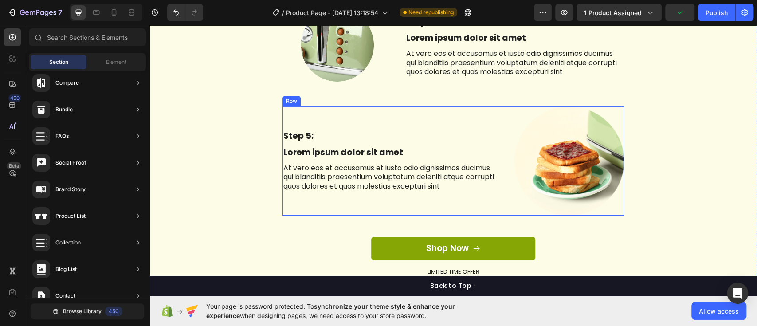
click at [490, 122] on div "Step 5: Text Block Lorem ipsum dolor sit amet Text Block At vero eos et accusam…" at bounding box center [392, 161] width 219 height 110
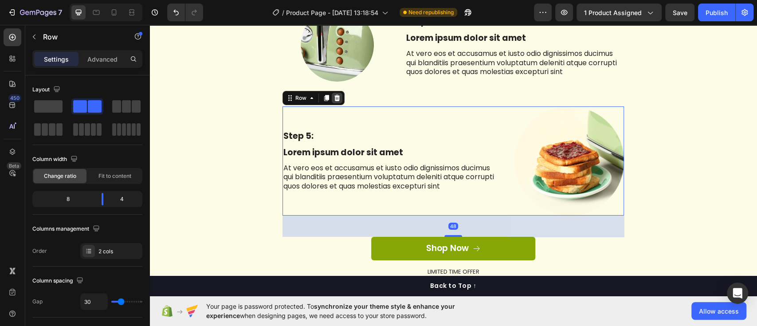
click at [334, 98] on icon at bounding box center [337, 98] width 6 height 6
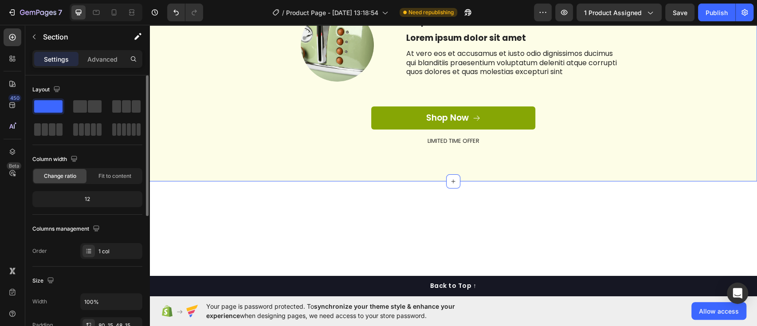
click at [103, 197] on div "12" at bounding box center [87, 199] width 106 height 12
click at [86, 198] on div "12" at bounding box center [87, 199] width 106 height 12
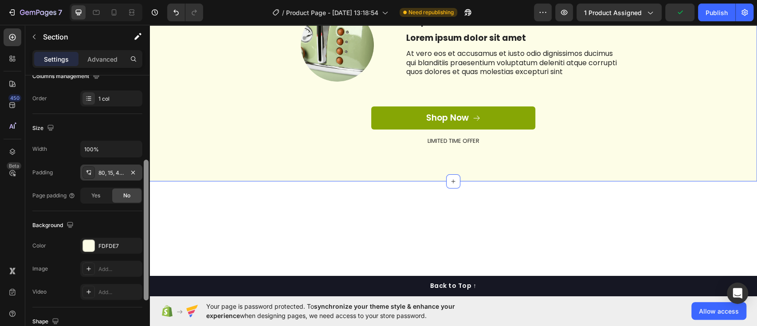
scroll to position [157, 0]
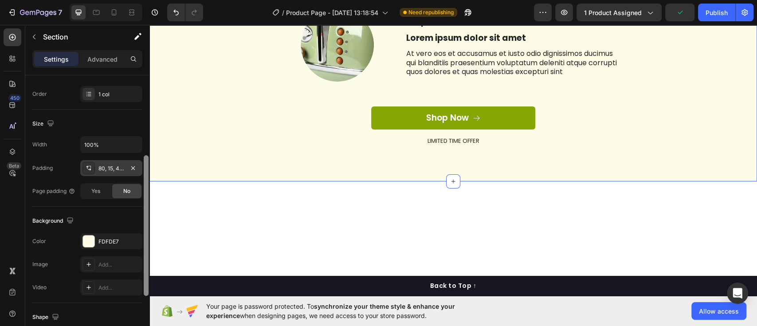
drag, startPoint x: 144, startPoint y: 94, endPoint x: 138, endPoint y: 174, distance: 80.5
click at [138, 174] on div "Layout Column width Change ratio Fit to content 12 Columns management Order 1 c…" at bounding box center [87, 213] width 124 height 276
click at [86, 245] on div at bounding box center [89, 242] width 12 height 12
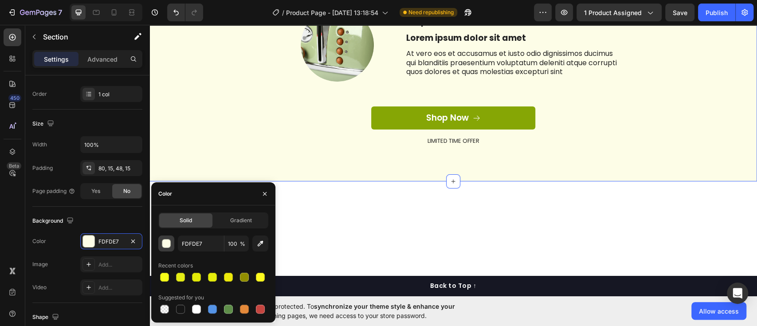
click at [169, 245] on div "button" at bounding box center [166, 244] width 9 height 9
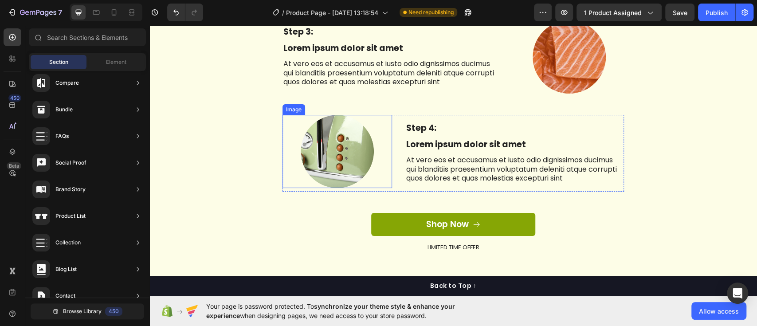
scroll to position [1986, 0]
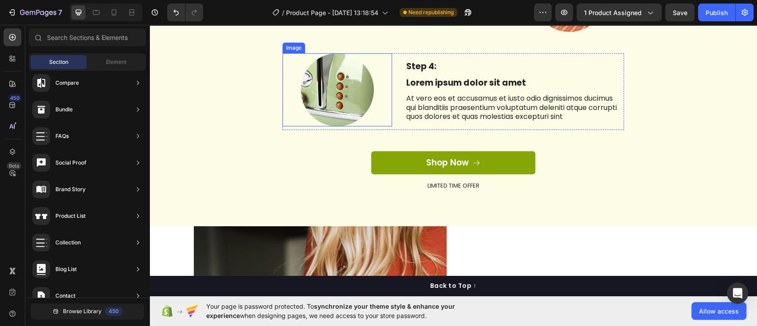
click at [338, 107] on img at bounding box center [337, 89] width 73 height 73
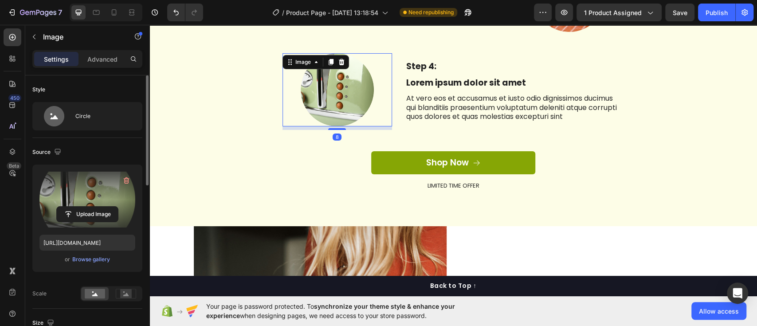
click at [94, 197] on label at bounding box center [87, 200] width 96 height 56
click at [94, 207] on input "file" at bounding box center [87, 214] width 61 height 15
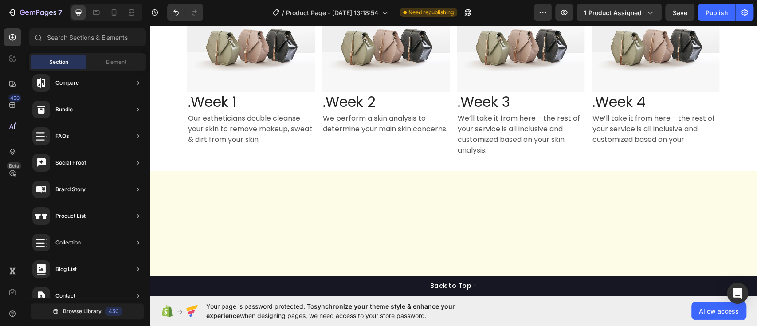
scroll to position [1267, 0]
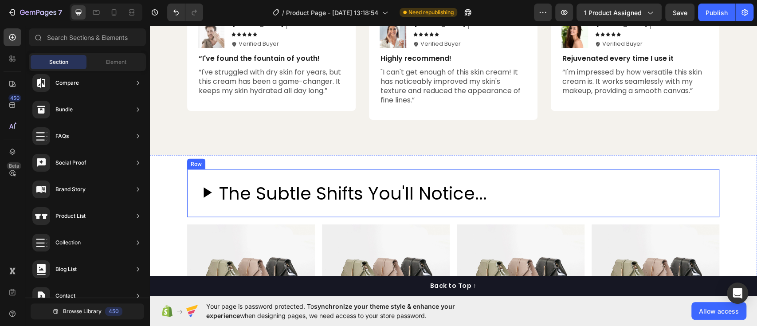
click at [303, 184] on div "The Subtle Shifts You'll Notice... Custom Code Row" at bounding box center [453, 193] width 532 height 48
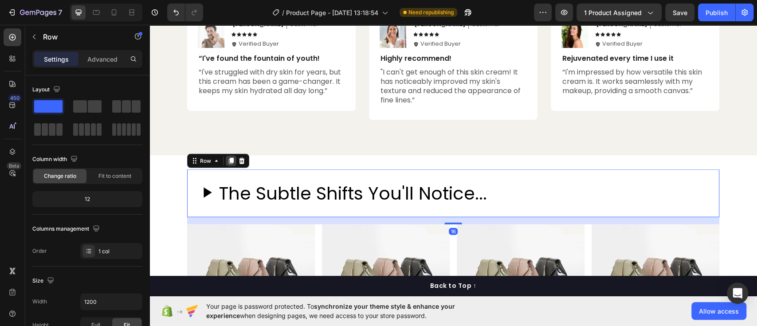
click at [228, 166] on div at bounding box center [231, 161] width 11 height 11
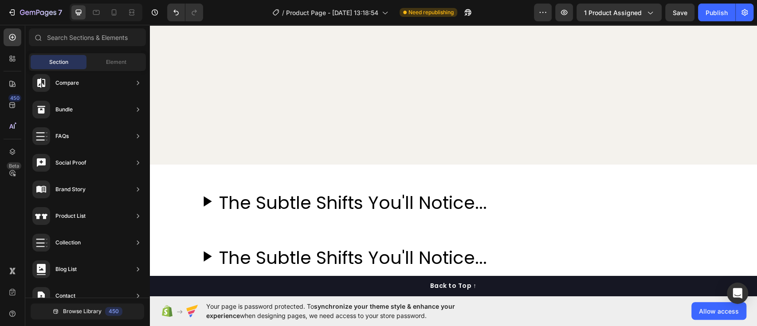
scroll to position [1558, 0]
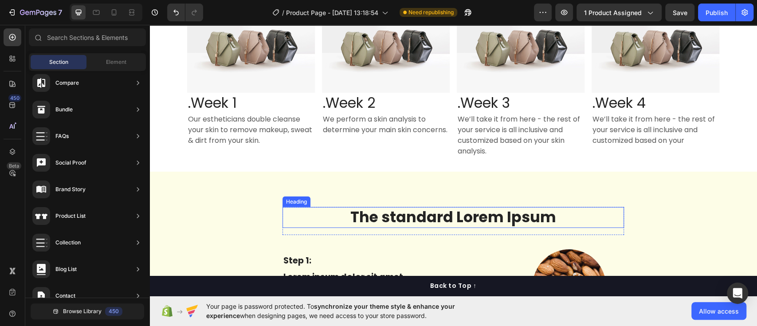
click at [469, 216] on h2 "The standard Lorem Ipsum" at bounding box center [454, 217] width 342 height 21
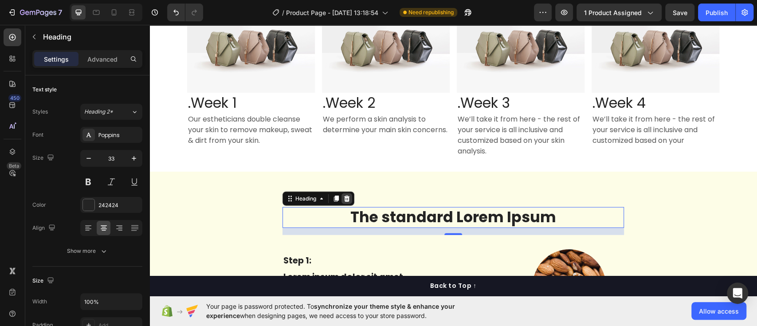
click at [345, 202] on div at bounding box center [347, 198] width 11 height 11
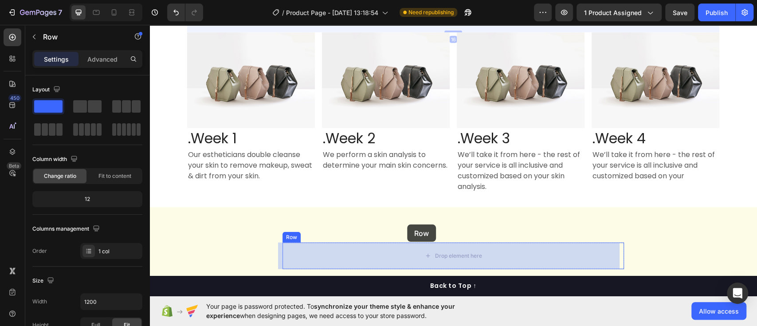
scroll to position [1529, 0]
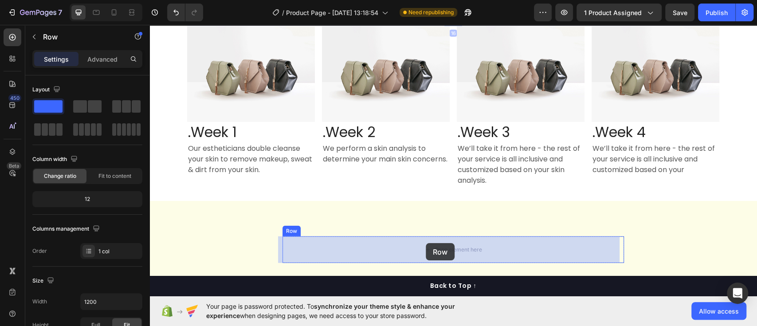
drag, startPoint x: 240, startPoint y: 116, endPoint x: 426, endPoint y: 243, distance: 225.7
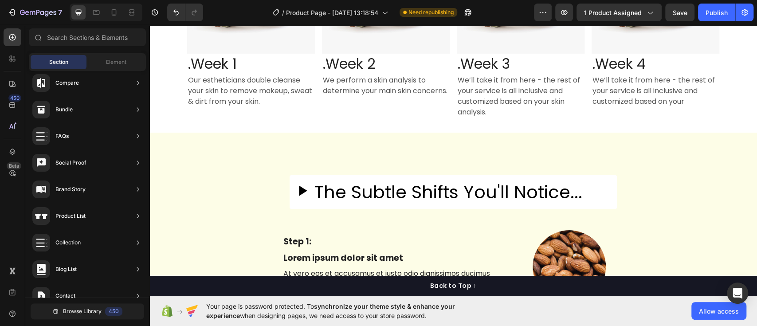
scroll to position [1592, 0]
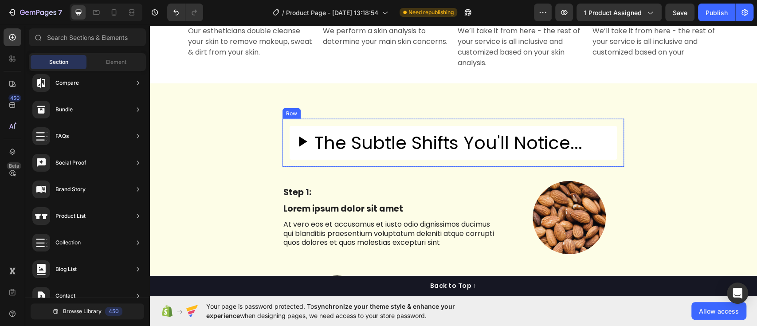
click at [350, 120] on div "The Subtle Shifts You'll Notice... Custom Code Row" at bounding box center [454, 143] width 342 height 48
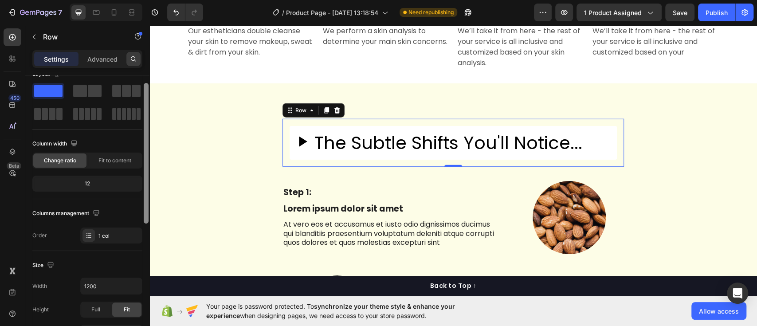
scroll to position [0, 0]
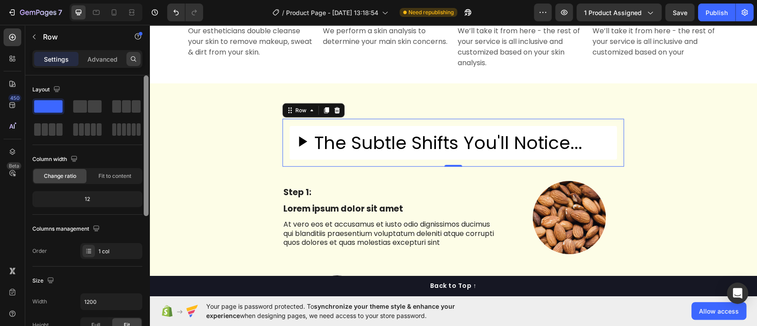
drag, startPoint x: 147, startPoint y: 90, endPoint x: 134, endPoint y: 56, distance: 36.5
click at [134, 56] on div "Settings Advanced Layout Column width Change ratio Fit to content 12 Columns ma…" at bounding box center [87, 200] width 124 height 301
click at [110, 53] on div "Advanced" at bounding box center [102, 59] width 44 height 14
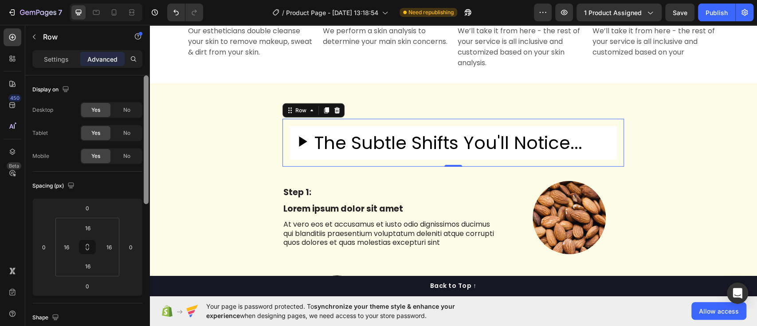
drag, startPoint x: 147, startPoint y: 109, endPoint x: 138, endPoint y: 95, distance: 16.4
click at [138, 95] on div "Display on Desktop Yes No Tablet Yes No Mobile Yes No Spacing (px) 0 0 0 0 16 1…" at bounding box center [87, 213] width 124 height 276
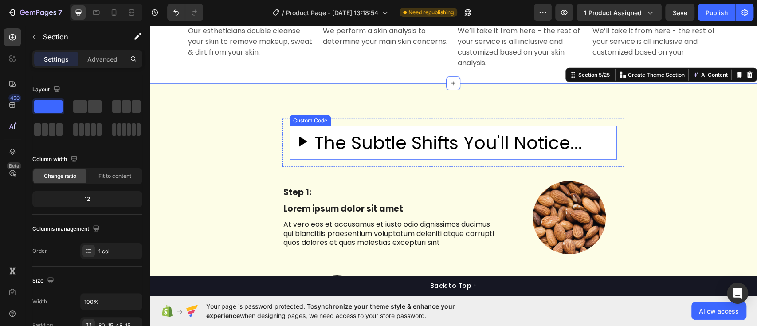
click at [412, 135] on h2 "The Subtle Shifts You'll Notice..." at bounding box center [449, 143] width 268 height 27
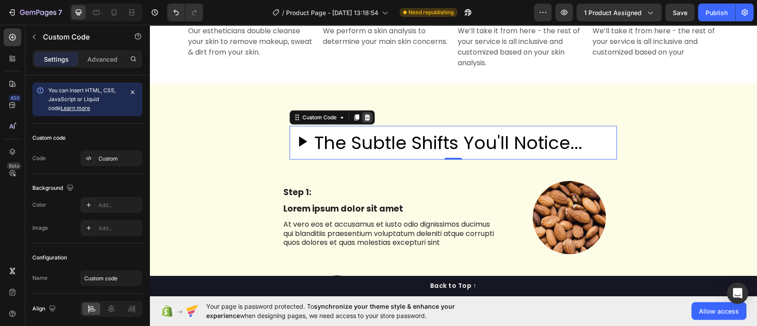
click at [365, 116] on icon at bounding box center [368, 117] width 6 height 6
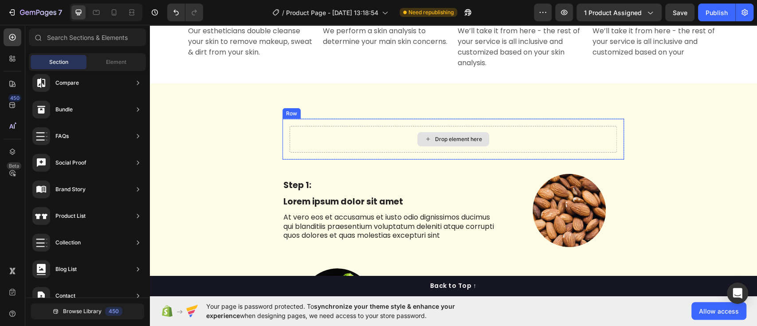
click at [382, 140] on div "Drop element here" at bounding box center [453, 139] width 327 height 27
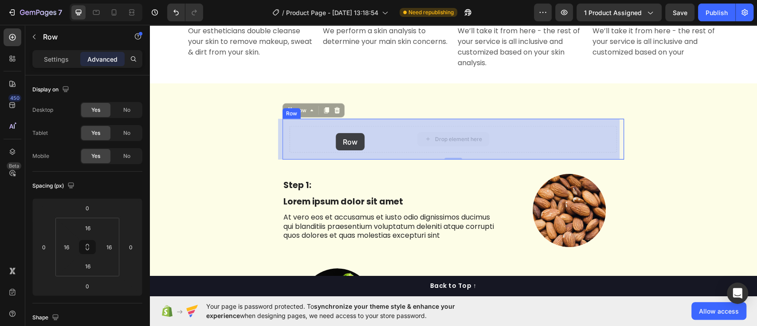
drag, startPoint x: 330, startPoint y: 149, endPoint x: 336, endPoint y: 133, distance: 17.3
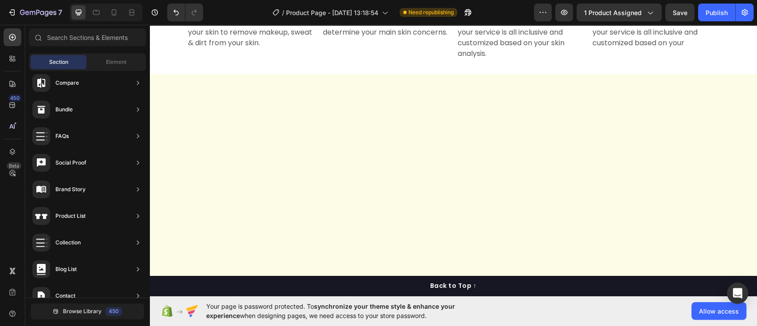
scroll to position [1338, 0]
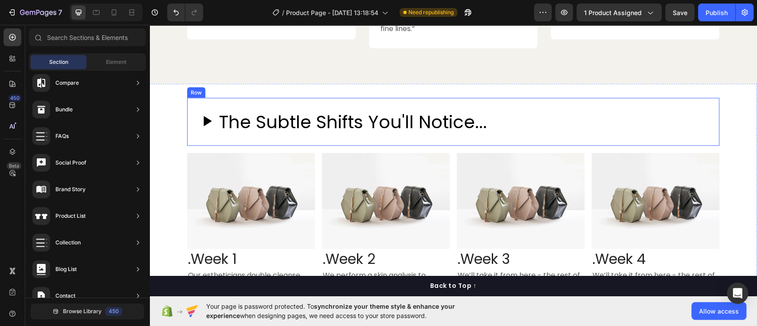
click at [254, 111] on div "The Subtle Shifts You'll Notice... Custom Code Row" at bounding box center [453, 122] width 532 height 48
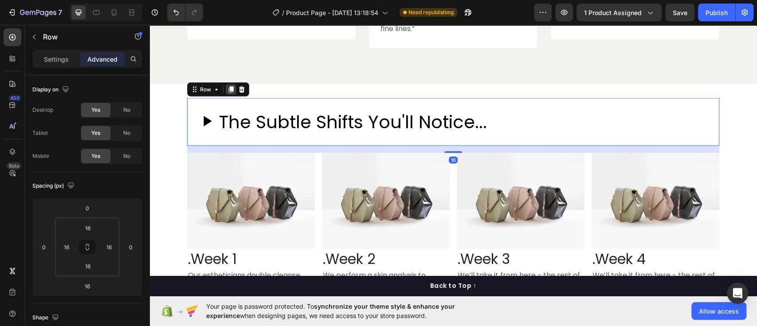
click at [226, 95] on div at bounding box center [231, 89] width 11 height 11
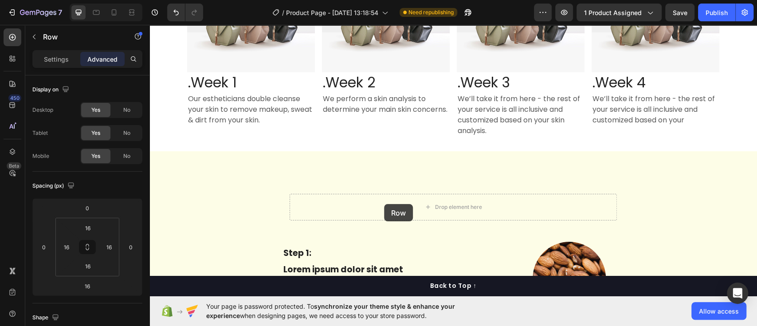
scroll to position [1593, 0]
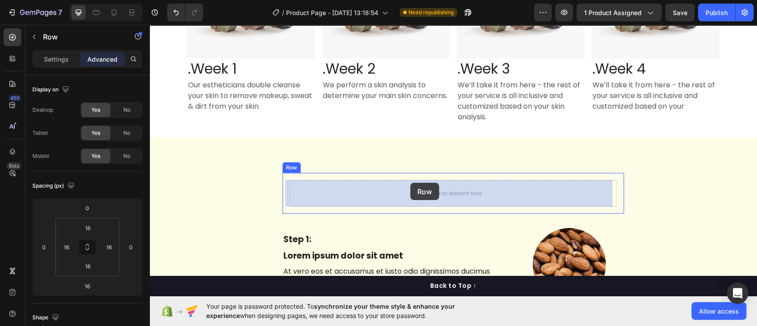
drag, startPoint x: 206, startPoint y: 165, endPoint x: 410, endPoint y: 183, distance: 204.8
type input "0"
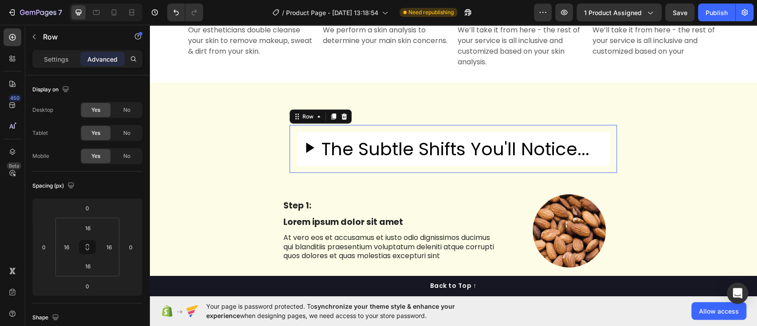
scroll to position [1538, 0]
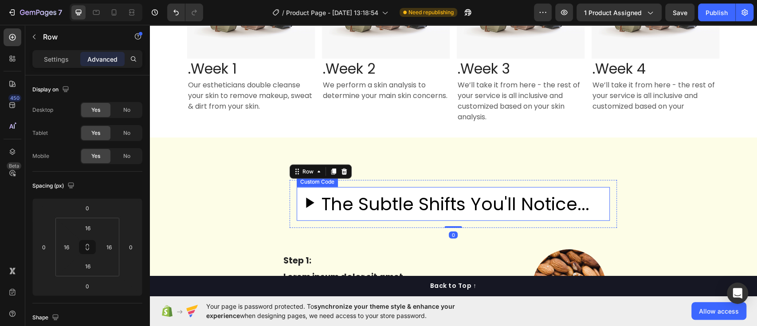
click at [582, 193] on h2 "The Subtle Shifts You'll Notice..." at bounding box center [456, 204] width 268 height 27
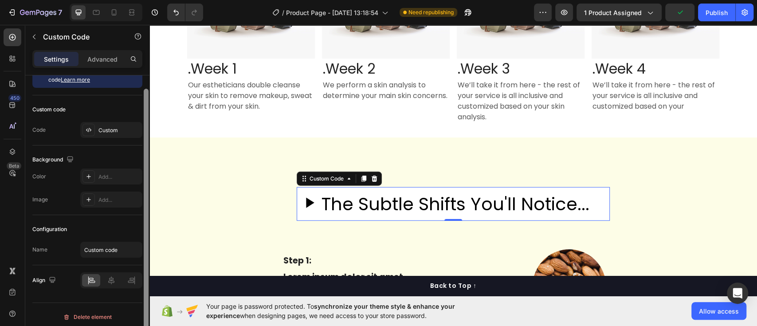
scroll to position [33, 0]
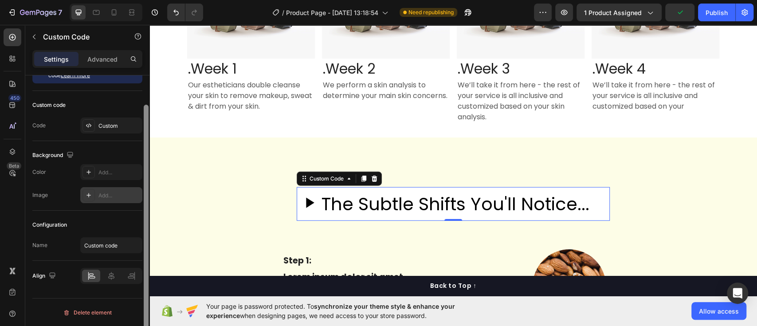
drag, startPoint x: 147, startPoint y: 124, endPoint x: 135, endPoint y: 201, distance: 78.5
click at [135, 201] on div "You can insert HTML, CSS, JavaScript or Liquid code Learn more Custom code Code…" at bounding box center [87, 213] width 124 height 276
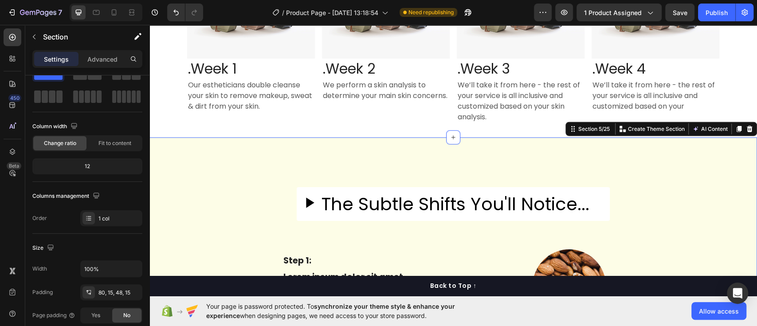
scroll to position [0, 0]
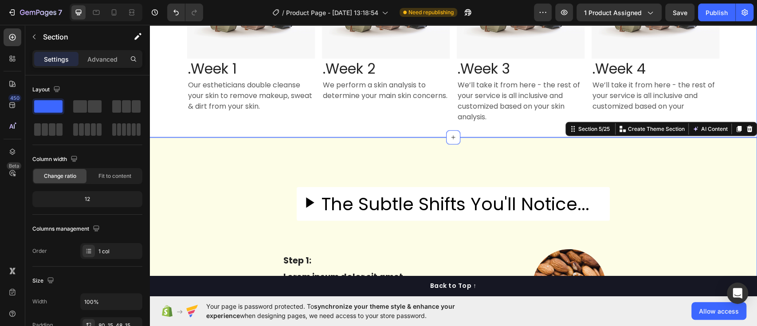
click at [151, 134] on div "The Subtle Shifts You'll Notice... Custom Code Row Image .Week 1 Heading Our es…" at bounding box center [453, 16] width 608 height 244
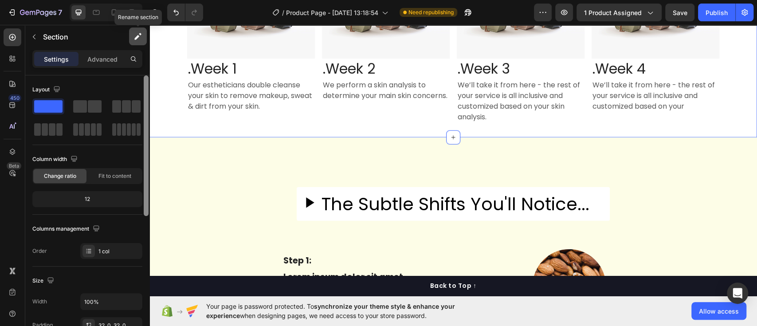
drag, startPoint x: 148, startPoint y: 134, endPoint x: 144, endPoint y: 44, distance: 89.7
click at [144, 44] on div "Sections(30) Elements(84) Section Element Hero Section Product Detail Brands Tr…" at bounding box center [87, 175] width 124 height 301
click at [105, 62] on p "Advanced" at bounding box center [102, 59] width 30 height 9
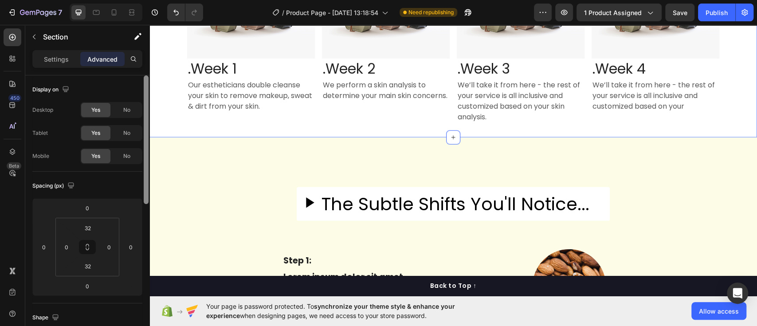
drag, startPoint x: 147, startPoint y: 158, endPoint x: 141, endPoint y: 102, distance: 57.1
click at [141, 102] on div "Display on Desktop Yes No Tablet Yes No Mobile Yes No Spacing (px) 0 0 0 0 32 0…" at bounding box center [87, 213] width 124 height 276
click at [60, 55] on p "Settings" at bounding box center [56, 59] width 25 height 9
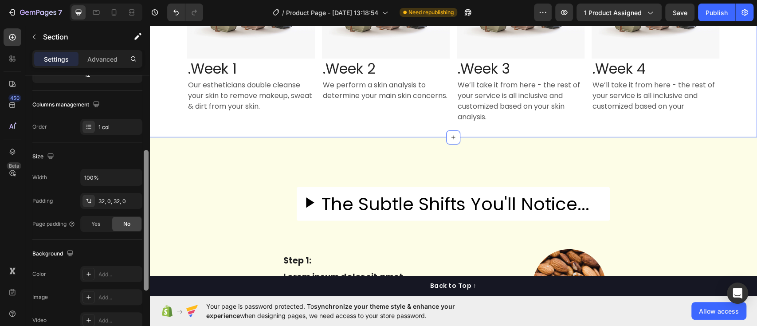
scroll to position [137, 0]
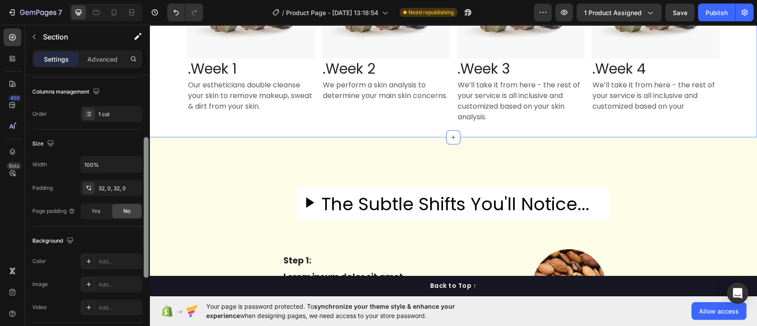
drag, startPoint x: 146, startPoint y: 95, endPoint x: 143, endPoint y: 165, distance: 70.6
click at [143, 165] on div at bounding box center [146, 208] width 7 height 276
click at [99, 260] on div "Add..." at bounding box center [119, 262] width 42 height 8
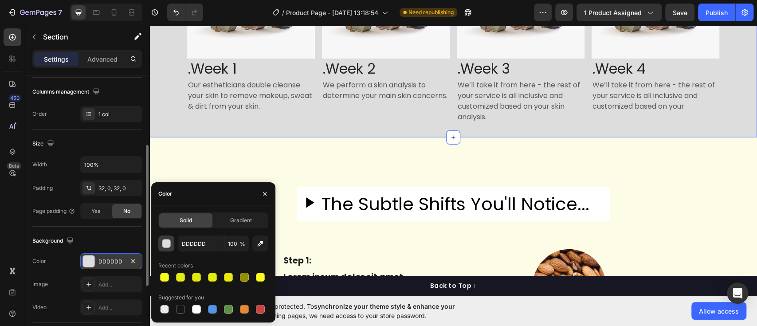
click at [166, 247] on div "button" at bounding box center [166, 244] width 9 height 9
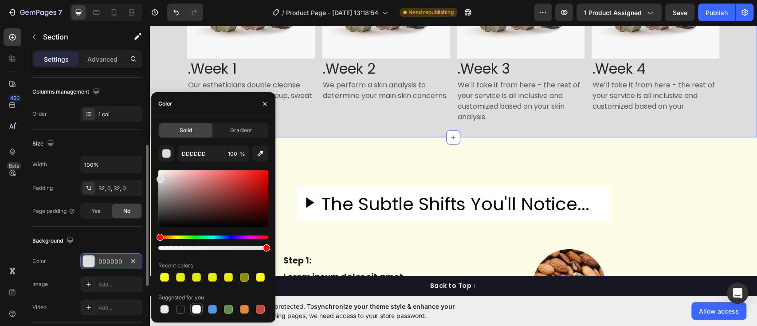
click at [197, 313] on div at bounding box center [196, 309] width 9 height 9
type input "FFFFFF"
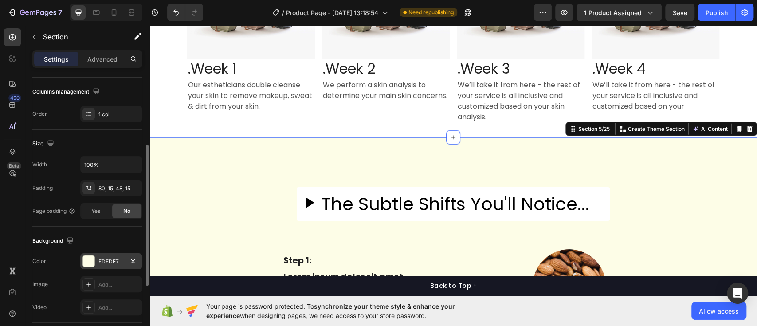
click at [89, 256] on div at bounding box center [89, 262] width 12 height 12
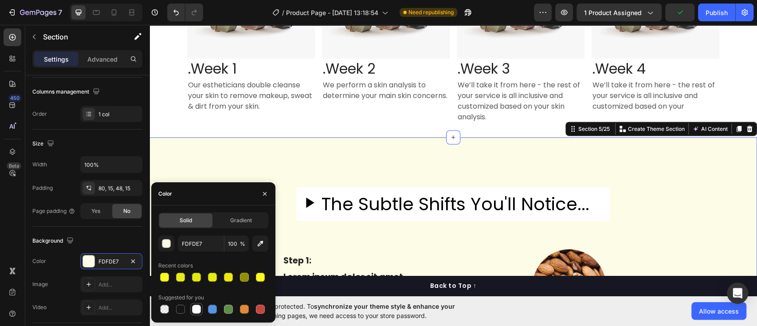
click at [199, 307] on div at bounding box center [196, 309] width 9 height 9
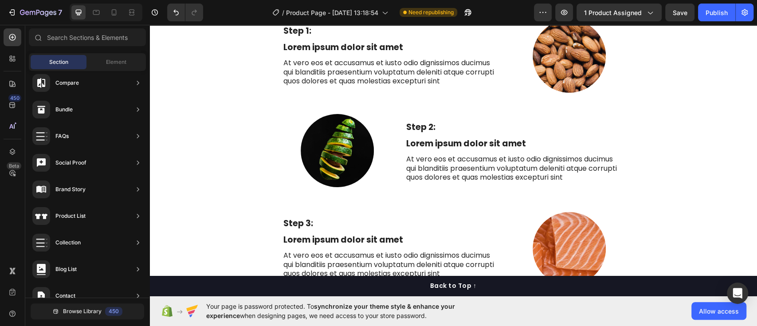
scroll to position [1680, 0]
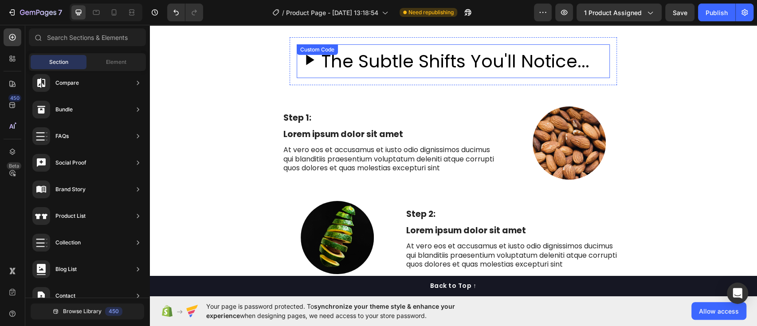
click at [534, 70] on h2 "The Subtle Shifts You'll Notice..." at bounding box center [456, 61] width 268 height 27
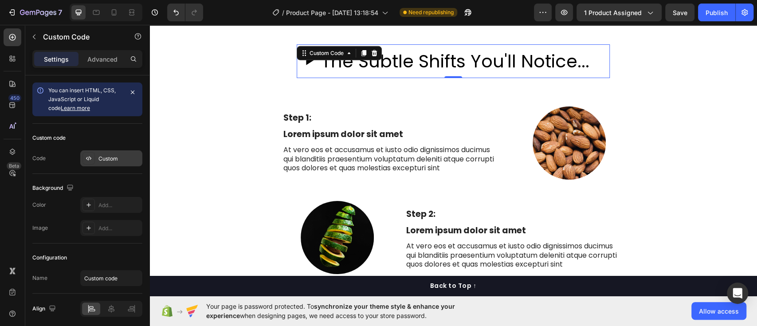
click at [109, 160] on div "Custom" at bounding box center [119, 159] width 42 height 8
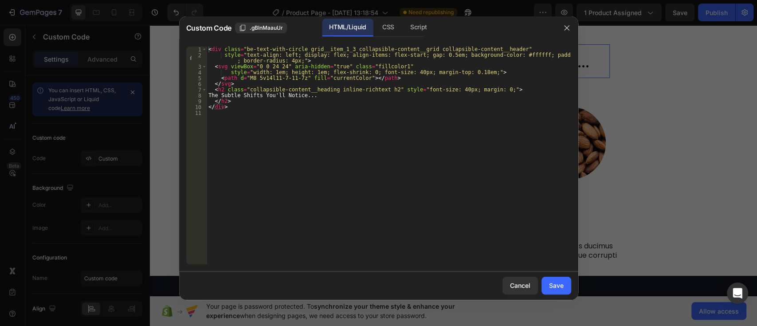
click at [322, 94] on div "< div class = "be-text-with-circle grid__item_1_3 collapsible-content__grid col…" at bounding box center [389, 161] width 365 height 229
click at [556, 288] on div "Save" at bounding box center [556, 285] width 15 height 9
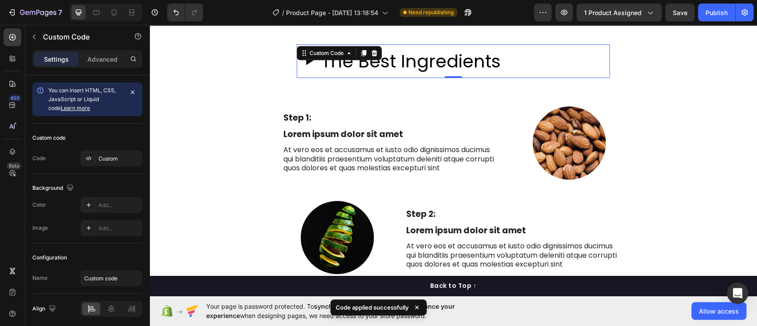
click at [469, 65] on h2 "The Best Ingredients" at bounding box center [411, 61] width 179 height 27
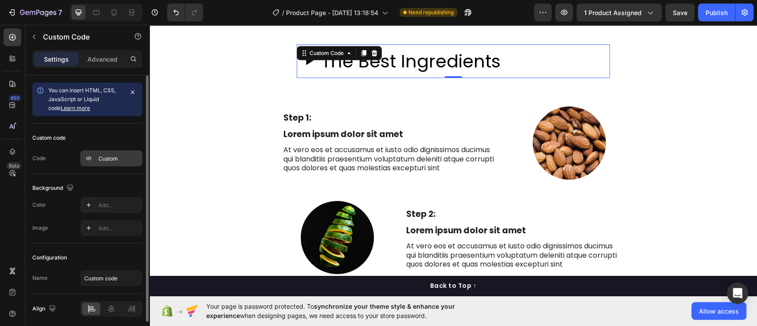
click at [116, 157] on div "Custom" at bounding box center [119, 159] width 42 height 8
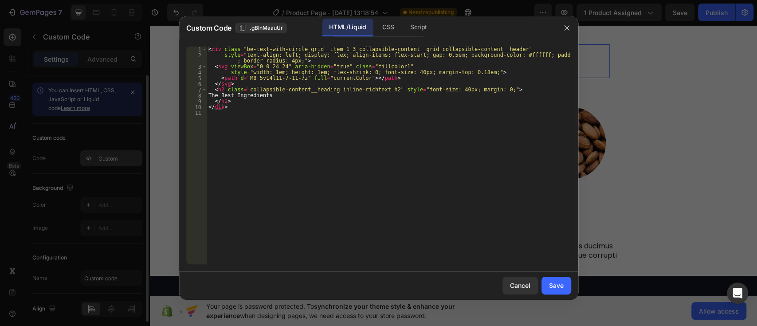
click at [116, 157] on div at bounding box center [378, 163] width 757 height 326
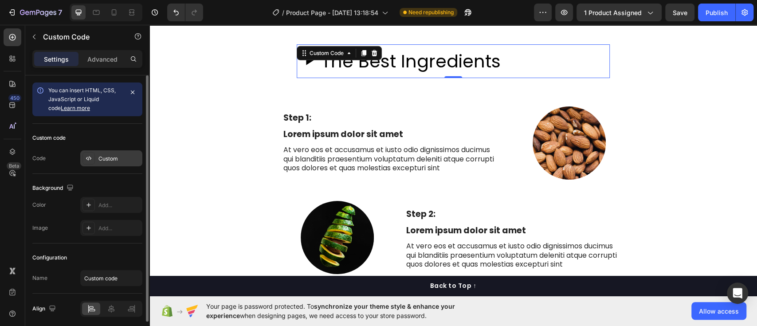
click at [103, 161] on div "Custom" at bounding box center [119, 159] width 42 height 8
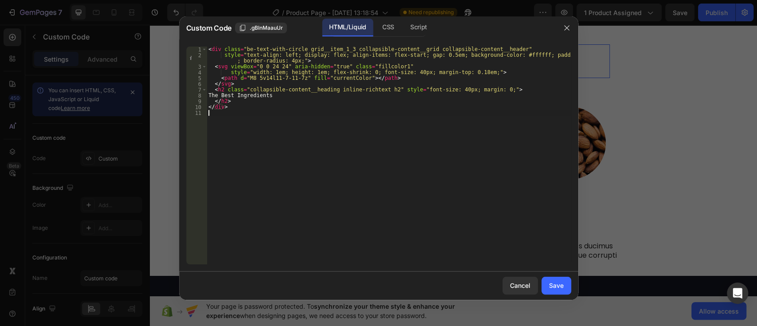
click at [343, 133] on div "< div class = "be-text-with-circle grid__item_1_3 collapsible-content__grid col…" at bounding box center [389, 161] width 365 height 229
click at [396, 215] on div "< div class = "be-text-with-circle grid__item_1_3 collapsible-content__grid col…" at bounding box center [389, 161] width 365 height 229
click at [559, 285] on div "Save" at bounding box center [556, 285] width 15 height 9
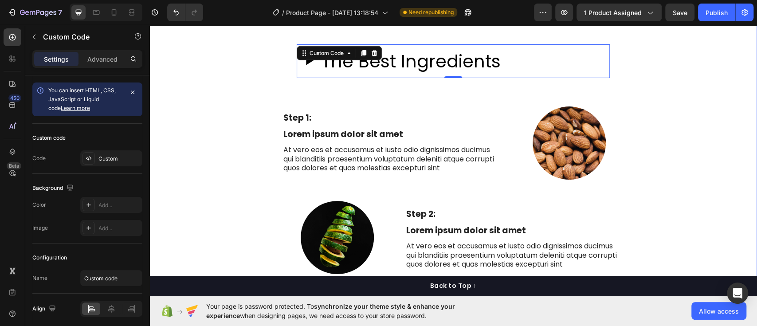
click at [711, 208] on div "The Best Ingredients Custom Code 0 Row Row Row Step 1: Text Block Lorem ipsum d…" at bounding box center [453, 287] width 594 height 515
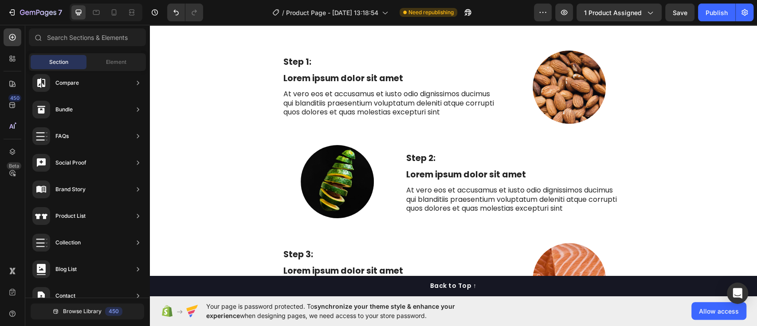
scroll to position [1774, 0]
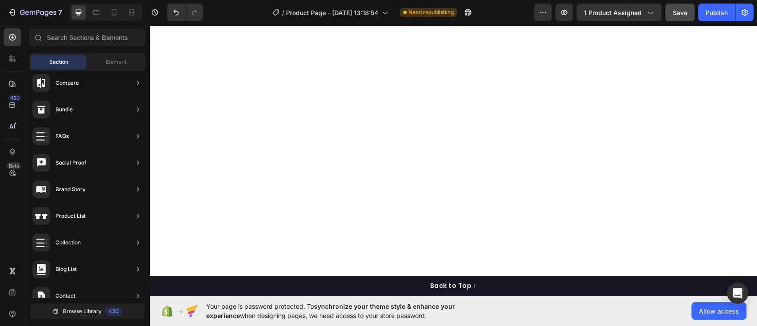
click at [681, 16] on span "Save" at bounding box center [680, 13] width 15 height 8
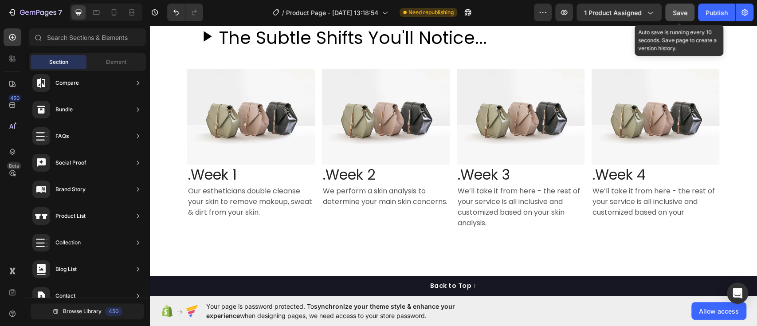
scroll to position [1486, 0]
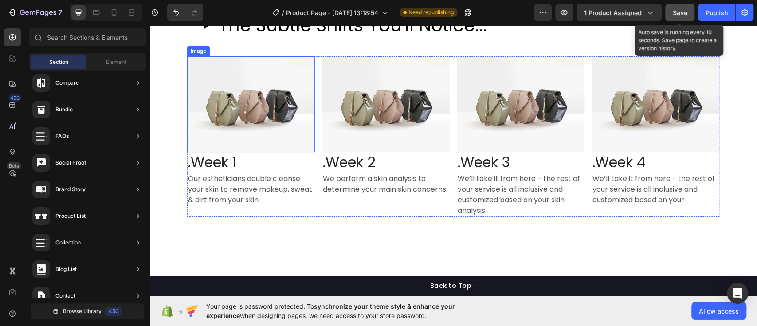
click at [255, 117] on img at bounding box center [251, 104] width 128 height 96
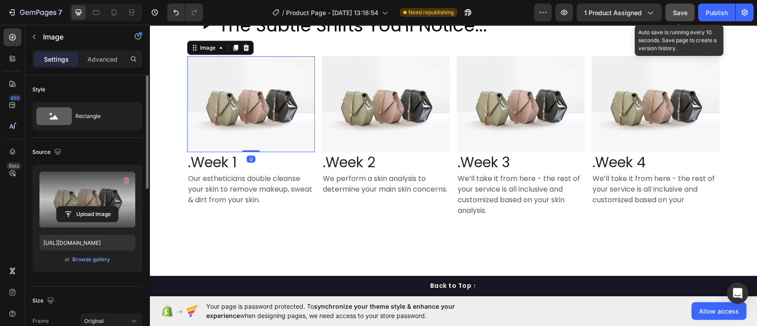
click at [78, 201] on label at bounding box center [87, 200] width 96 height 56
click at [78, 207] on input "file" at bounding box center [87, 214] width 61 height 15
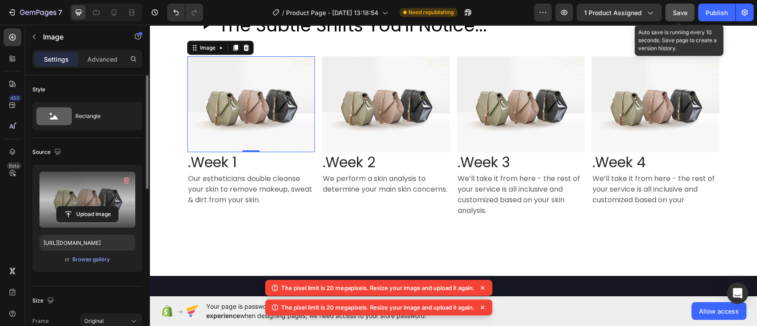
click at [217, 315] on span "Your page is password protected. To synchronize your theme style & enhance your…" at bounding box center [347, 311] width 283 height 19
click at [94, 177] on label at bounding box center [87, 200] width 96 height 56
click at [94, 207] on input "file" at bounding box center [87, 214] width 61 height 15
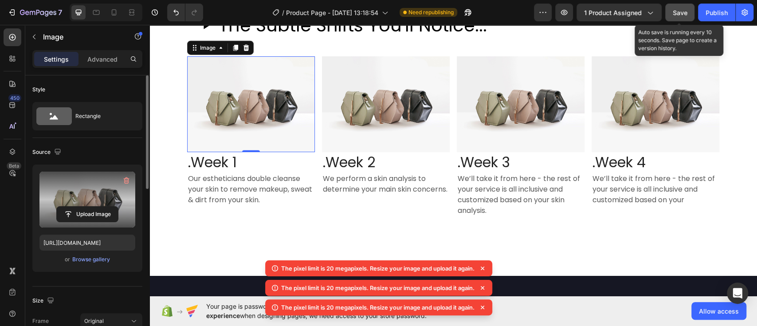
click at [112, 205] on label at bounding box center [87, 200] width 96 height 56
click at [112, 207] on input "file" at bounding box center [87, 214] width 61 height 15
click at [484, 271] on icon at bounding box center [482, 268] width 9 height 9
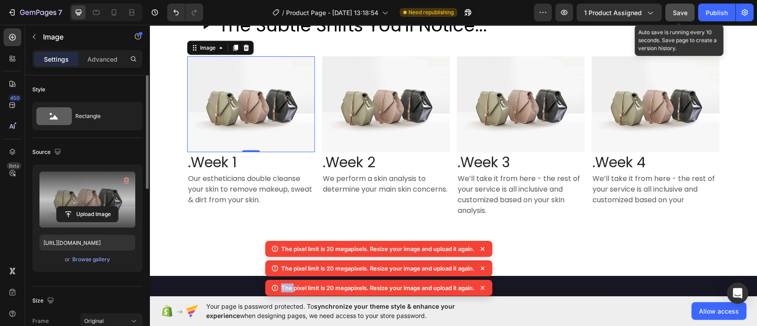
click at [484, 271] on div "The pixel limit is 20 megapixels. Resize your image and upload it again. The pi…" at bounding box center [378, 280] width 227 height 78
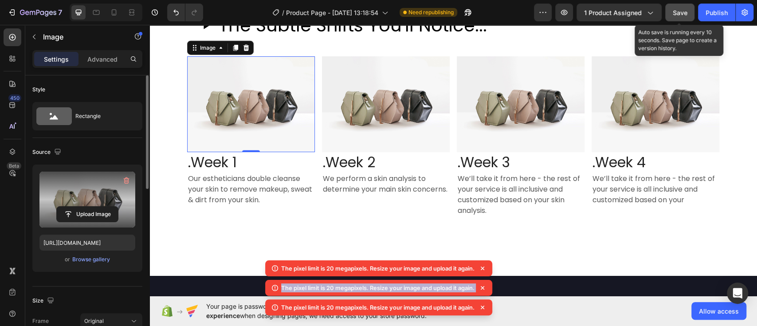
click at [484, 271] on icon at bounding box center [482, 268] width 9 height 9
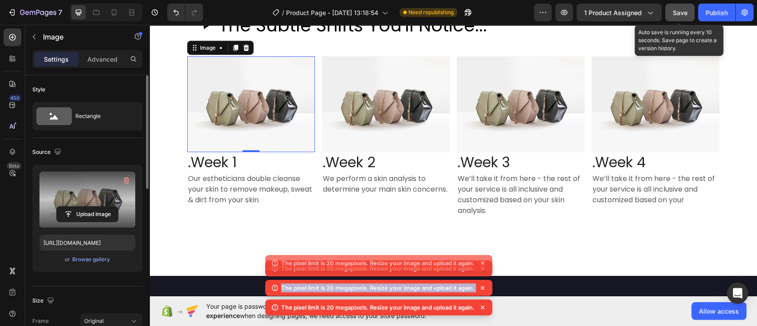
click at [484, 271] on div "The pixel limit is 20 megapixels. Resize your image and upload it again. The pi…" at bounding box center [378, 280] width 227 height 78
click at [484, 271] on icon at bounding box center [482, 268] width 9 height 9
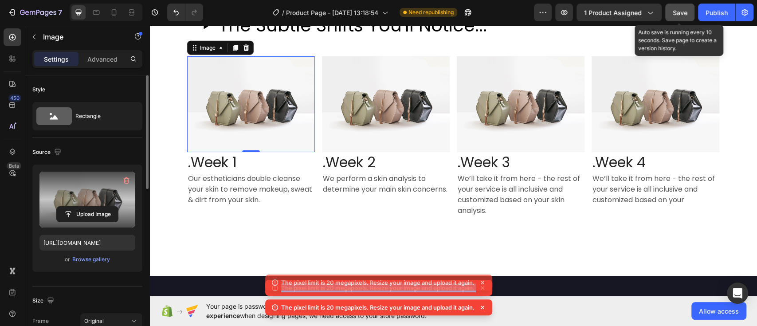
click at [484, 275] on div "The pixel limit is 20 megapixels. Resize your image and upload it again." at bounding box center [378, 283] width 227 height 16
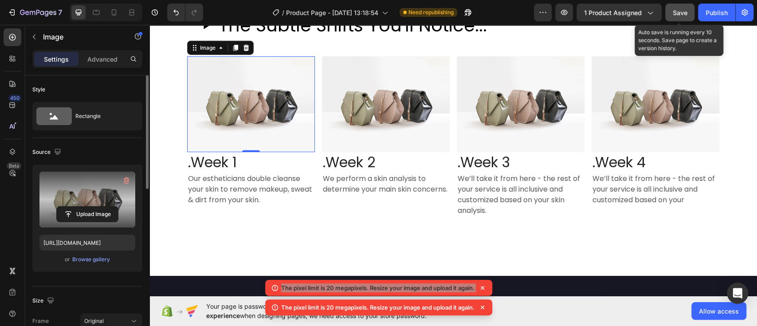
click at [484, 271] on div "The Best Ingredients Custom Code Row Row" at bounding box center [454, 298] width 342 height 62
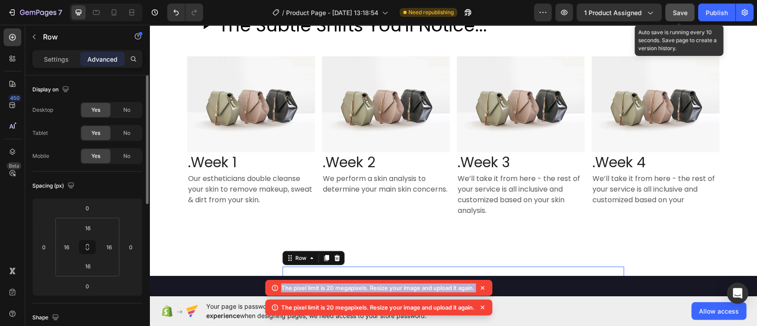
click at [484, 287] on icon at bounding box center [483, 288] width 4 height 4
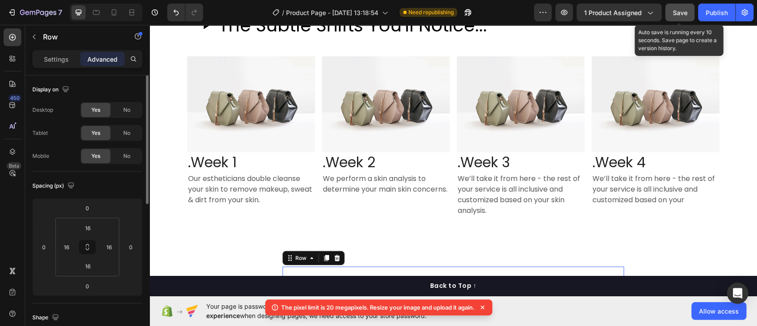
click at [481, 307] on icon at bounding box center [482, 307] width 9 height 9
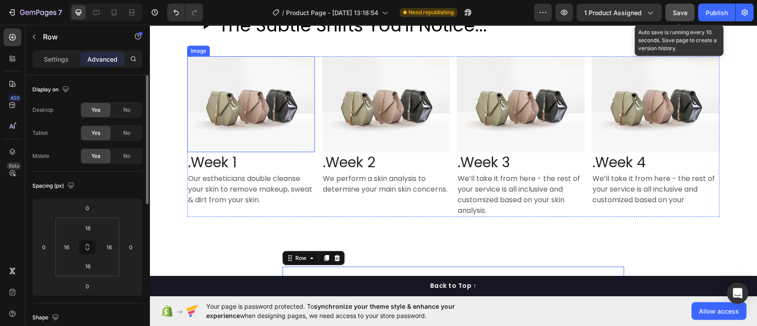
click at [246, 96] on img at bounding box center [251, 104] width 128 height 96
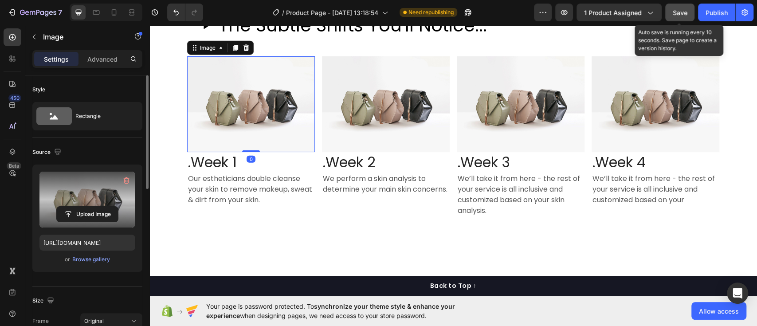
click at [94, 191] on label at bounding box center [87, 200] width 96 height 56
click at [94, 207] on input "file" at bounding box center [87, 214] width 61 height 15
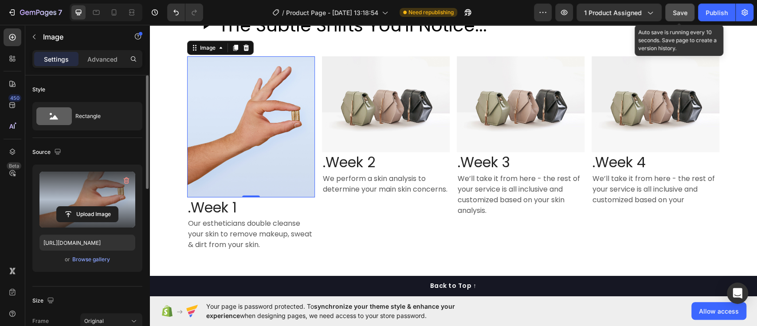
click at [101, 197] on label at bounding box center [87, 200] width 96 height 56
click at [101, 207] on input "file" at bounding box center [87, 214] width 61 height 15
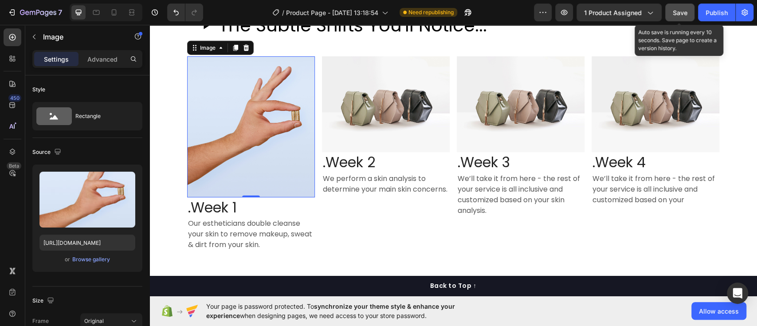
click at [271, 147] on img at bounding box center [251, 126] width 128 height 141
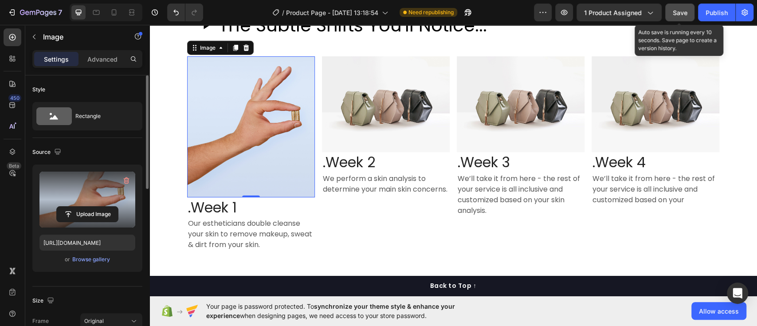
click at [104, 192] on label at bounding box center [87, 200] width 96 height 56
click at [104, 207] on input "file" at bounding box center [87, 214] width 61 height 15
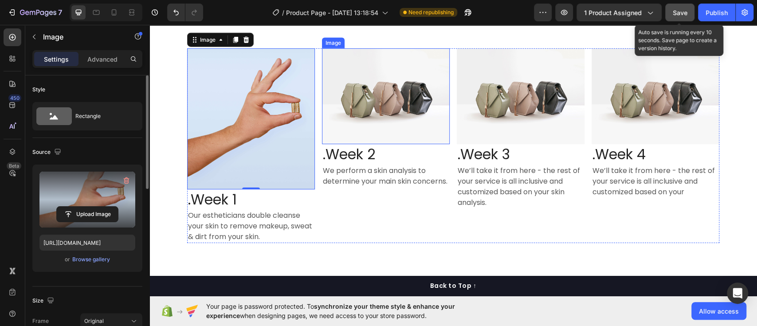
scroll to position [1508, 0]
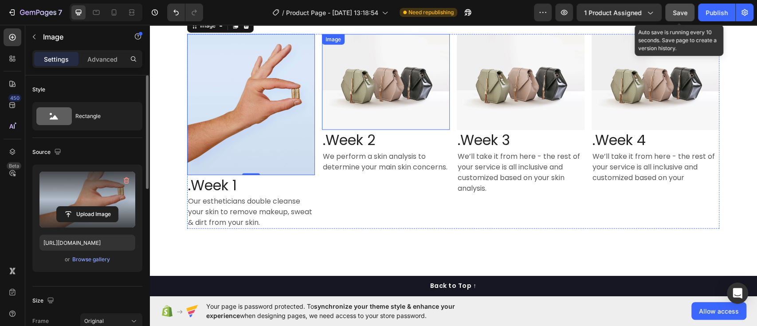
click at [379, 98] on img at bounding box center [386, 82] width 128 height 96
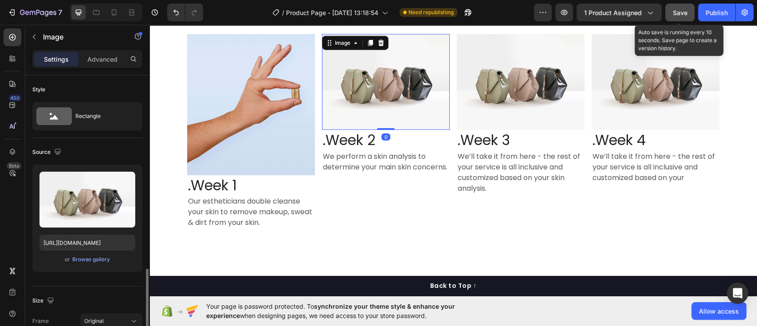
scroll to position [137, 0]
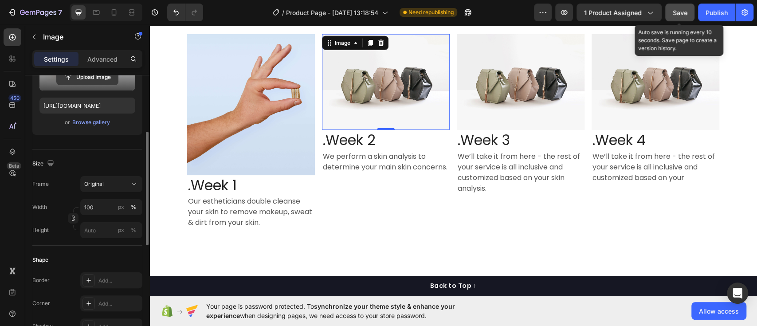
click at [65, 80] on input "file" at bounding box center [87, 77] width 61 height 15
click at [393, 91] on img at bounding box center [386, 82] width 128 height 96
click at [99, 81] on input "file" at bounding box center [87, 77] width 61 height 15
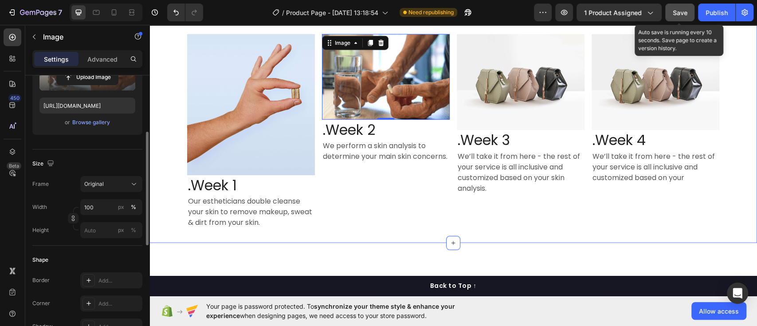
drag, startPoint x: 249, startPoint y: 106, endPoint x: 676, endPoint y: 211, distance: 439.4
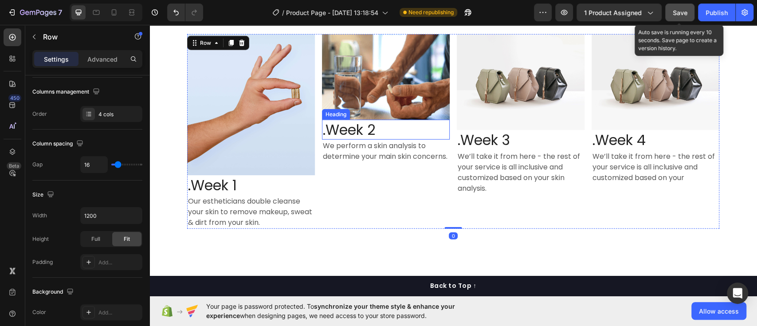
scroll to position [0, 0]
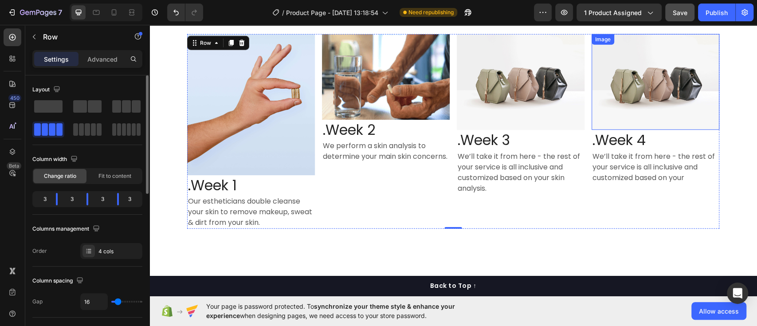
click at [670, 125] on img at bounding box center [656, 82] width 128 height 96
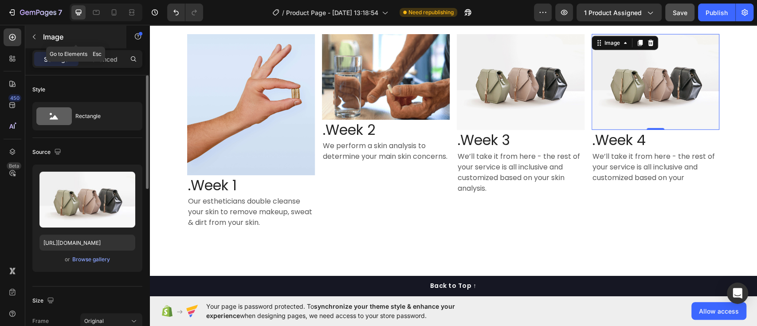
click at [33, 33] on icon "button" at bounding box center [34, 36] width 7 height 7
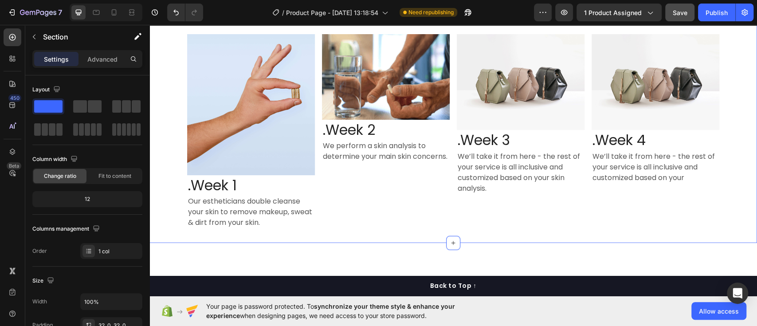
scroll to position [1463, 0]
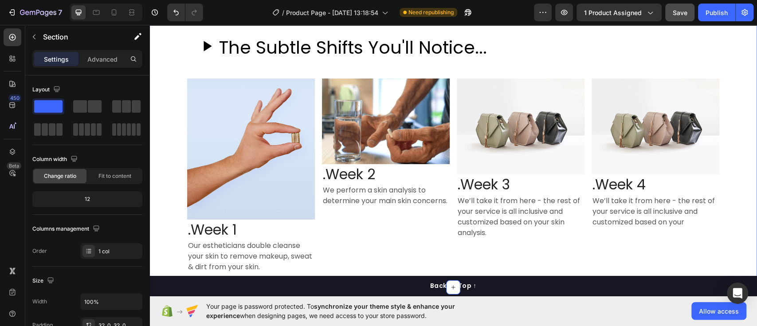
click at [177, 95] on div "The Subtle Shifts You'll Notice... Custom Code Row Image .Week 1 Heading Our es…" at bounding box center [453, 149] width 608 height 250
click at [393, 268] on div "Image .Week 2 Heading We perform a skin analysis to determine your main skin co…" at bounding box center [386, 176] width 128 height 195
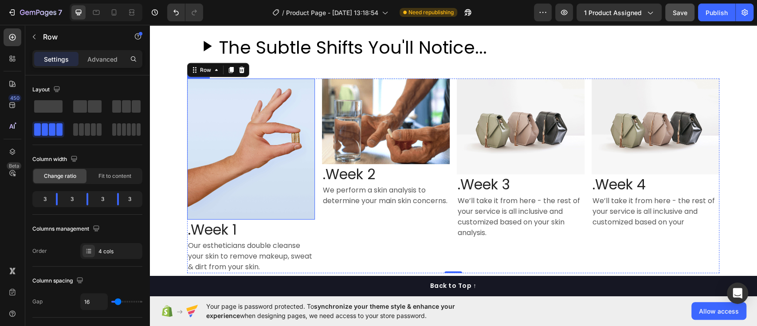
click at [279, 158] on img at bounding box center [251, 149] width 128 height 141
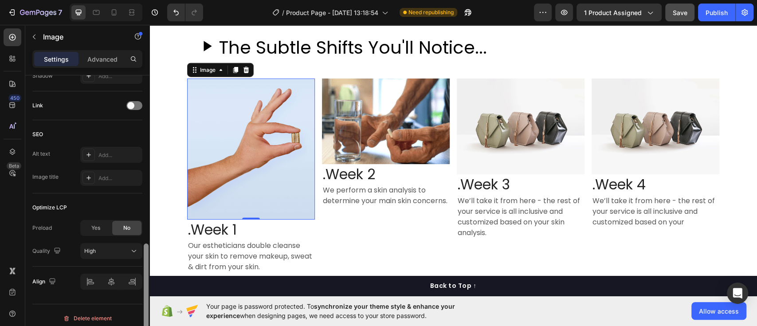
scroll to position [393, 0]
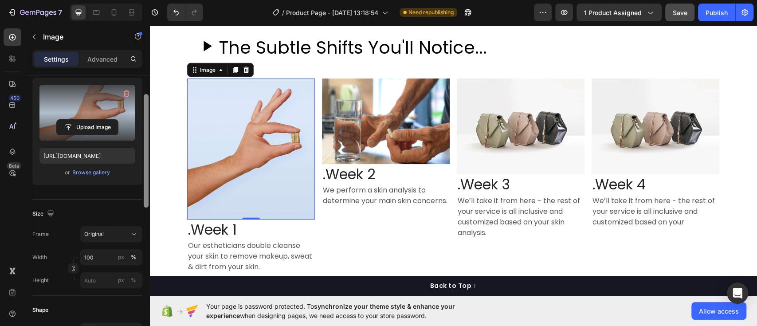
drag, startPoint x: 145, startPoint y: 87, endPoint x: 134, endPoint y: 118, distance: 33.0
click at [134, 118] on div "Style Rectangle Source Upload Image https://cdn.shopify.com/s/files/1/0915/4805…" at bounding box center [87, 213] width 124 height 276
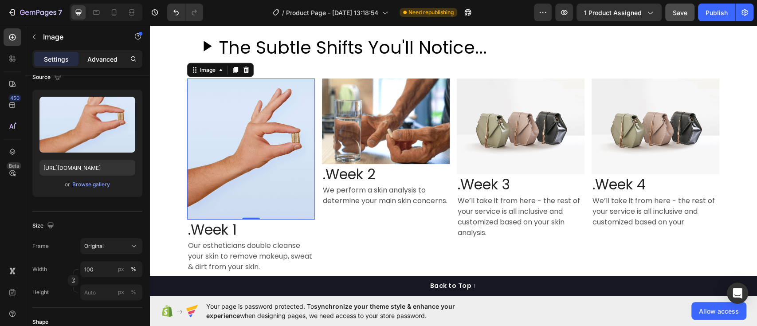
click at [108, 59] on p "Advanced" at bounding box center [102, 59] width 30 height 9
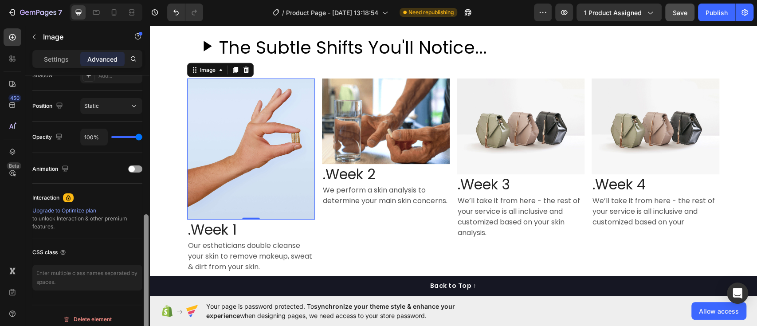
drag, startPoint x: 147, startPoint y: 196, endPoint x: 143, endPoint y: 306, distance: 109.6
click at [144, 306] on div at bounding box center [146, 278] width 5 height 129
click at [323, 230] on div "Image .Week 2 Heading We perform a skin analysis to determine your main skin co…" at bounding box center [386, 176] width 128 height 195
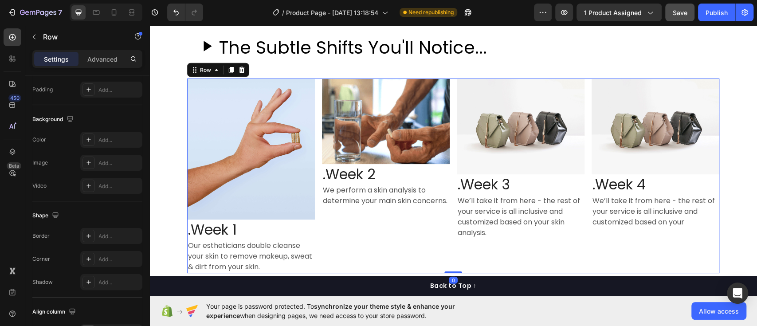
scroll to position [0, 0]
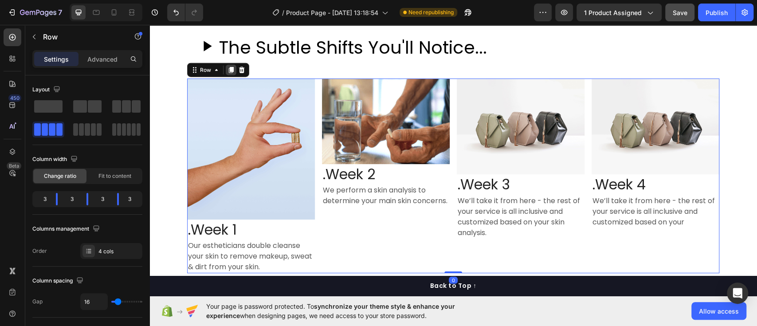
click at [229, 68] on icon at bounding box center [231, 70] width 7 height 7
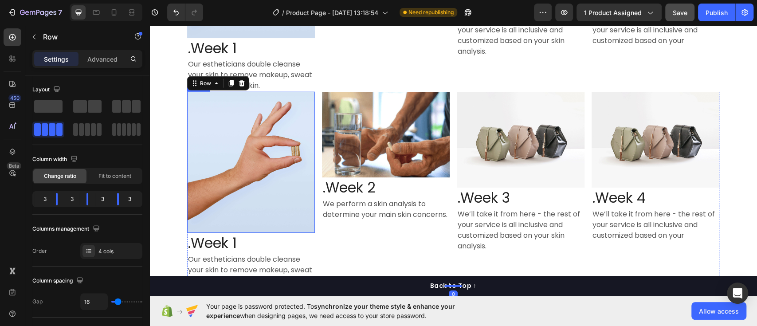
scroll to position [1681, 0]
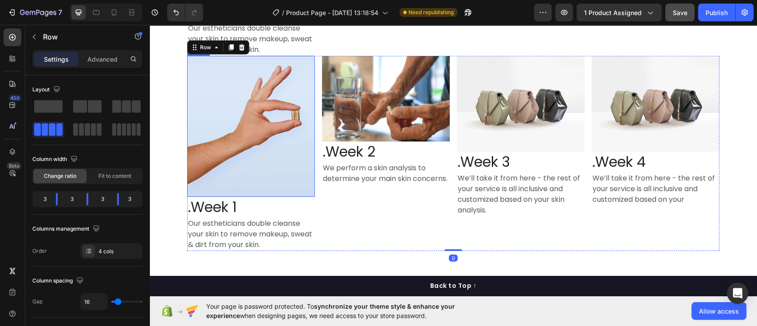
click at [265, 91] on img at bounding box center [251, 126] width 128 height 141
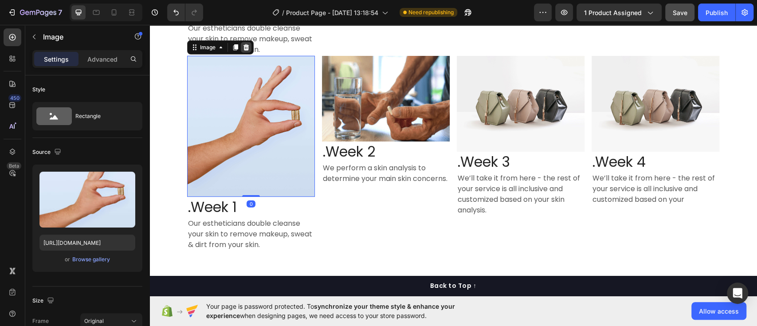
click at [243, 48] on icon at bounding box center [246, 47] width 7 height 7
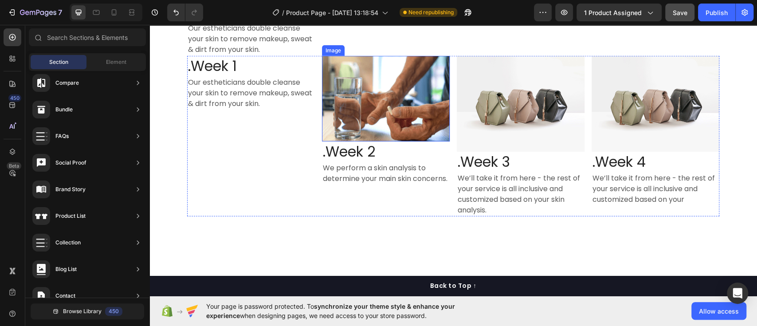
click at [352, 108] on img at bounding box center [386, 99] width 128 height 86
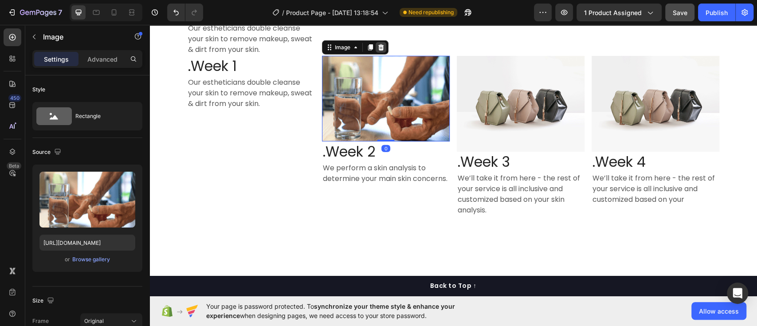
click at [378, 48] on icon at bounding box center [381, 47] width 6 height 6
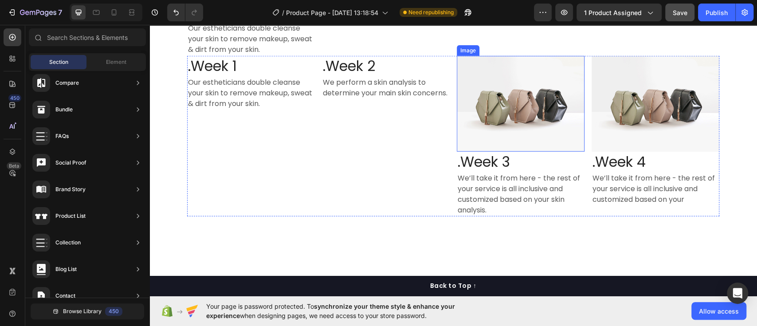
click at [505, 112] on img at bounding box center [521, 104] width 128 height 96
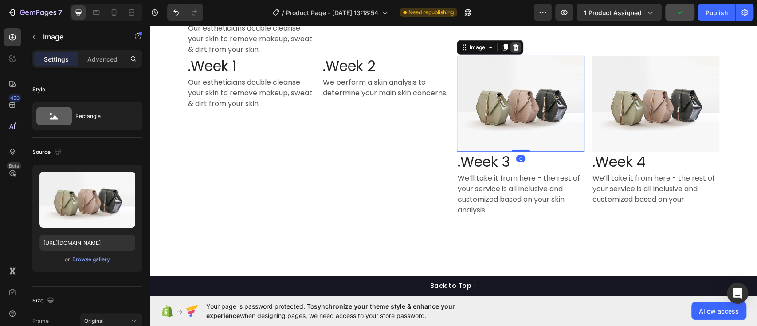
click at [512, 47] on icon at bounding box center [515, 47] width 7 height 7
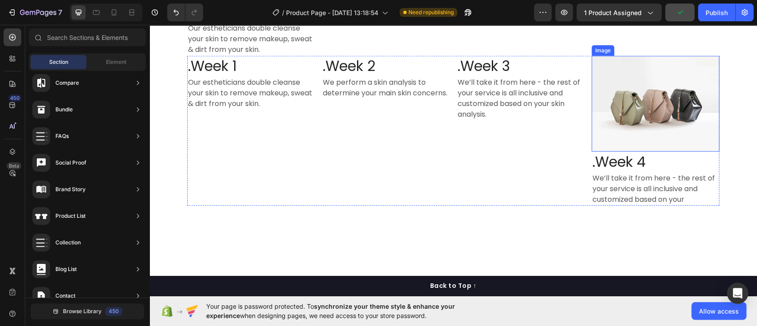
click at [643, 90] on img at bounding box center [656, 104] width 128 height 96
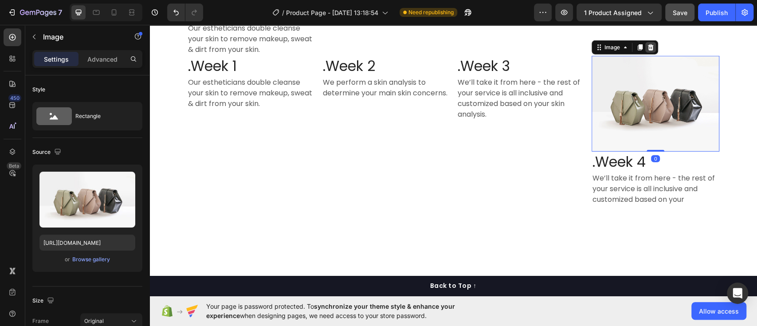
click at [647, 47] on icon at bounding box center [650, 47] width 7 height 7
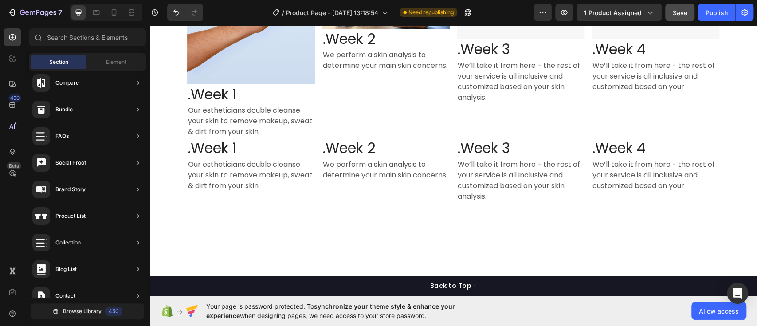
scroll to position [1459, 0]
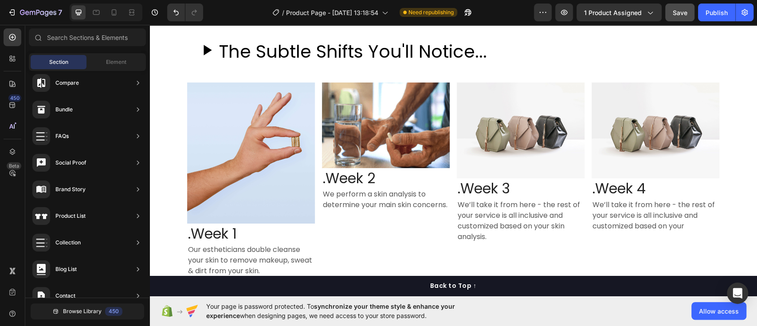
drag, startPoint x: 751, startPoint y: 97, endPoint x: 188, endPoint y: 88, distance: 563.9
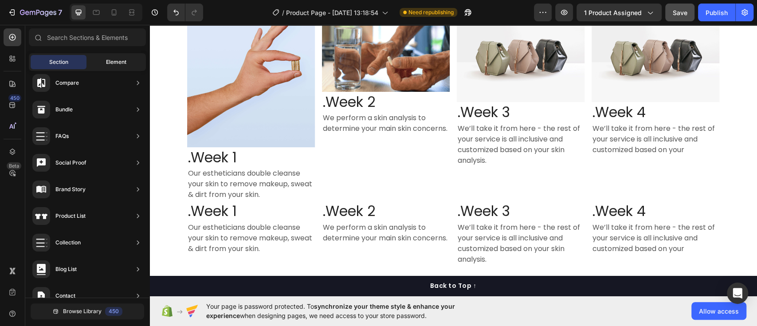
click at [116, 63] on span "Element" at bounding box center [116, 62] width 20 height 8
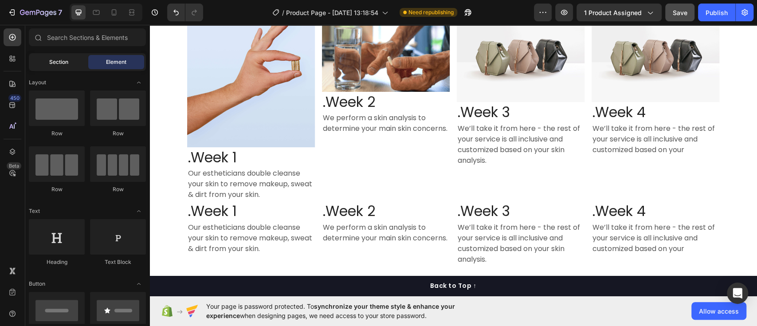
click at [62, 63] on span "Section" at bounding box center [58, 62] width 19 height 8
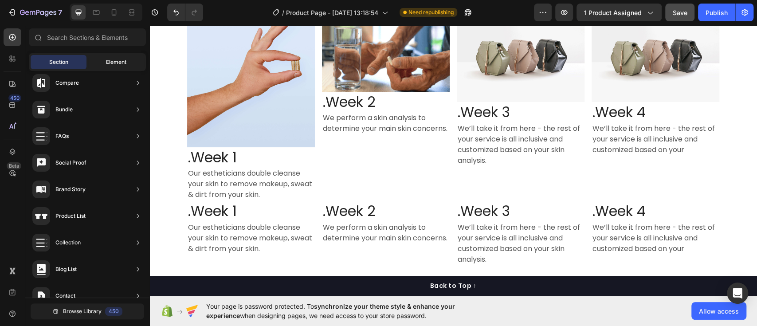
click at [107, 62] on span "Element" at bounding box center [116, 62] width 20 height 8
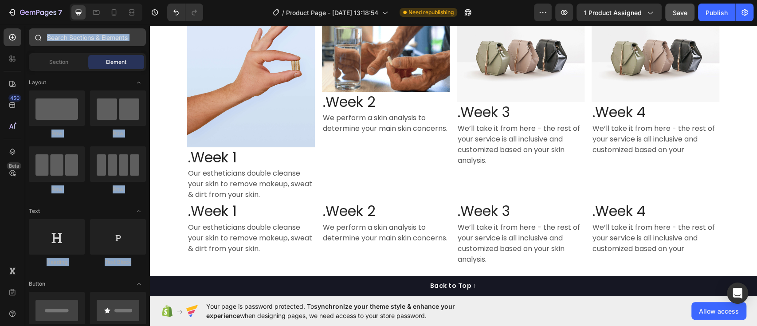
drag, startPoint x: 146, startPoint y: 130, endPoint x: 136, endPoint y: 33, distance: 96.7
click at [136, 33] on div "Sections(30) Elements(84) Section Element Hero Section Product Detail Brands Tr…" at bounding box center [87, 175] width 124 height 295
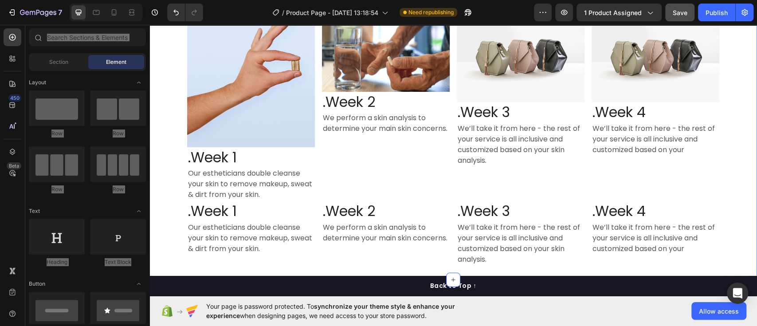
click at [306, 272] on div "The Subtle Shifts You'll Notice... Custom Code Row Image .Week 1 Heading Our es…" at bounding box center [453, 108] width 608 height 343
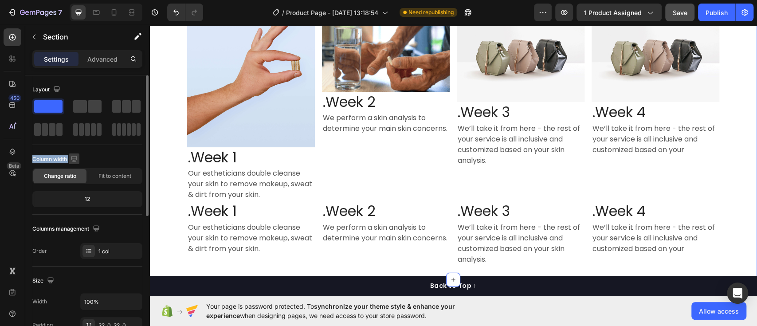
drag, startPoint x: 47, startPoint y: 126, endPoint x: 69, endPoint y: 163, distance: 42.8
click at [69, 163] on div "Layout Column width Change ratio Fit to content 12 Columns management Order 1 c…" at bounding box center [87, 171] width 110 height 177
click at [49, 126] on span at bounding box center [52, 129] width 7 height 12
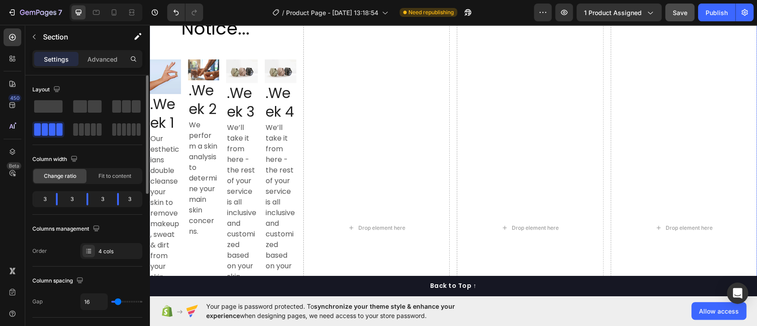
scroll to position [1589, 0]
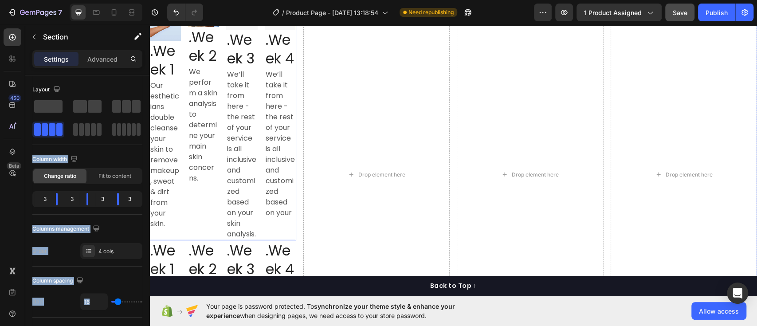
drag, startPoint x: 199, startPoint y: 151, endPoint x: 185, endPoint y: 206, distance: 56.7
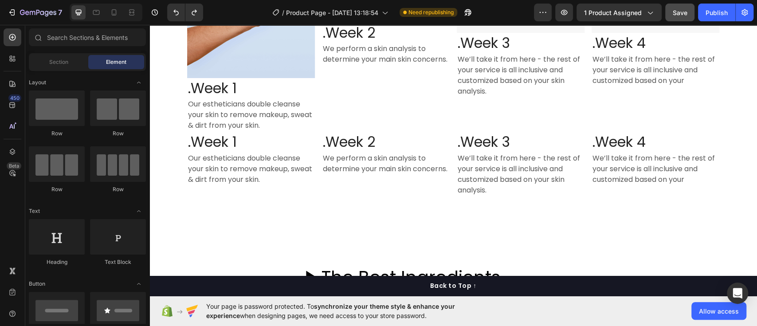
scroll to position [1530, 0]
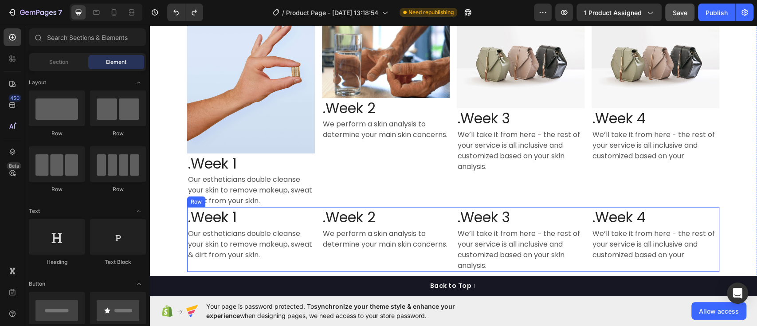
click at [349, 268] on div ".Week 2 Heading We perform a skin analysis to determine your main skin concerns…" at bounding box center [386, 239] width 128 height 65
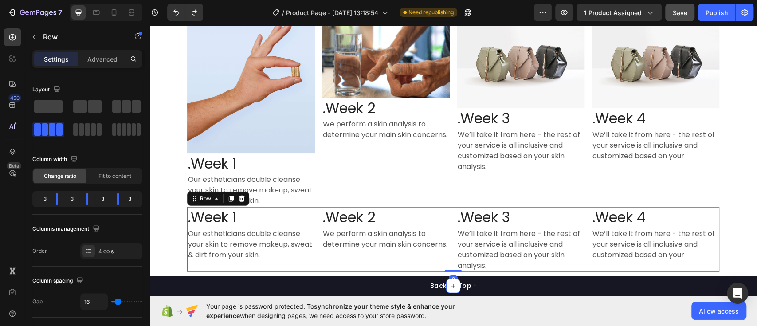
click at [315, 171] on div "Image .Week 1 Heading Our estheticians double cleanse your skin to remove makeu…" at bounding box center [453, 109] width 532 height 195
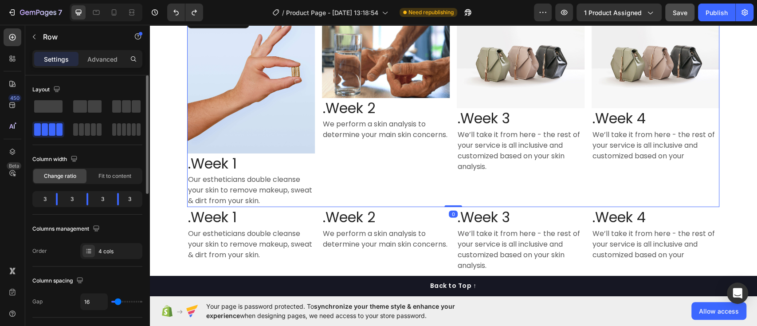
click at [48, 135] on div at bounding box center [48, 129] width 28 height 12
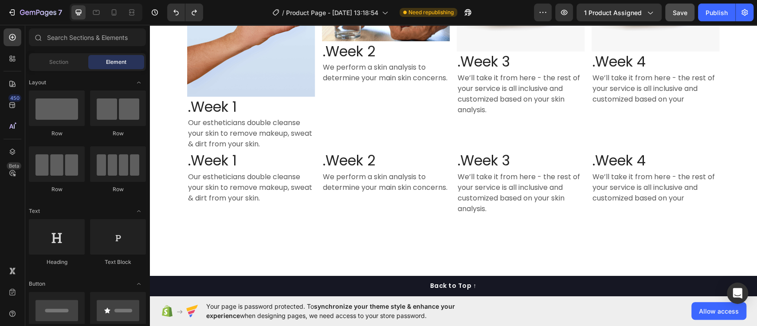
scroll to position [1611, 0]
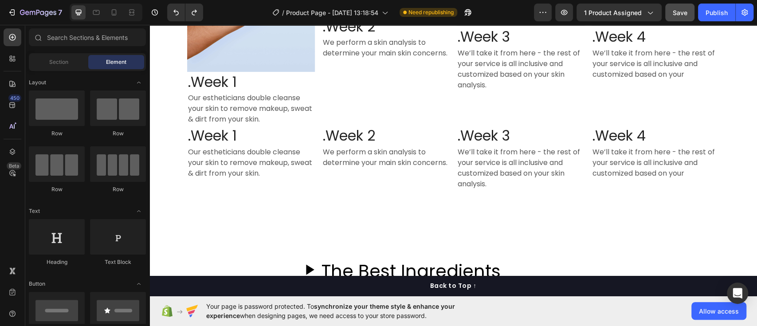
drag, startPoint x: 147, startPoint y: 131, endPoint x: 145, endPoint y: 94, distance: 37.8
click at [73, 39] on input "text" at bounding box center [87, 37] width 117 height 18
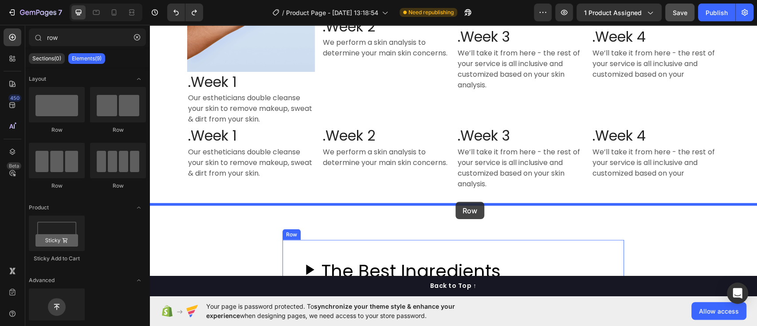
drag, startPoint x: 207, startPoint y: 130, endPoint x: 456, endPoint y: 202, distance: 258.9
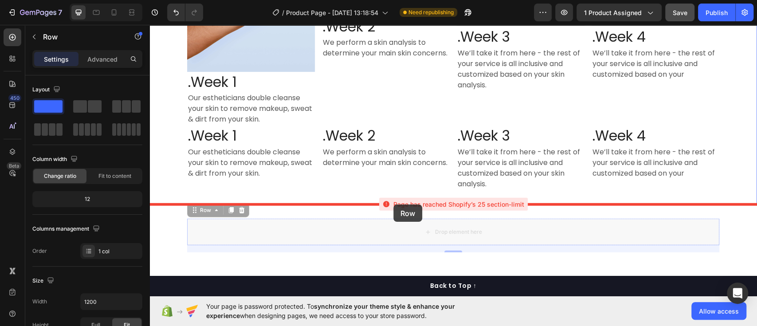
drag, startPoint x: 201, startPoint y: 213, endPoint x: 393, endPoint y: 205, distance: 192.3
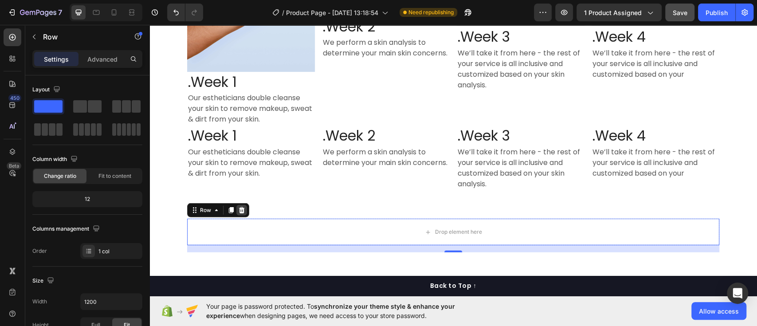
click at [238, 211] on icon at bounding box center [241, 210] width 7 height 7
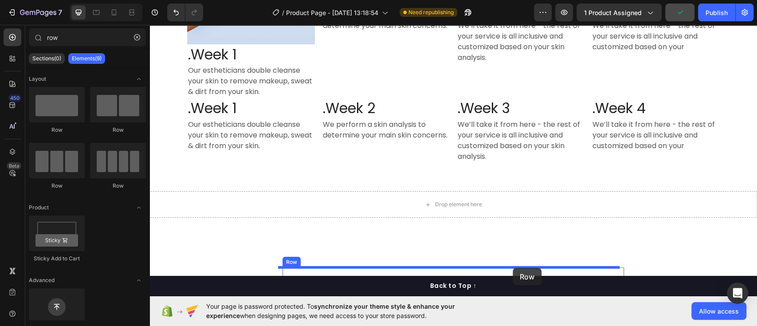
scroll to position [1655, 0]
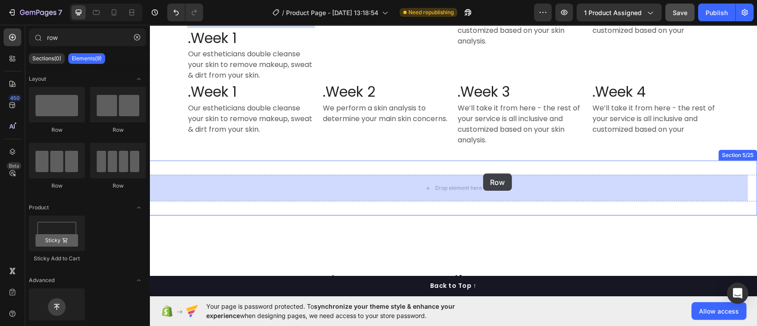
drag, startPoint x: 209, startPoint y: 143, endPoint x: 483, endPoint y: 173, distance: 275.8
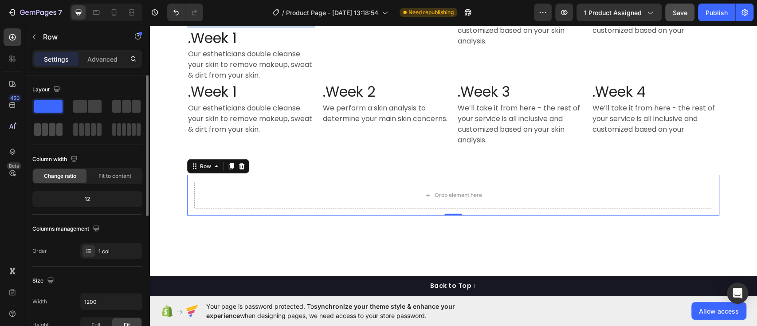
click at [56, 130] on span at bounding box center [59, 129] width 7 height 12
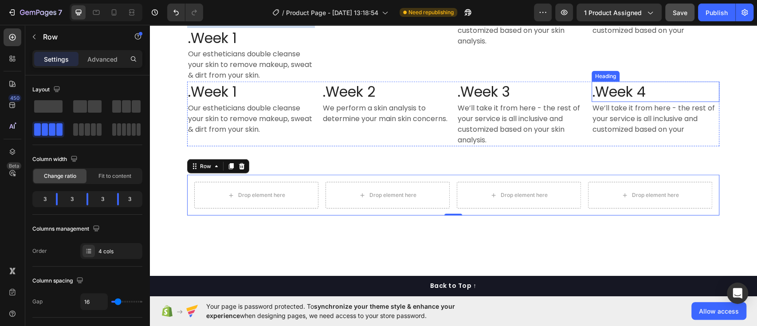
click at [703, 90] on h3 ".Week 4" at bounding box center [656, 92] width 128 height 20
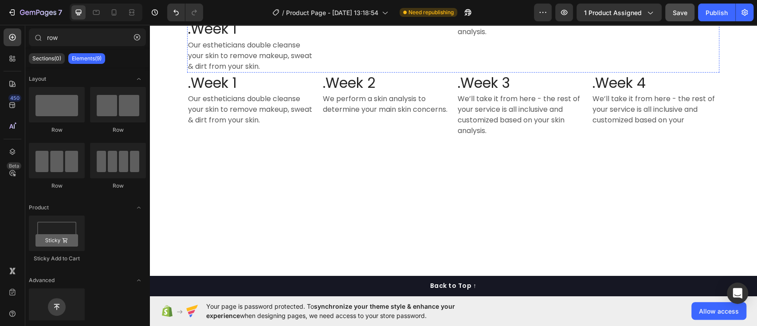
scroll to position [1475, 0]
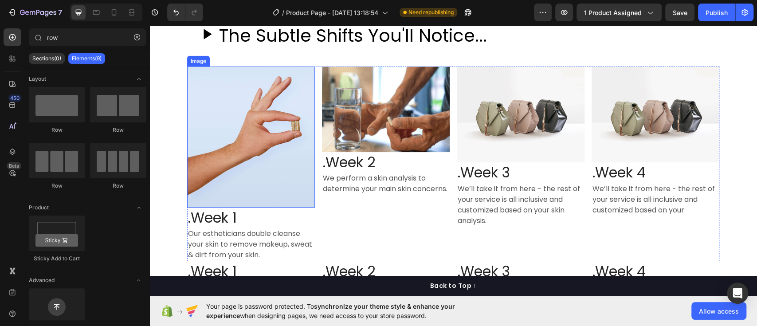
click at [274, 144] on img at bounding box center [251, 137] width 128 height 141
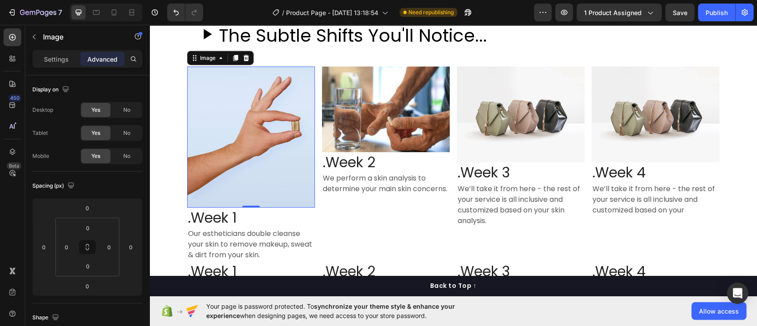
click at [227, 135] on img at bounding box center [251, 137] width 128 height 141
click at [224, 171] on img at bounding box center [251, 137] width 128 height 141
click at [36, 38] on icon "button" at bounding box center [34, 36] width 7 height 7
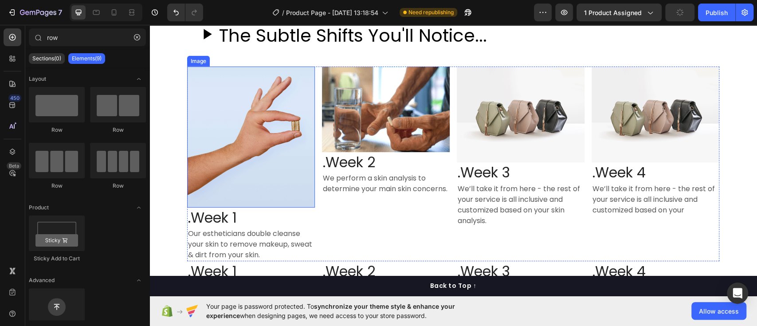
click at [222, 116] on img at bounding box center [251, 137] width 128 height 141
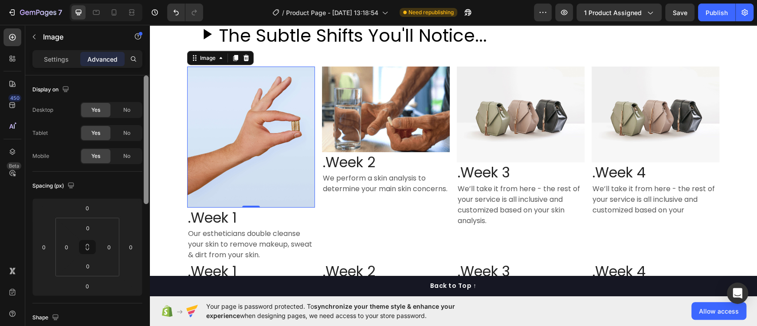
drag, startPoint x: 146, startPoint y: 130, endPoint x: 147, endPoint y: 53, distance: 76.8
click at [147, 53] on div "Settings Advanced Display on Desktop Yes No Tablet Yes No Mobile Yes No Spacing…" at bounding box center [87, 200] width 124 height 301
click at [203, 59] on div "Image" at bounding box center [207, 58] width 19 height 8
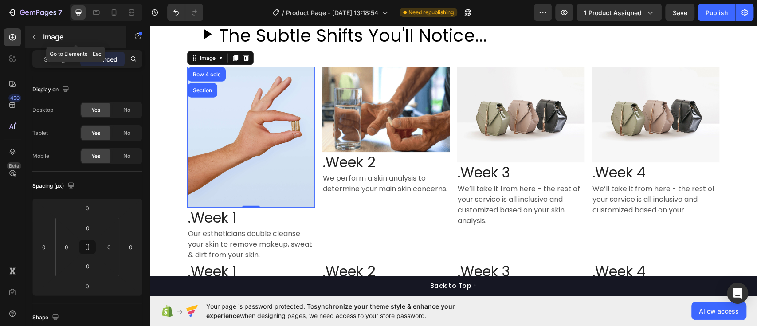
click at [31, 39] on icon "button" at bounding box center [34, 36] width 7 height 7
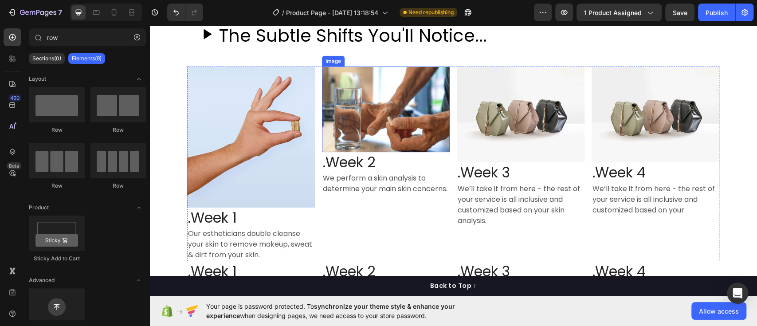
click at [391, 147] on img at bounding box center [386, 110] width 128 height 86
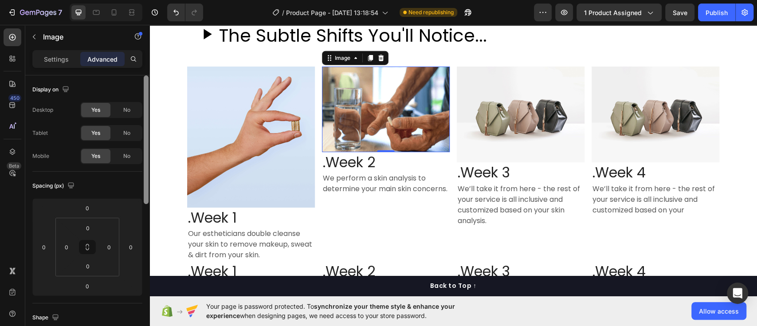
drag, startPoint x: 147, startPoint y: 88, endPoint x: 118, endPoint y: 73, distance: 32.5
click at [118, 73] on div "Settings Advanced Display on Desktop Yes No Tablet Yes No Mobile Yes No Spacing…" at bounding box center [87, 200] width 124 height 301
click at [689, 102] on img at bounding box center [656, 115] width 128 height 96
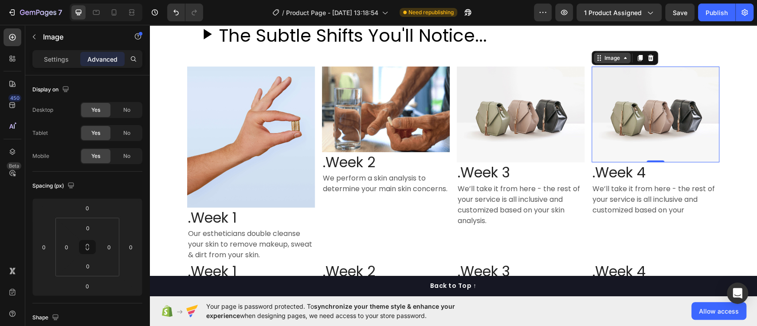
click at [606, 59] on div "Image" at bounding box center [612, 58] width 19 height 8
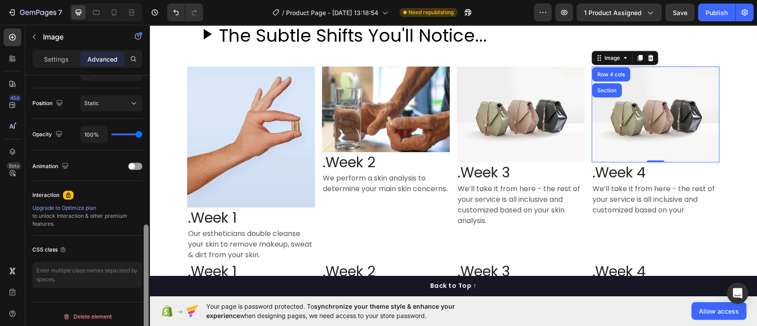
scroll to position [315, 0]
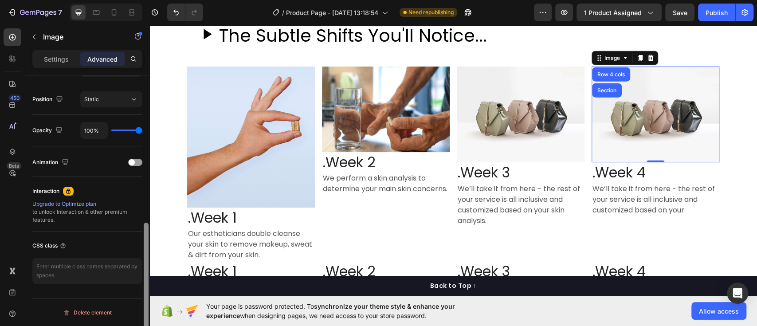
drag, startPoint x: 146, startPoint y: 172, endPoint x: 130, endPoint y: 330, distance: 158.8
click at [130, 67] on html "7 Version history / Product Page - Aug 13, 13:18:54 Need republishing Preview 1…" at bounding box center [378, 33] width 757 height 67
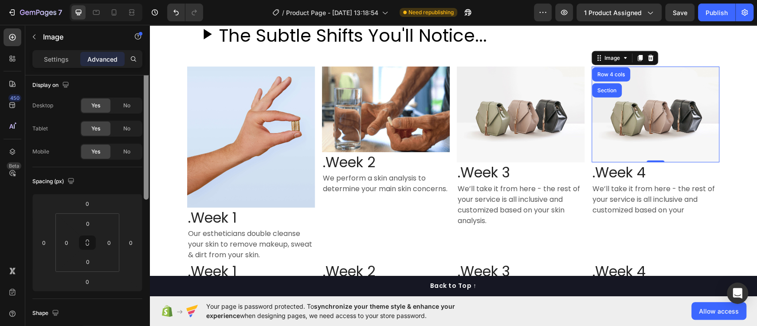
scroll to position [0, 0]
drag, startPoint x: 147, startPoint y: 314, endPoint x: 145, endPoint y: 97, distance: 216.9
click at [145, 97] on div at bounding box center [146, 139] width 5 height 129
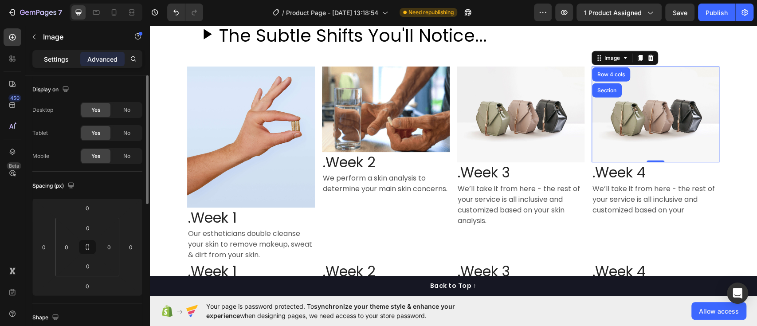
click at [55, 55] on p "Settings" at bounding box center [56, 59] width 25 height 9
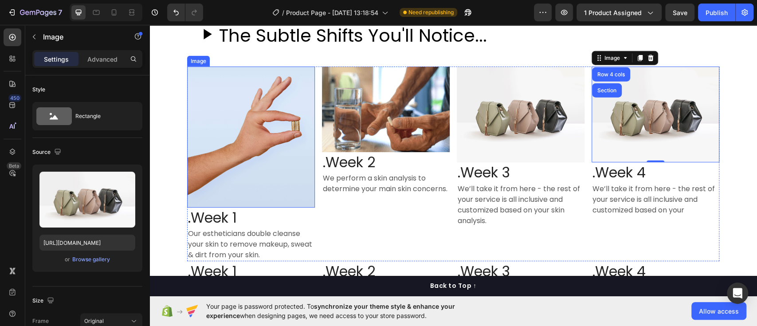
click at [236, 149] on img at bounding box center [251, 137] width 128 height 141
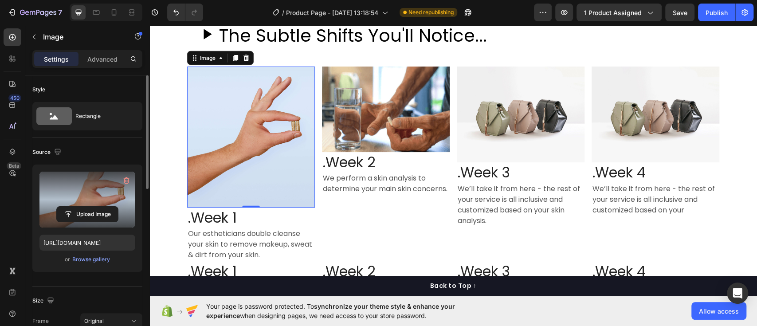
click at [105, 183] on label at bounding box center [87, 200] width 96 height 56
click at [105, 207] on input "file" at bounding box center [87, 214] width 61 height 15
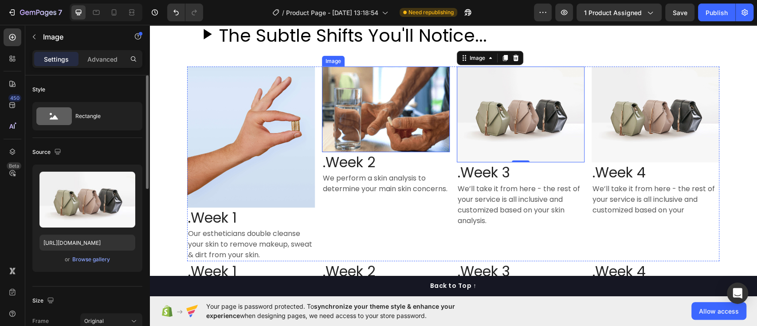
click at [389, 134] on img at bounding box center [386, 110] width 128 height 86
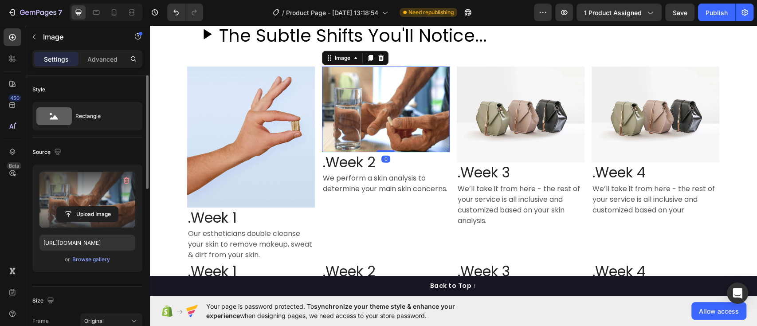
click at [87, 188] on label at bounding box center [87, 200] width 96 height 56
click at [87, 207] on input "file" at bounding box center [87, 214] width 61 height 15
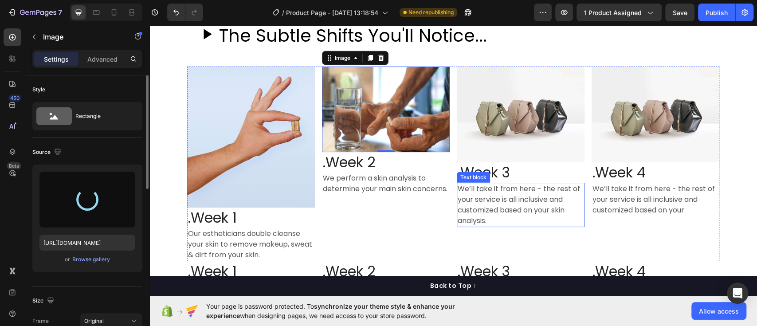
type input "https://cdn.shopify.com/s/files/1/0915/4805/7924/files/gempages_564384580375676…"
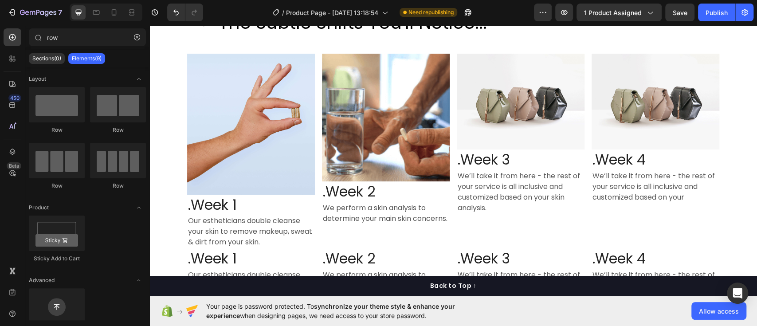
scroll to position [1463, 0]
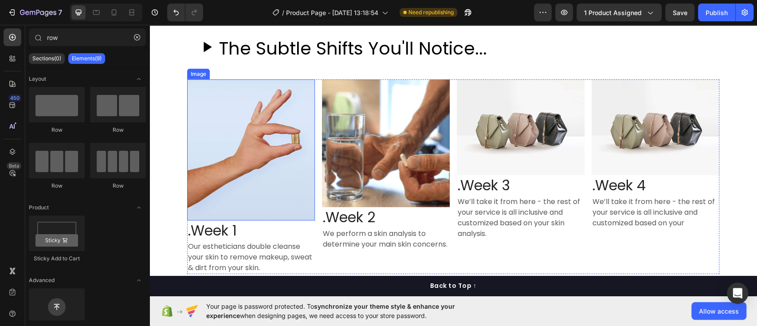
click at [227, 179] on img at bounding box center [251, 149] width 128 height 141
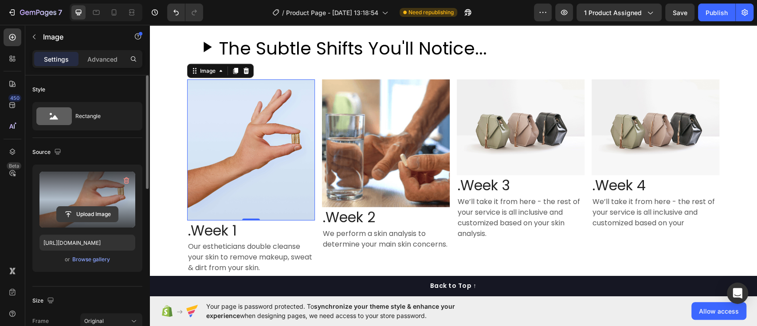
click at [64, 219] on input "file" at bounding box center [87, 214] width 61 height 15
click at [90, 193] on label at bounding box center [87, 200] width 96 height 56
click at [90, 207] on input "file" at bounding box center [87, 214] width 61 height 15
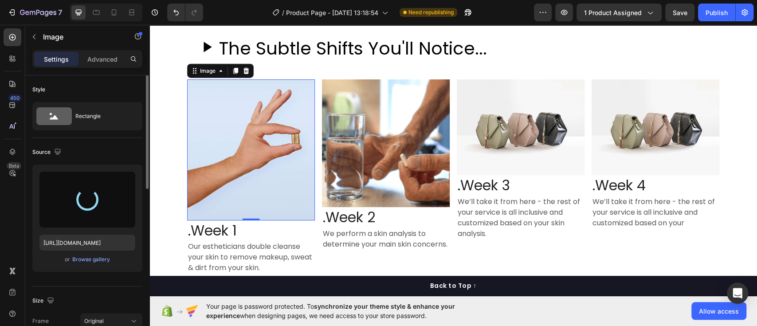
type input "https://cdn.shopify.com/s/files/1/0915/4805/7924/files/gempages_564384580375676…"
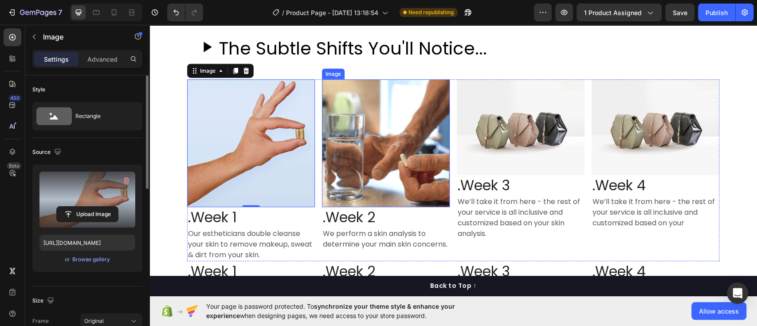
click at [415, 191] on img at bounding box center [386, 143] width 128 height 128
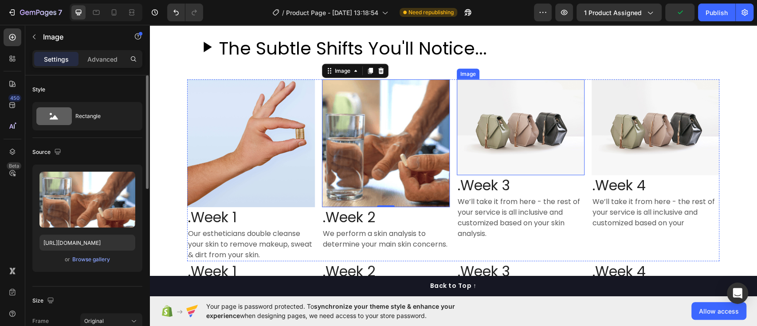
click at [529, 130] on img at bounding box center [521, 127] width 128 height 96
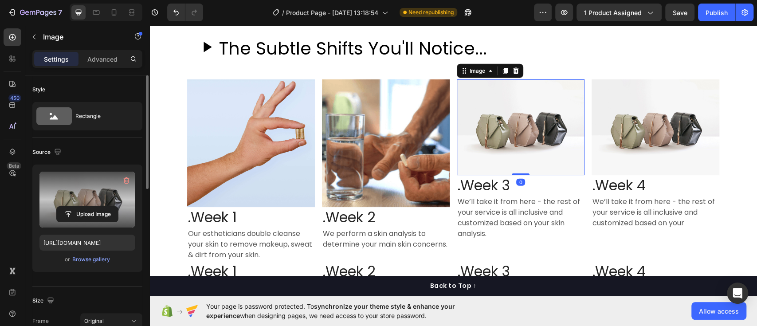
click at [77, 201] on label at bounding box center [87, 200] width 96 height 56
click at [77, 207] on input "file" at bounding box center [87, 214] width 61 height 15
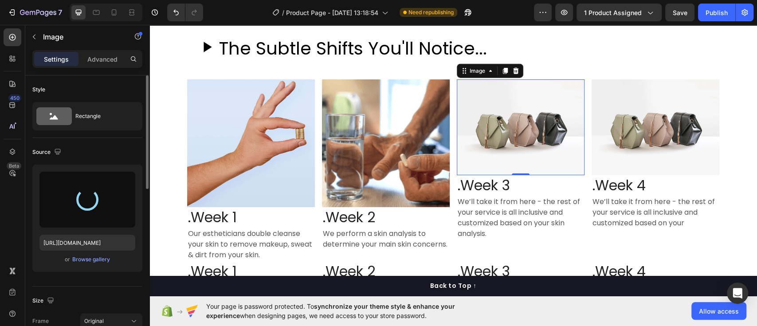
type input "https://cdn.shopify.com/s/files/1/0915/4805/7924/files/gempages_564384580375676…"
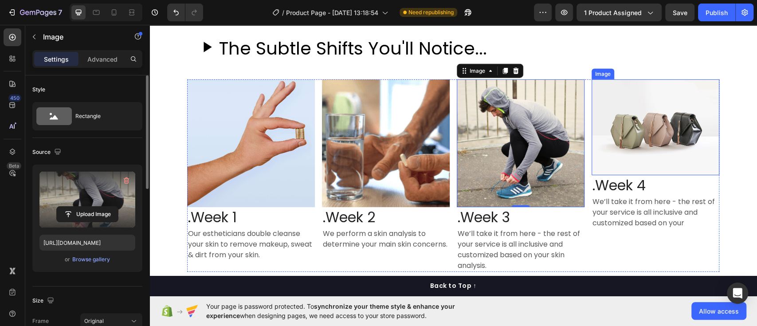
click at [670, 123] on img at bounding box center [656, 127] width 128 height 96
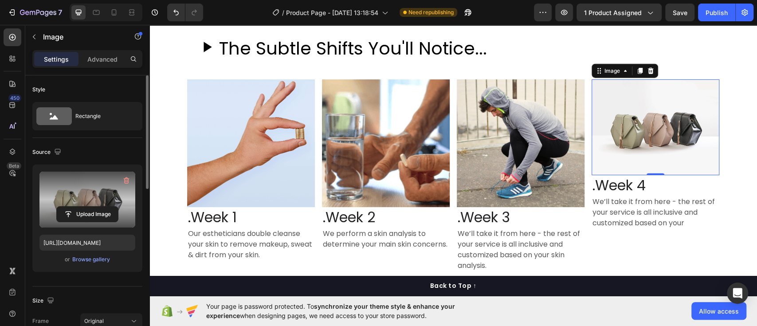
click at [93, 201] on label at bounding box center [87, 200] width 96 height 56
click at [93, 207] on input "file" at bounding box center [87, 214] width 61 height 15
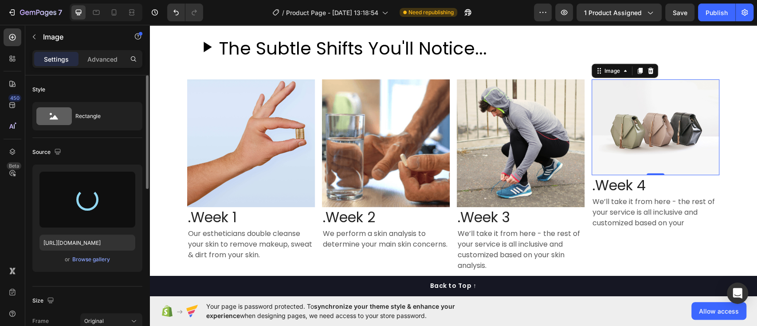
type input "https://cdn.shopify.com/s/files/1/0915/4805/7924/files/gempages_564384580375676…"
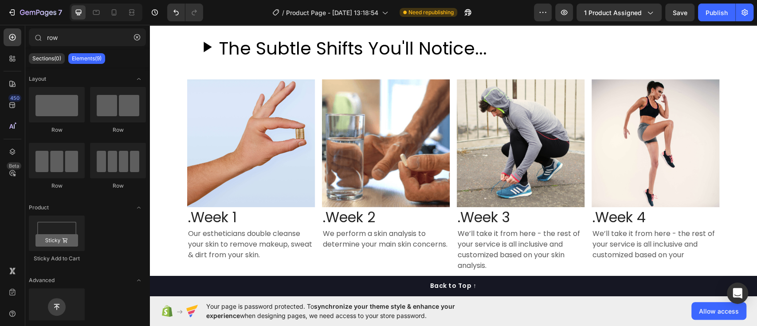
scroll to position [1508, 0]
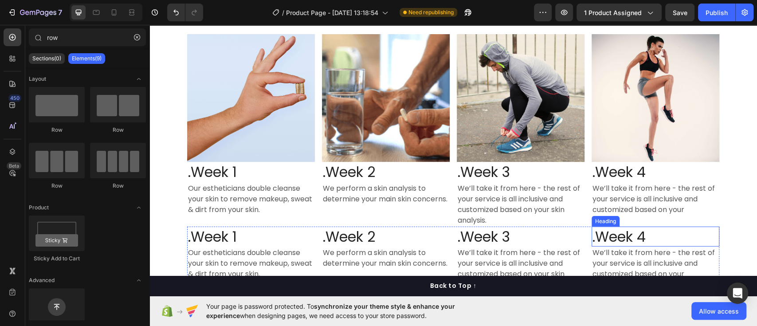
click at [691, 237] on h3 ".Week 4" at bounding box center [656, 237] width 128 height 20
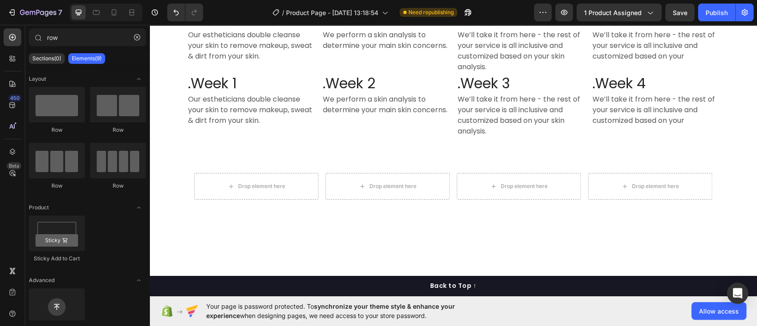
scroll to position [1623, 0]
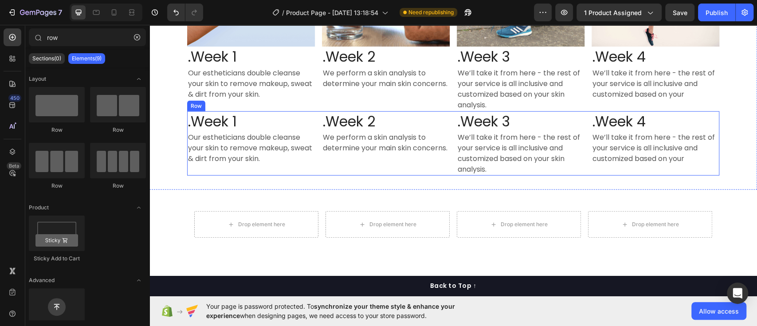
click at [187, 173] on div ".Week 1 Heading Our estheticians double cleanse your skin to remove makeup, swe…" at bounding box center [251, 143] width 128 height 65
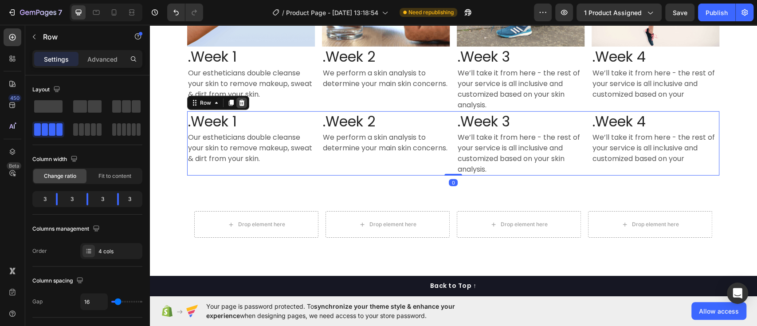
click at [239, 100] on icon at bounding box center [242, 103] width 6 height 6
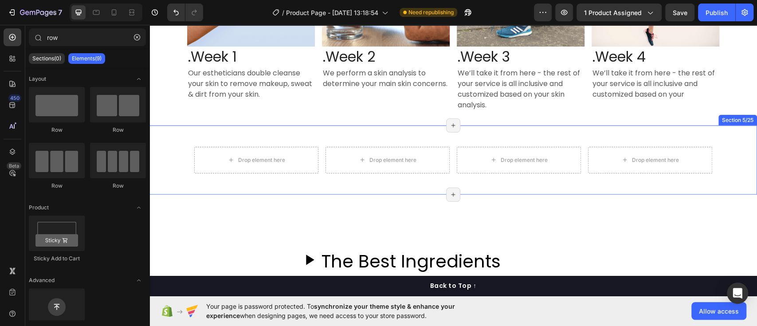
click at [504, 137] on div "Drop element here Drop element here Drop element here Drop element here Row Sec…" at bounding box center [453, 160] width 608 height 69
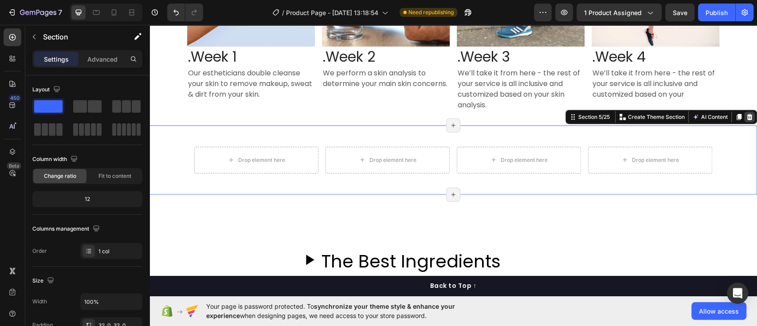
click at [744, 120] on div at bounding box center [749, 117] width 11 height 11
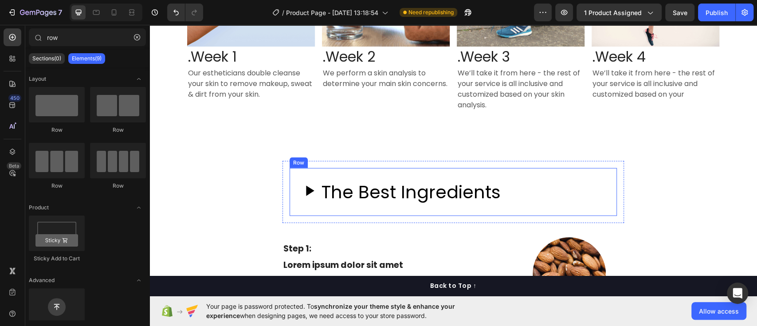
click at [399, 171] on div "The Best Ingredients Custom Code Row" at bounding box center [453, 192] width 327 height 48
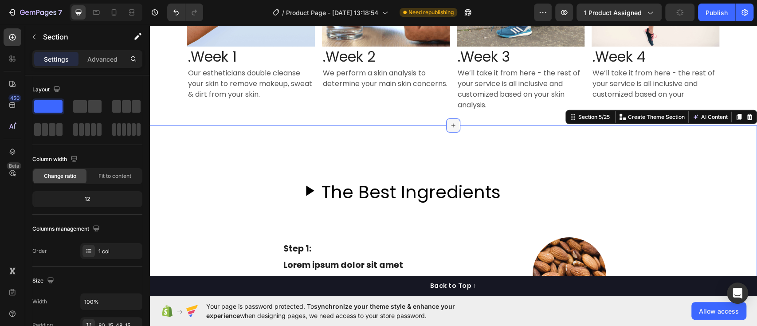
click at [450, 123] on icon at bounding box center [453, 125] width 7 height 7
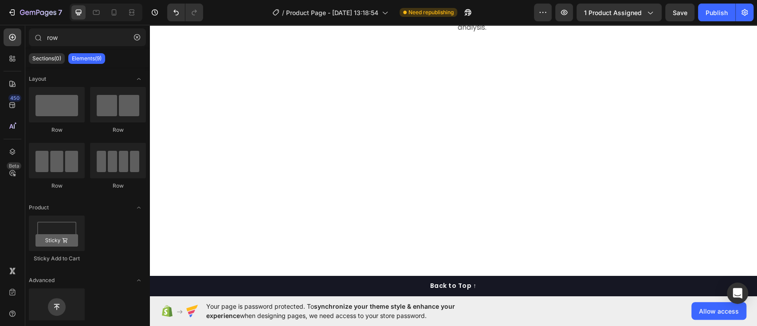
scroll to position [740, 0]
click at [679, 12] on span "Save" at bounding box center [680, 13] width 15 height 8
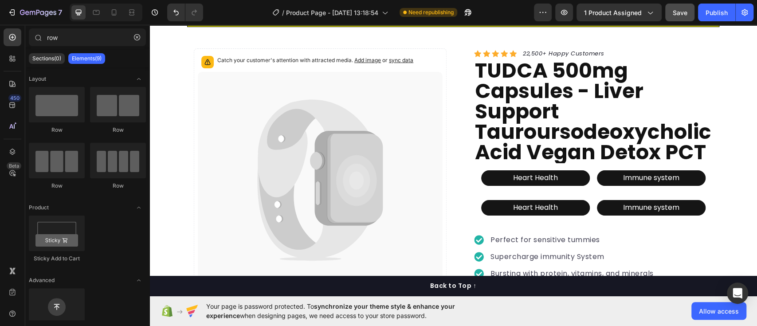
scroll to position [18, 0]
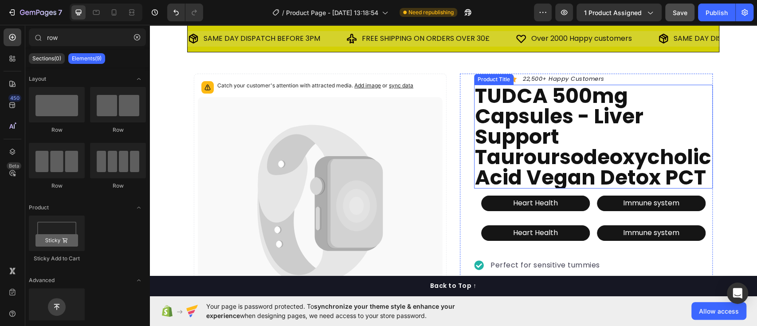
click at [660, 147] on h1 "TUDCA 500mg Capsules - Liver Support Tauroursodeoxycholic Acid Vegan Detox PCT" at bounding box center [593, 137] width 239 height 104
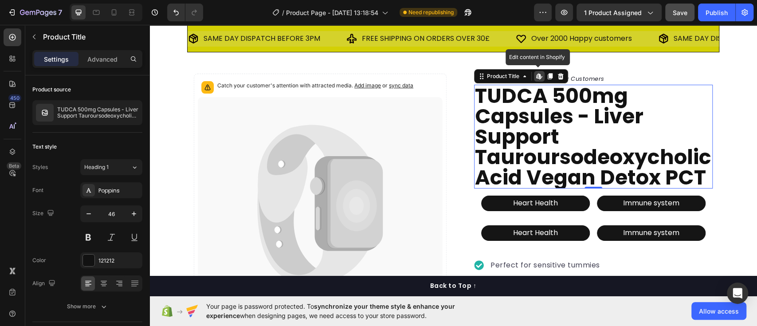
click at [539, 78] on icon at bounding box center [540, 78] width 3 height 3
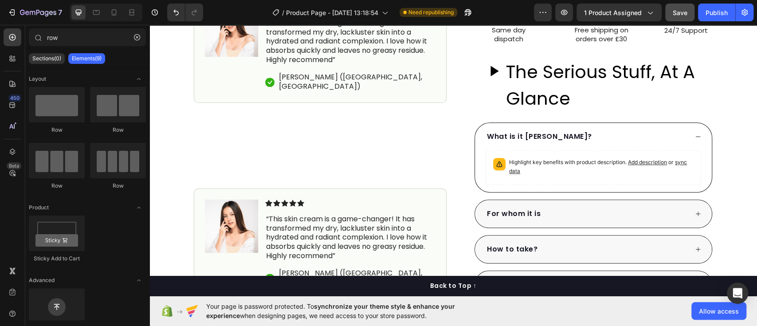
scroll to position [391, 0]
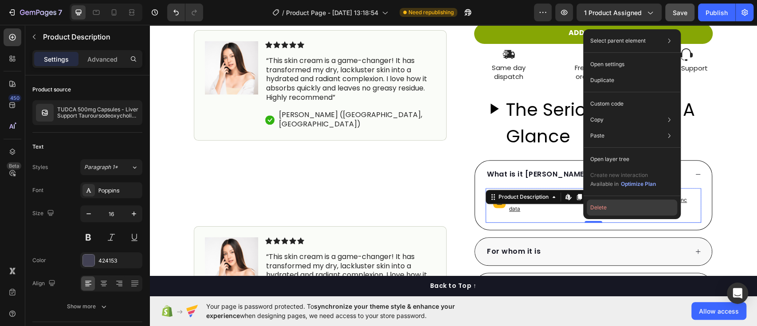
click at [605, 208] on button "Delete" at bounding box center [632, 208] width 90 height 16
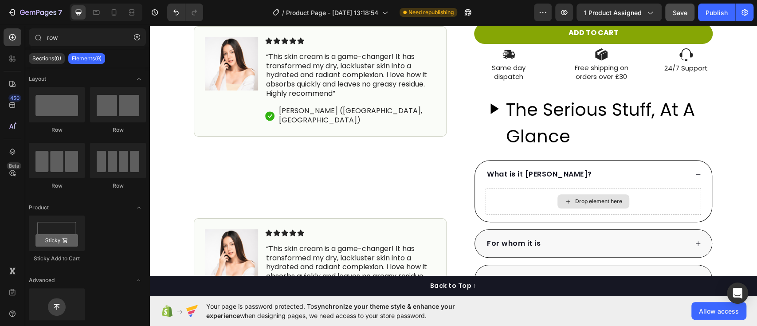
scroll to position [387, 0]
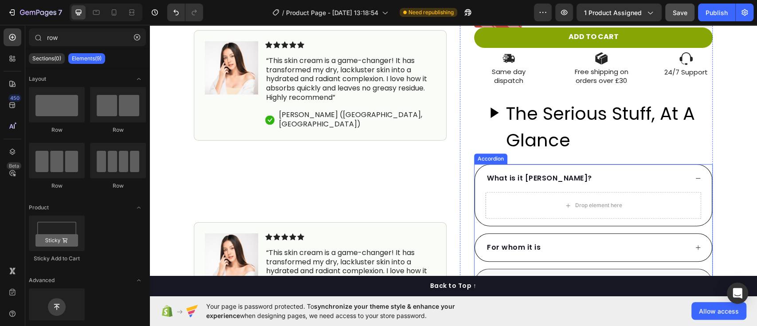
click at [696, 244] on div "For whom it is" at bounding box center [593, 248] width 237 height 28
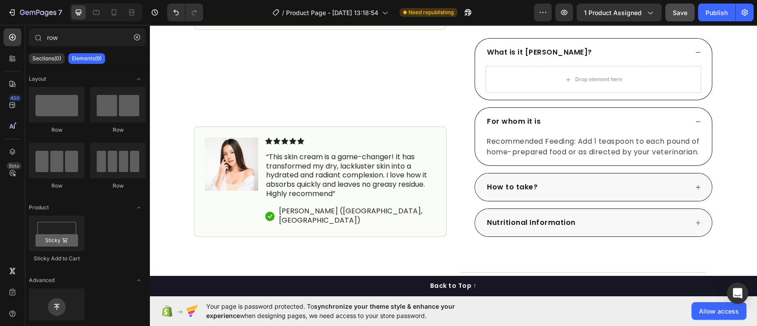
scroll to position [488, 0]
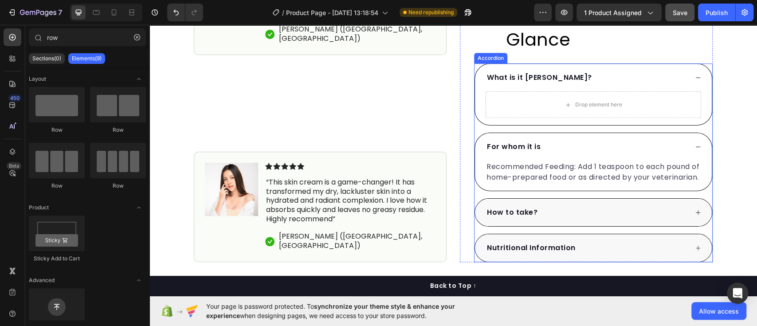
click at [654, 93] on div "Drop element here" at bounding box center [594, 104] width 216 height 27
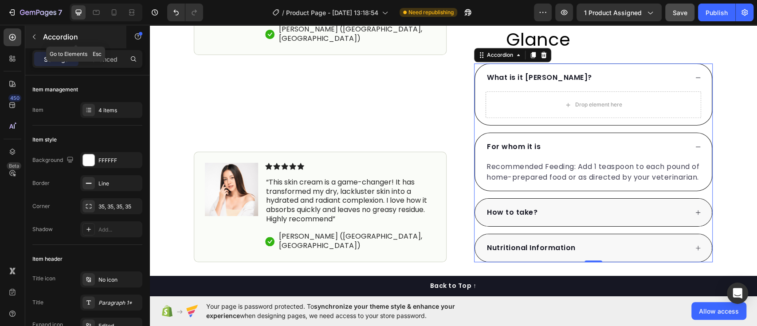
click at [32, 35] on icon "button" at bounding box center [34, 36] width 7 height 7
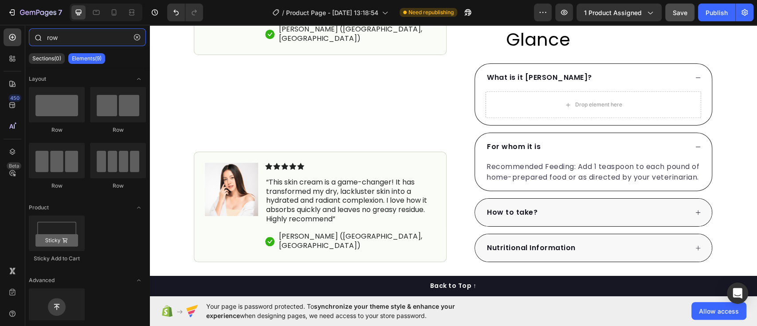
click at [55, 30] on input "row" at bounding box center [87, 37] width 117 height 18
click at [137, 36] on icon "button" at bounding box center [137, 37] width 6 height 6
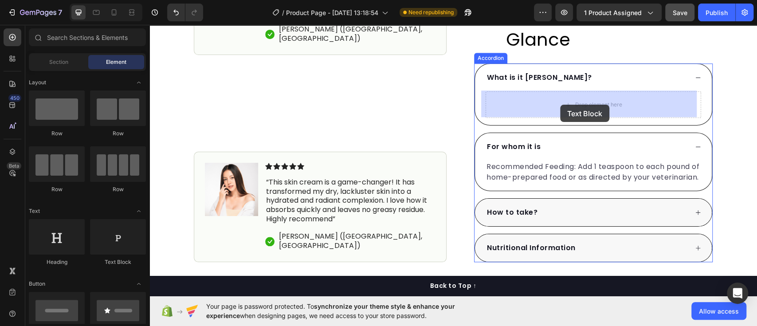
drag, startPoint x: 268, startPoint y: 273, endPoint x: 560, endPoint y: 105, distance: 337.2
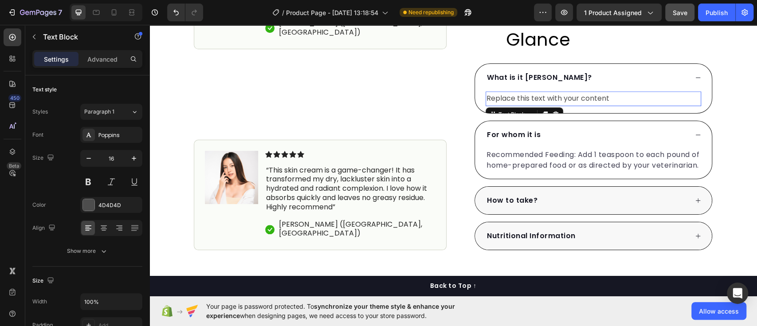
scroll to position [482, 0]
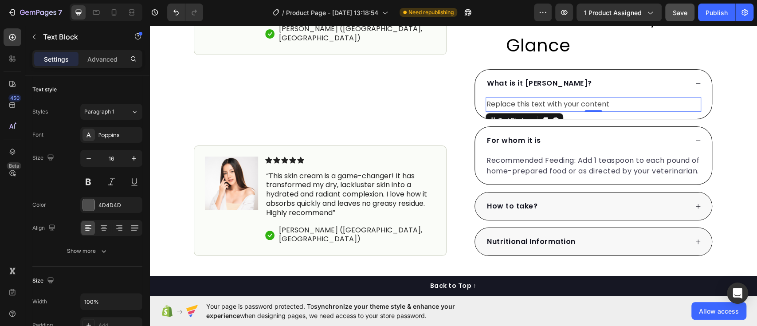
click at [515, 101] on div "Replace this text with your content" at bounding box center [594, 104] width 216 height 15
click at [515, 101] on p "Replace this text with your content" at bounding box center [594, 104] width 214 height 13
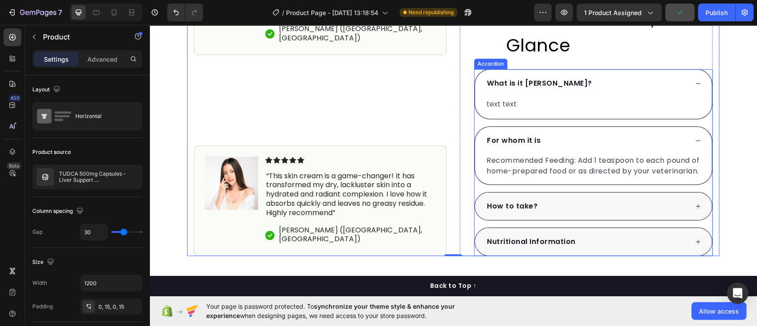
click at [698, 82] on div "What is it [PERSON_NAME]?" at bounding box center [593, 84] width 237 height 28
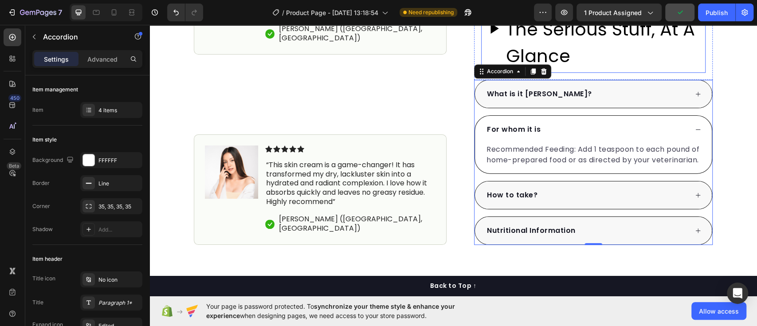
scroll to position [471, 0]
click at [695, 129] on icon at bounding box center [698, 130] width 6 height 6
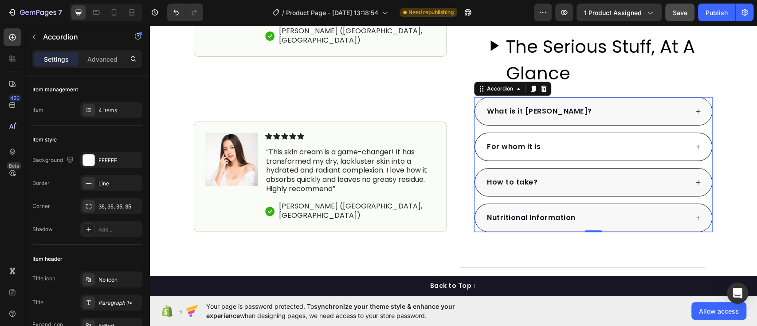
scroll to position [451, 0]
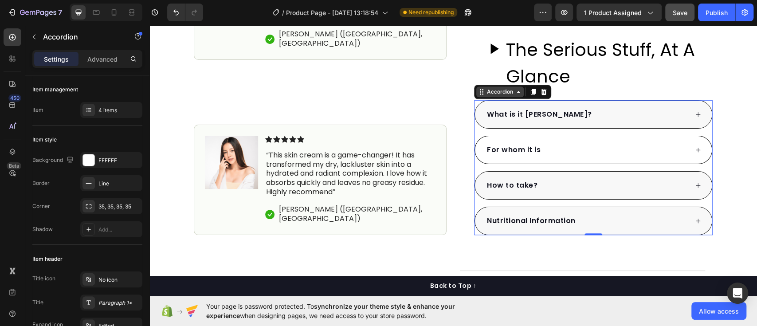
click at [493, 90] on div "Accordion" at bounding box center [500, 92] width 30 height 8
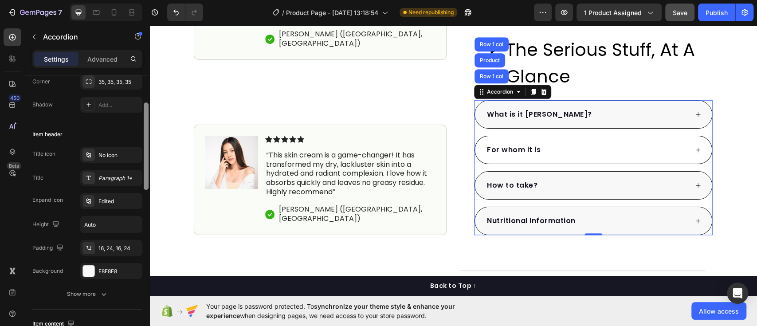
scroll to position [142, 0]
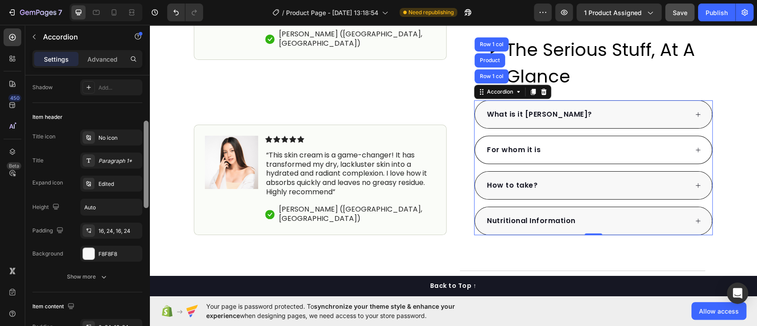
drag, startPoint x: 143, startPoint y: 146, endPoint x: 142, endPoint y: 191, distance: 45.3
click at [142, 191] on div "Item management Item 4 items Item style Background FFFFFF Border Line Corner 35…" at bounding box center [87, 213] width 124 height 276
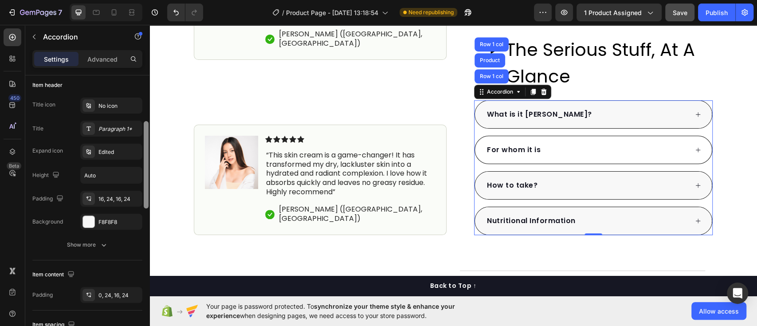
scroll to position [177, 0]
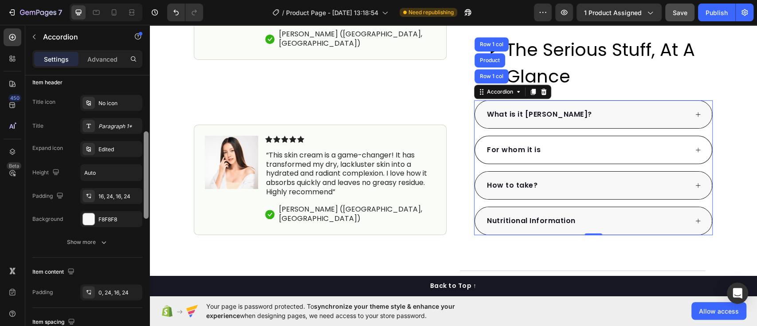
drag, startPoint x: 146, startPoint y: 186, endPoint x: 146, endPoint y: 197, distance: 11.1
click at [146, 197] on div at bounding box center [146, 174] width 5 height 87
click at [103, 147] on div "Edited" at bounding box center [119, 150] width 42 height 8
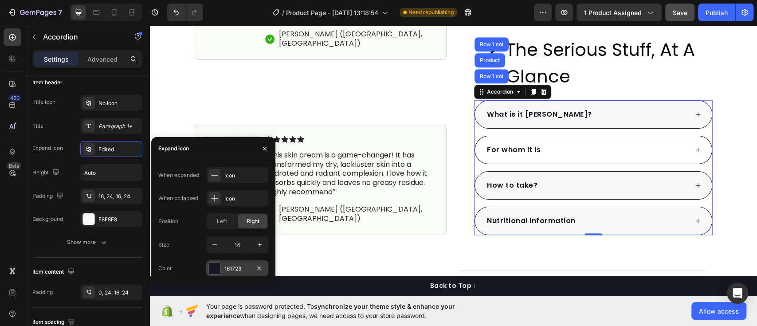
click at [217, 271] on div at bounding box center [215, 269] width 12 height 12
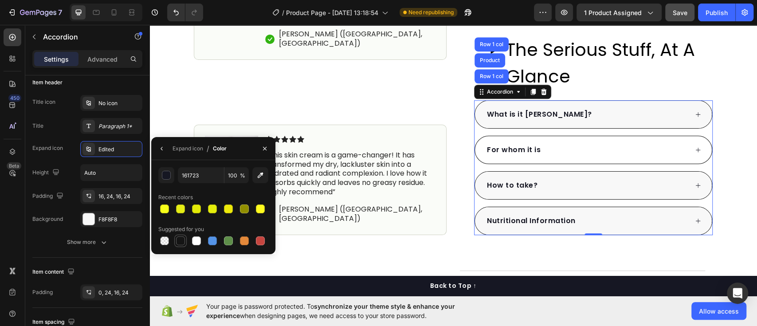
click at [179, 243] on div at bounding box center [180, 240] width 9 height 9
type input "151515"
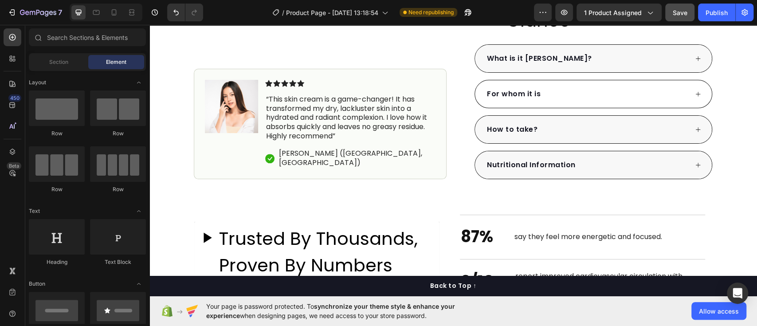
scroll to position [469, 0]
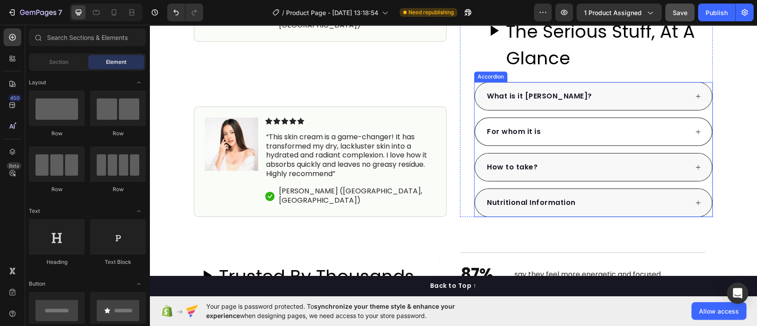
click at [483, 78] on div "Accordion" at bounding box center [490, 76] width 33 height 11
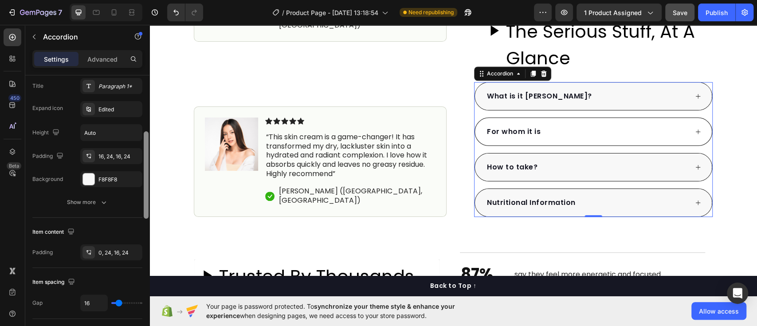
drag, startPoint x: 147, startPoint y: 147, endPoint x: 140, endPoint y: 217, distance: 70.4
click at [140, 217] on div "Item management Item 4 items Item style Background FFFFFF Border Line Corner 35…" at bounding box center [87, 213] width 124 height 276
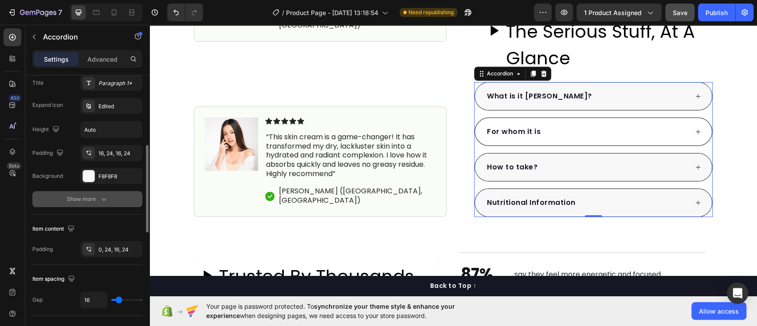
click at [102, 197] on icon "button" at bounding box center [103, 199] width 9 height 9
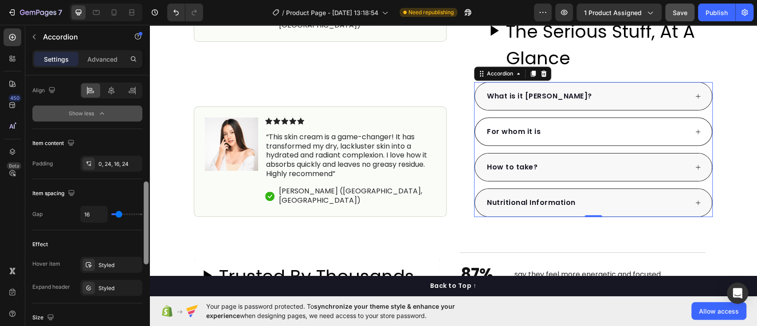
scroll to position [375, 0]
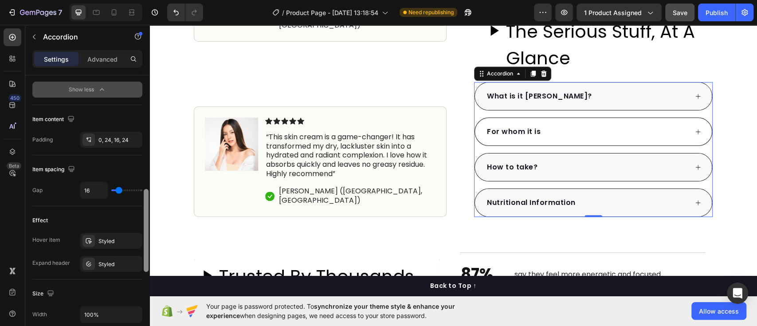
drag, startPoint x: 147, startPoint y: 151, endPoint x: 143, endPoint y: 201, distance: 49.8
click at [143, 201] on div at bounding box center [146, 213] width 7 height 276
click at [104, 187] on input "16" at bounding box center [94, 190] width 27 height 16
type input "15"
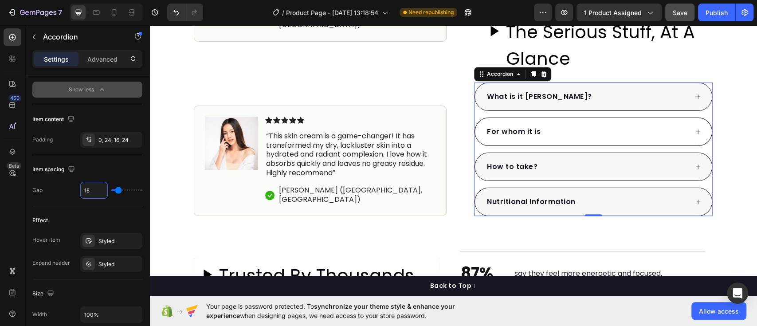
type input "14"
type input "13"
type input "12"
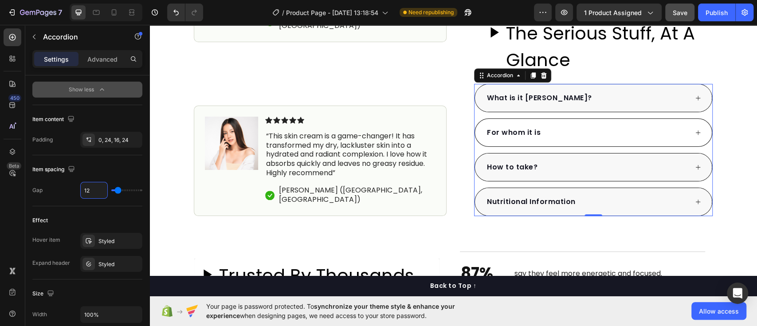
type input "12"
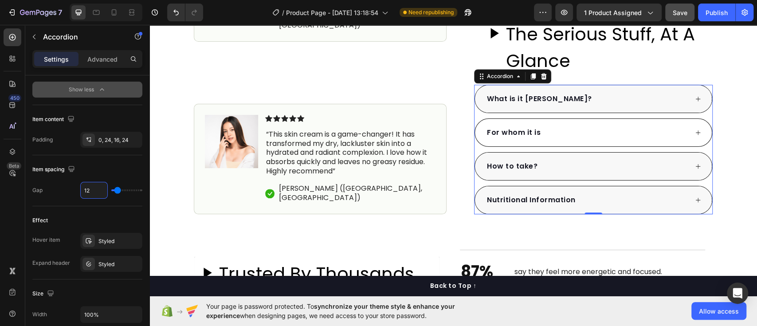
type input "11"
type input "10"
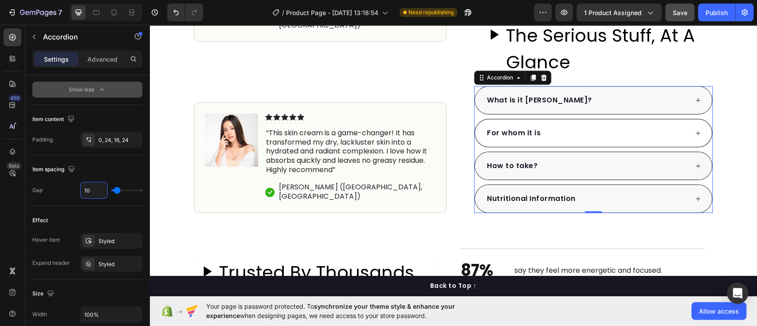
type input "9"
type input "8"
type input "7"
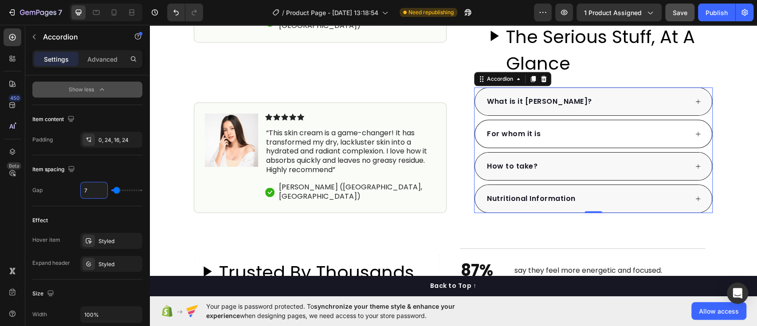
type input "7"
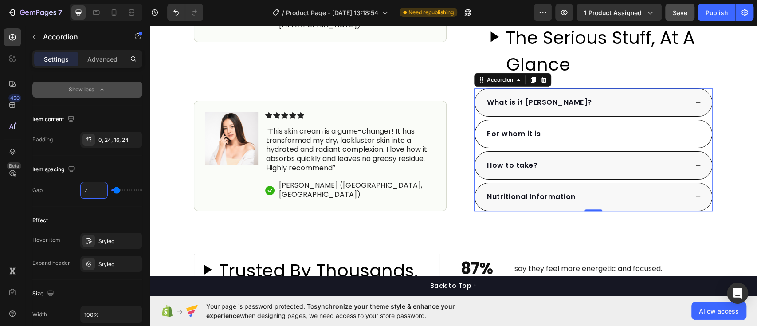
type input "6"
type input "5"
type input "4"
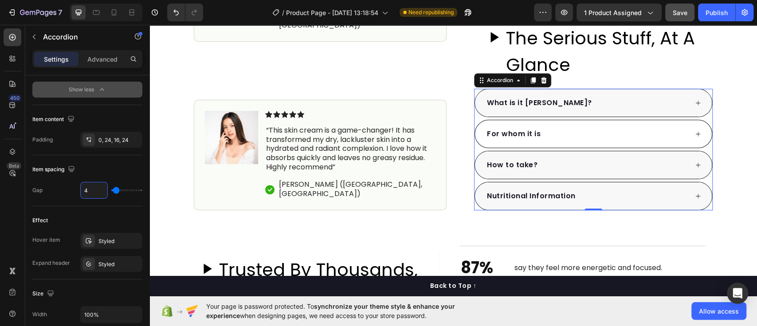
type input "4"
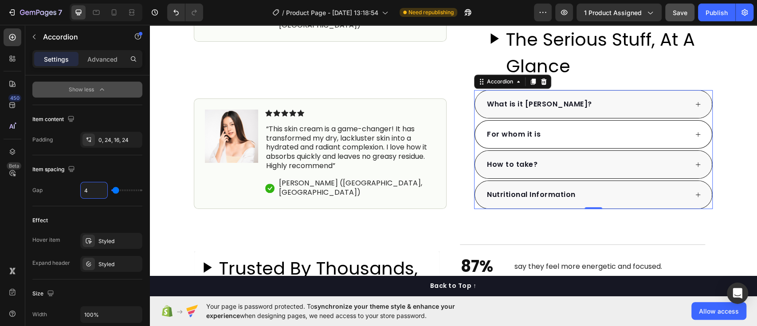
type input "5"
type input "6"
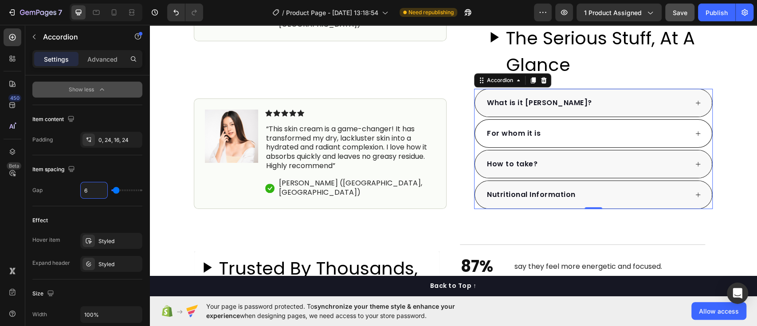
type input "7"
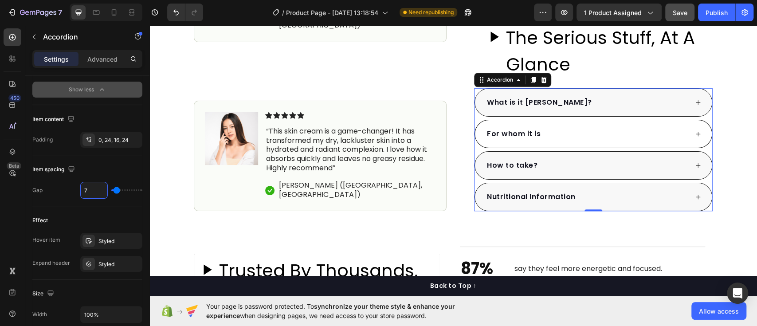
type input "8"
type input "9"
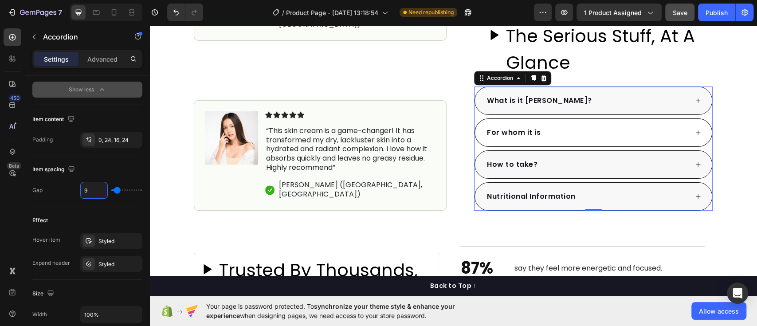
type input "10"
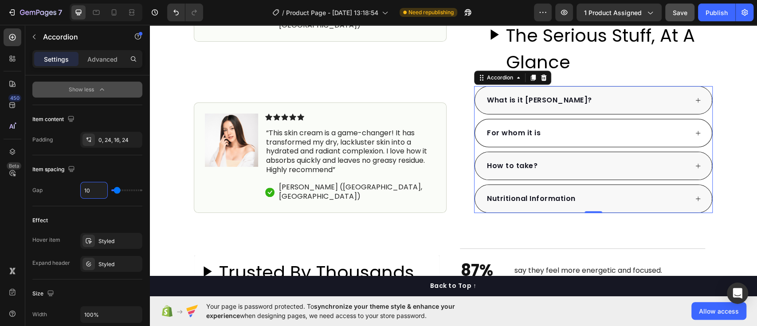
type input "11"
type input "12"
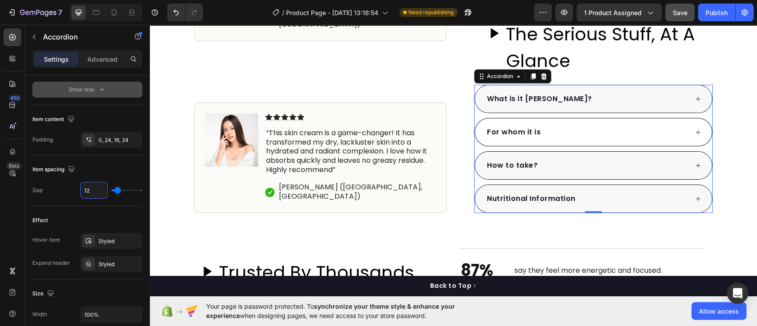
type input "13"
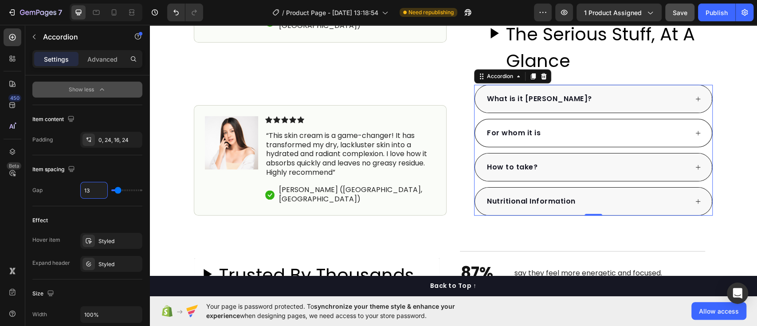
type input "14"
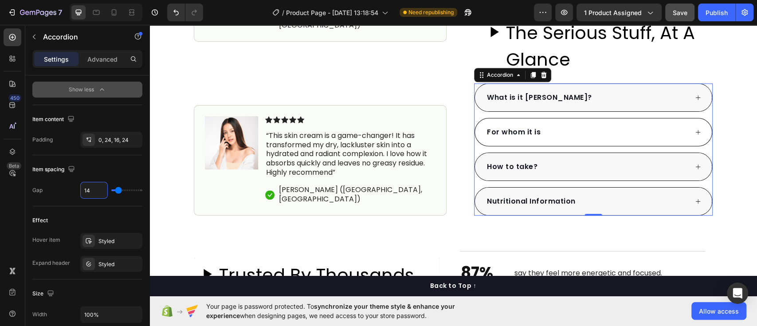
type input "15"
type input "16"
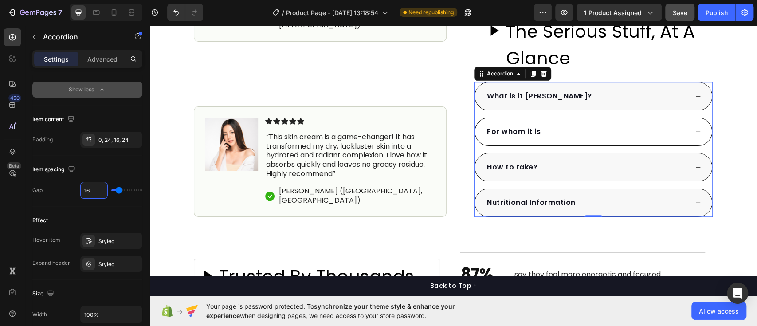
type input "17"
type input "18"
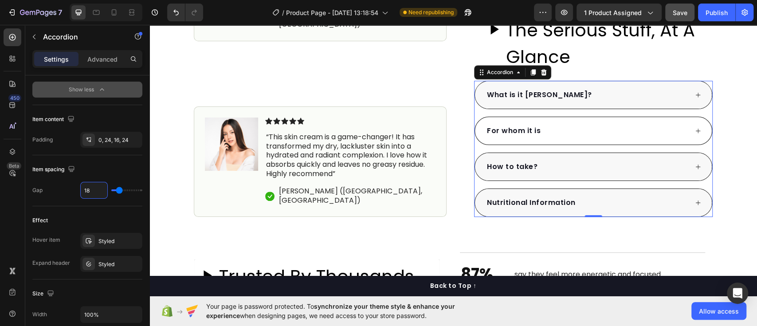
type input "19"
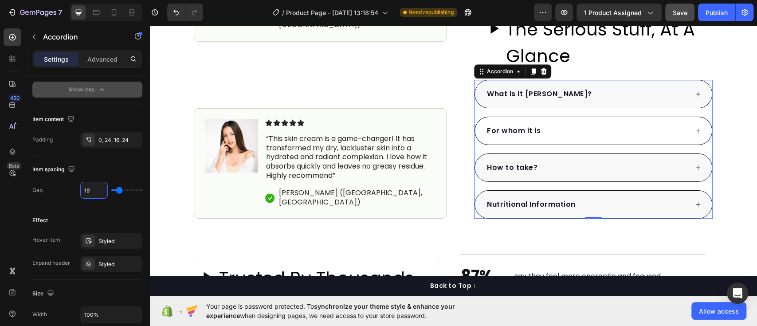
type input "20"
type input "21"
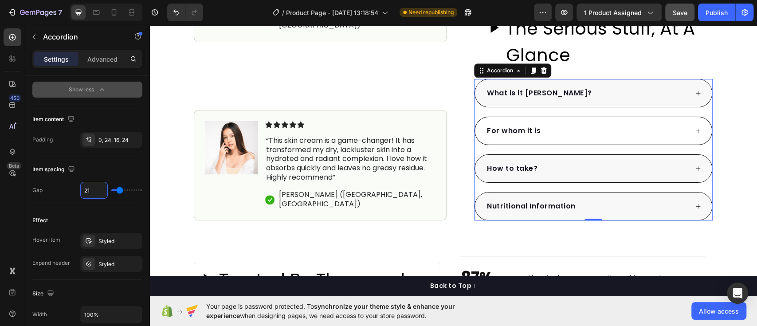
type input "22"
type input "23"
type input "24"
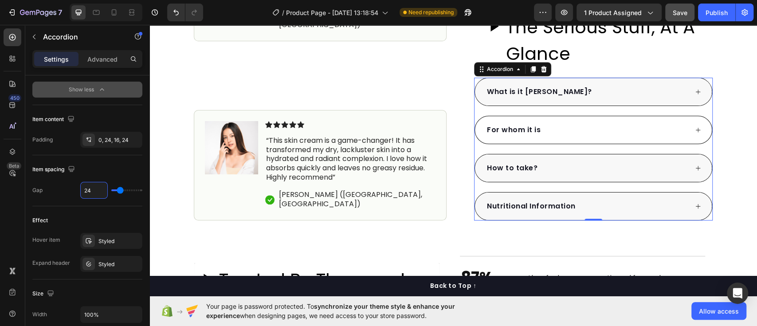
type input "24"
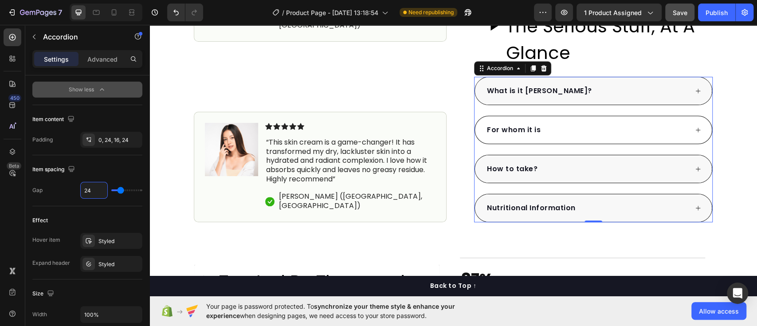
type input "25"
type input "26"
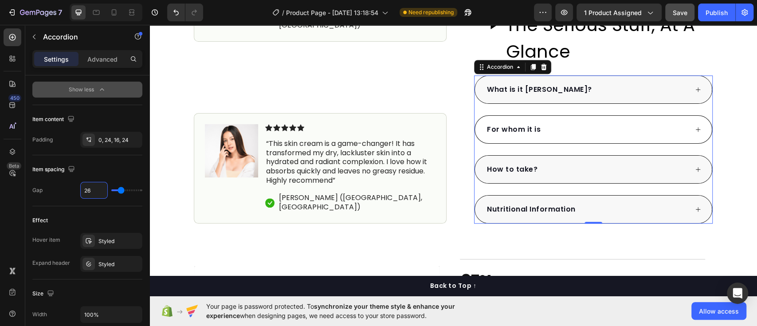
type input "27"
type input "28"
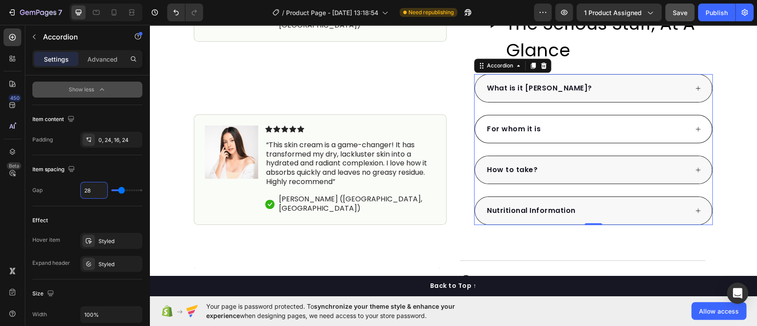
type input "29"
type input "30"
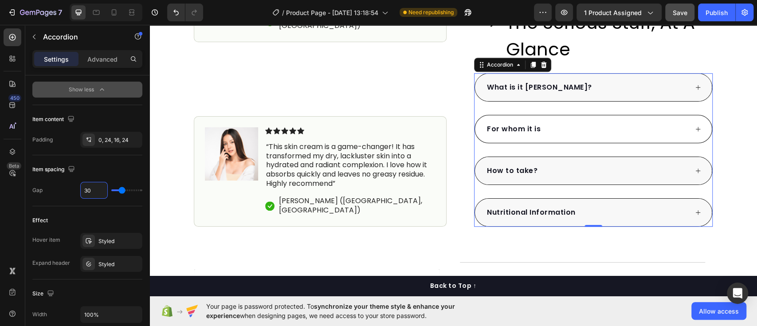
type input "31"
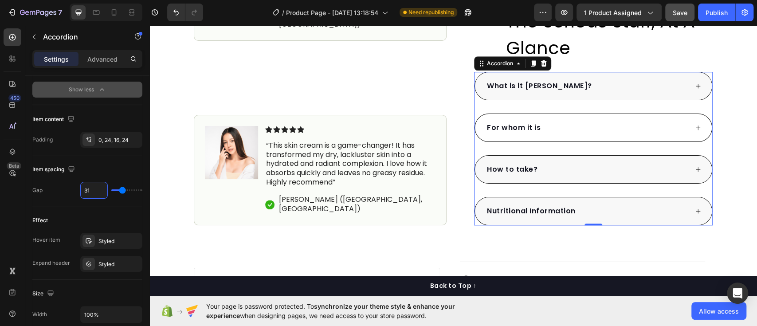
type input "32"
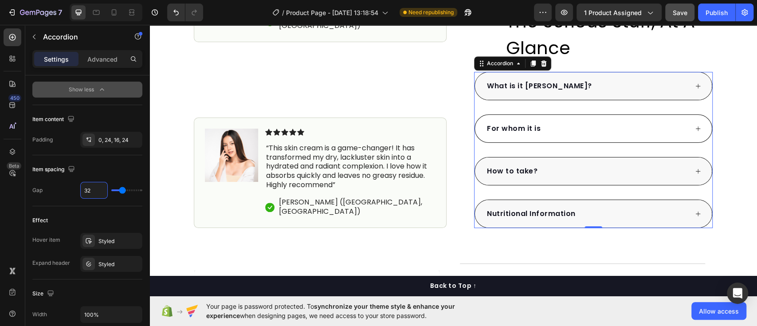
type input "33"
type input "34"
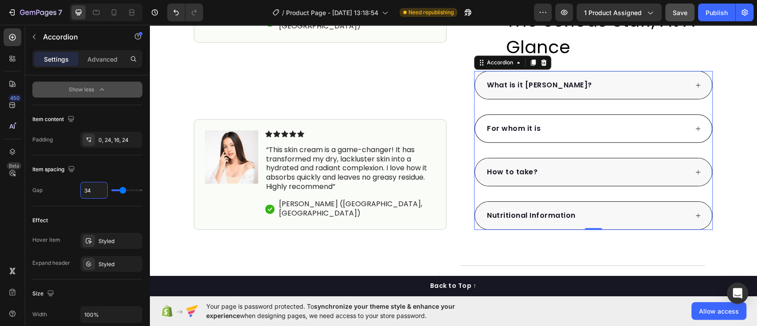
type input "35"
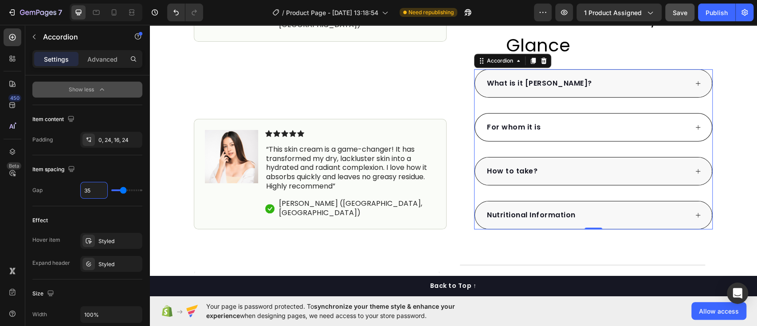
type input "36"
type input "35"
type input "34"
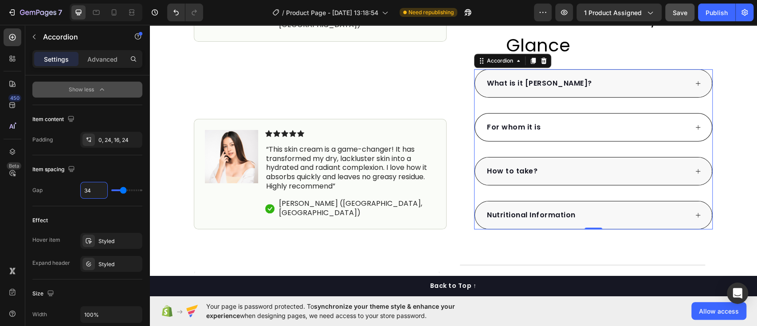
type input "34"
type input "33"
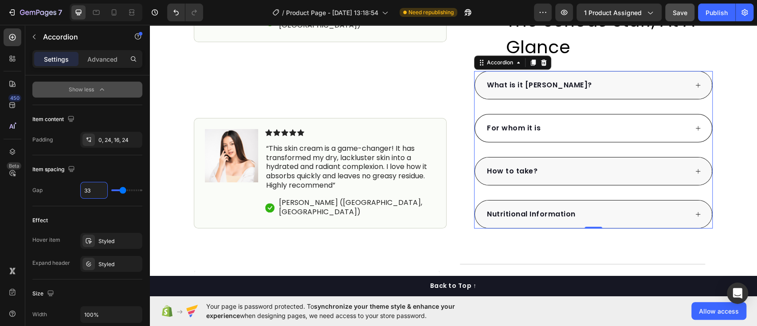
type input "32"
type input "31"
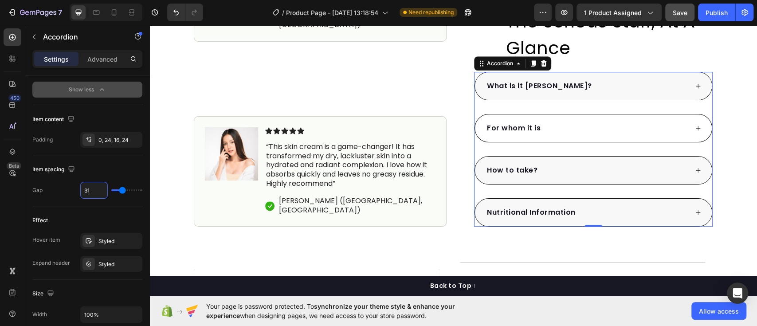
type input "30"
type input "29"
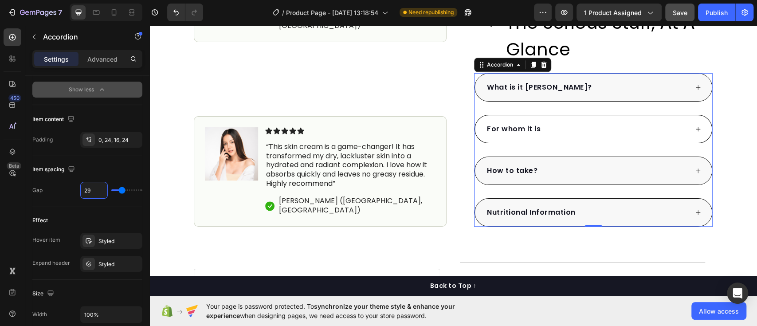
type input "28"
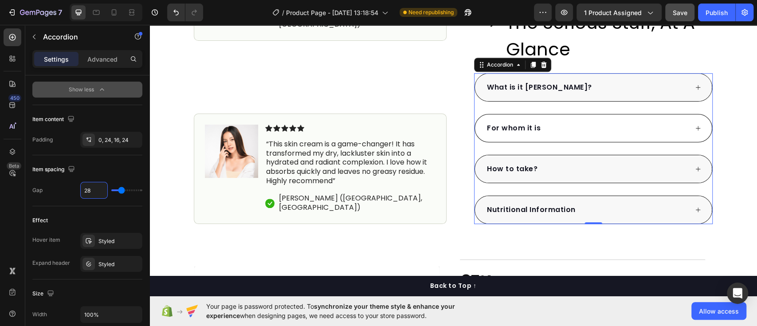
type input "27"
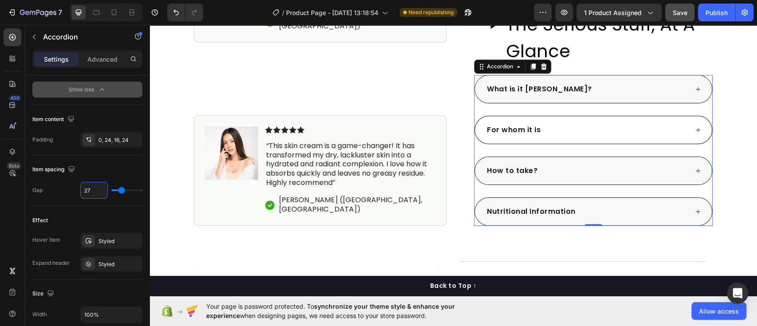
type input "26"
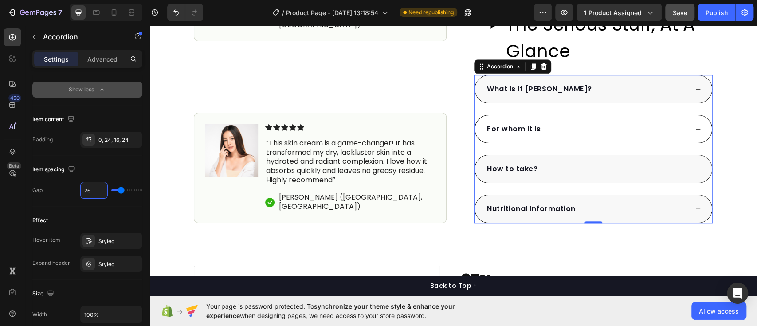
type input "25"
type input "24"
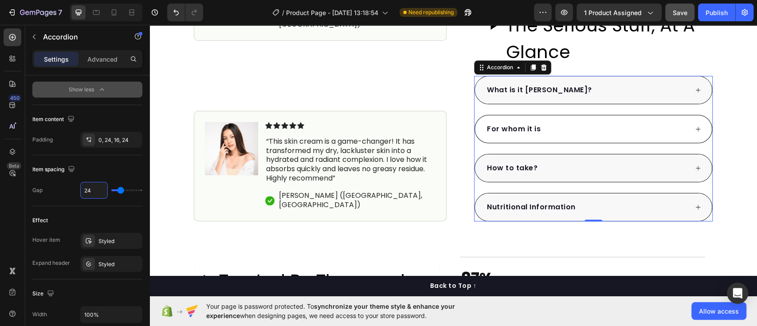
type input "23"
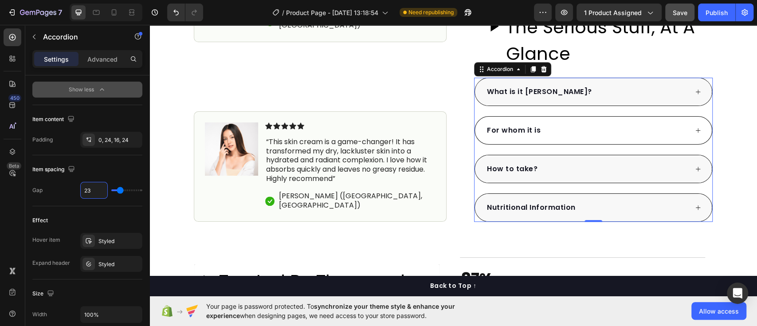
type input "22"
type input "21"
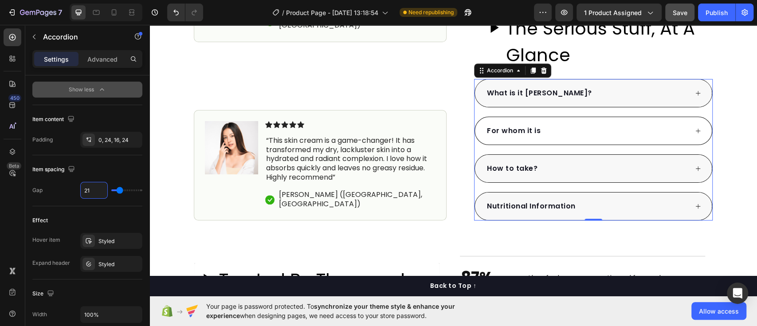
type input "20"
type input "19"
type input "18"
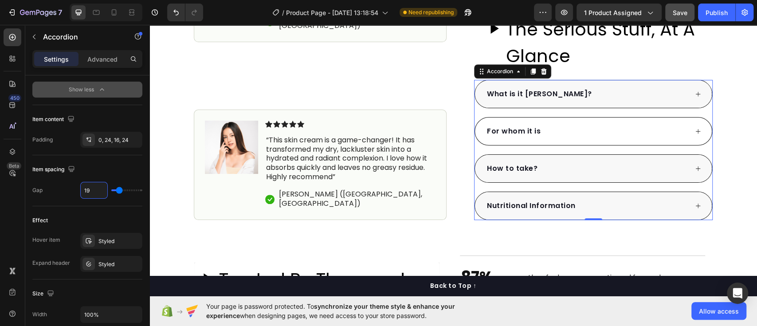
type input "18"
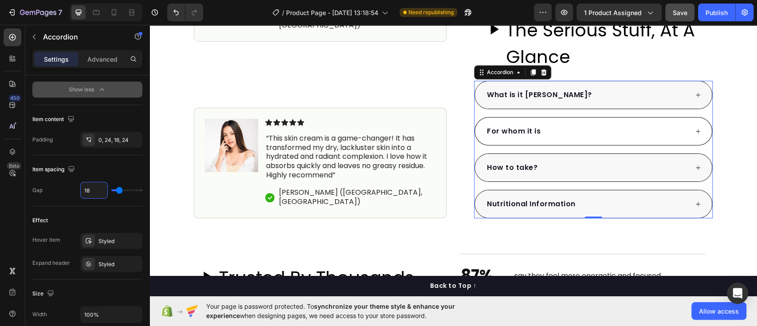
type input "17"
type input "16"
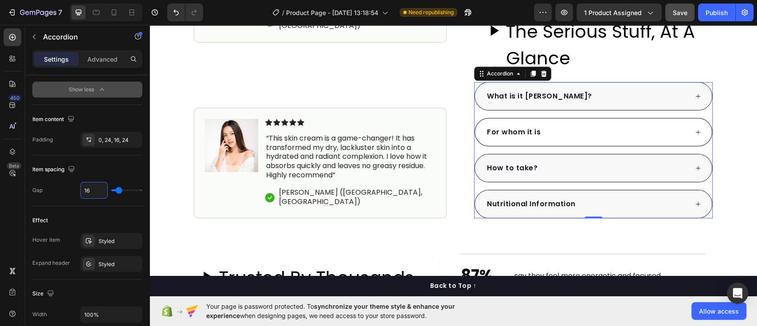
type input "15"
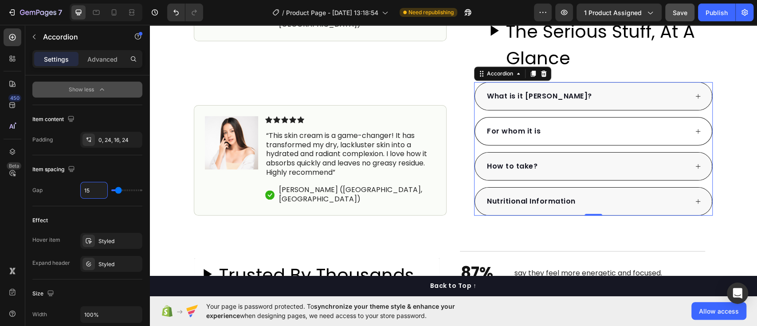
scroll to position [468, 0]
type input "14"
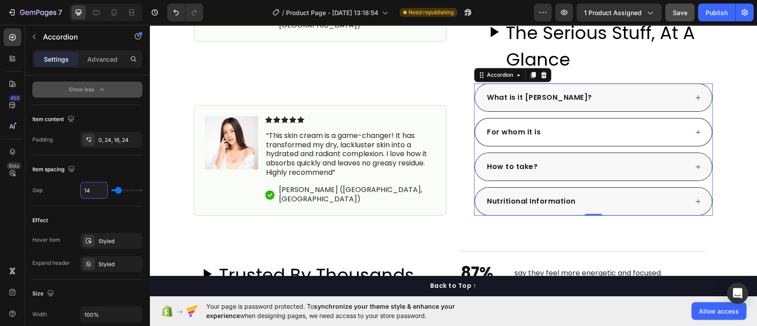
type input "15"
type input "16"
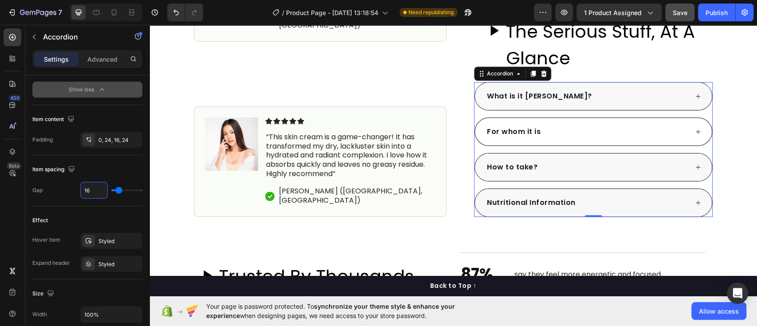
type input "15"
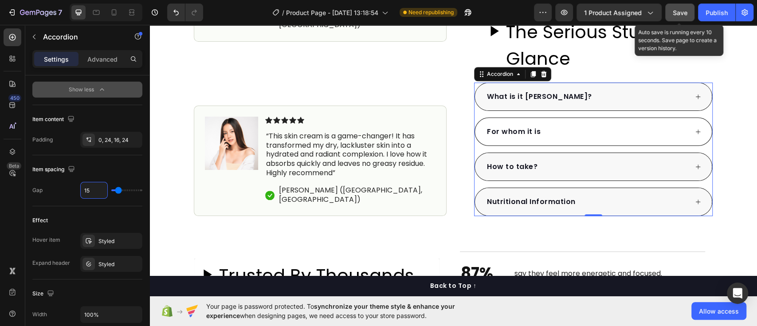
click at [688, 10] on button "Save" at bounding box center [679, 13] width 29 height 18
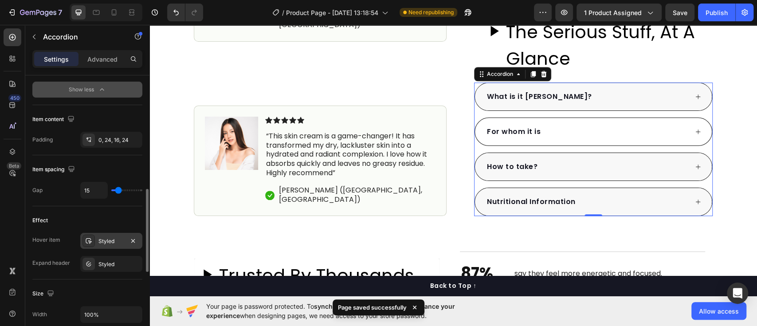
click at [104, 245] on div "Styled" at bounding box center [111, 241] width 62 height 16
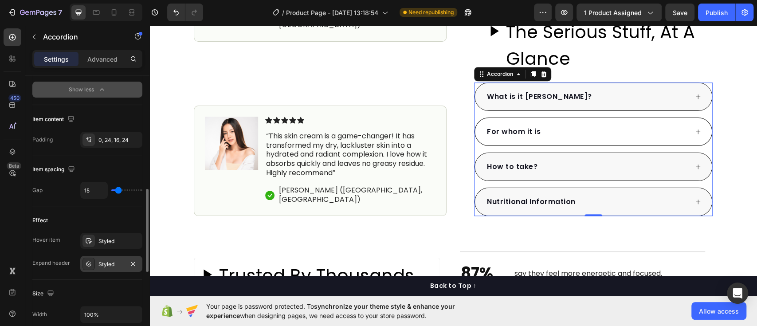
click at [105, 264] on div "Styled" at bounding box center [111, 264] width 26 height 8
click at [126, 213] on div "Effect" at bounding box center [87, 220] width 110 height 14
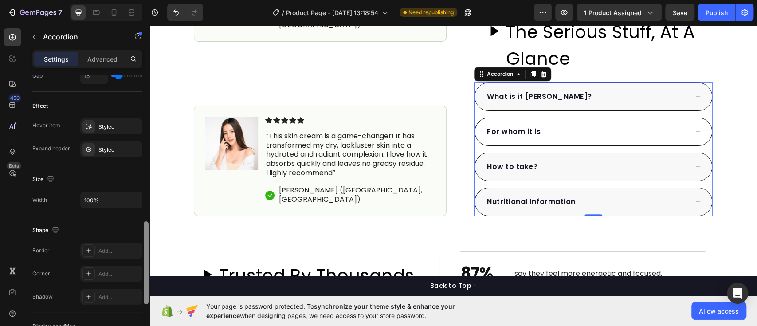
scroll to position [492, 0]
drag, startPoint x: 143, startPoint y: 219, endPoint x: 144, endPoint y: 255, distance: 35.5
click at [144, 255] on div at bounding box center [146, 265] width 5 height 83
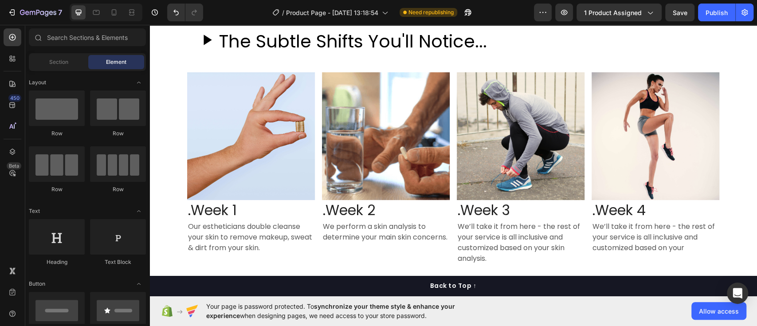
scroll to position [1638, 0]
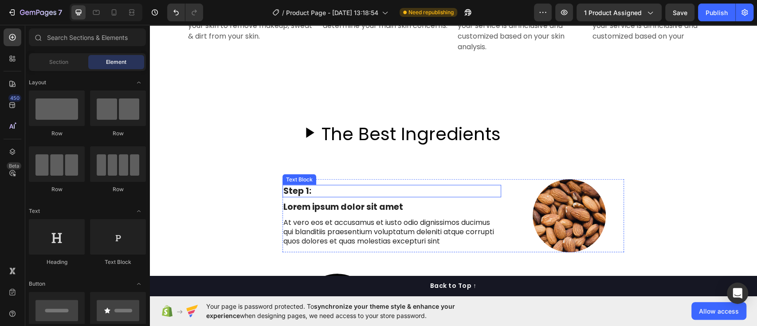
click at [295, 190] on p "Step 1:" at bounding box center [391, 191] width 217 height 11
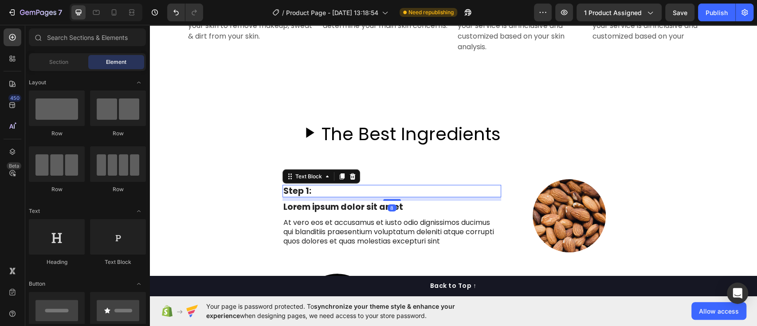
click at [295, 190] on p "Step 1:" at bounding box center [391, 191] width 217 height 11
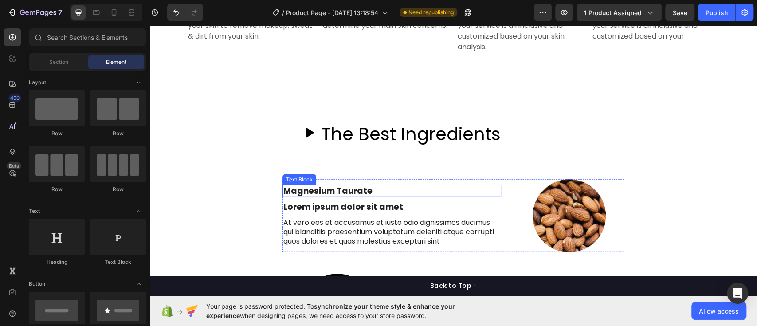
click at [368, 190] on p "Magnesium Taurate" at bounding box center [391, 191] width 217 height 11
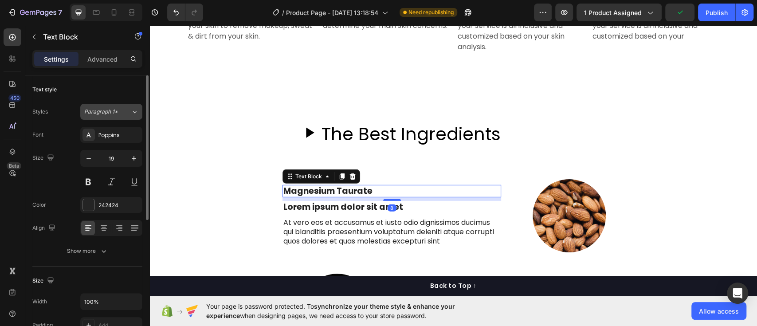
click at [128, 111] on div "Paragraph 1*" at bounding box center [107, 112] width 47 height 8
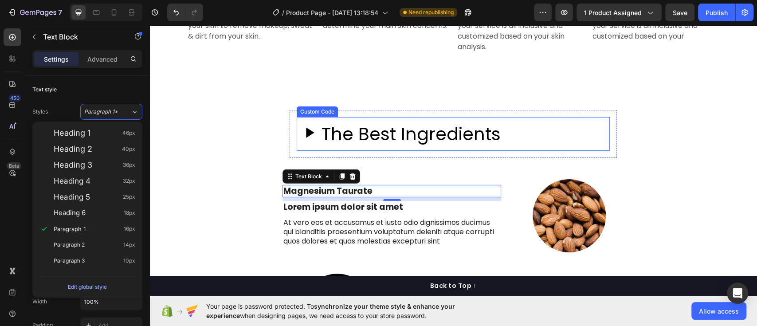
click at [354, 130] on h2 "The Best Ingredients" at bounding box center [411, 134] width 179 height 27
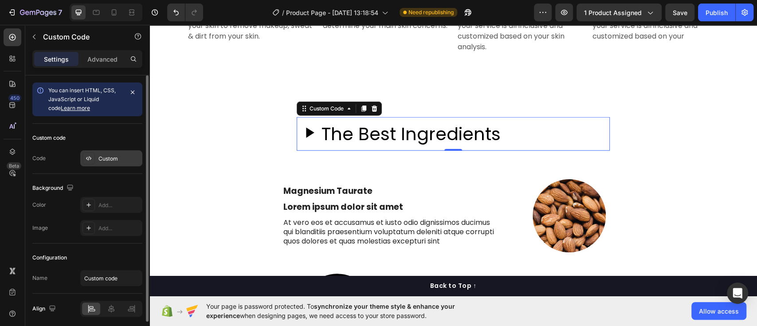
click at [105, 159] on div "Custom" at bounding box center [119, 159] width 42 height 8
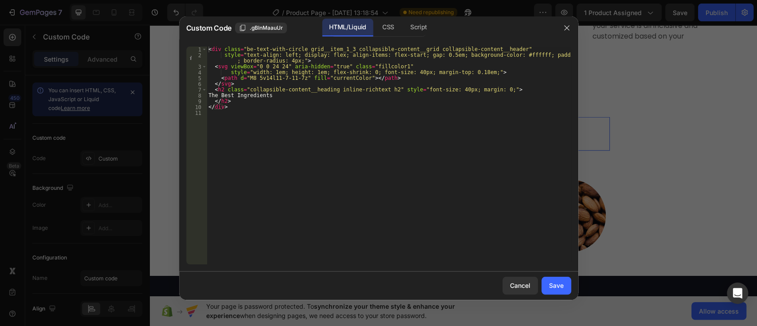
click at [644, 86] on div at bounding box center [378, 163] width 757 height 326
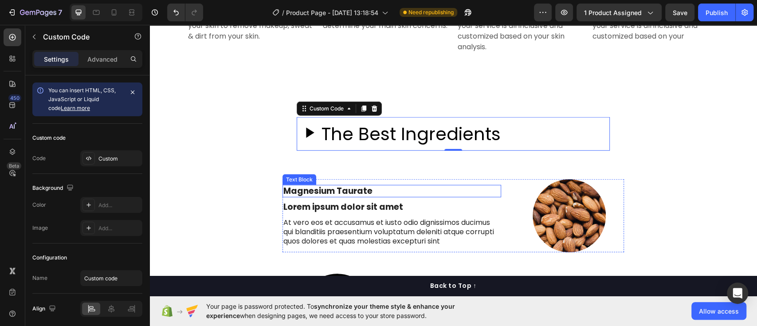
click at [334, 190] on p "Magnesium Taurate" at bounding box center [391, 191] width 217 height 11
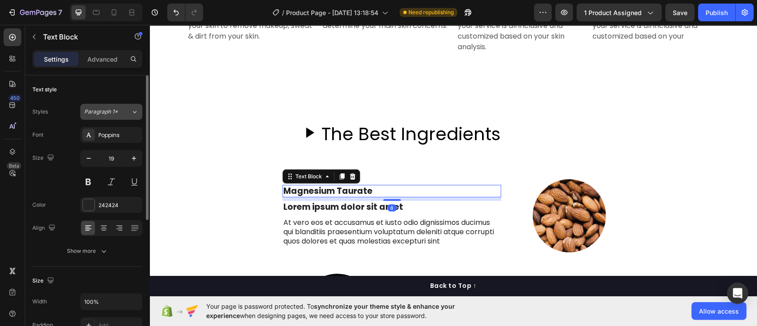
click at [121, 110] on div "Paragraph 1*" at bounding box center [107, 112] width 47 height 8
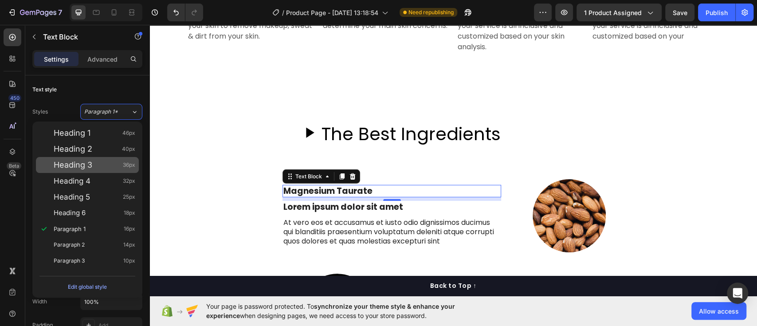
click at [71, 165] on span "Heading 3" at bounding box center [73, 165] width 39 height 9
type input "36"
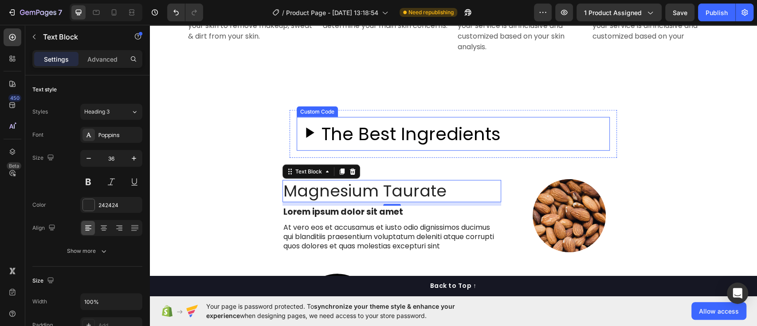
click at [591, 130] on div "The Best Ingredients" at bounding box center [453, 134] width 313 height 34
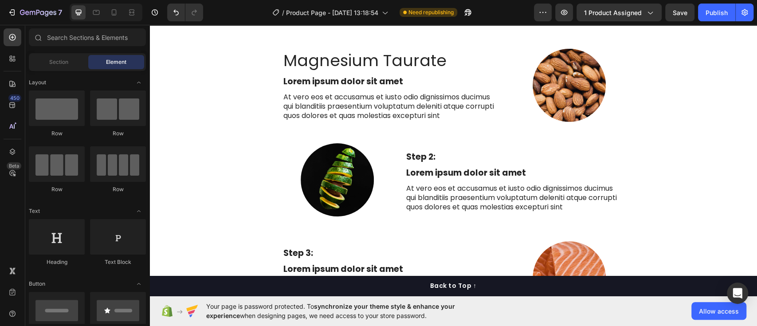
scroll to position [1819, 0]
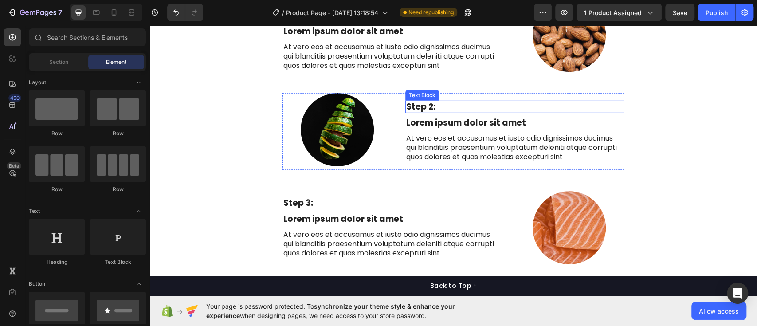
click at [428, 104] on p "Step 2:" at bounding box center [514, 107] width 217 height 11
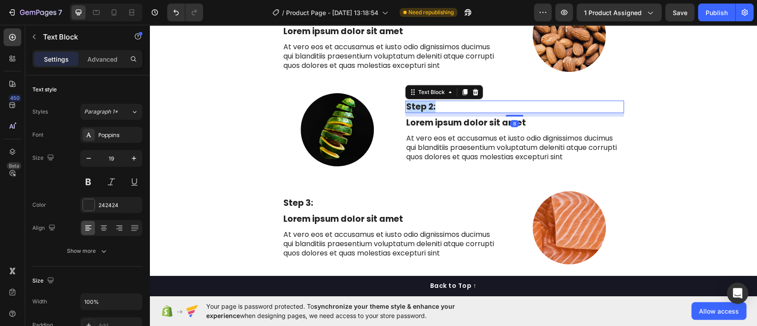
click at [428, 104] on p "Step 2:" at bounding box center [514, 107] width 217 height 11
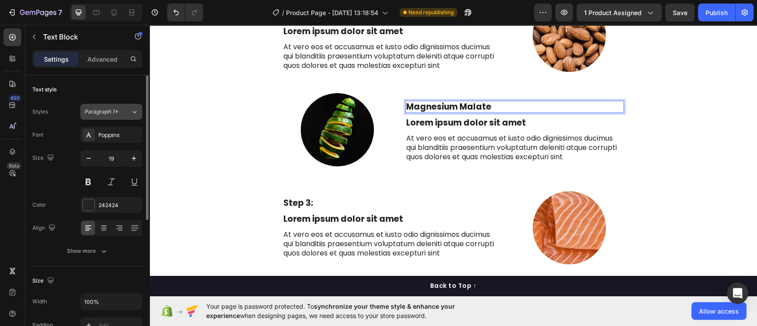
click at [126, 108] on div "Paragraph 1*" at bounding box center [107, 112] width 47 height 8
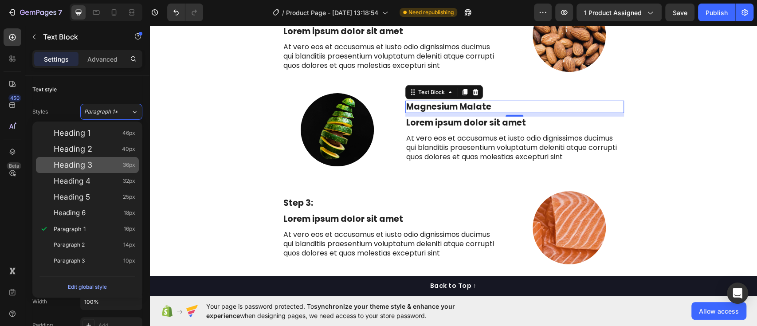
click at [92, 164] on span "Heading 3" at bounding box center [73, 165] width 39 height 9
type input "36"
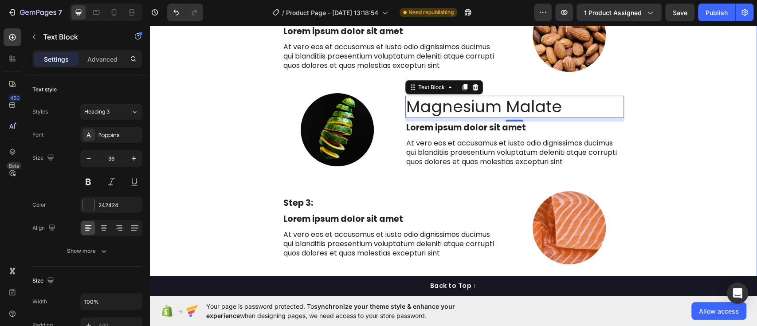
click at [690, 117] on div "The Best Ingredients Custom Code Row Row Row Magnesium Taurate Text Block Lorem…" at bounding box center [453, 179] width 594 height 515
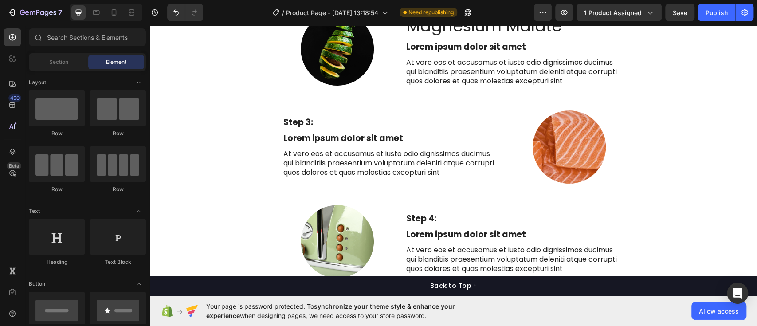
scroll to position [1949, 0]
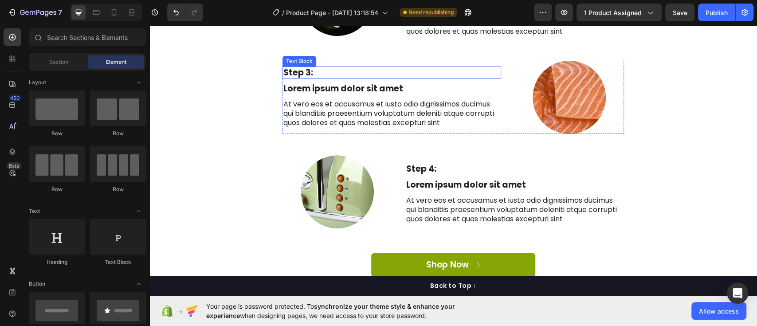
click at [300, 69] on p "Step 3:" at bounding box center [391, 72] width 217 height 11
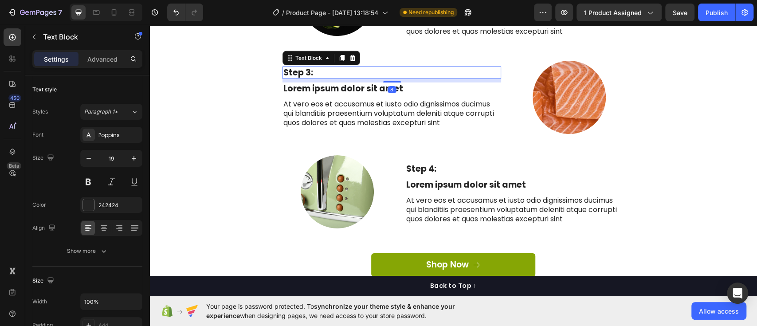
click at [300, 69] on p "Step 3:" at bounding box center [391, 72] width 217 height 11
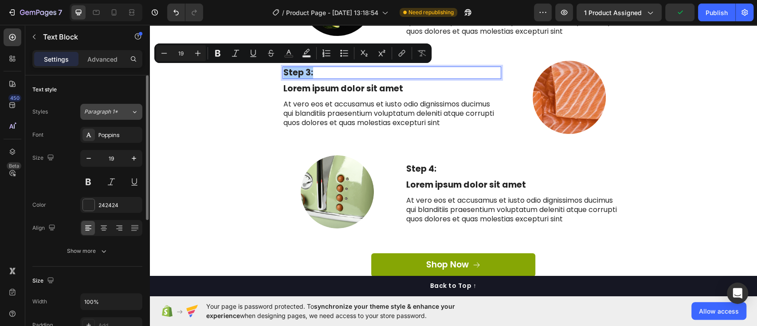
click at [118, 111] on div "Paragraph 1*" at bounding box center [102, 112] width 36 height 8
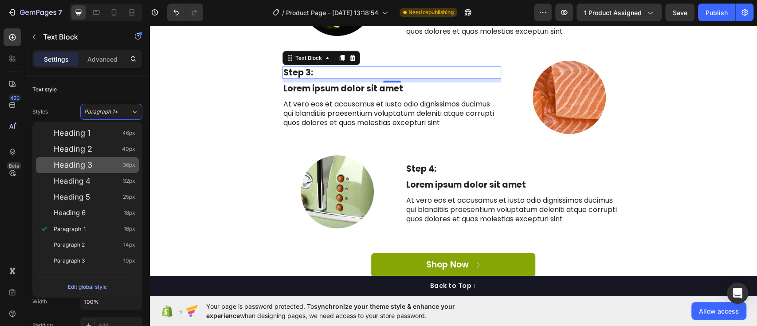
click at [85, 161] on span "Heading 3" at bounding box center [73, 165] width 39 height 9
type input "36"
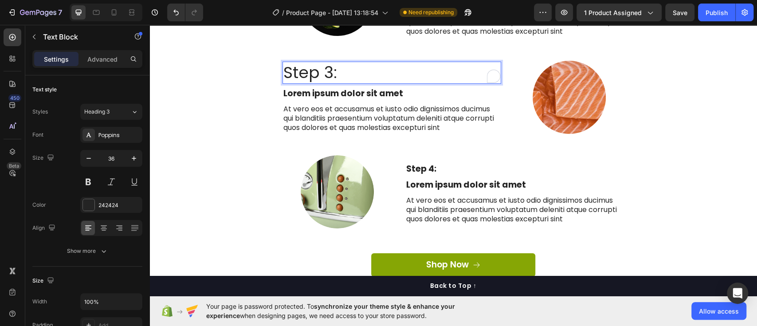
click at [350, 71] on p "Step 3:" at bounding box center [391, 73] width 217 height 21
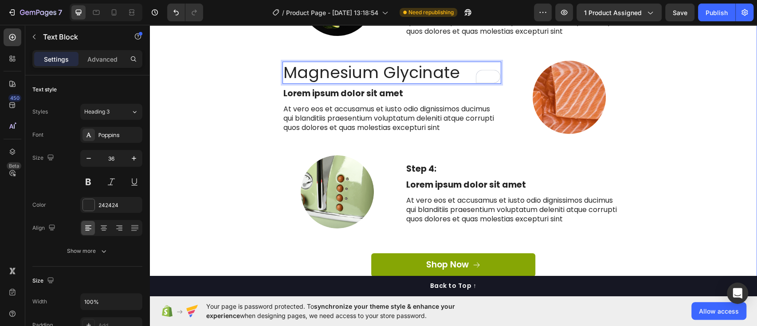
click at [693, 87] on div "The Best Ingredients Custom Code Row Row Row Magnesium Taurate Text Block Lorem…" at bounding box center [453, 49] width 594 height 515
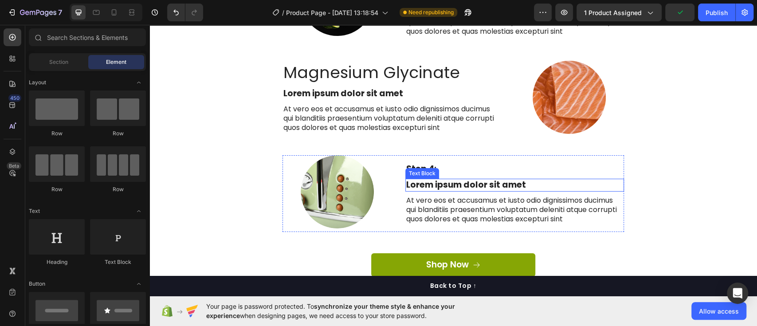
scroll to position [2068, 0]
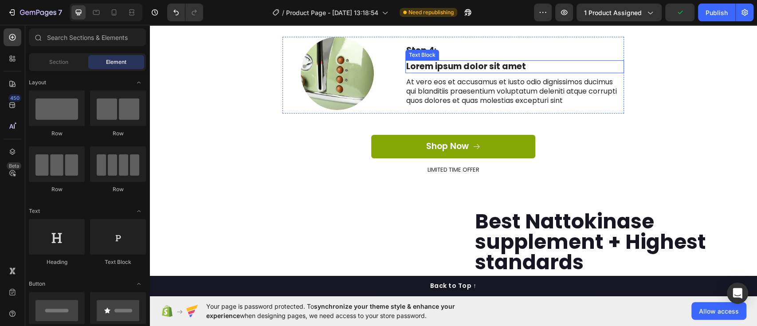
click at [429, 64] on p "Lorem ipsum dolor sit amet" at bounding box center [514, 66] width 217 height 11
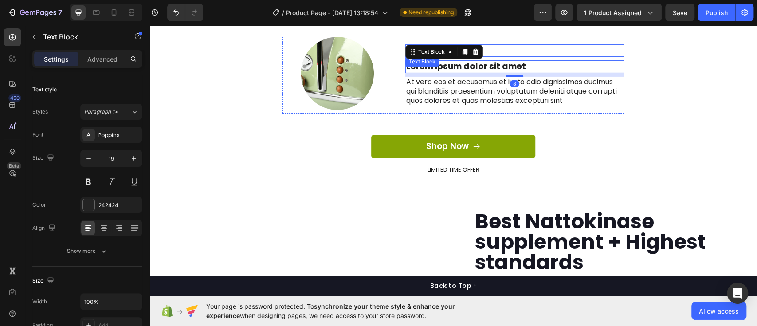
click at [524, 50] on p "Step 4:" at bounding box center [514, 50] width 217 height 11
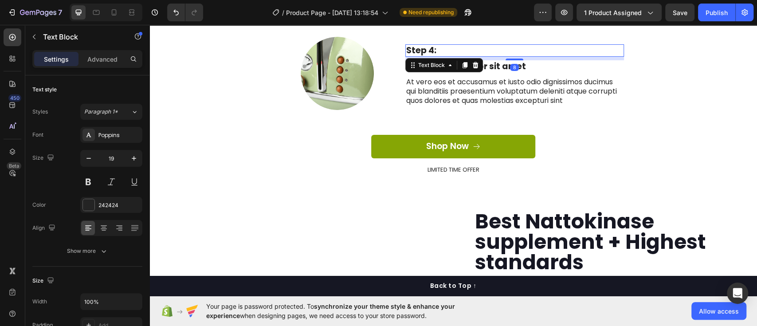
scroll to position [249, 0]
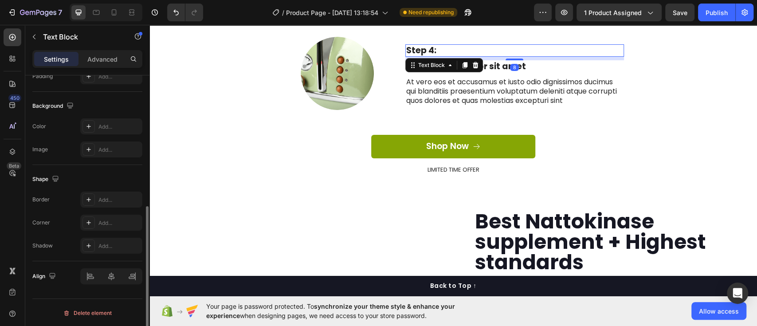
click at [448, 50] on p "Step 4:" at bounding box center [514, 50] width 217 height 11
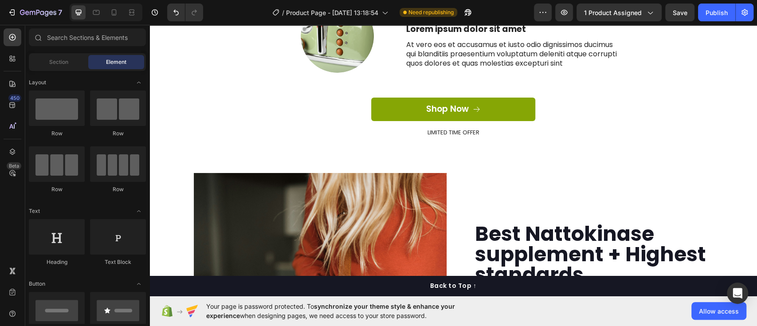
scroll to position [1943, 0]
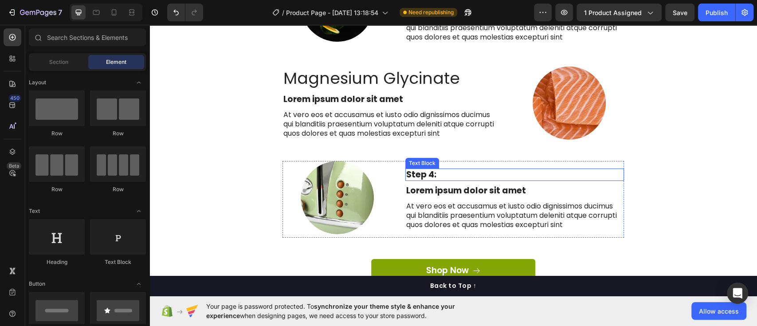
click at [425, 173] on p "Step 4:" at bounding box center [514, 174] width 217 height 11
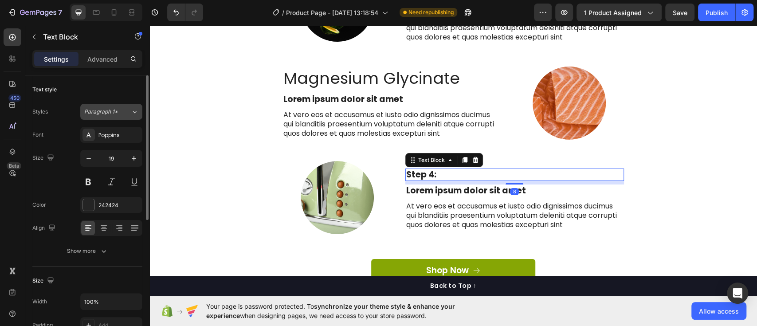
click at [116, 113] on span "Paragraph 1*" at bounding box center [101, 112] width 34 height 8
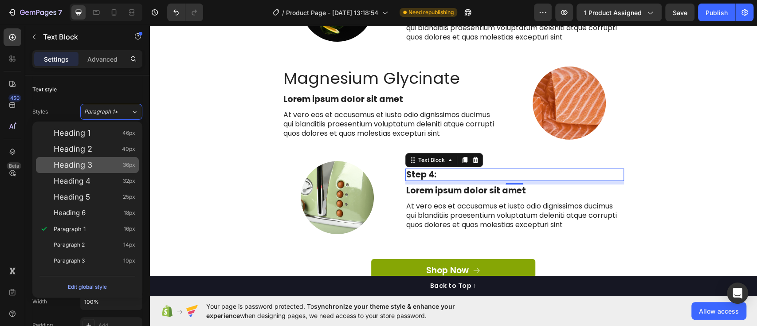
click at [86, 169] on div "Heading 3 36px" at bounding box center [87, 165] width 103 height 16
type input "36"
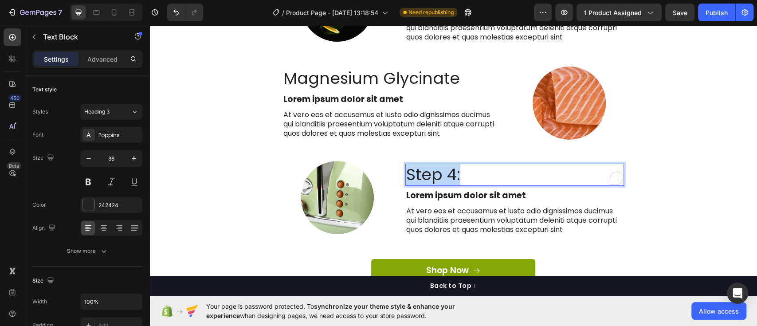
click at [466, 175] on p "Step 4:" at bounding box center [514, 175] width 217 height 21
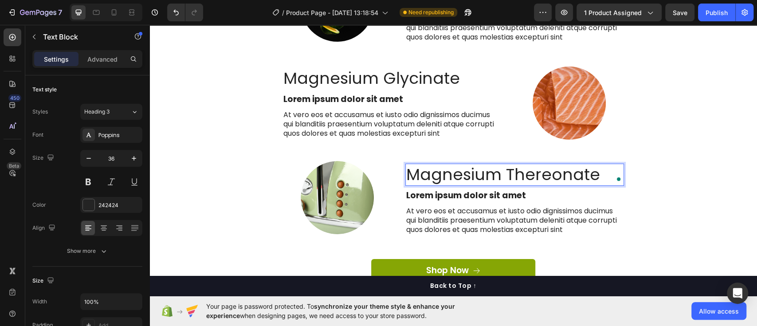
click at [527, 174] on p "Magnesium Thereonate" at bounding box center [514, 175] width 217 height 21
click at [646, 175] on div "The Best Ingredients Custom Code Row Row Row Magnesium Taurate Text Block Lorem…" at bounding box center [453, 55] width 594 height 515
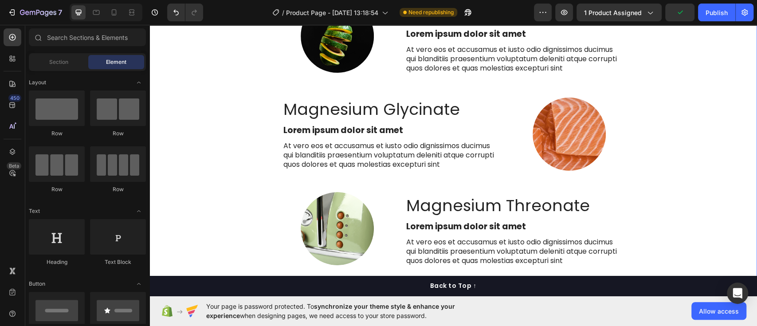
scroll to position [1999, 0]
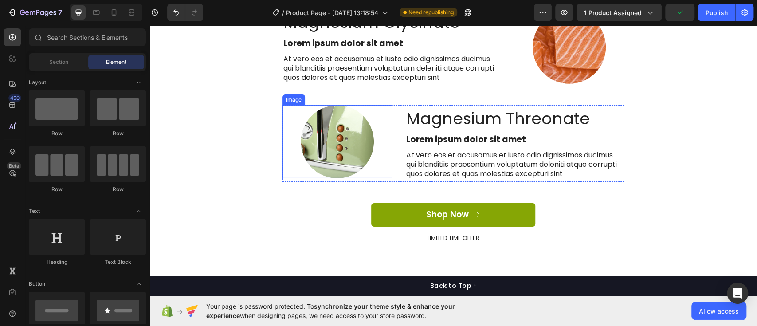
click at [326, 140] on img at bounding box center [337, 141] width 73 height 73
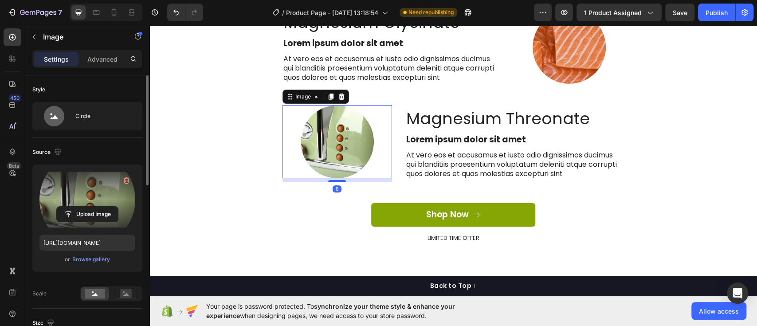
click at [102, 183] on label at bounding box center [87, 200] width 96 height 56
click at [102, 207] on input "file" at bounding box center [87, 214] width 61 height 15
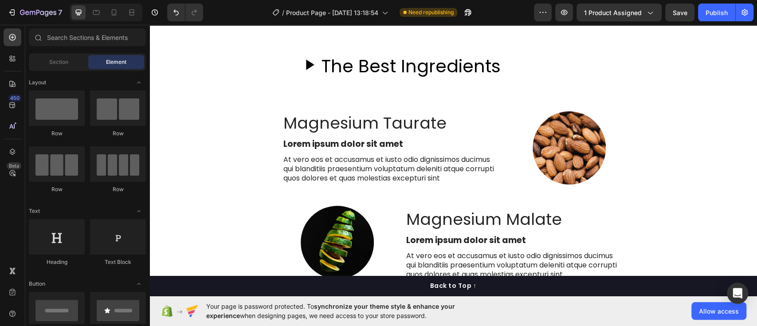
scroll to position [1693, 0]
